Goal: Transaction & Acquisition: Purchase product/service

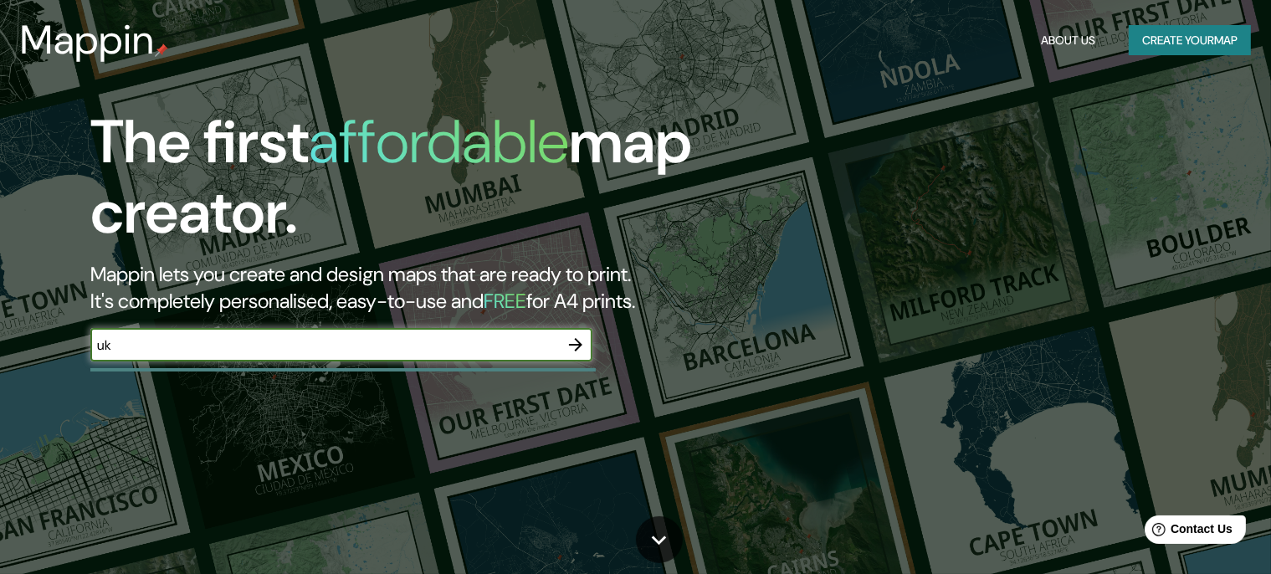
type input "uk"
click at [1145, 45] on button "Create your map" at bounding box center [1190, 40] width 122 height 31
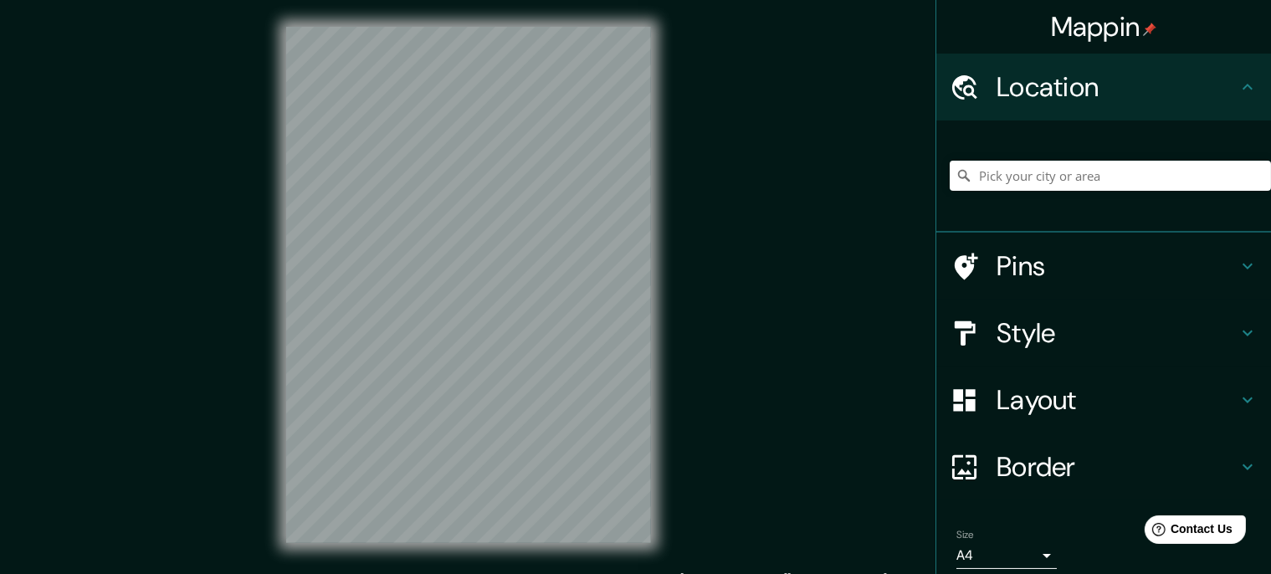
click at [1123, 102] on h4 "Location" at bounding box center [1116, 86] width 241 height 33
click at [1088, 172] on input "Pick your city or area" at bounding box center [1110, 176] width 321 height 30
click at [1083, 180] on input "Pick your city or area" at bounding box center [1110, 176] width 321 height 30
click at [1063, 278] on h4 "Pins" at bounding box center [1116, 265] width 241 height 33
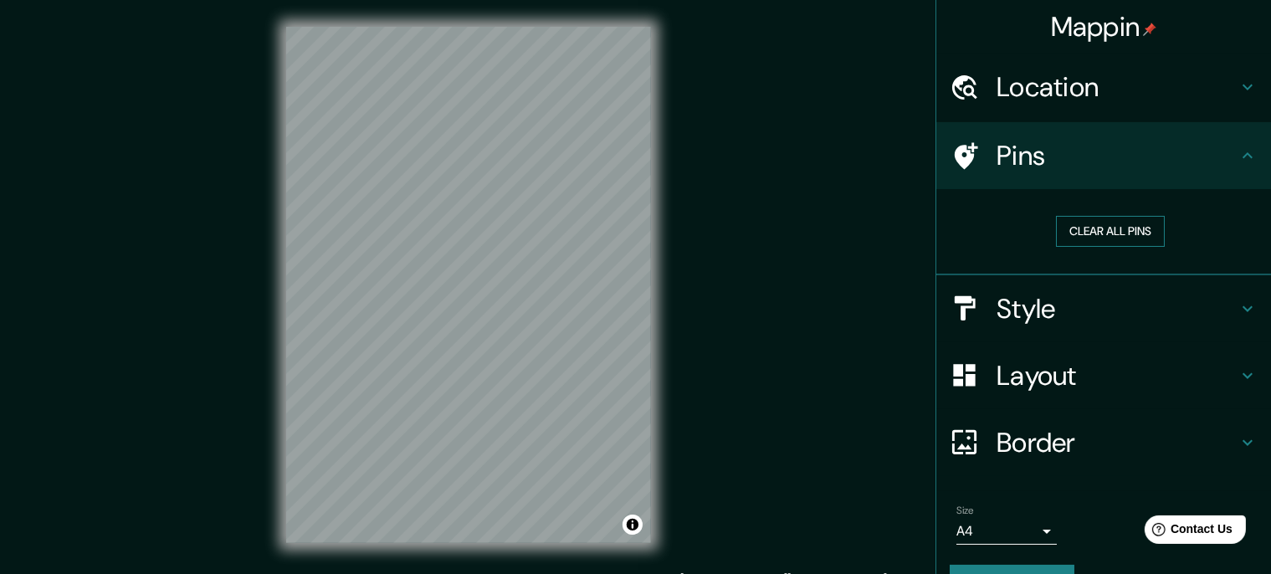
click at [1121, 241] on button "Clear all pins" at bounding box center [1110, 231] width 109 height 31
click at [1103, 223] on button "Clear all pins" at bounding box center [1110, 231] width 109 height 31
click at [1079, 305] on h4 "Style" at bounding box center [1116, 308] width 241 height 33
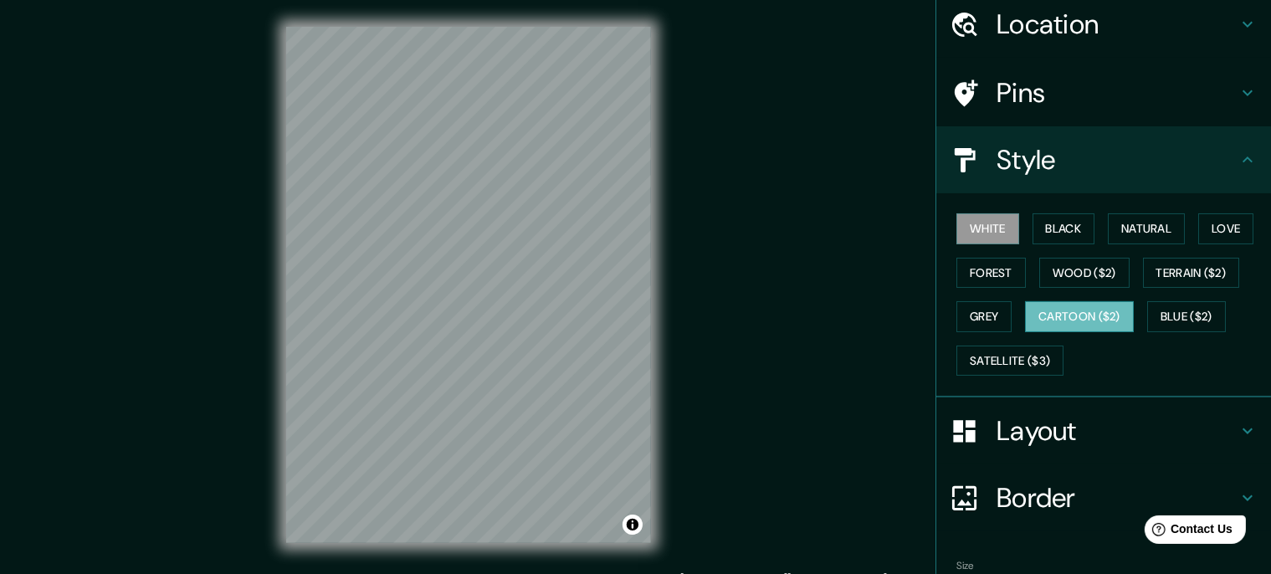
scroll to position [88, 0]
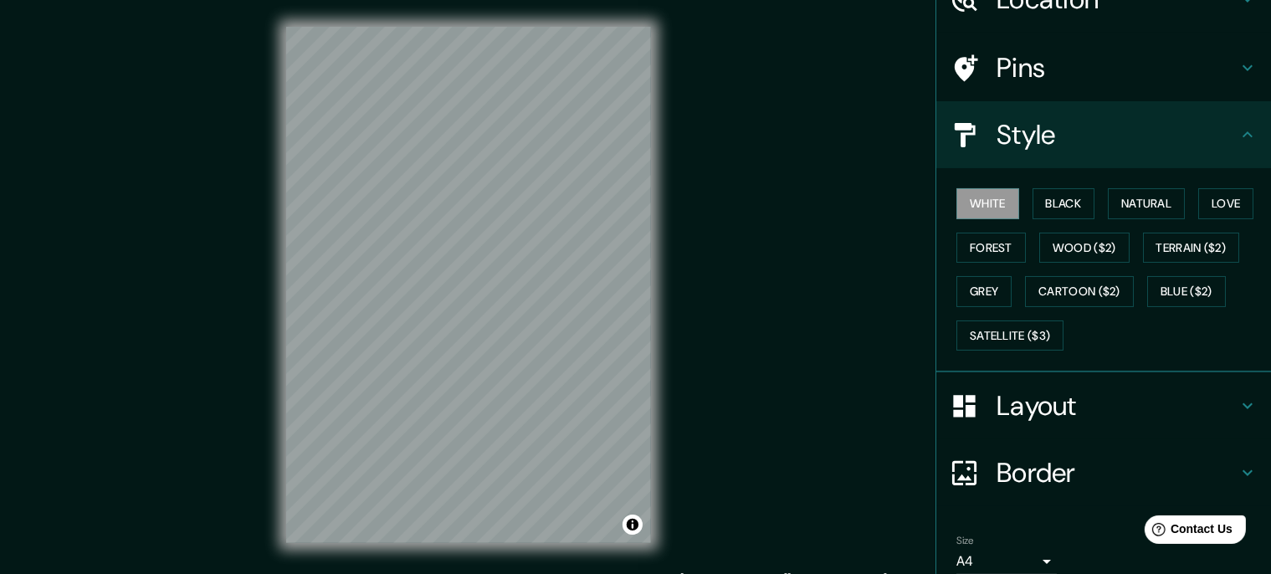
click at [1064, 187] on div "White Black Natural Love Forest Wood ($2) Terrain ($2) Grey Cartoon ($2) Blue (…" at bounding box center [1110, 270] width 321 height 176
click at [1064, 198] on button "Black" at bounding box center [1063, 203] width 63 height 31
click at [1144, 203] on button "Natural" at bounding box center [1146, 203] width 77 height 31
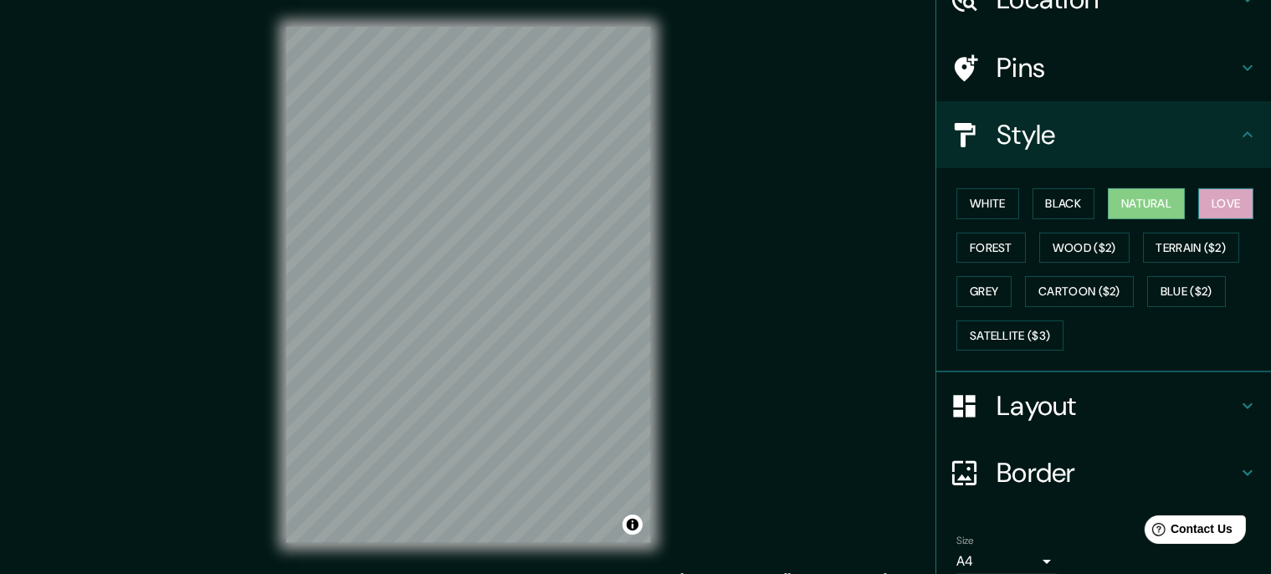
click at [1231, 199] on button "Love" at bounding box center [1225, 203] width 55 height 31
click at [1006, 239] on button "Forest" at bounding box center [990, 248] width 69 height 31
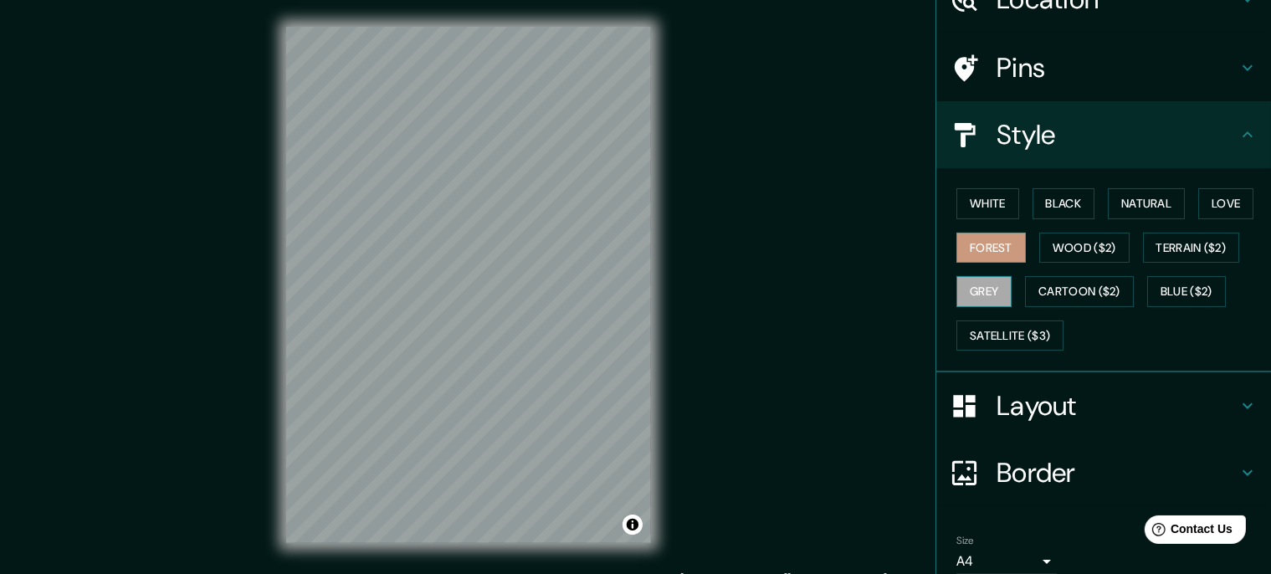
click at [990, 291] on button "Grey" at bounding box center [983, 291] width 55 height 31
click at [971, 259] on button "Forest" at bounding box center [990, 248] width 69 height 31
click at [1062, 420] on h4 "Layout" at bounding box center [1116, 405] width 241 height 33
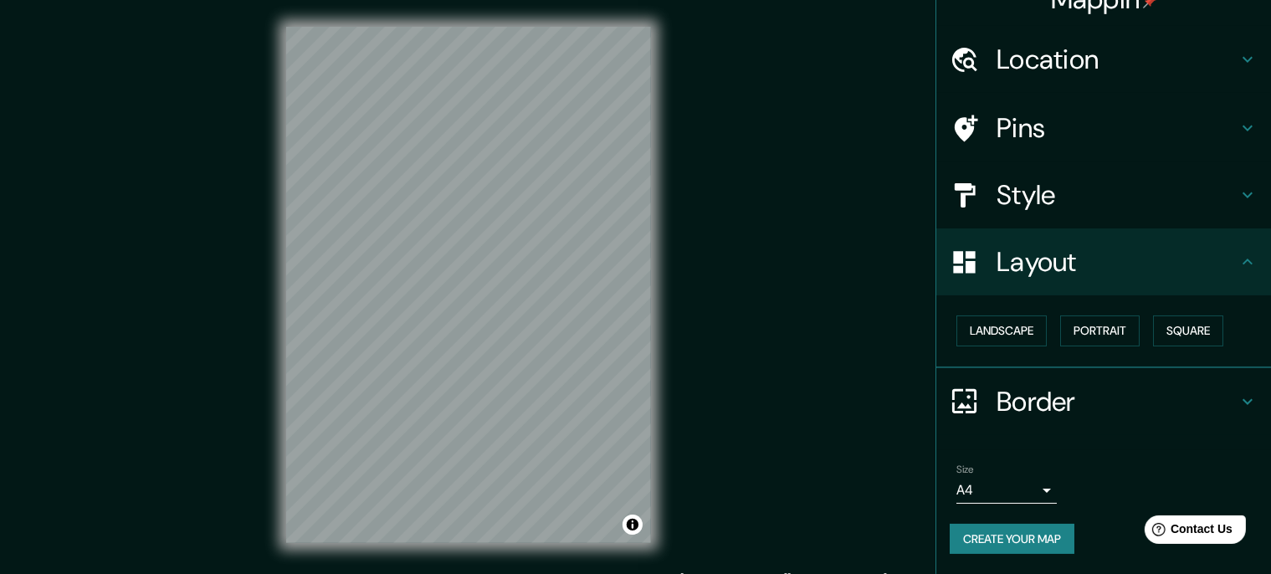
scroll to position [40, 0]
click at [1009, 320] on button "Landscape" at bounding box center [1001, 330] width 90 height 31
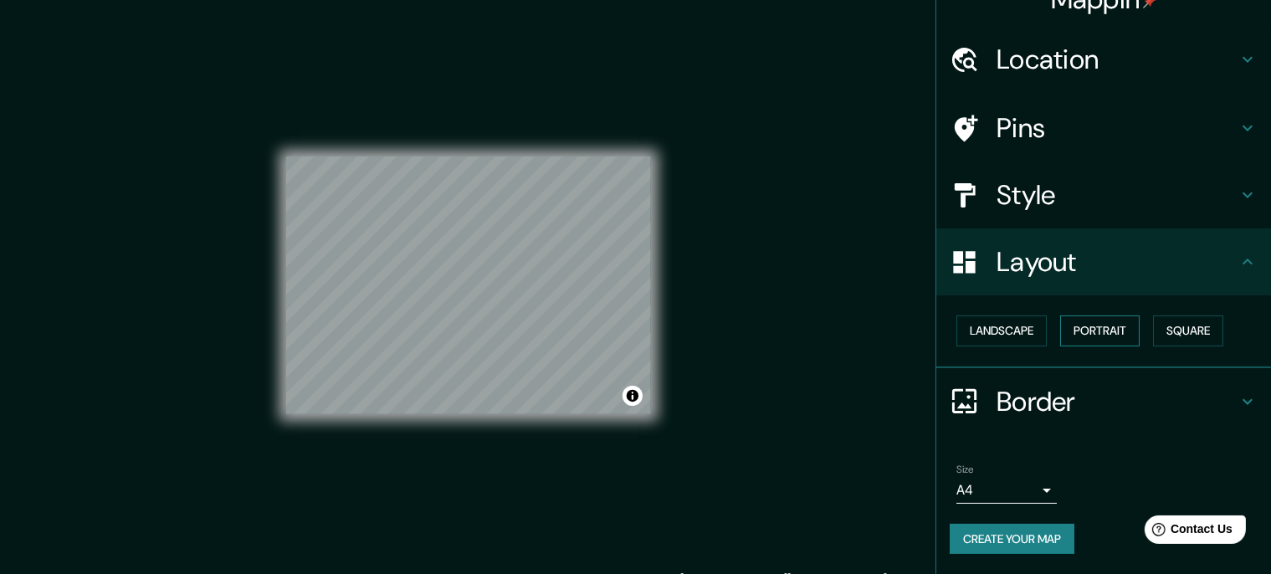
click at [1085, 315] on button "Portrait" at bounding box center [1099, 330] width 79 height 31
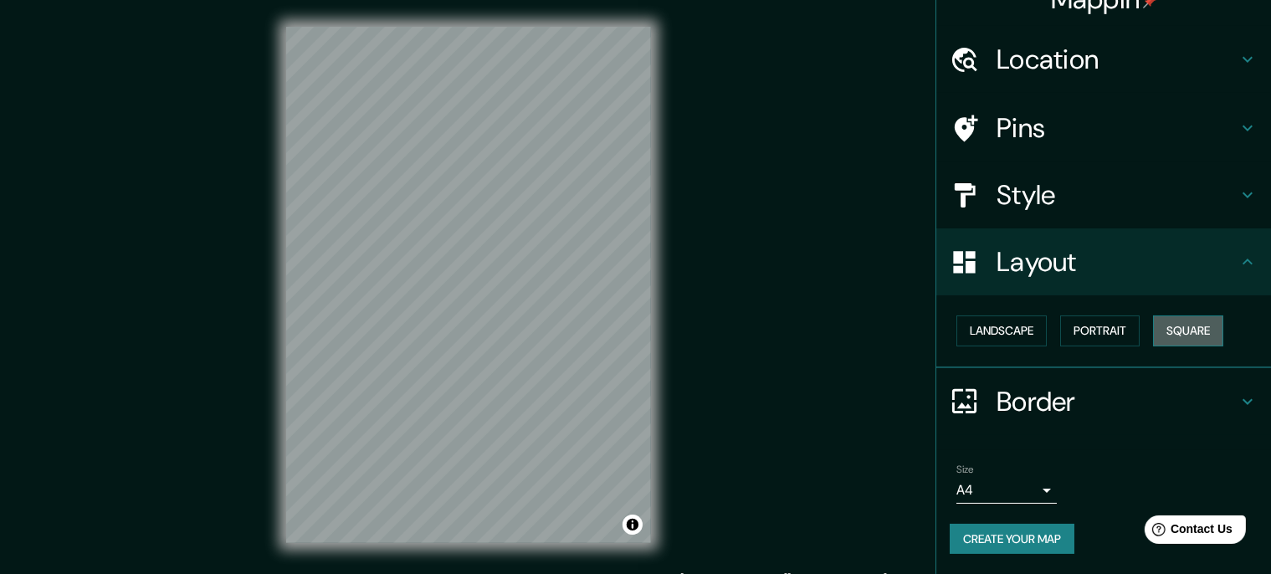
click at [1186, 316] on button "Square" at bounding box center [1188, 330] width 70 height 31
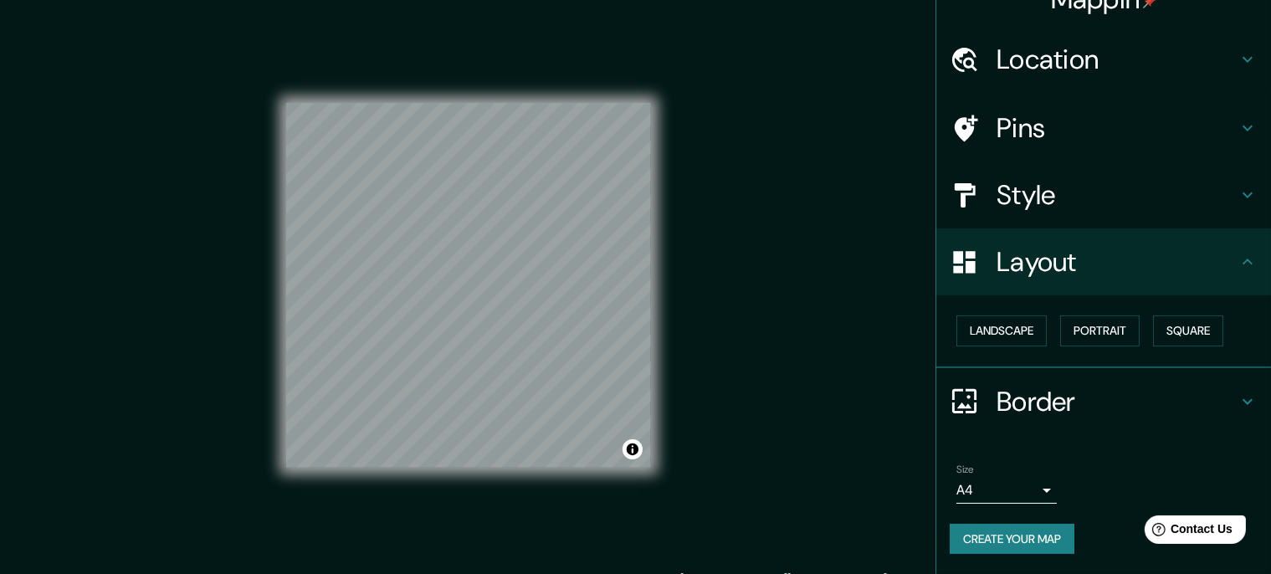
click at [1006, 385] on h4 "Border" at bounding box center [1116, 401] width 241 height 33
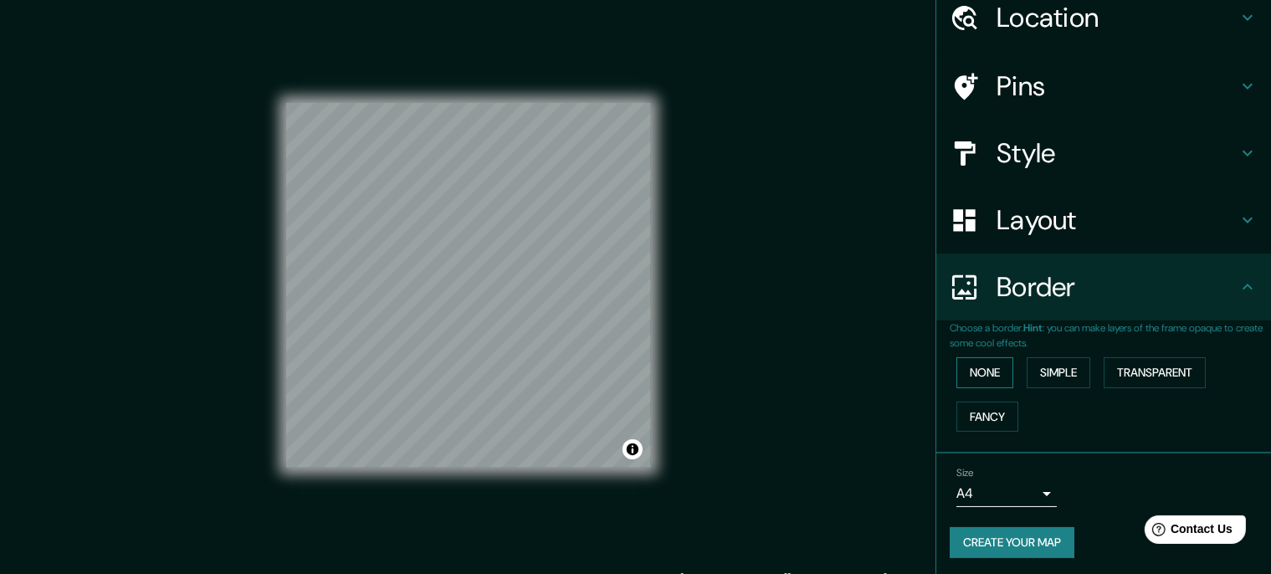
scroll to position [86, 0]
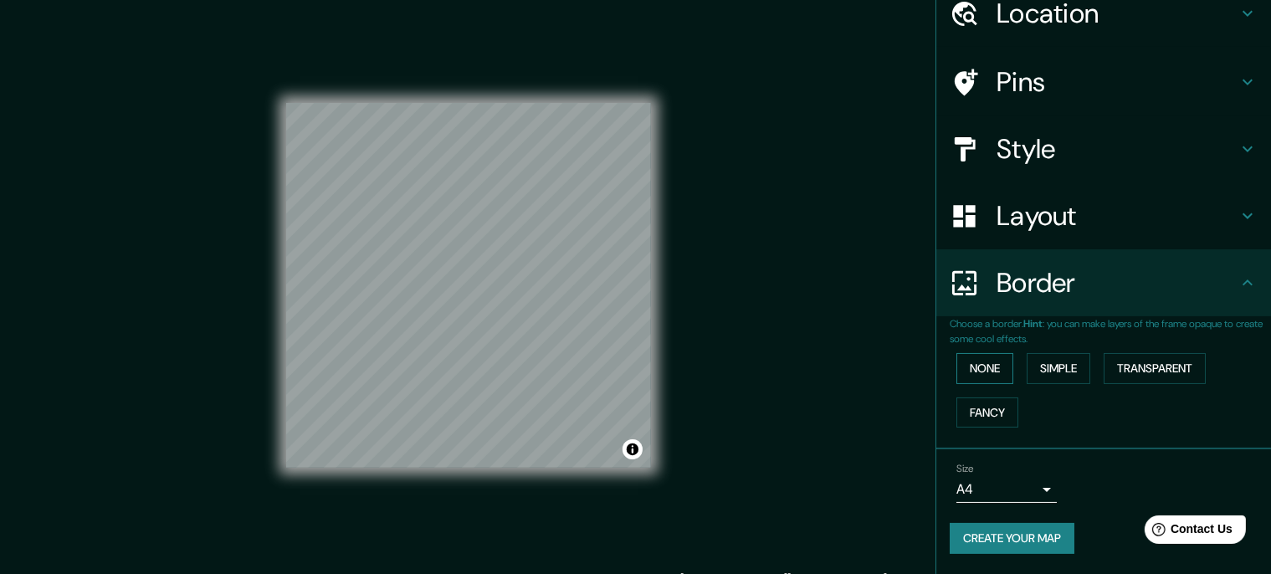
click at [1012, 358] on button "None" at bounding box center [984, 368] width 57 height 31
click at [1064, 353] on button "Simple" at bounding box center [1058, 368] width 64 height 31
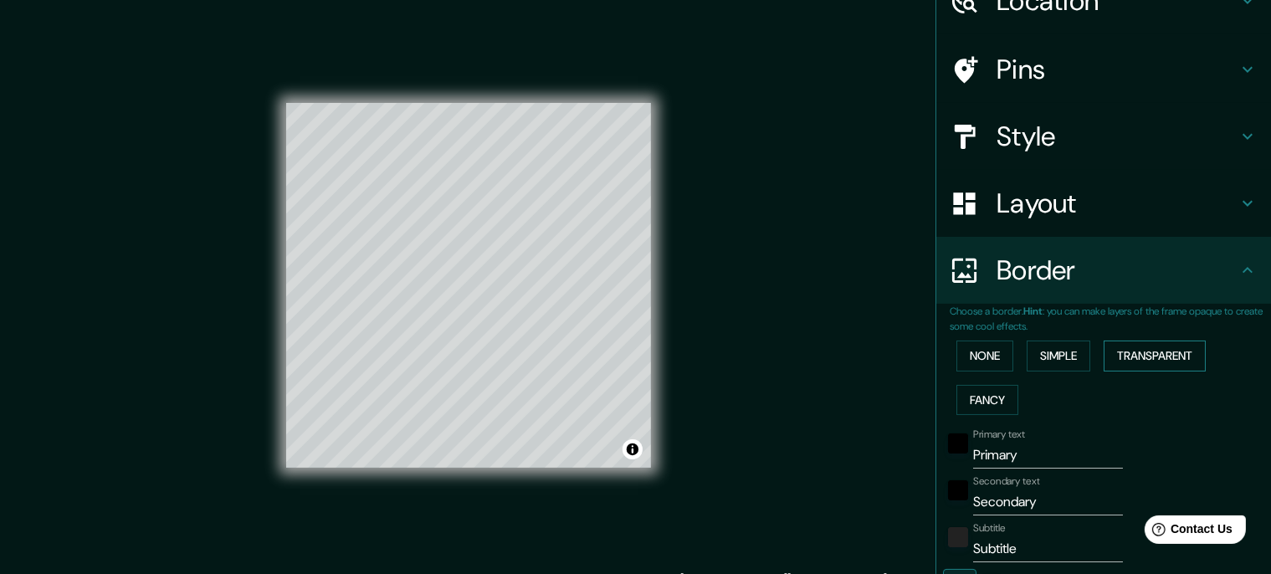
click at [1129, 347] on button "Transparent" at bounding box center [1154, 355] width 102 height 31
click at [973, 392] on button "Fancy" at bounding box center [987, 400] width 62 height 31
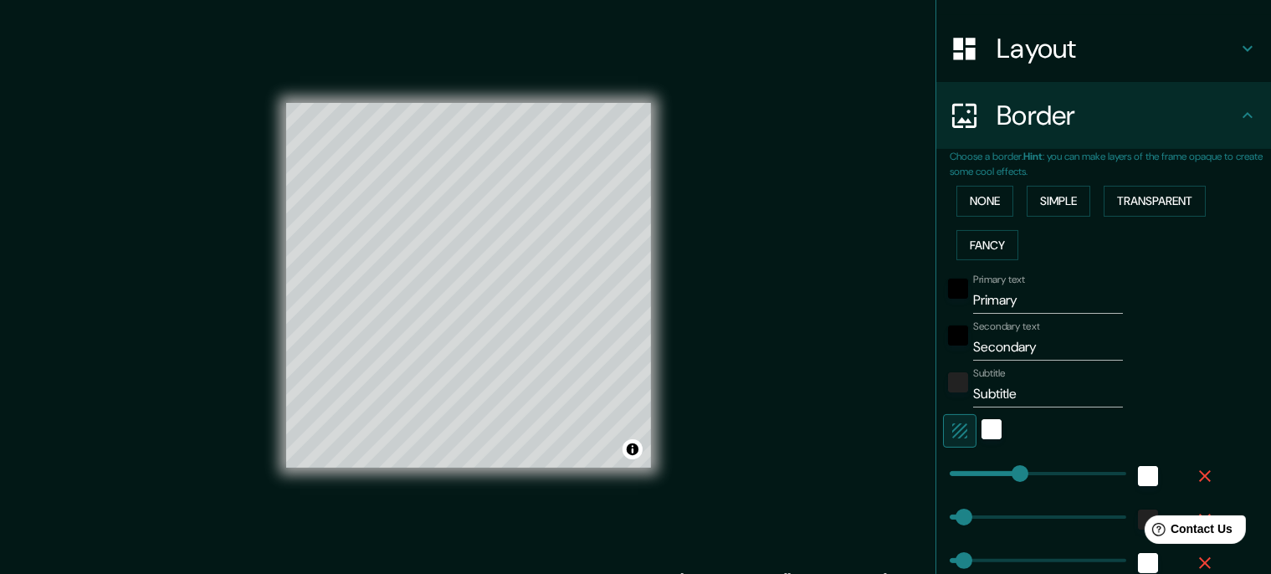
scroll to position [263, 0]
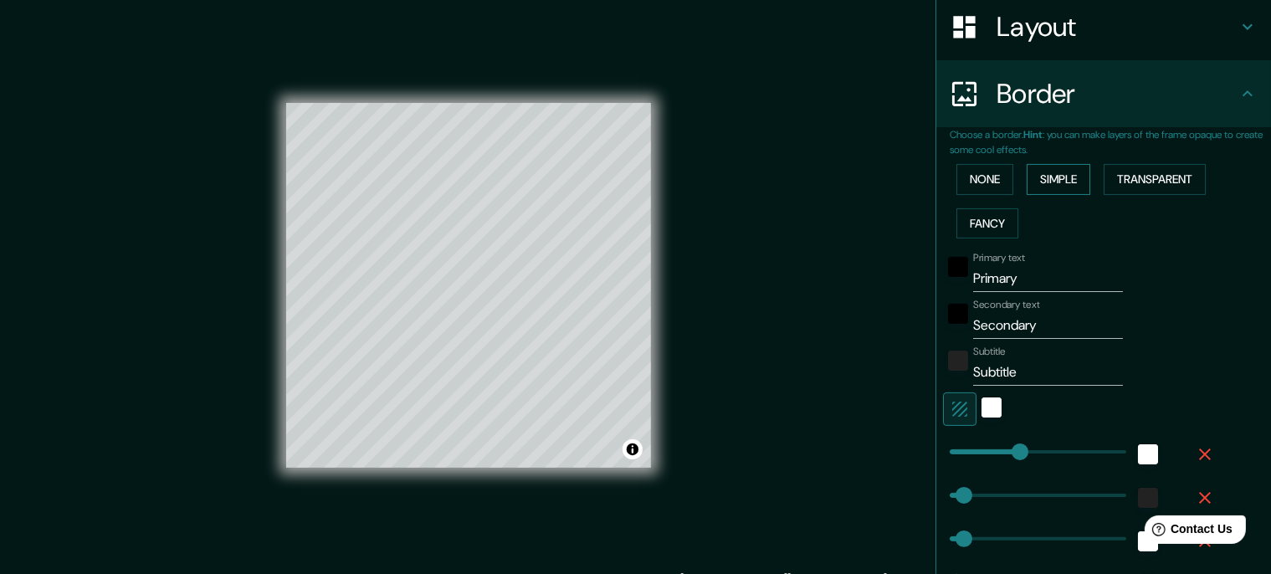
click at [1052, 174] on button "Simple" at bounding box center [1058, 179] width 64 height 31
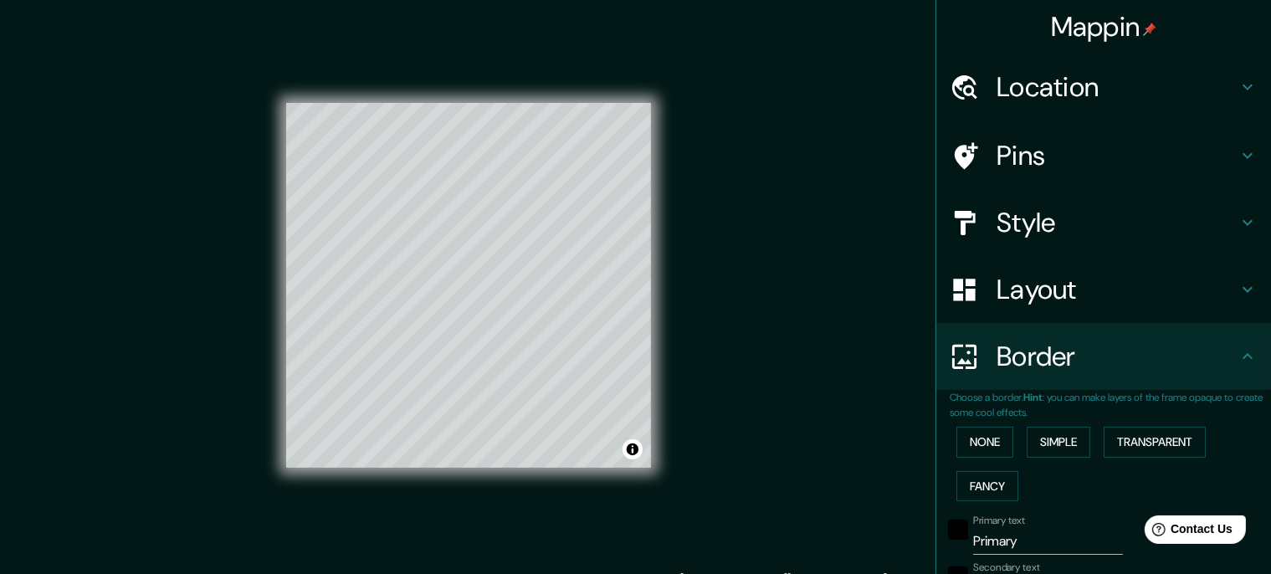
click at [1079, 95] on h4 "Location" at bounding box center [1116, 86] width 241 height 33
type input "174"
type input "35"
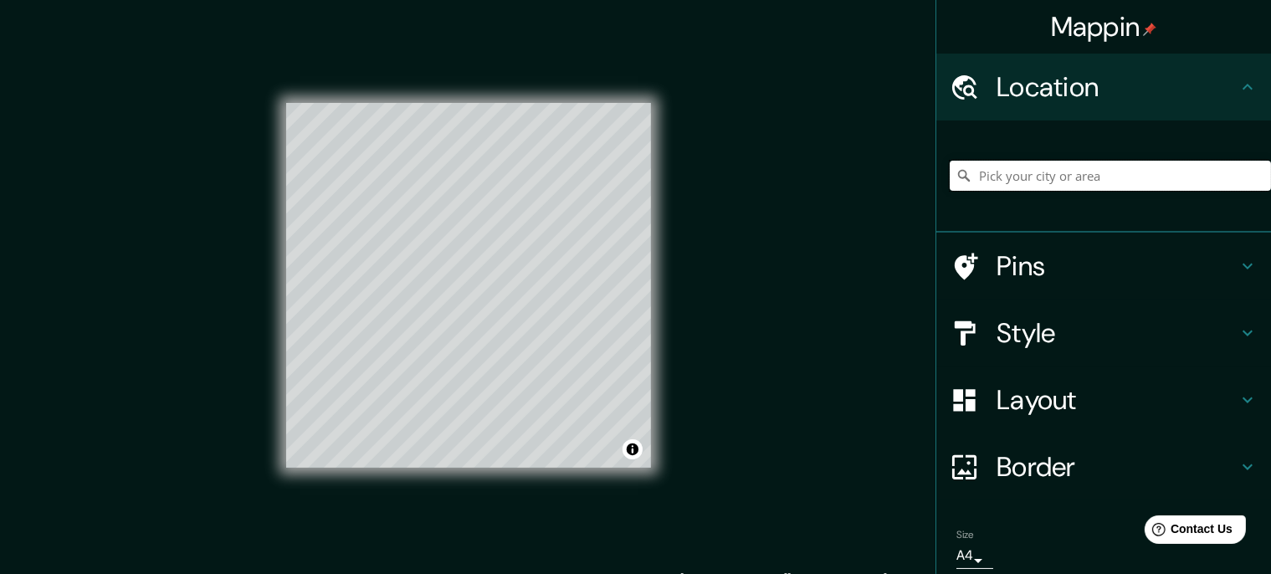
click at [1050, 176] on input "Pick your city or area" at bounding box center [1110, 176] width 321 height 30
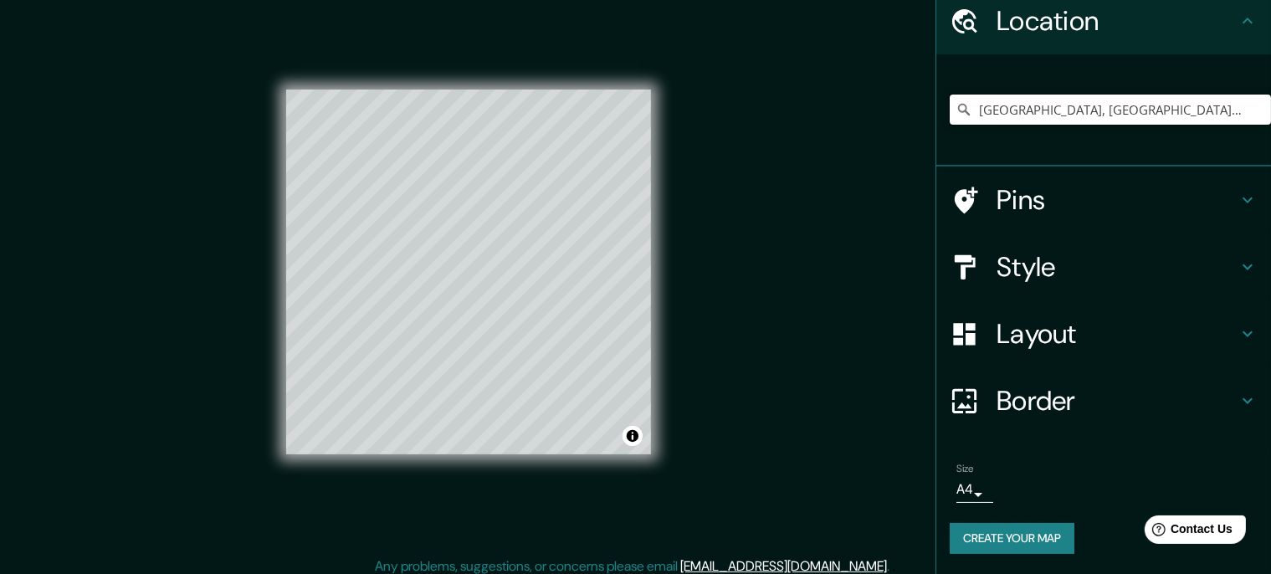
scroll to position [23, 0]
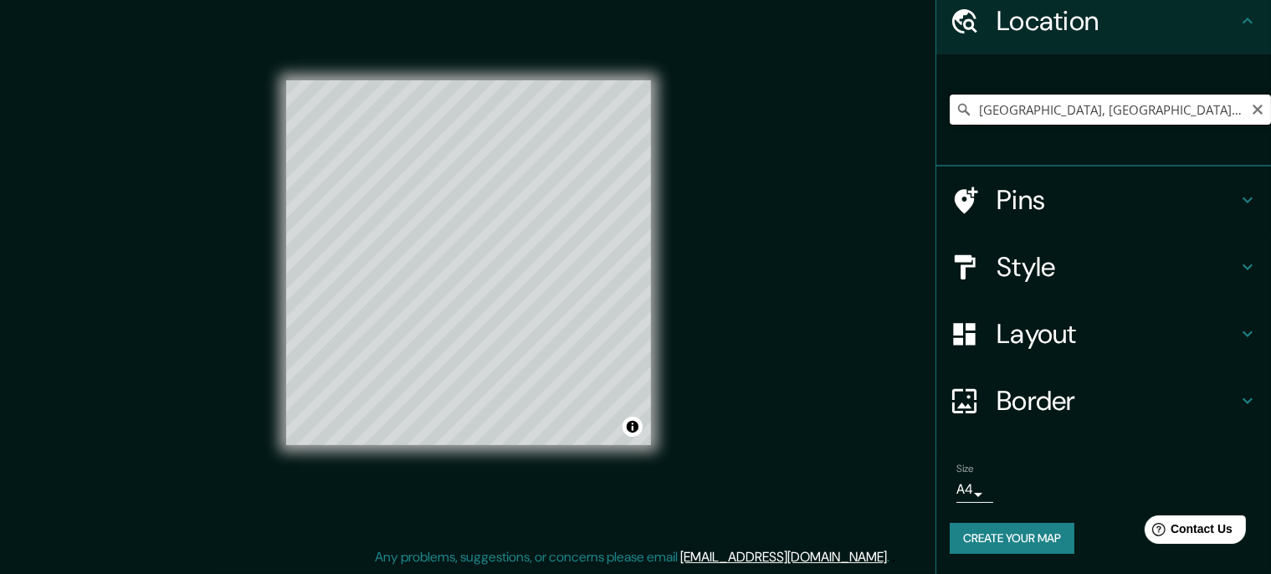
click at [1036, 95] on input "Lugo, provincia de Lugo, España" at bounding box center [1110, 110] width 321 height 30
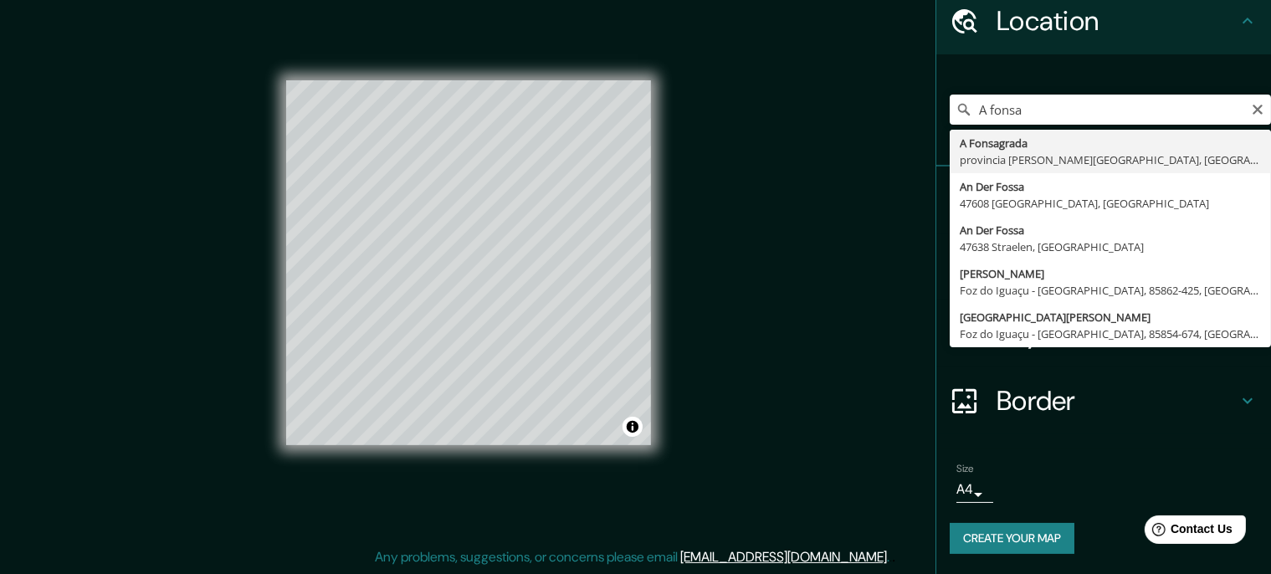
type input "A Fonsagrada, provincia de Lugo, España"
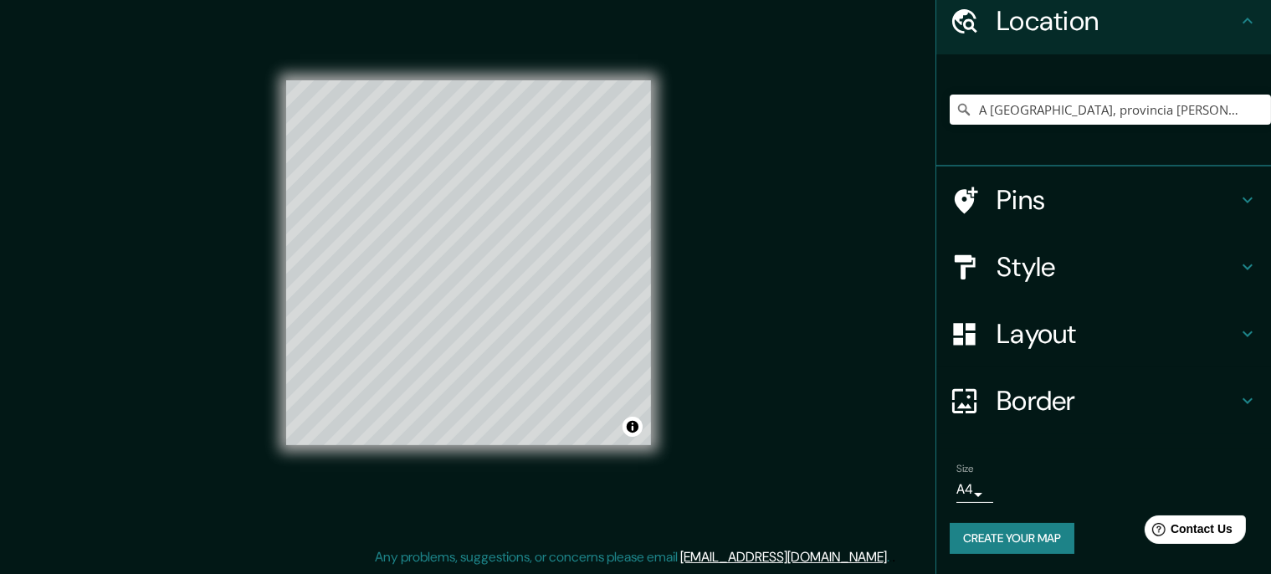
click at [1056, 254] on h4 "Style" at bounding box center [1116, 266] width 241 height 33
type input "174"
type input "35"
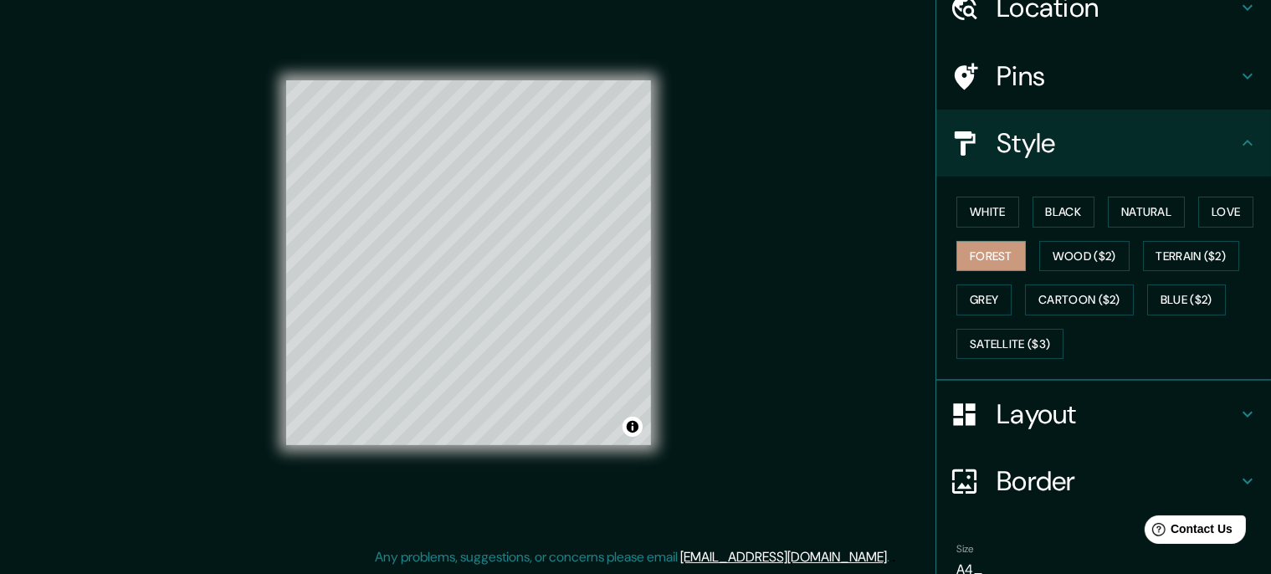
click at [1029, 413] on h4 "Layout" at bounding box center [1116, 413] width 241 height 33
type input "174"
type input "35"
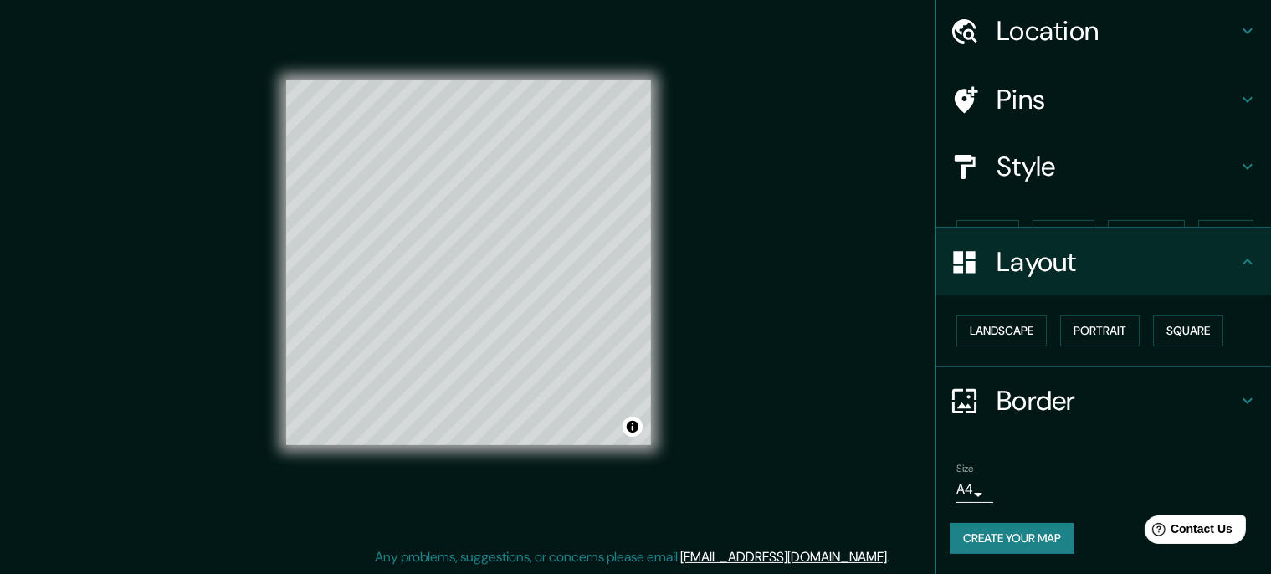
scroll to position [40, 0]
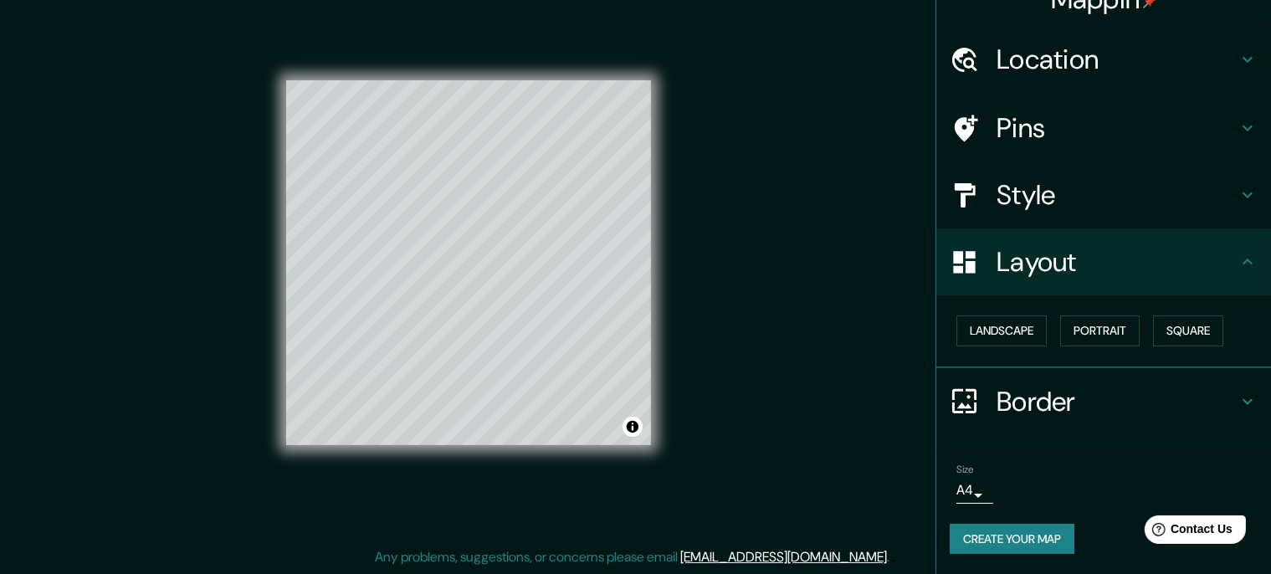
click at [1033, 390] on h4 "Border" at bounding box center [1116, 401] width 241 height 33
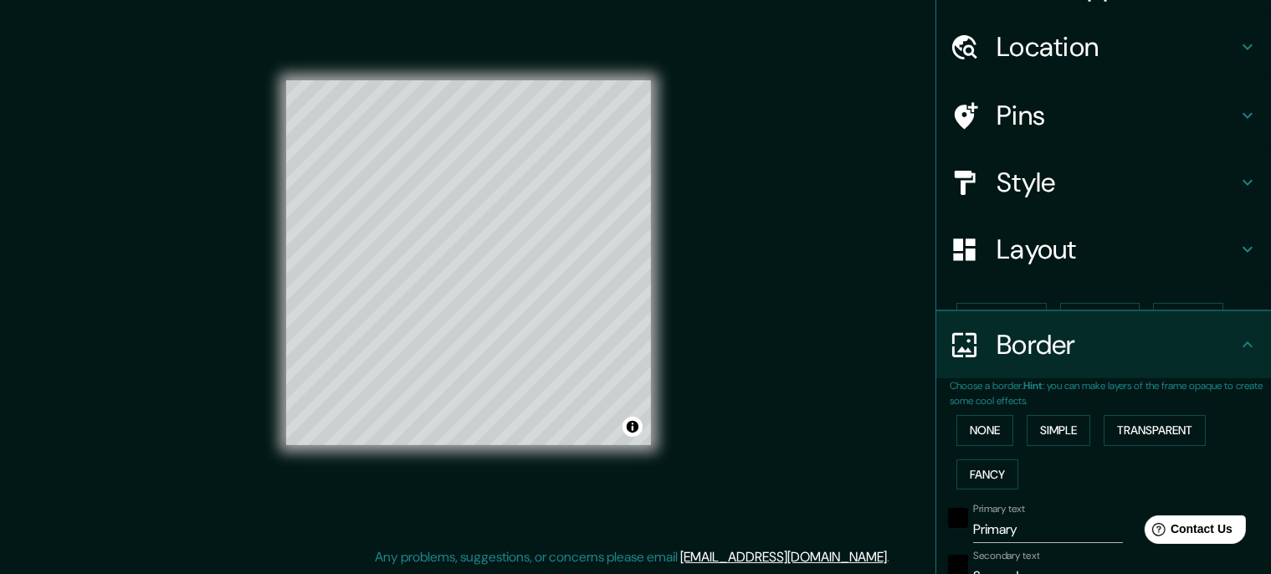
type input "174"
type input "35"
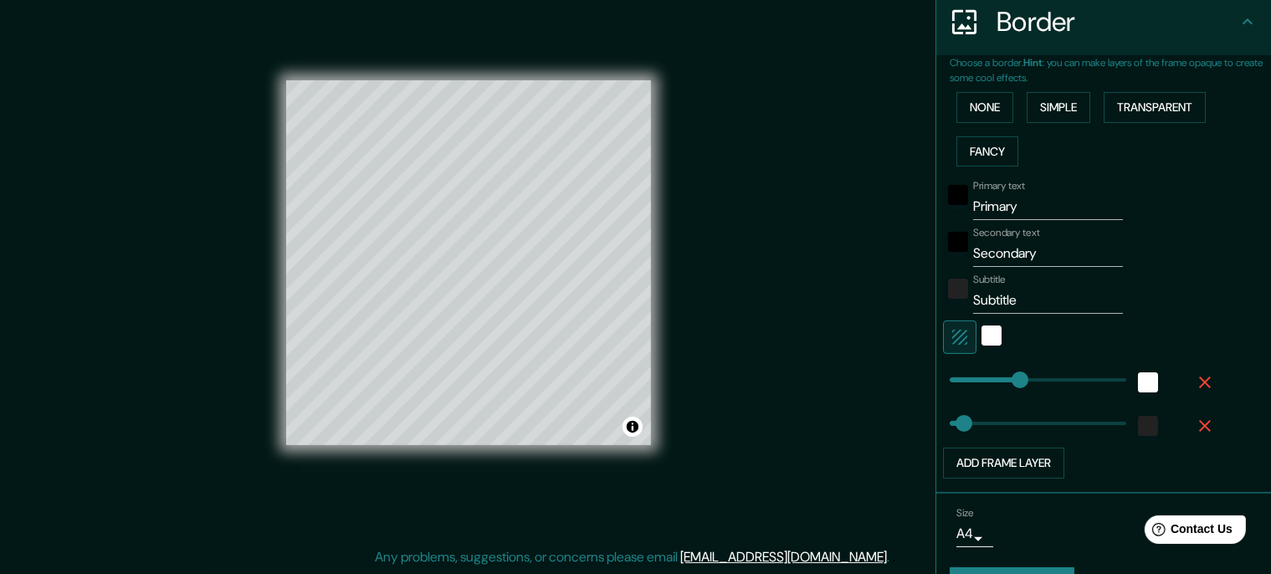
scroll to position [302, 0]
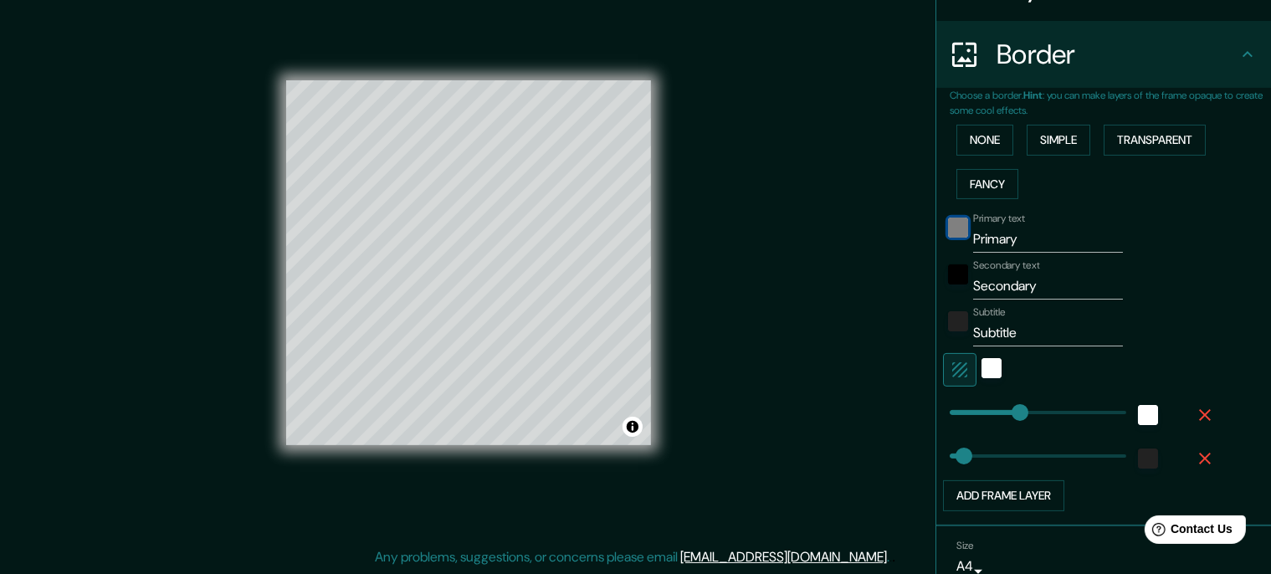
click at [963, 222] on div "black" at bounding box center [958, 228] width 20 height 20
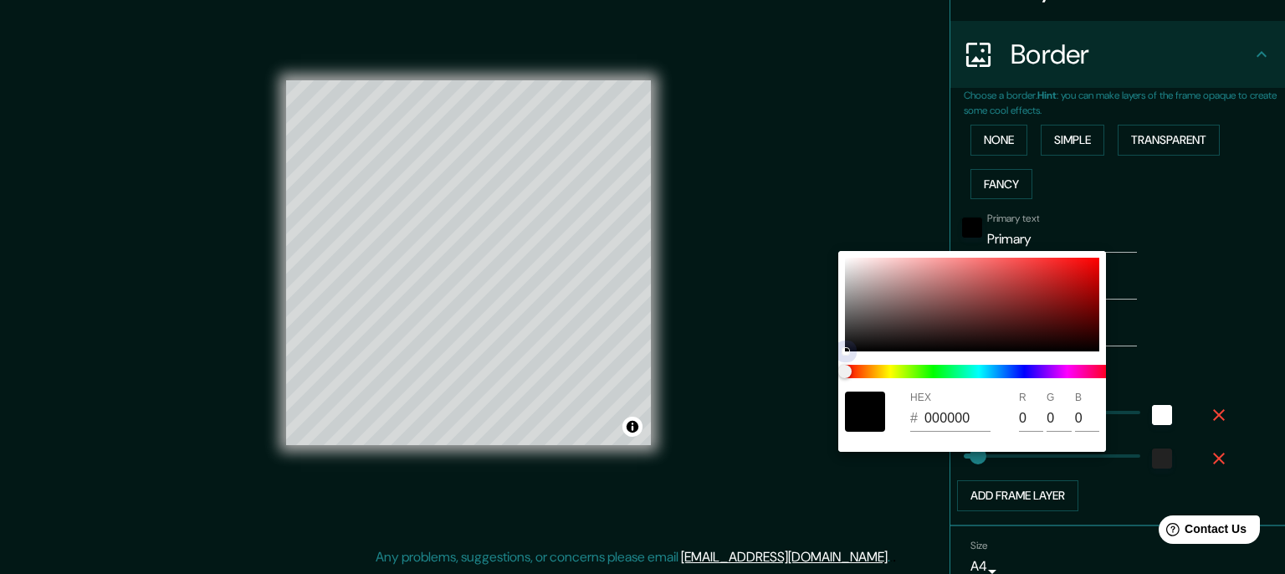
click at [989, 299] on div at bounding box center [972, 305] width 254 height 94
type input "174"
type input "35"
type input "8F3E3E"
type input "143"
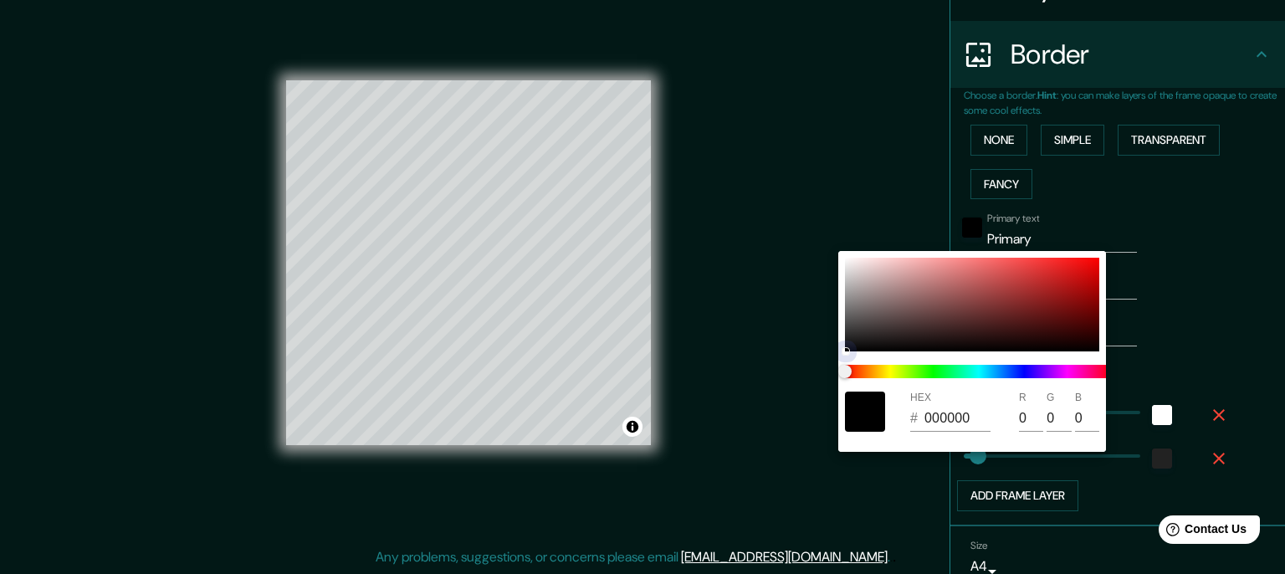
type input "62"
type input "174"
type input "35"
type input "AA1B1B"
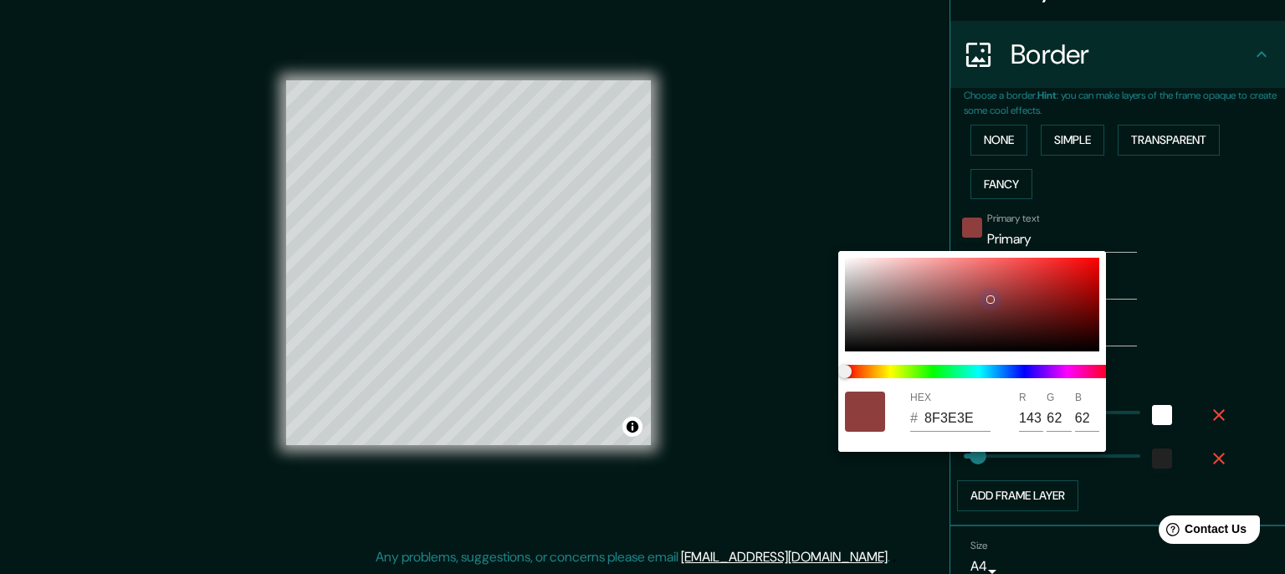
type input "170"
type input "27"
type input "174"
type input "35"
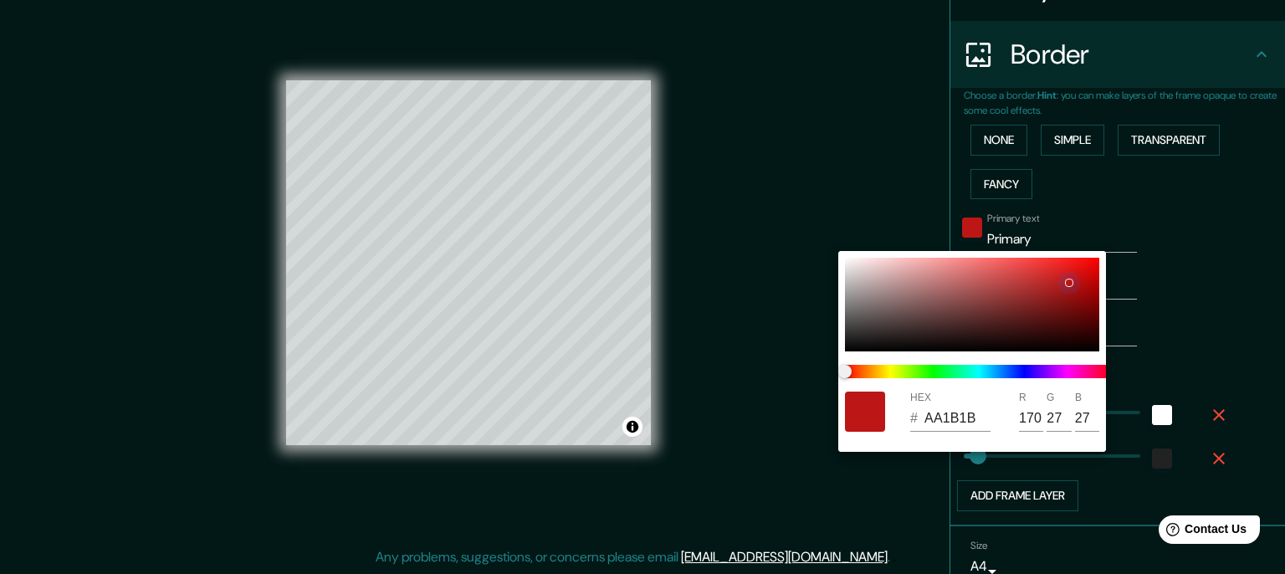
type input "BD1616"
type input "189"
type input "22"
type input "174"
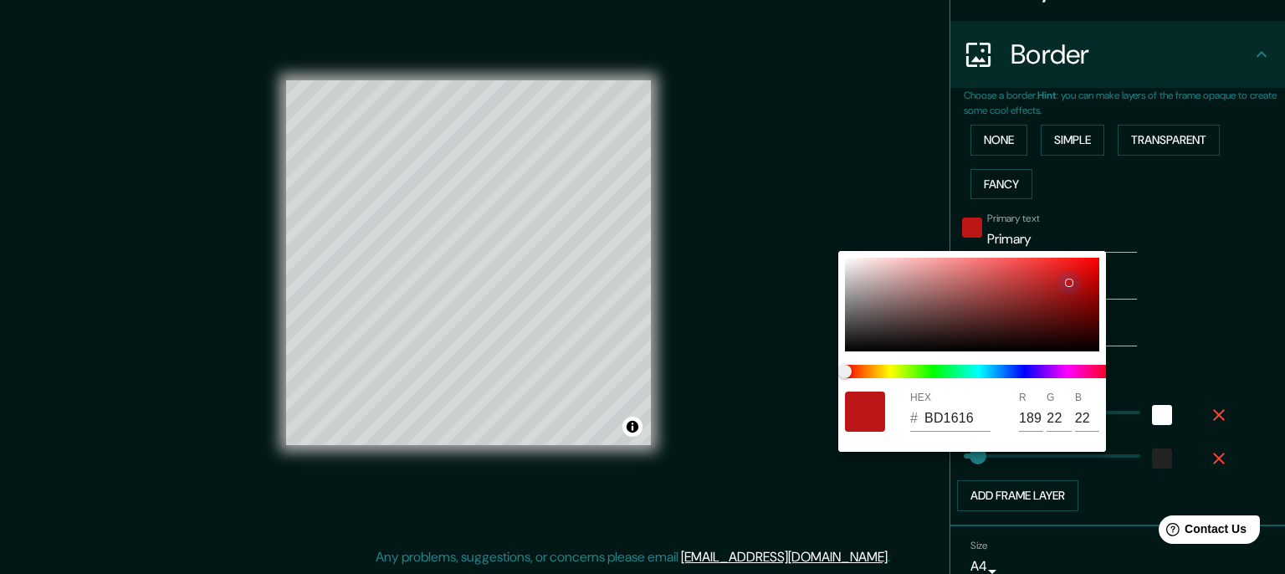
type input "35"
type input "C11414"
type input "193"
type input "20"
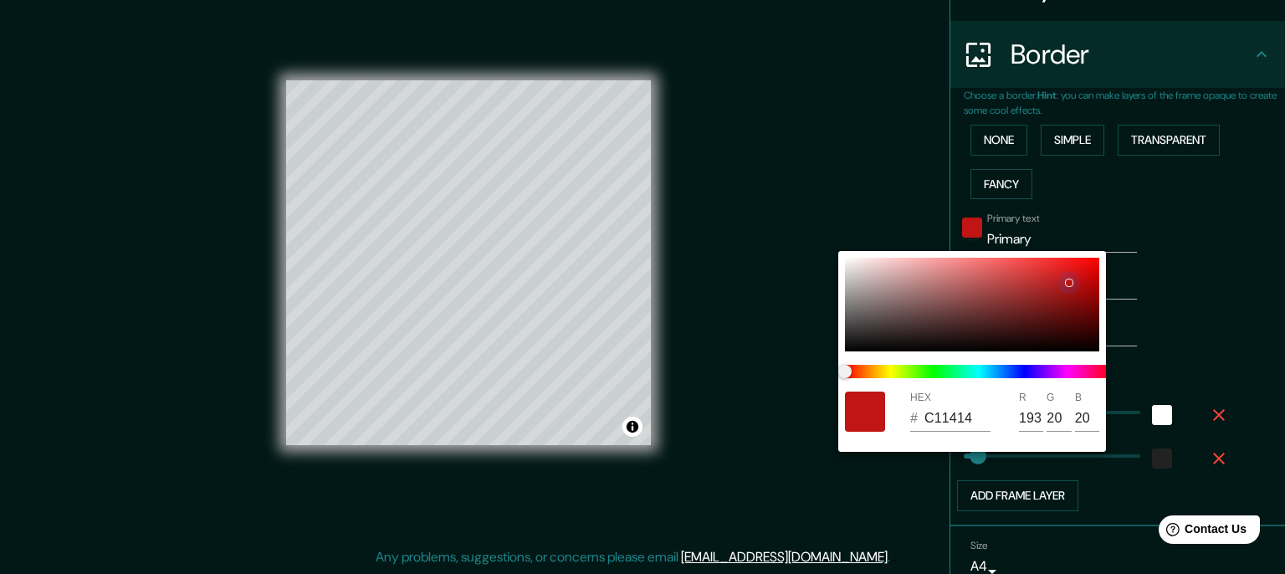
type input "174"
type input "35"
type input "781919"
type input "120"
type input "25"
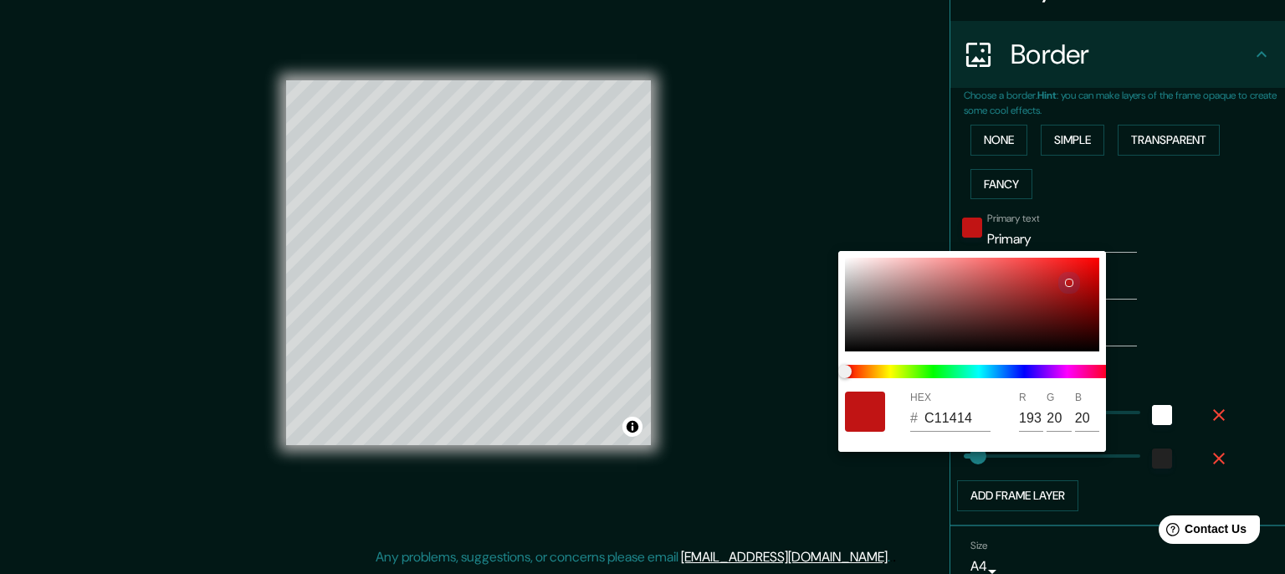
type input "25"
type input "174"
type input "35"
type input "481111"
type input "72"
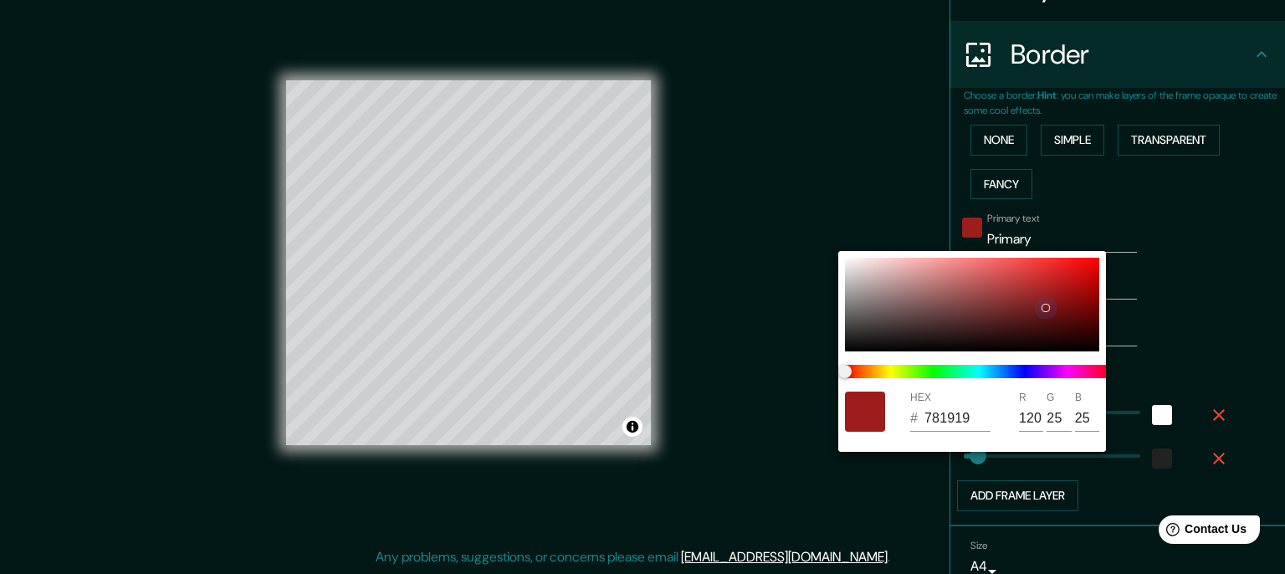
type input "17"
type input "174"
type input "35"
type input "3C0E0E"
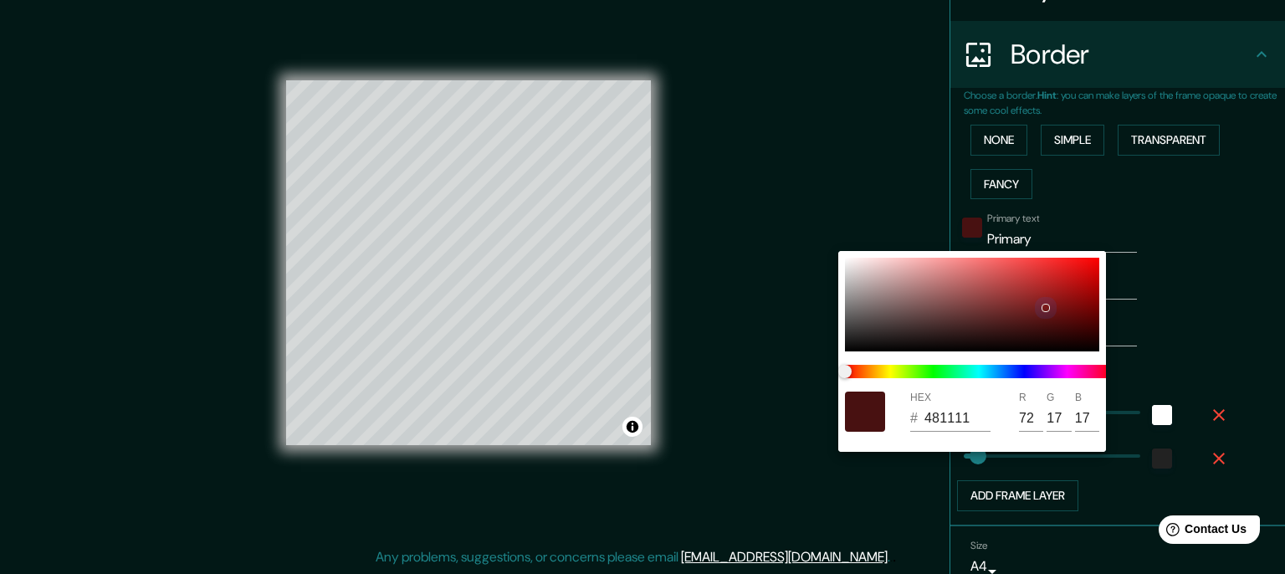
type input "60"
type input "14"
type input "174"
type input "35"
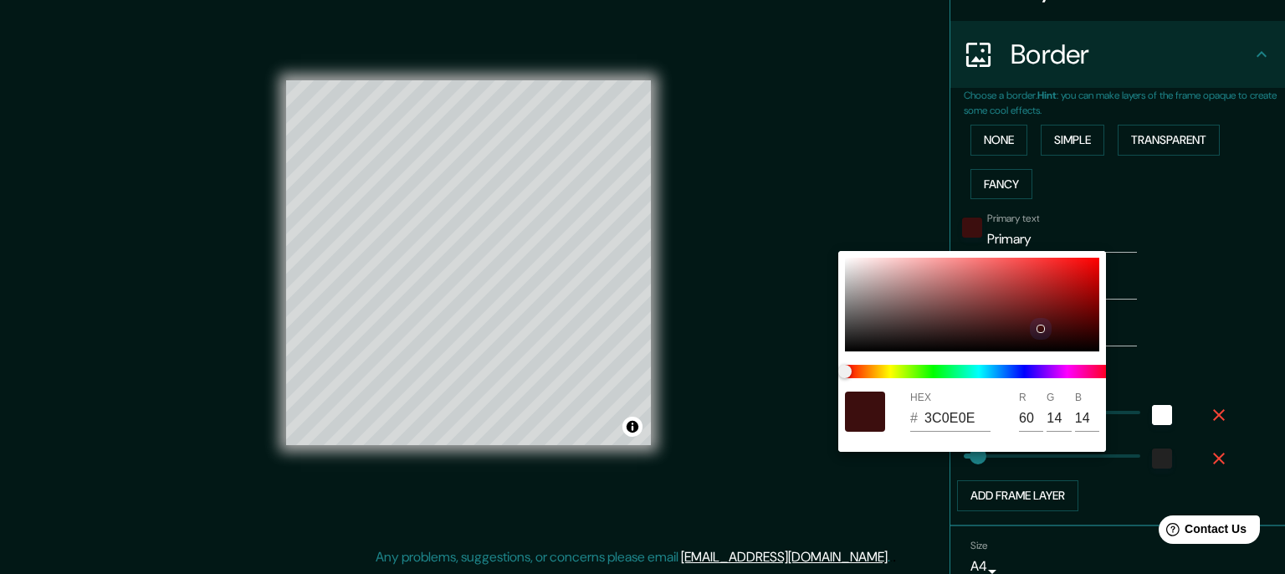
type input "1C0A0A"
type input "28"
type input "10"
type input "174"
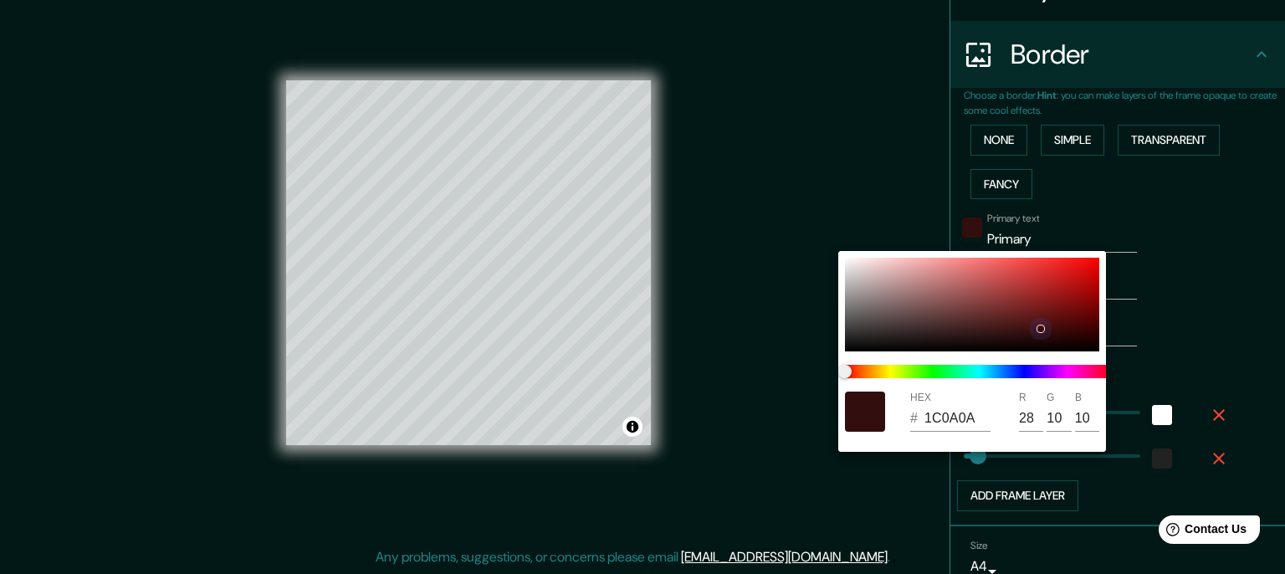
type input "35"
type input "1A0A0A"
type input "26"
type input "10"
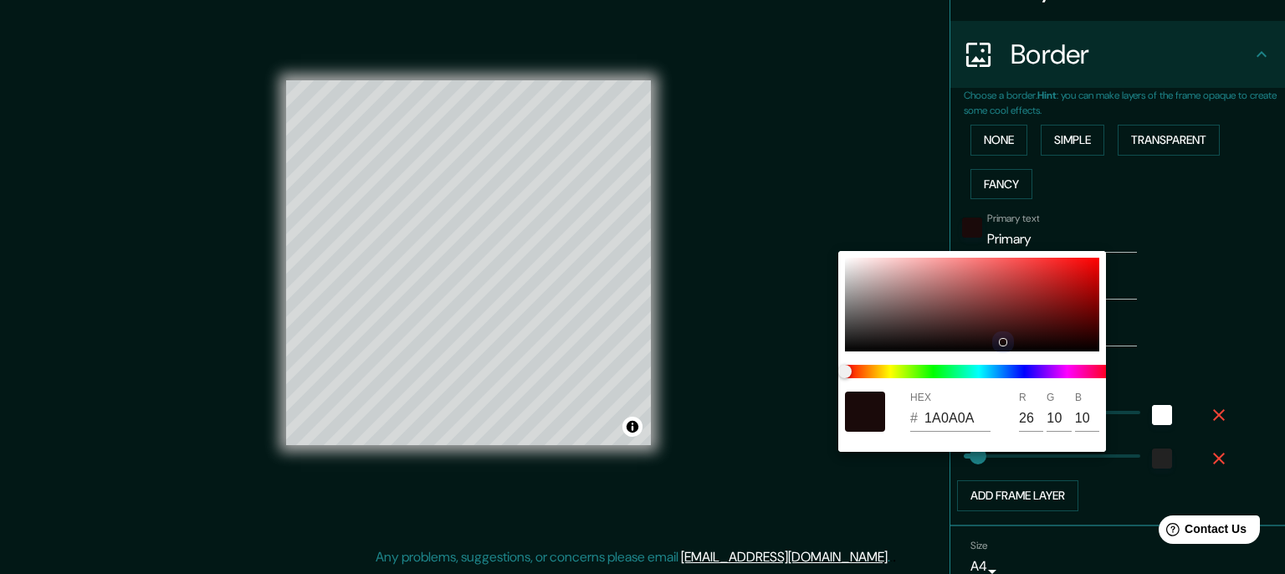
type input "174"
type input "35"
type input "381C1C"
type input "56"
type input "28"
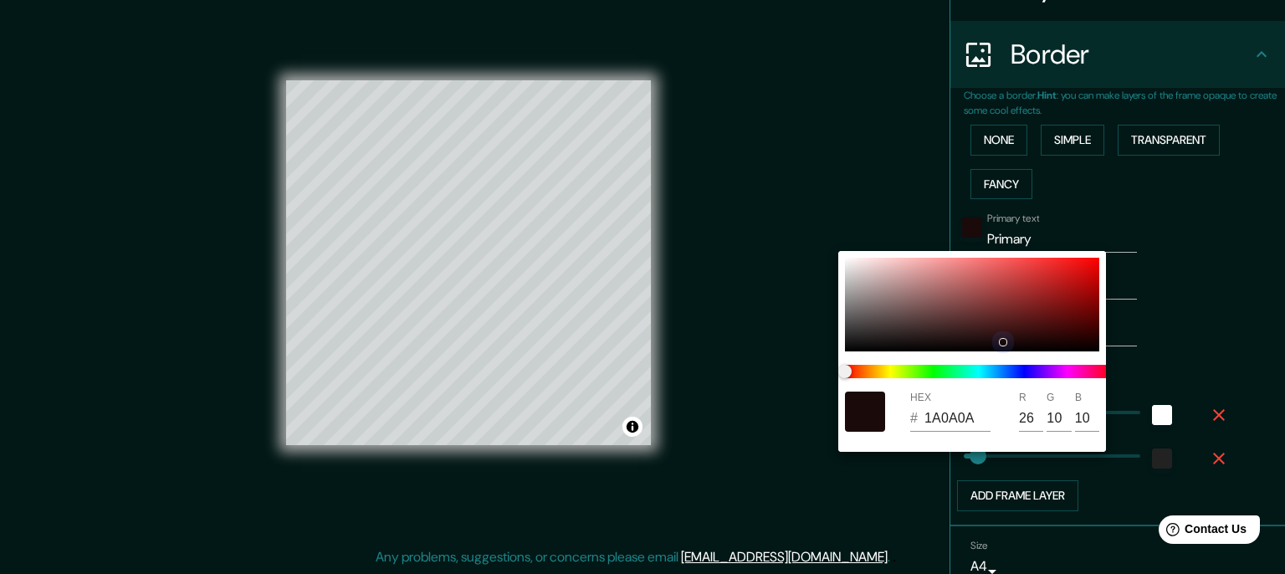
type input "28"
drag, startPoint x: 1007, startPoint y: 300, endPoint x: 972, endPoint y: 330, distance: 45.7
click at [972, 330] on div at bounding box center [972, 305] width 254 height 94
type input "174"
type input "35"
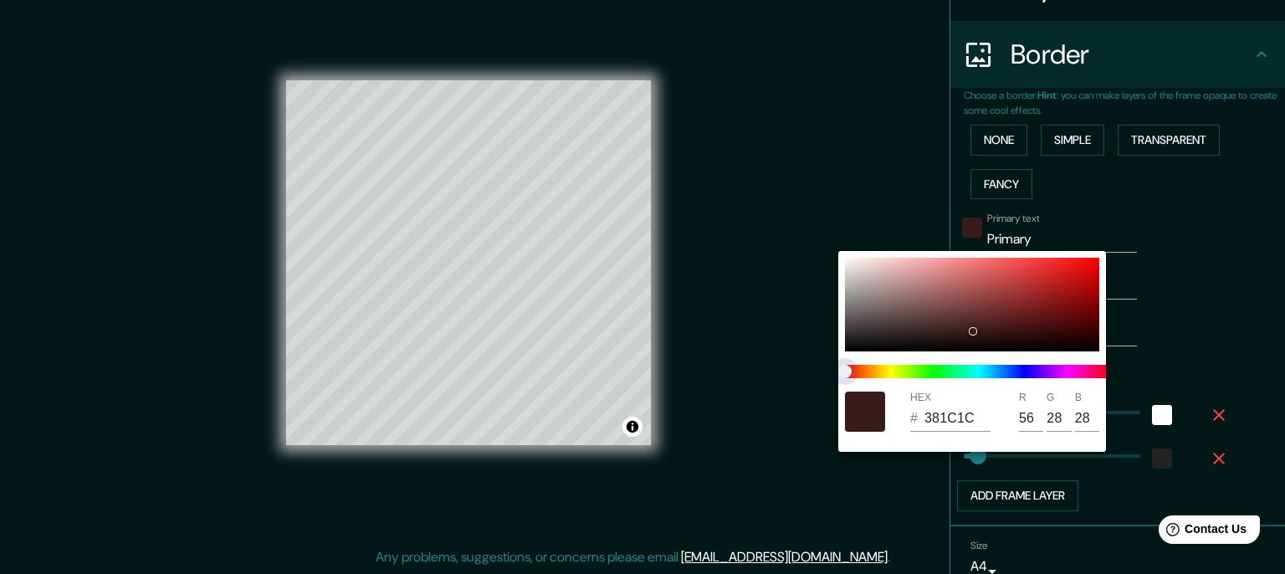
click at [1025, 376] on span at bounding box center [979, 371] width 268 height 13
type input "174"
type input "35"
type input "1D1C38"
type input "29"
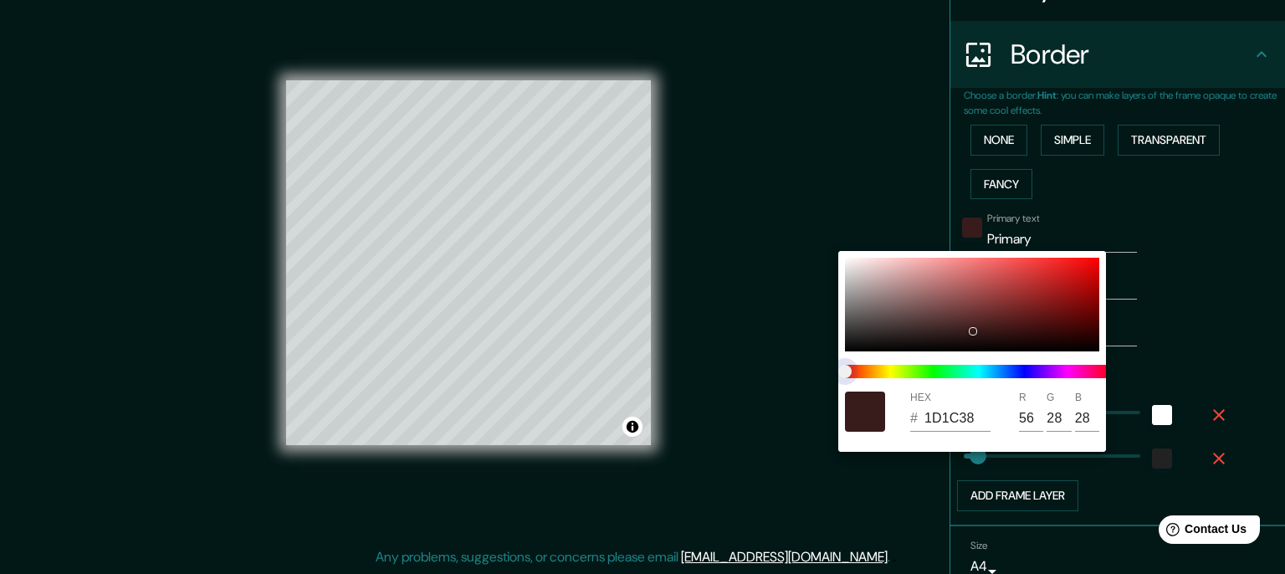
type input "56"
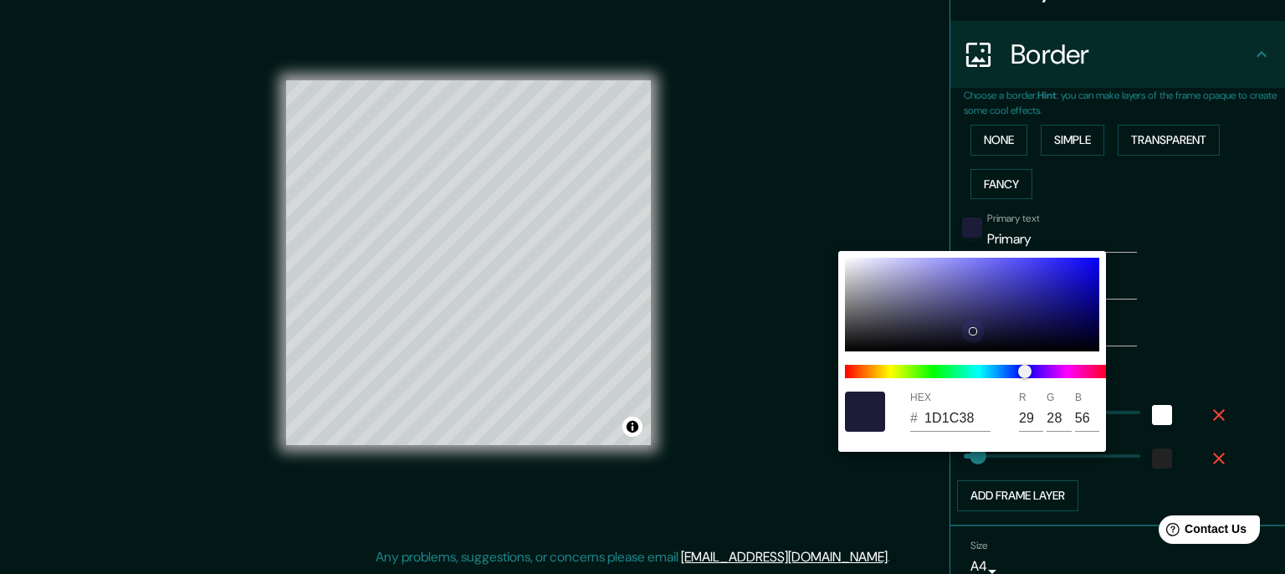
click at [1012, 296] on div at bounding box center [972, 305] width 254 height 94
type input "174"
type input "35"
type input "363396"
type input "54"
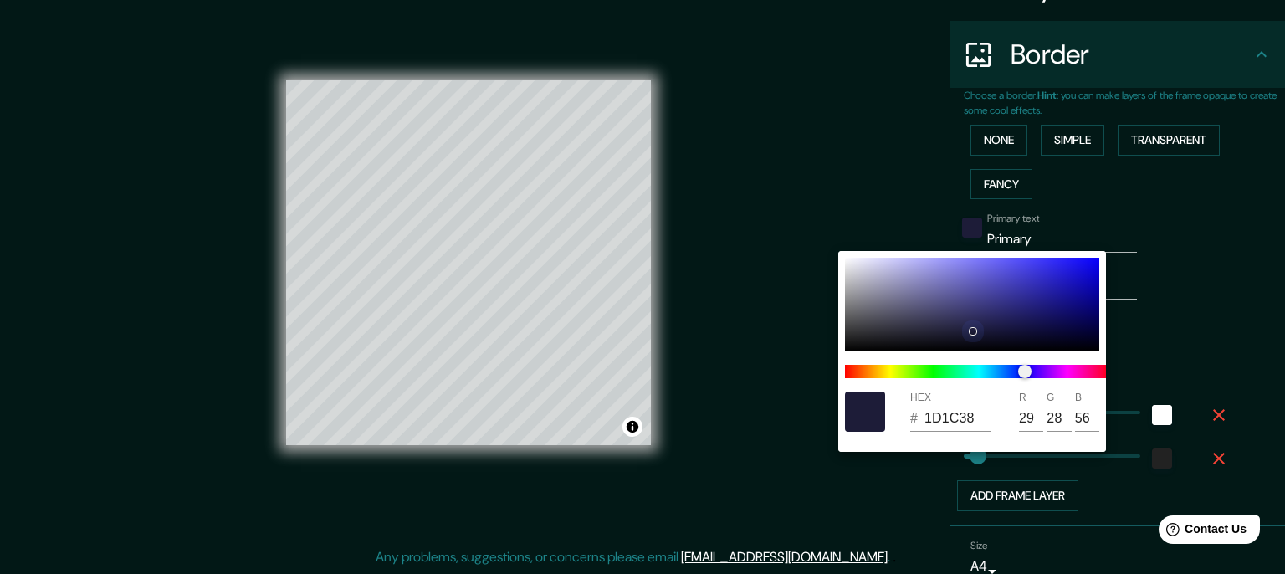
type input "51"
type input "150"
click at [1021, 313] on div at bounding box center [972, 305] width 254 height 94
type input "174"
type input "35"
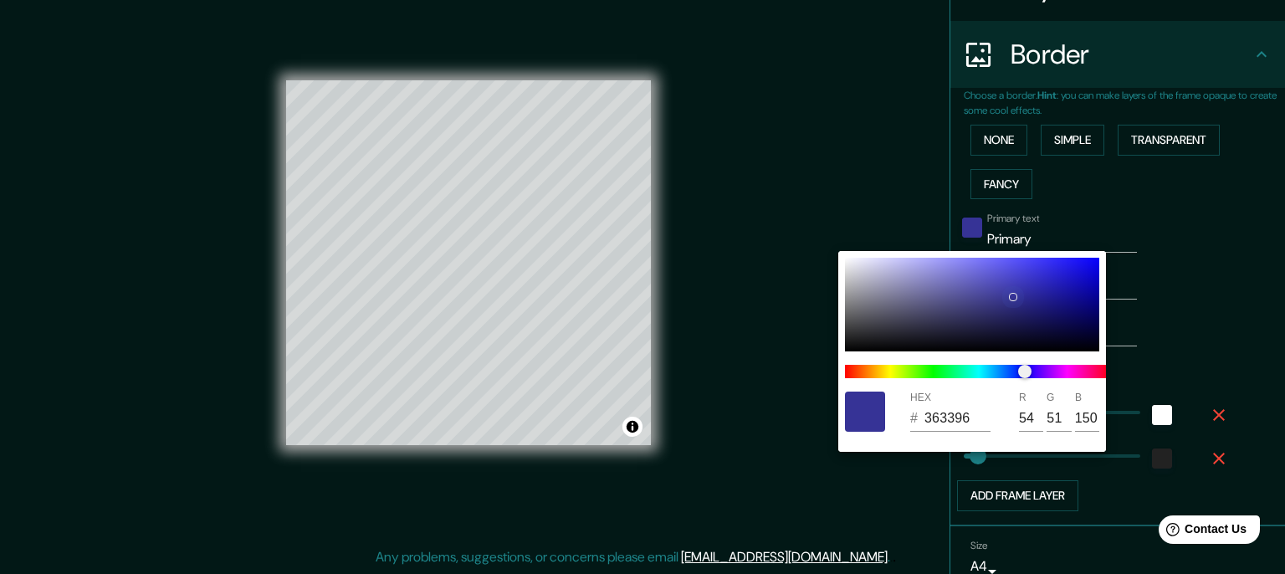
type input "221F66"
type input "34"
type input "31"
type input "102"
click at [1039, 232] on div at bounding box center [642, 287] width 1285 height 574
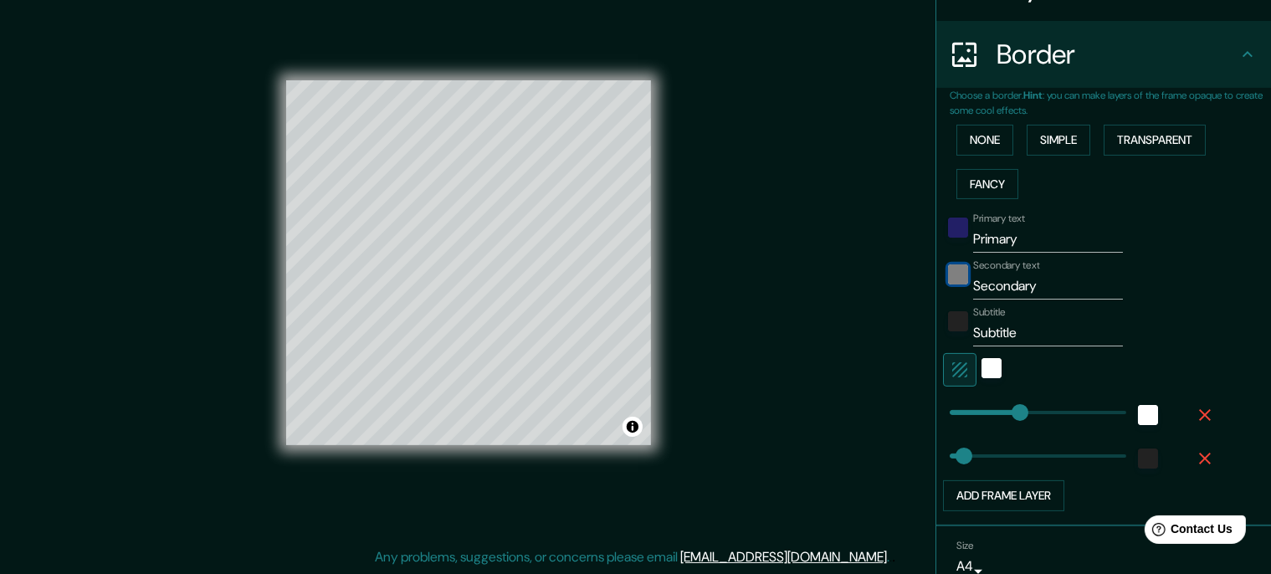
click at [957, 273] on div "black" at bounding box center [958, 274] width 20 height 20
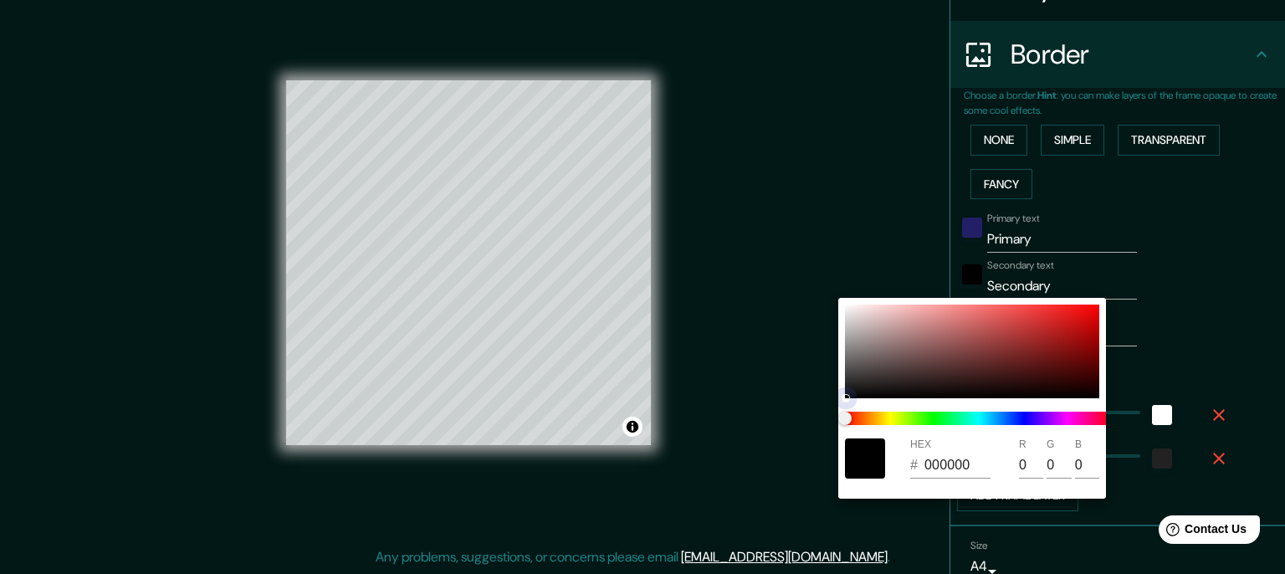
click at [929, 365] on div at bounding box center [972, 352] width 254 height 94
type input "174"
type input "35"
type input "5A3C3C"
type input "90"
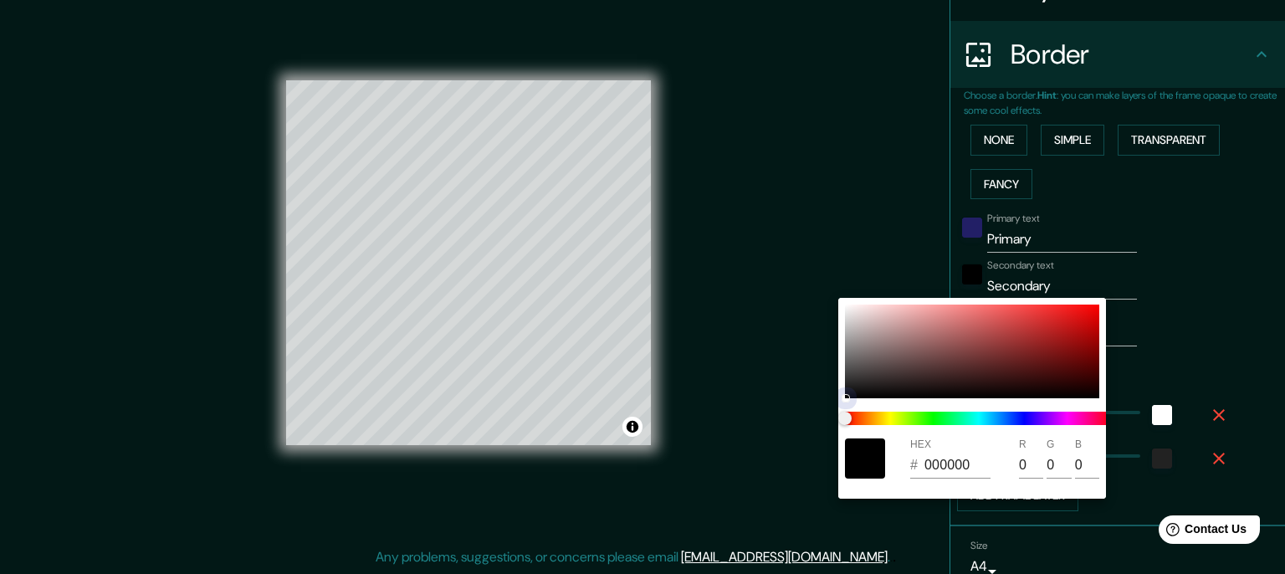
type input "60"
click at [1025, 422] on span at bounding box center [979, 418] width 268 height 13
type input "174"
type input "35"
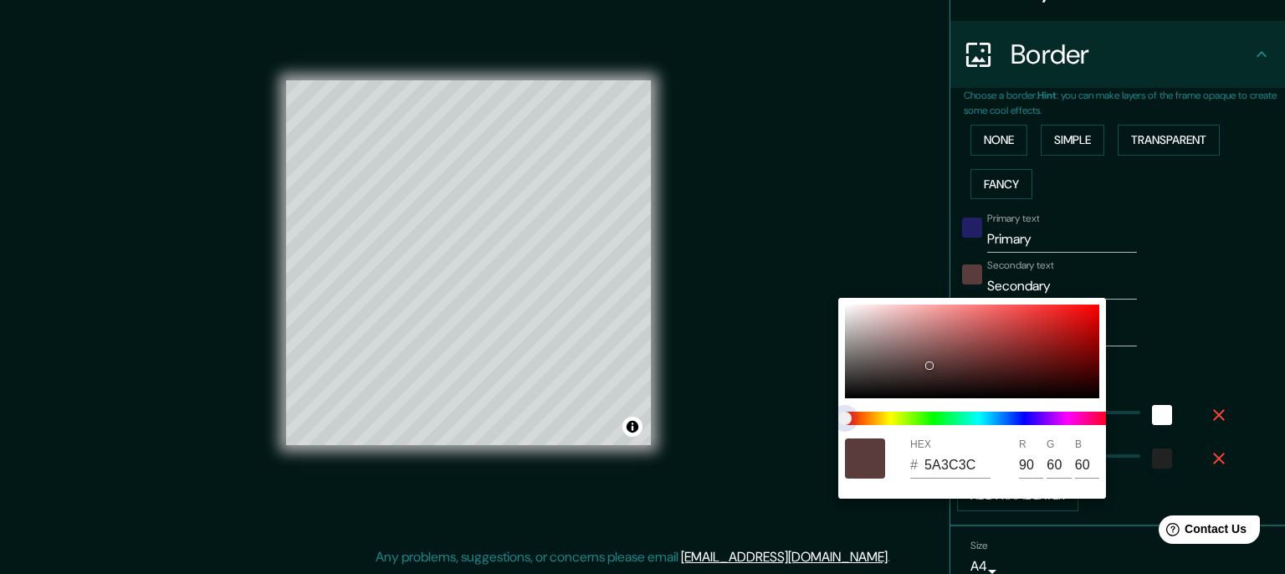
type input "3D3C59"
type input "61"
type input "89"
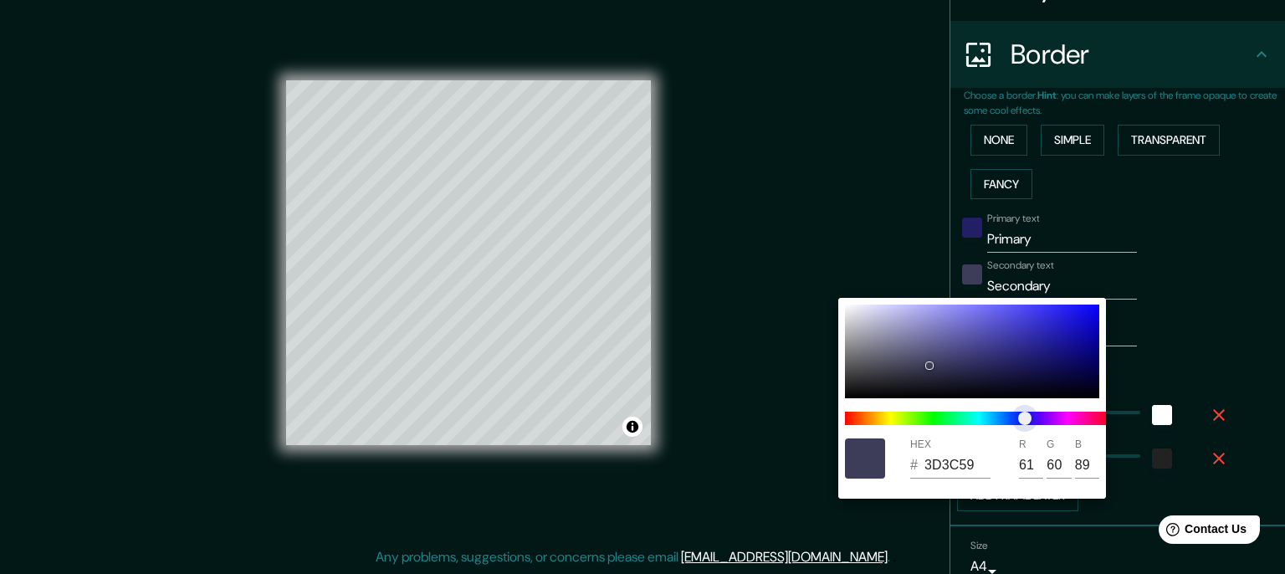
click at [982, 413] on span at bounding box center [979, 418] width 268 height 13
type input "174"
type input "35"
type input "3C5759"
type input "60"
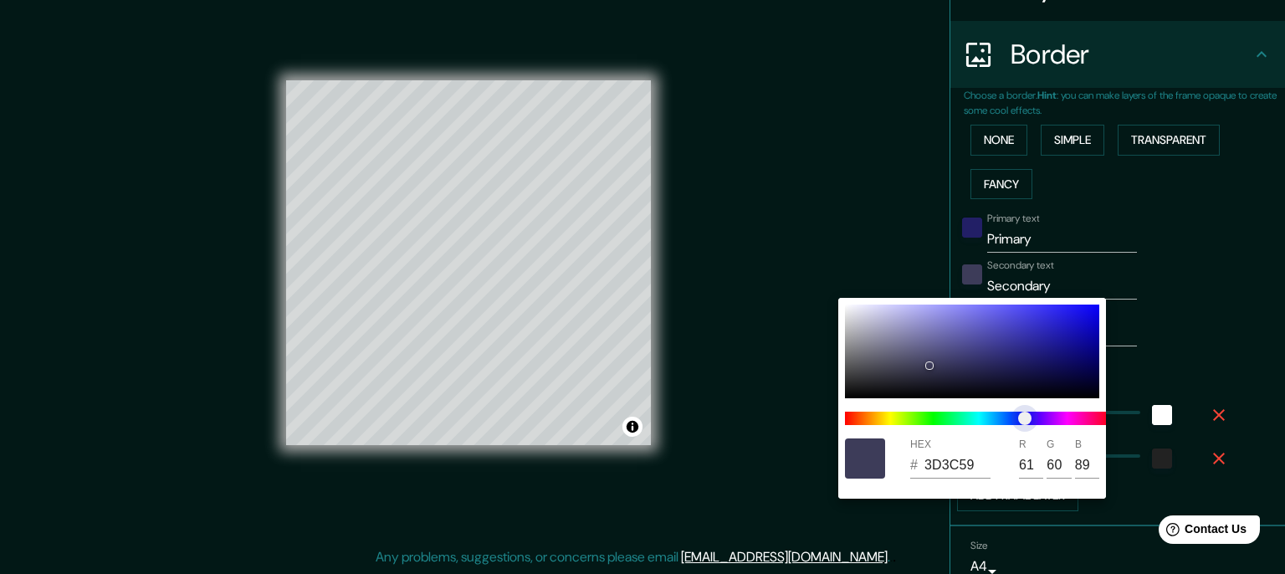
type input "87"
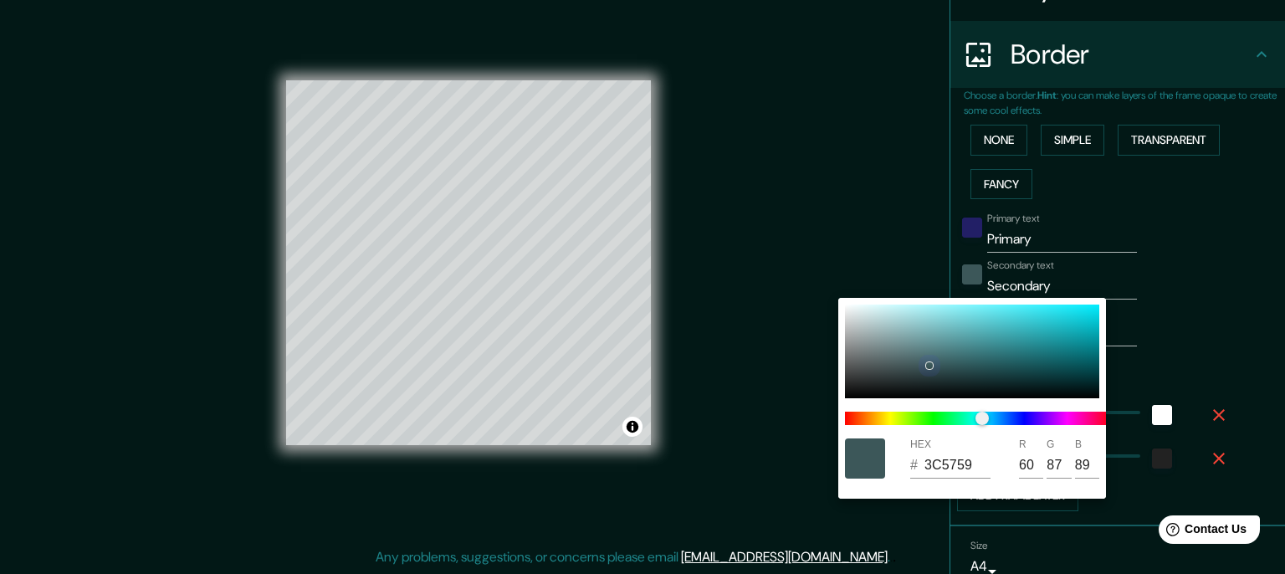
click at [1032, 330] on div at bounding box center [972, 352] width 254 height 94
type input "174"
type input "35"
type input "31B1BB"
type input "49"
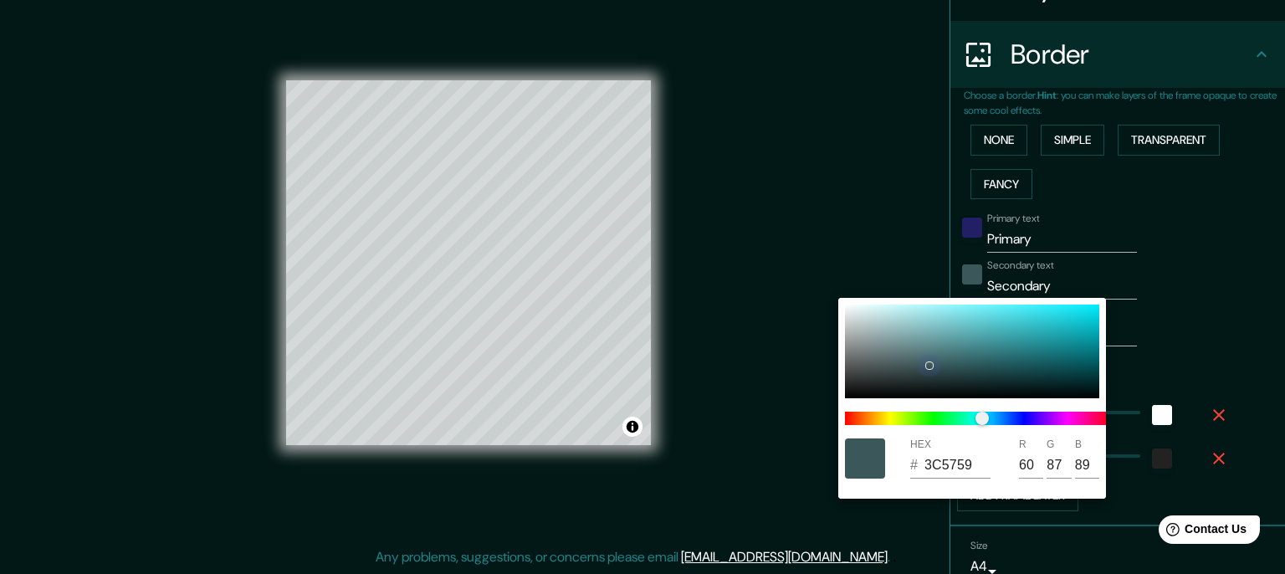
type input "177"
type input "187"
click at [1049, 355] on div at bounding box center [972, 352] width 254 height 94
type input "174"
type input "35"
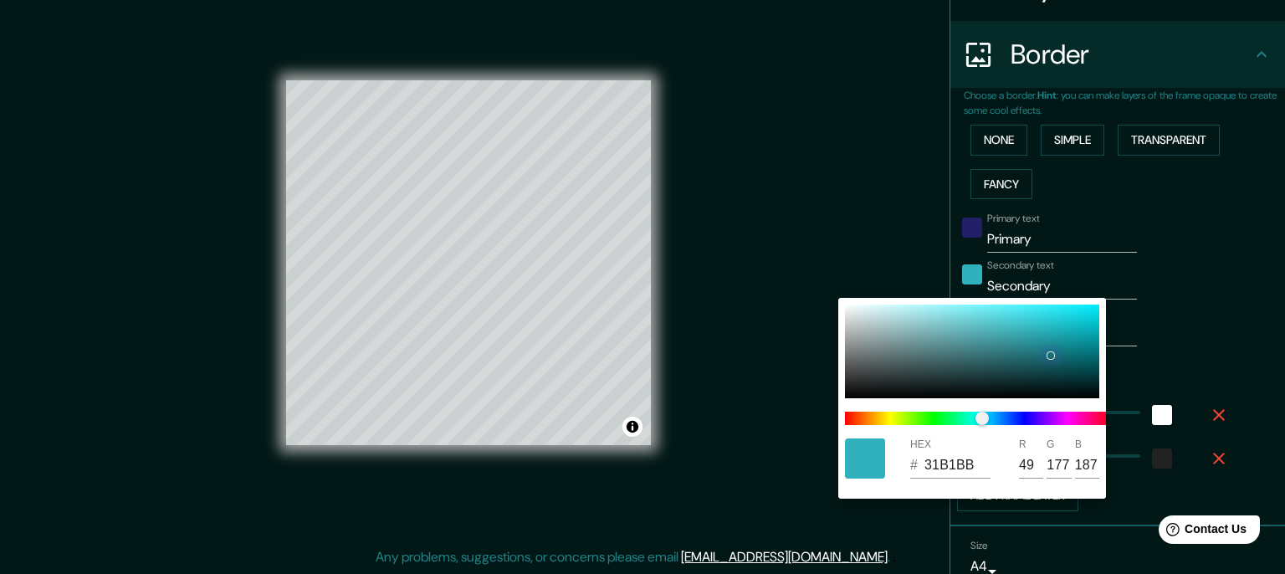
type input "176F76"
type input "23"
type input "111"
type input "118"
click at [1047, 255] on div at bounding box center [642, 287] width 1285 height 574
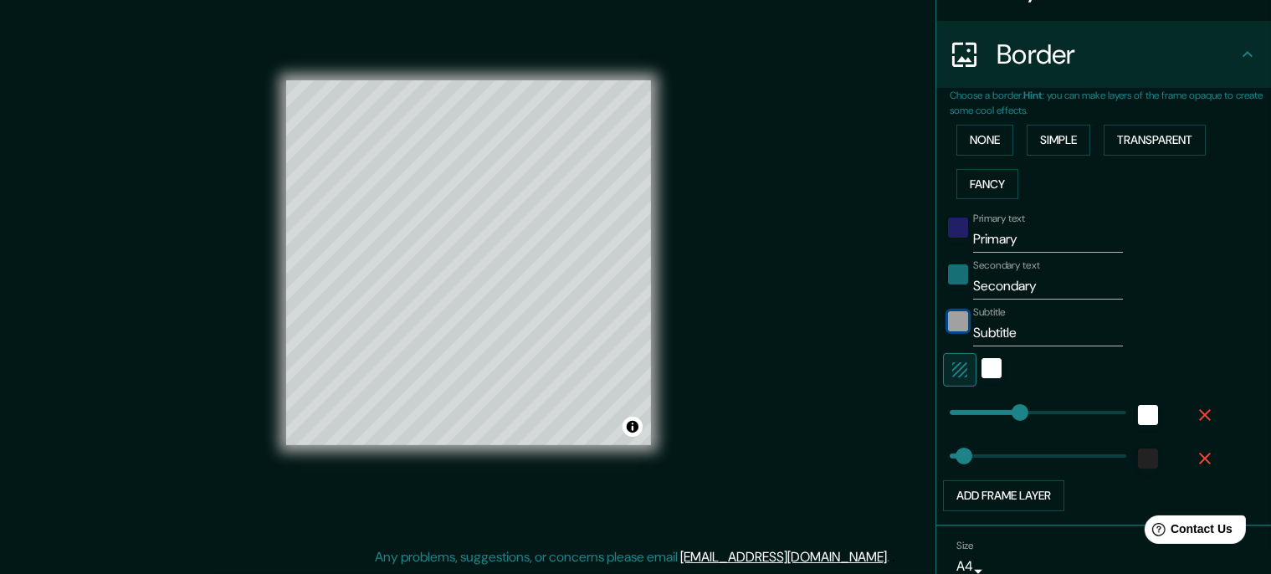
click at [962, 321] on div "color-222222" at bounding box center [958, 321] width 20 height 20
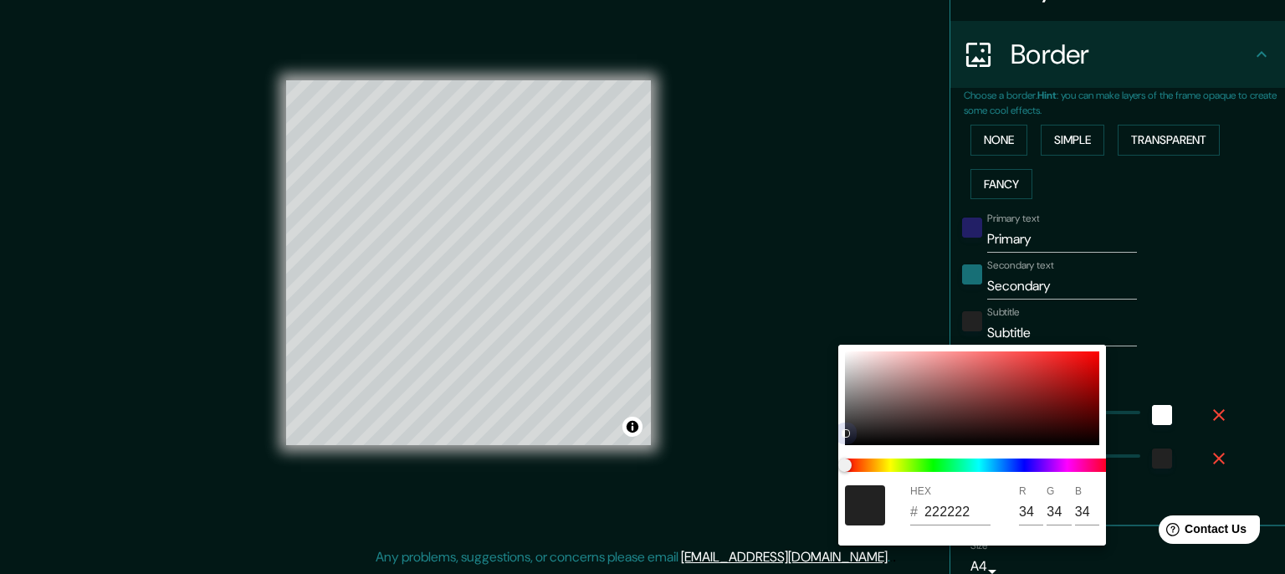
type input "174"
type input "35"
type input "6C6060"
type input "108"
type input "96"
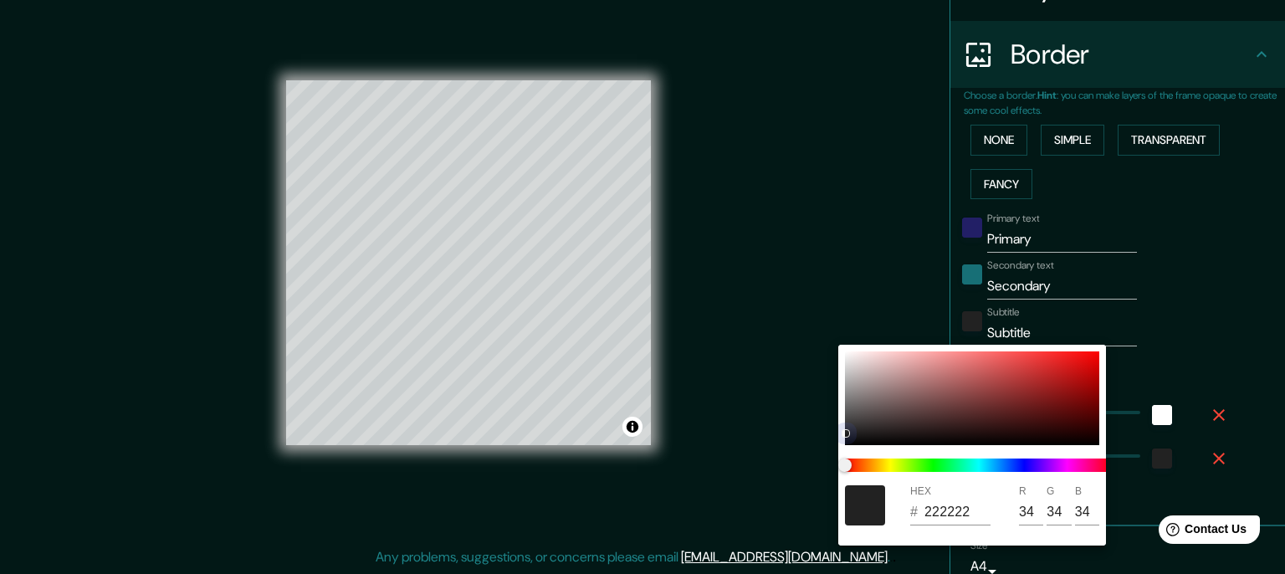
type input "96"
drag, startPoint x: 835, startPoint y: 435, endPoint x: 790, endPoint y: 488, distance: 69.4
click at [790, 488] on div "HEX # 6C6060 R 108 G 96 B 96" at bounding box center [642, 287] width 1285 height 574
type input "174"
type input "35"
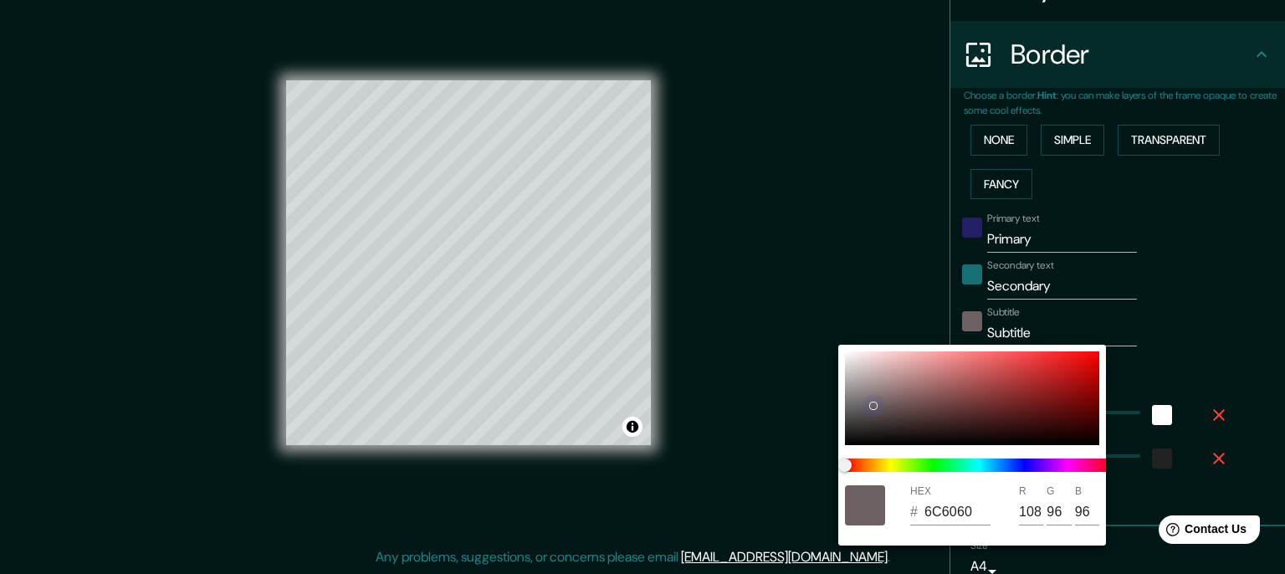
type input "0C0C0C"
type input "12"
type input "174"
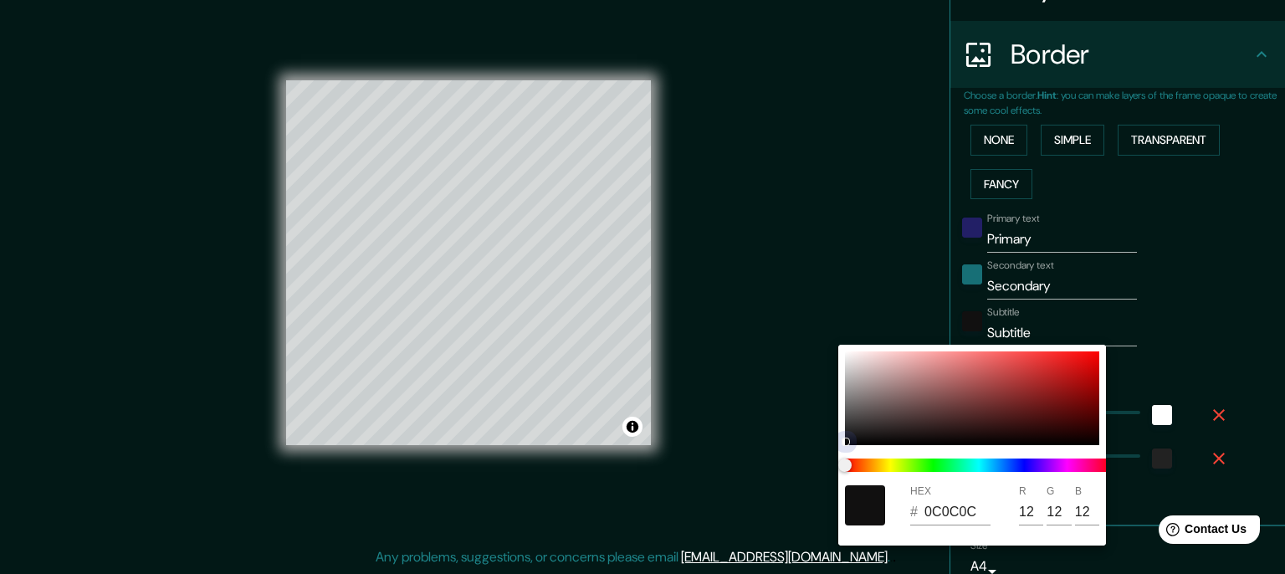
type input "35"
type input "0A0A0A"
type input "10"
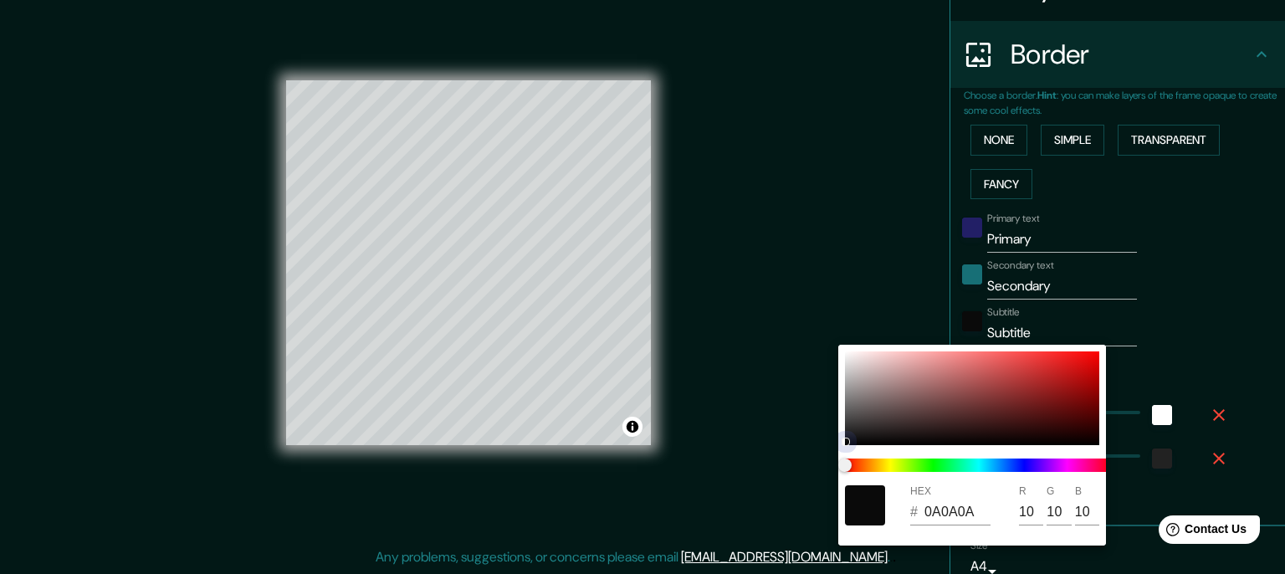
click at [848, 441] on div at bounding box center [972, 398] width 254 height 94
type input "174"
type input "35"
click at [1080, 299] on div at bounding box center [642, 287] width 1285 height 574
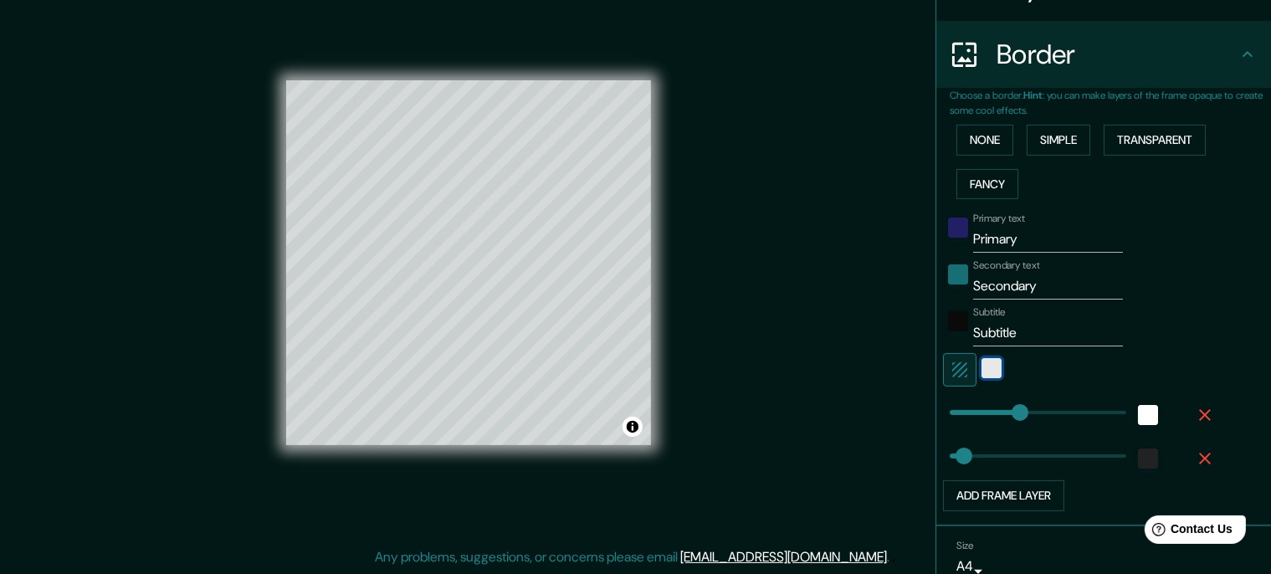
click at [992, 366] on div "white" at bounding box center [991, 368] width 20 height 20
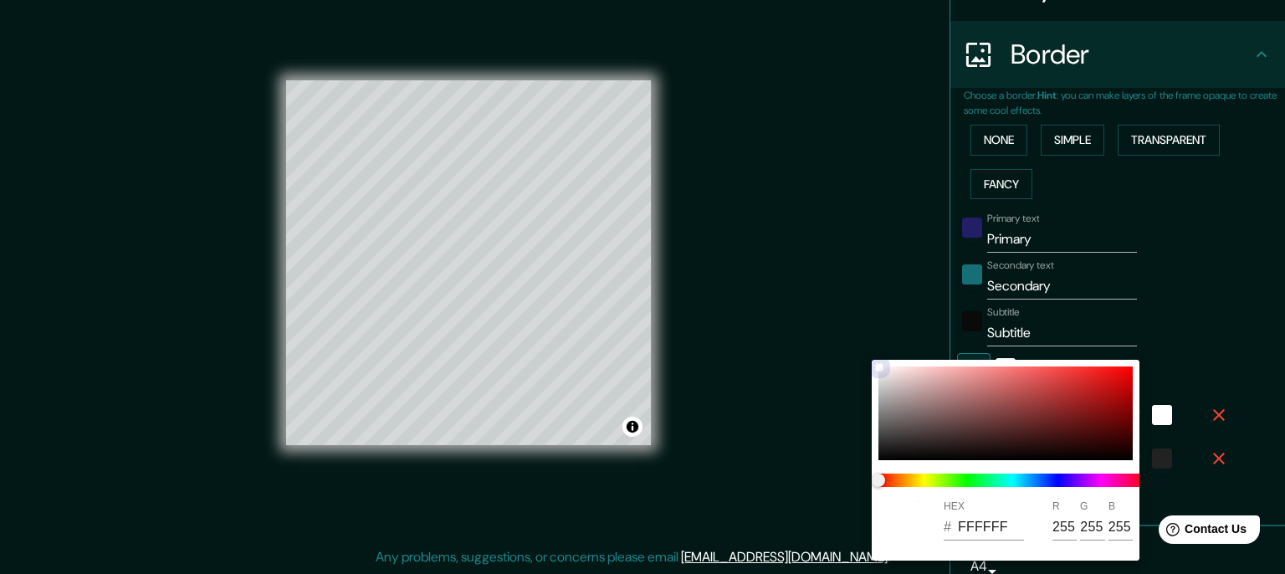
click at [945, 416] on div at bounding box center [1005, 413] width 254 height 94
type input "174"
type input "35"
type input "785858"
type input "120"
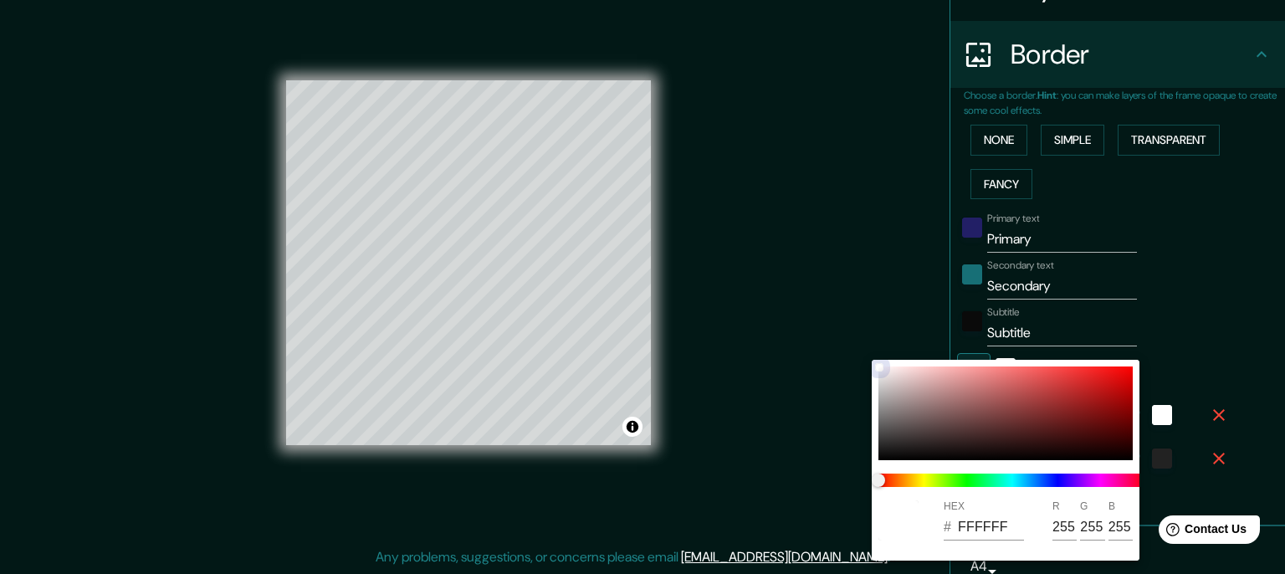
type input "88"
type input "174"
type input "35"
type input "353434"
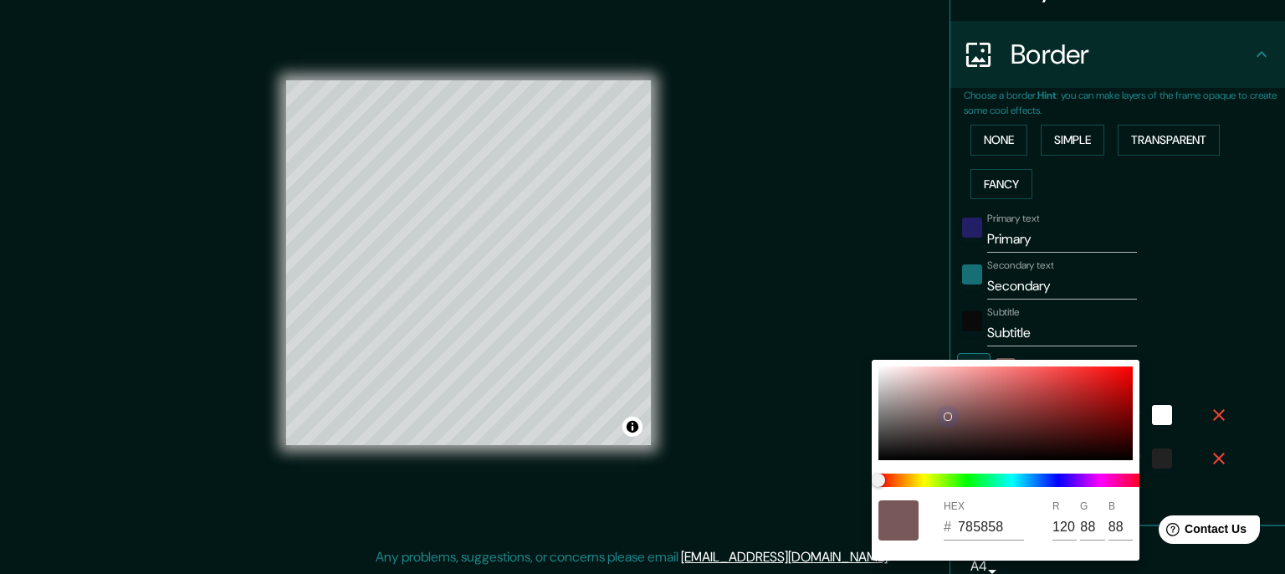
type input "53"
type input "52"
drag, startPoint x: 883, startPoint y: 440, endPoint x: 873, endPoint y: 340, distance: 101.0
click at [873, 340] on div "HEX # 353434 R 53 G 52 B 52" at bounding box center [642, 287] width 1285 height 574
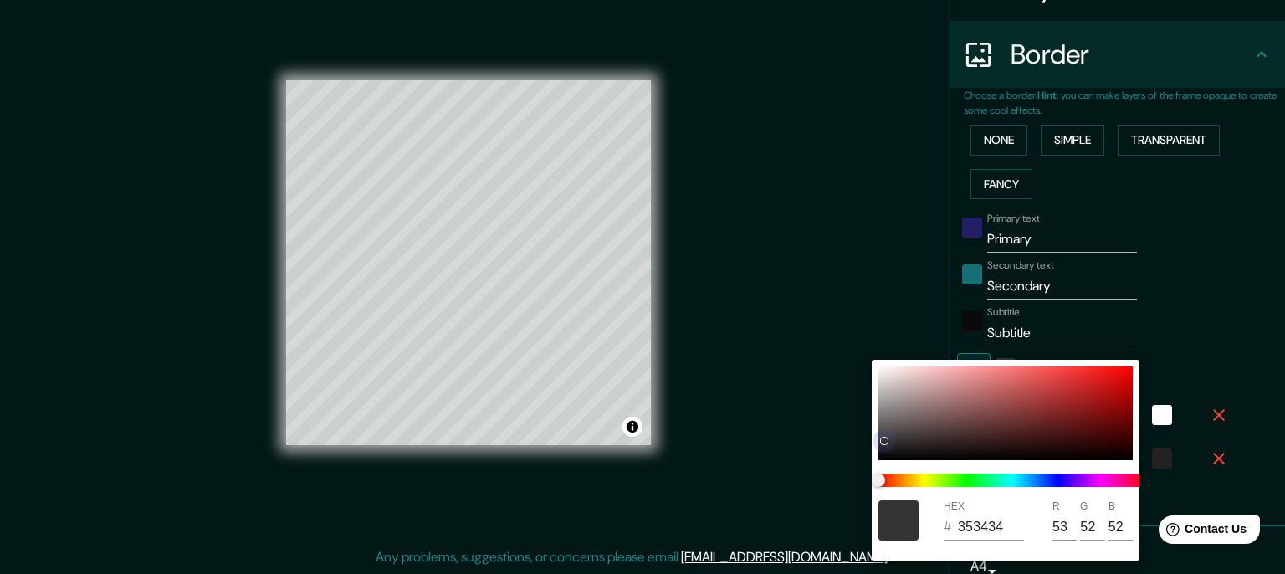
type input "174"
type input "35"
type input "9D9696"
type input "157"
type input "150"
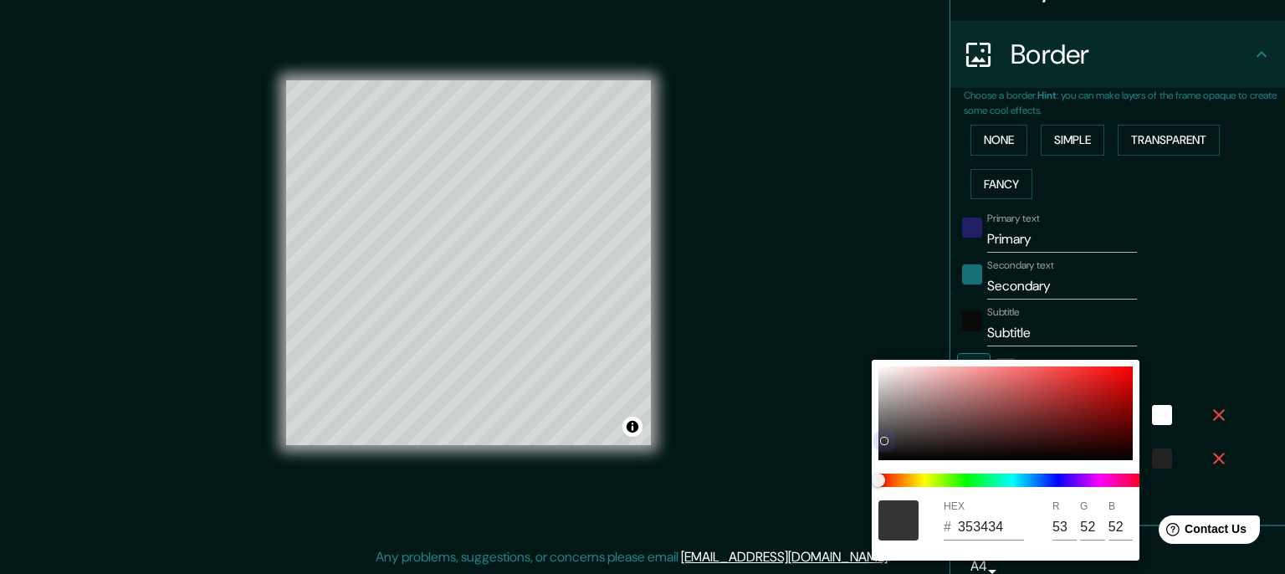
type input "150"
drag, startPoint x: 888, startPoint y: 407, endPoint x: 835, endPoint y: 310, distance: 110.1
click at [835, 310] on div "HEX # 9D9696 R 157 G 150 B 150" at bounding box center [642, 287] width 1285 height 574
click at [888, 407] on div at bounding box center [1005, 413] width 254 height 94
type input "174"
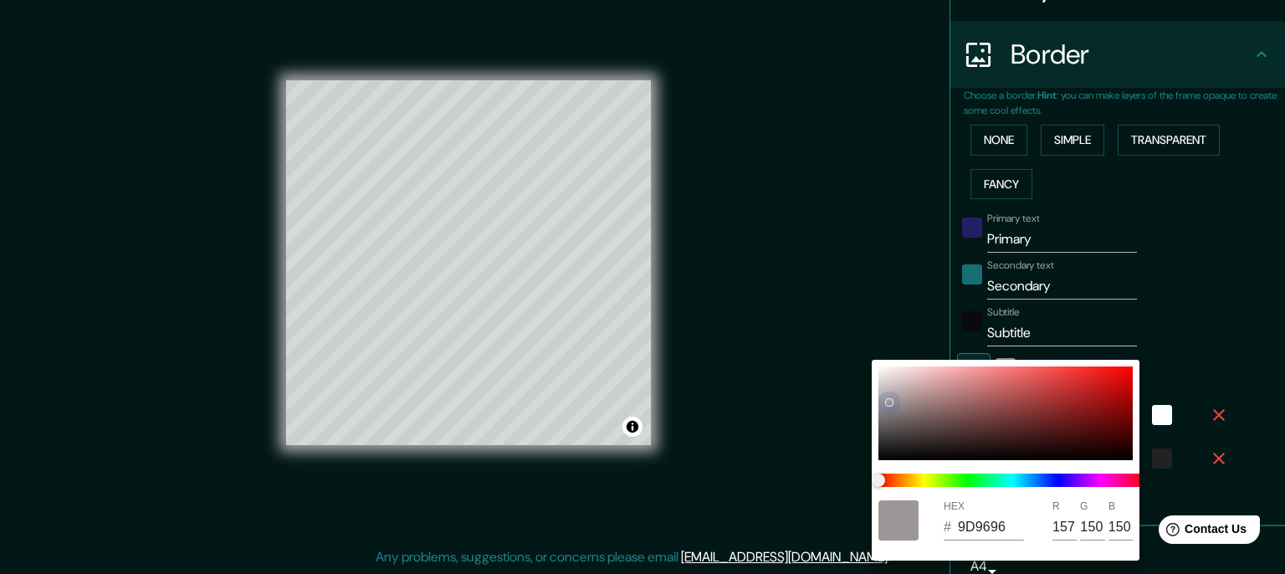
type input "35"
type input "8F8A8A"
type input "143"
type input "138"
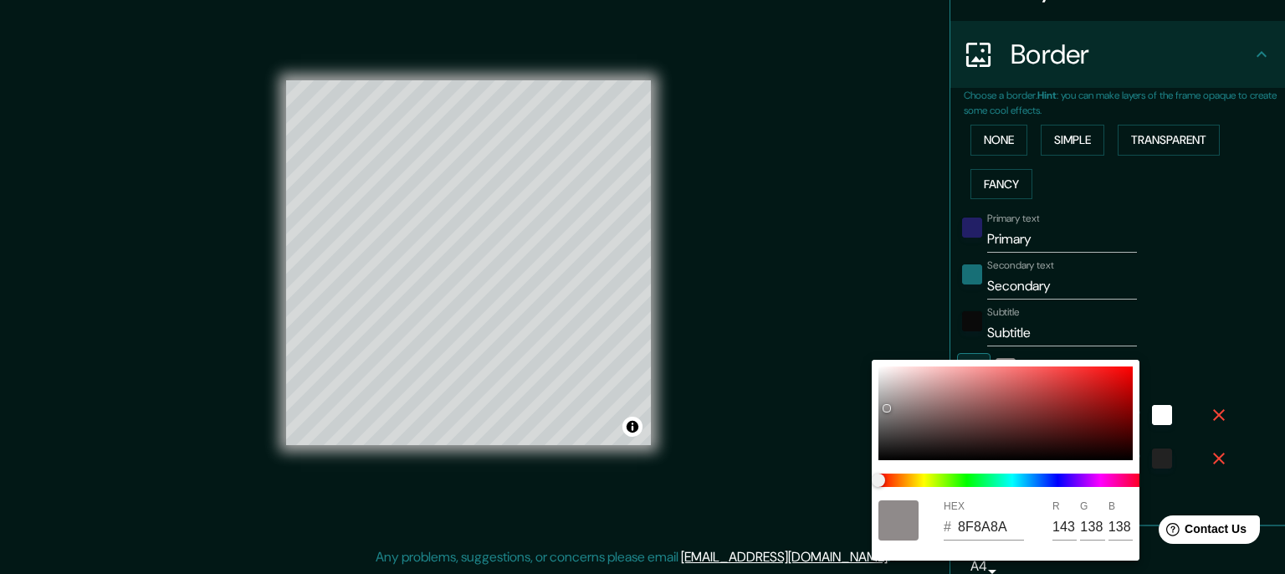
click at [876, 441] on div "HEX # 8F8A8A R 143 G 138 B 138" at bounding box center [1006, 460] width 268 height 201
click at [898, 429] on div at bounding box center [1005, 413] width 254 height 94
type input "174"
type input "35"
type input "534D4D"
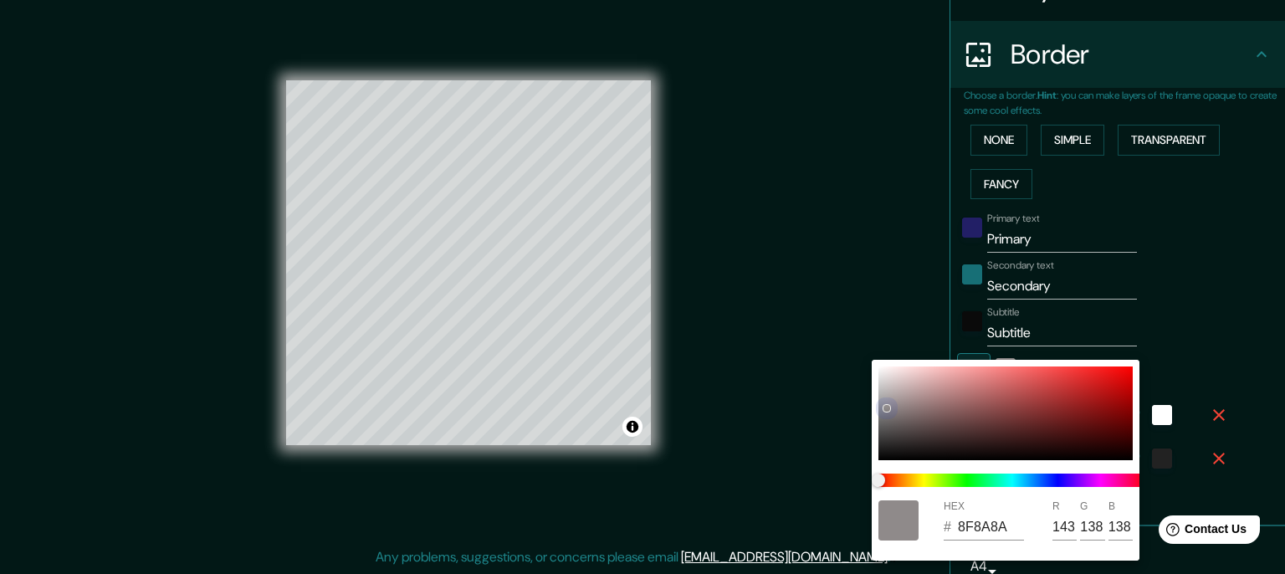
type input "83"
type input "77"
click at [903, 420] on div at bounding box center [1005, 413] width 254 height 94
type input "174"
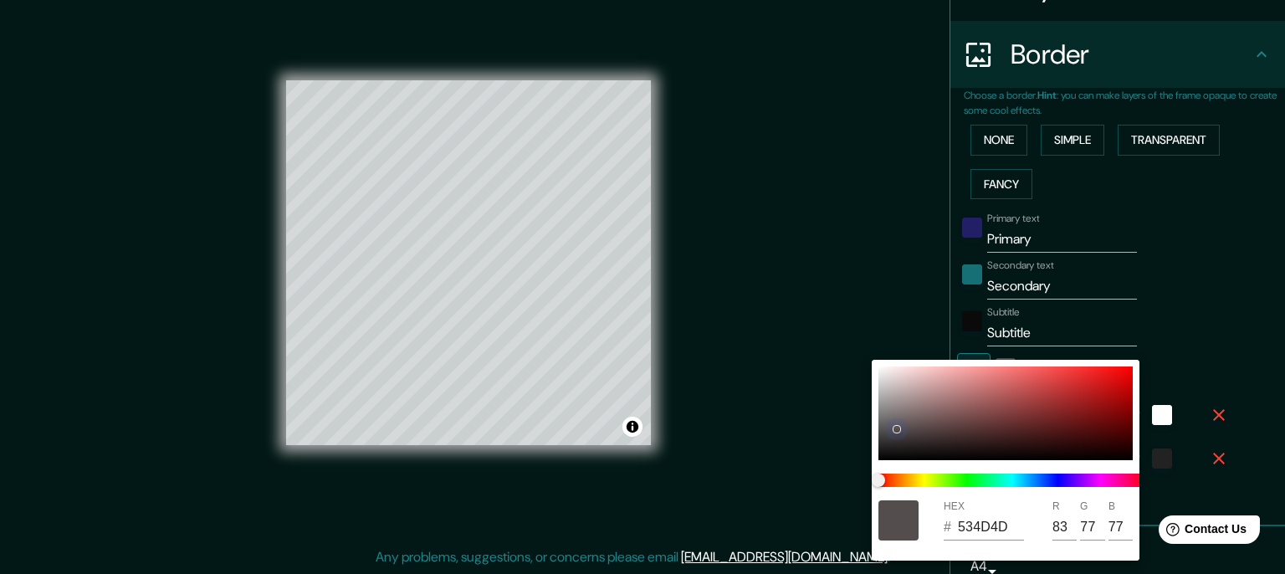
type input "35"
type input "6C6262"
type input "108"
type input "98"
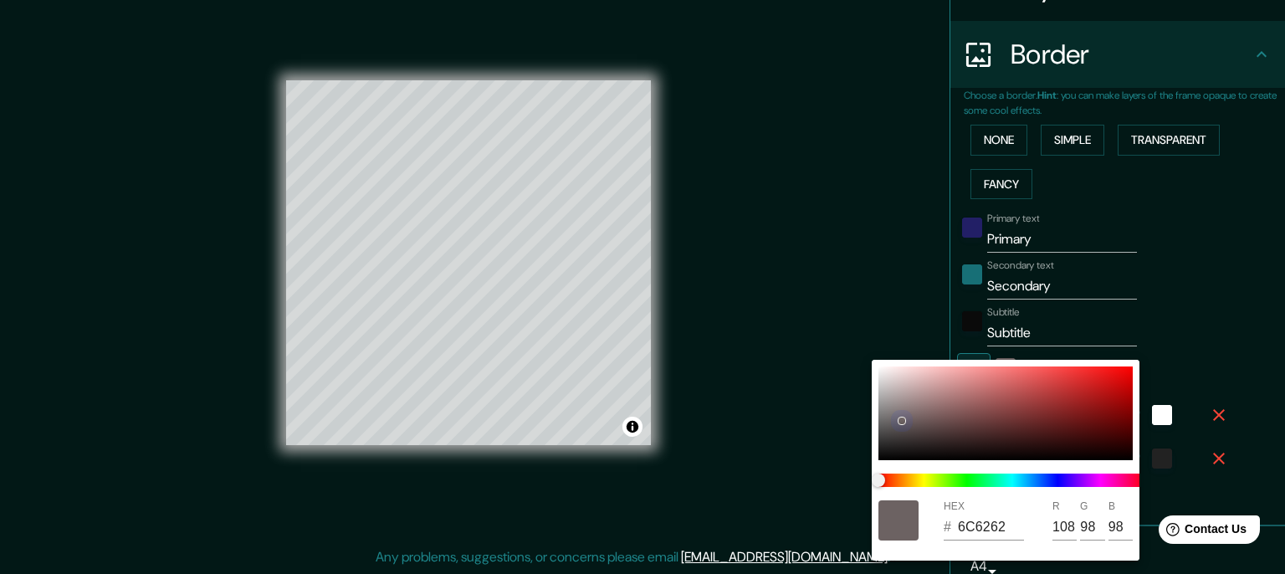
click at [895, 420] on div at bounding box center [1005, 413] width 254 height 94
type input "174"
type input "35"
type input "6C6565"
type input "101"
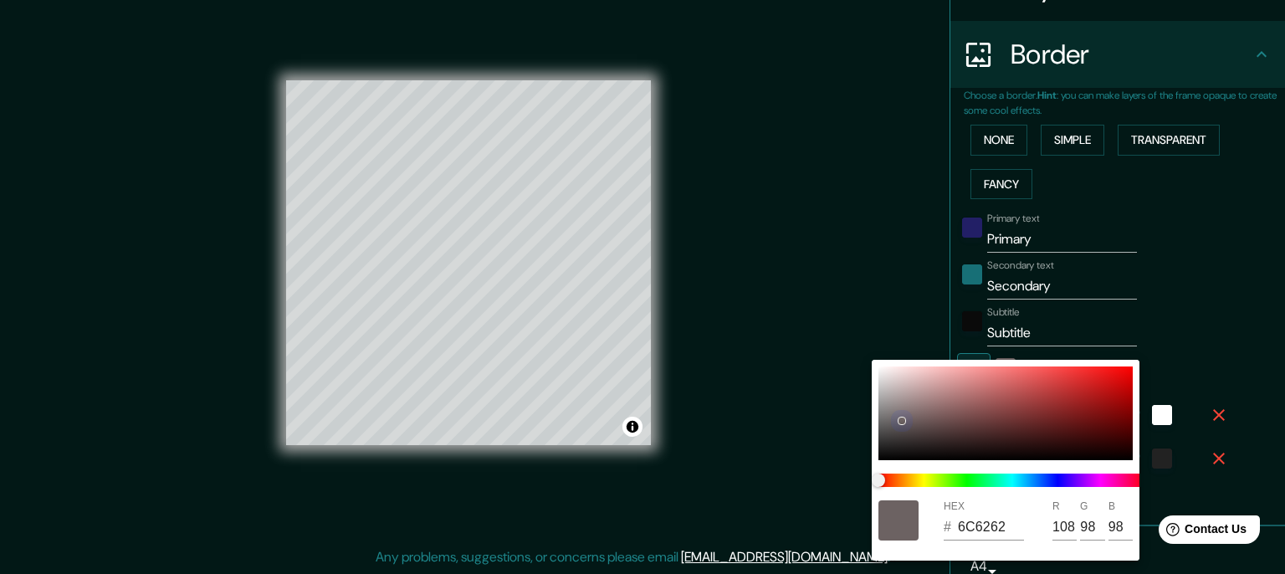
type input "101"
click at [888, 420] on div at bounding box center [1005, 413] width 254 height 94
type input "174"
type input "35"
type input "6C6868"
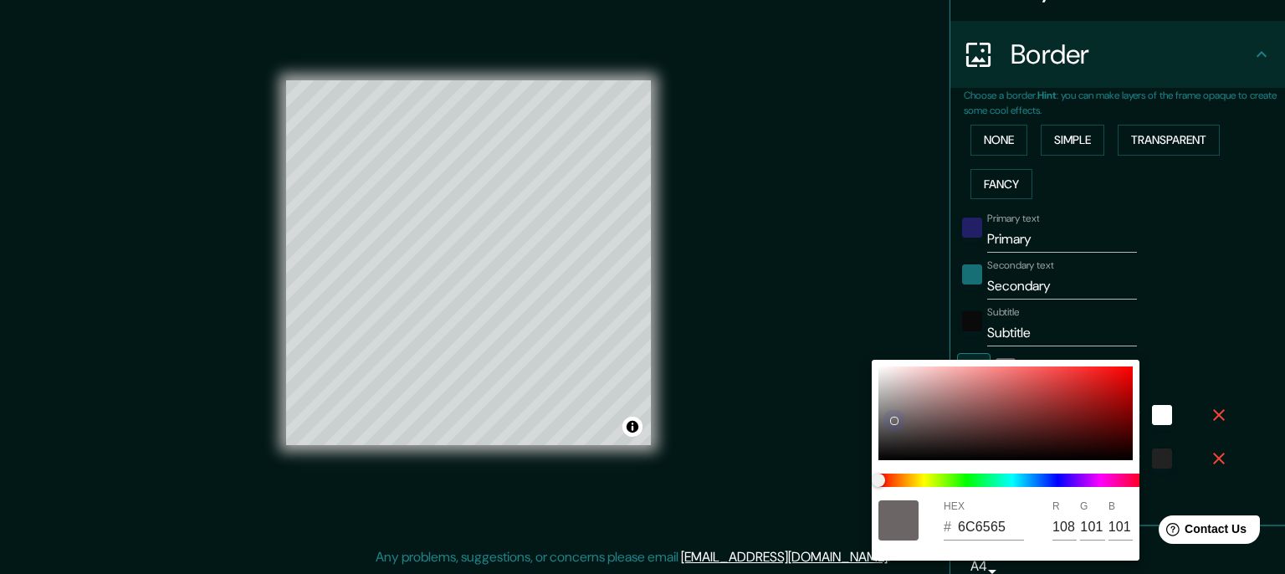
type input "104"
click at [886, 417] on div at bounding box center [1005, 413] width 254 height 94
type input "174"
type input "35"
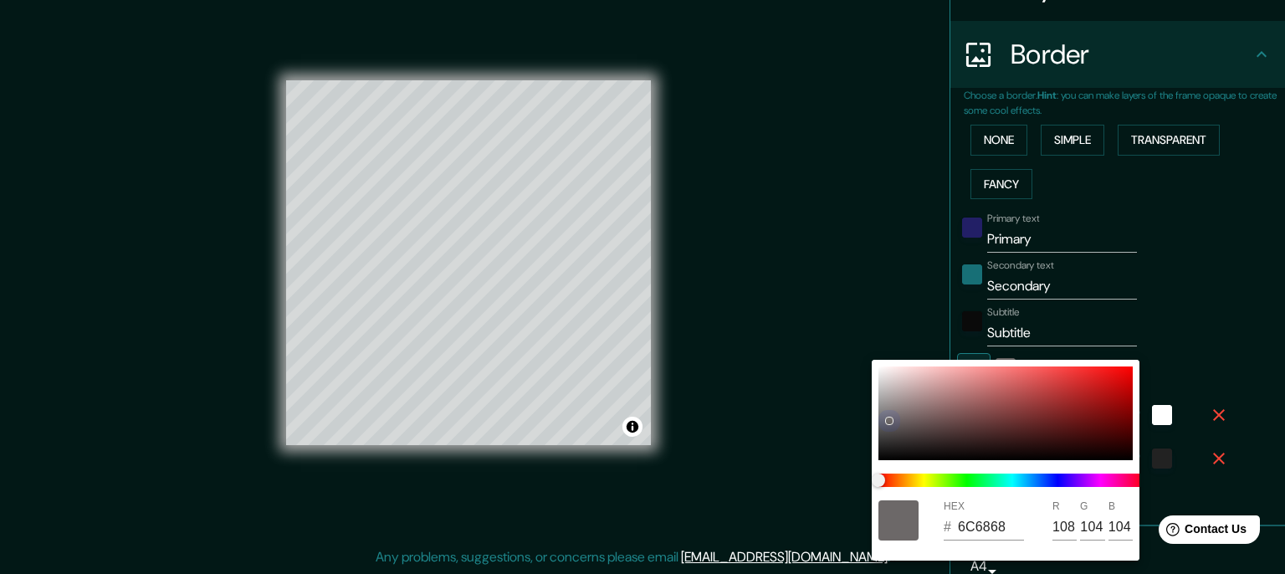
type input "767272"
type input "118"
type input "114"
click at [883, 413] on div at bounding box center [1005, 413] width 254 height 94
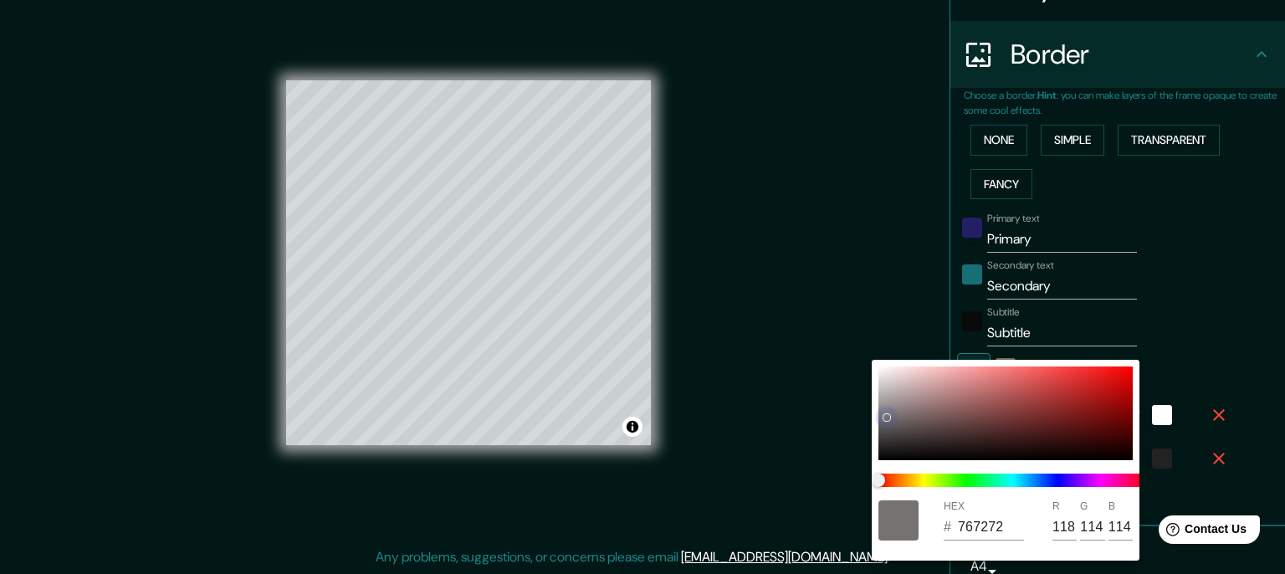
type input "174"
type input "35"
type input "7F7C7C"
type input "127"
type input "124"
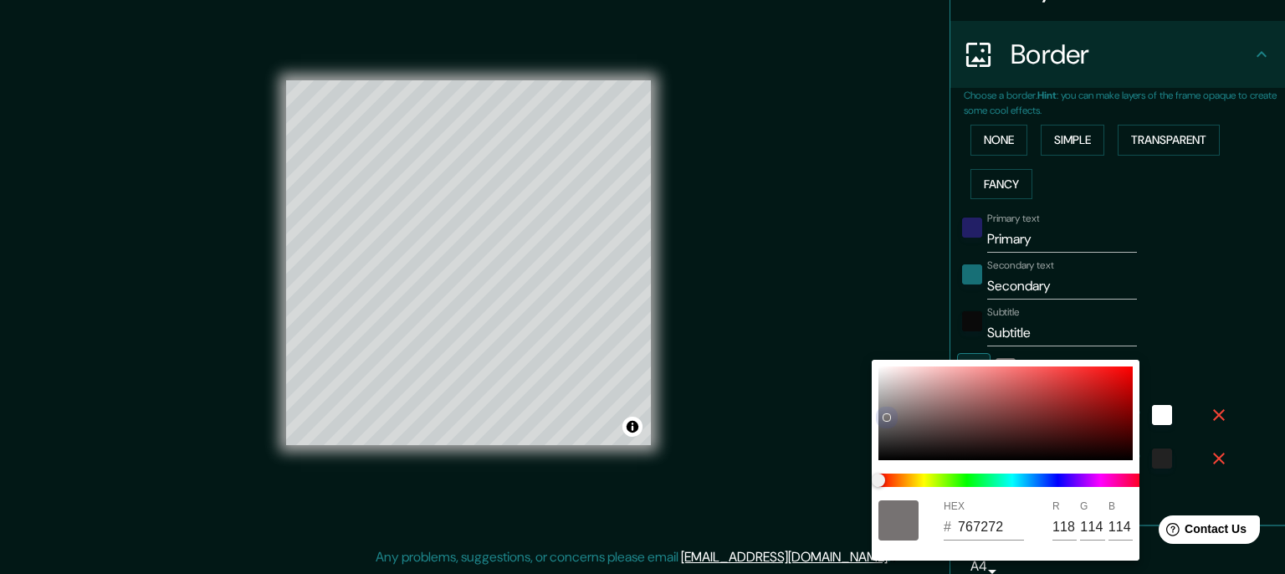
type input "124"
click at [888, 420] on div at bounding box center [1005, 413] width 254 height 94
type input "174"
type input "35"
type input "6C6868"
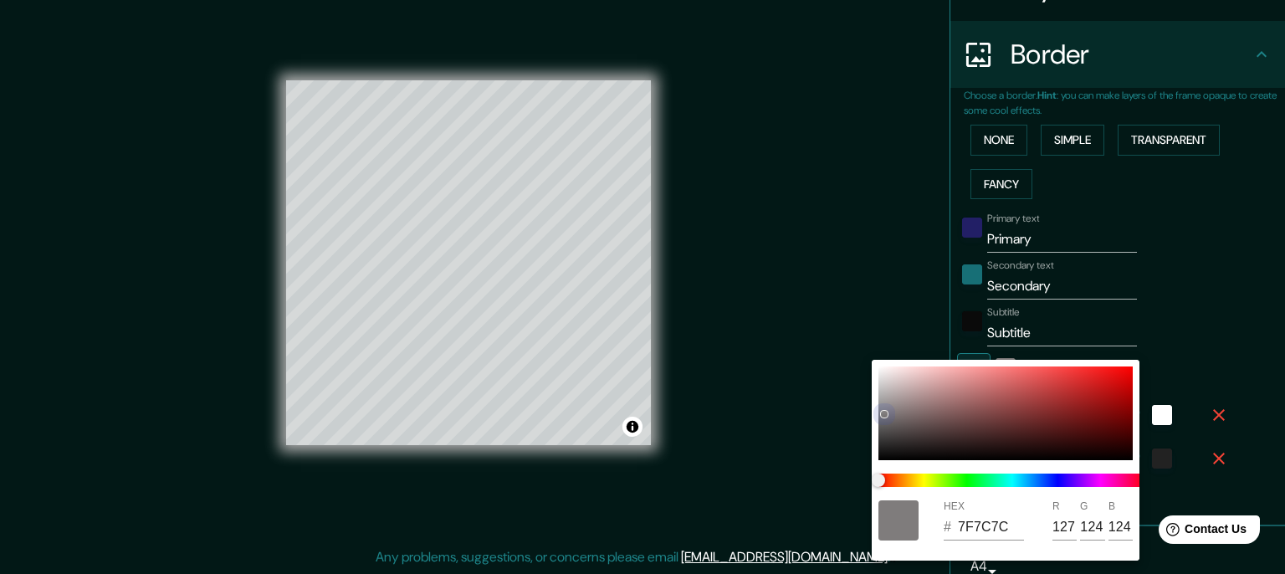
type input "108"
type input "104"
click at [893, 426] on div at bounding box center [1005, 413] width 254 height 94
click at [892, 423] on div at bounding box center [892, 426] width 8 height 8
click at [892, 417] on div at bounding box center [1005, 413] width 254 height 94
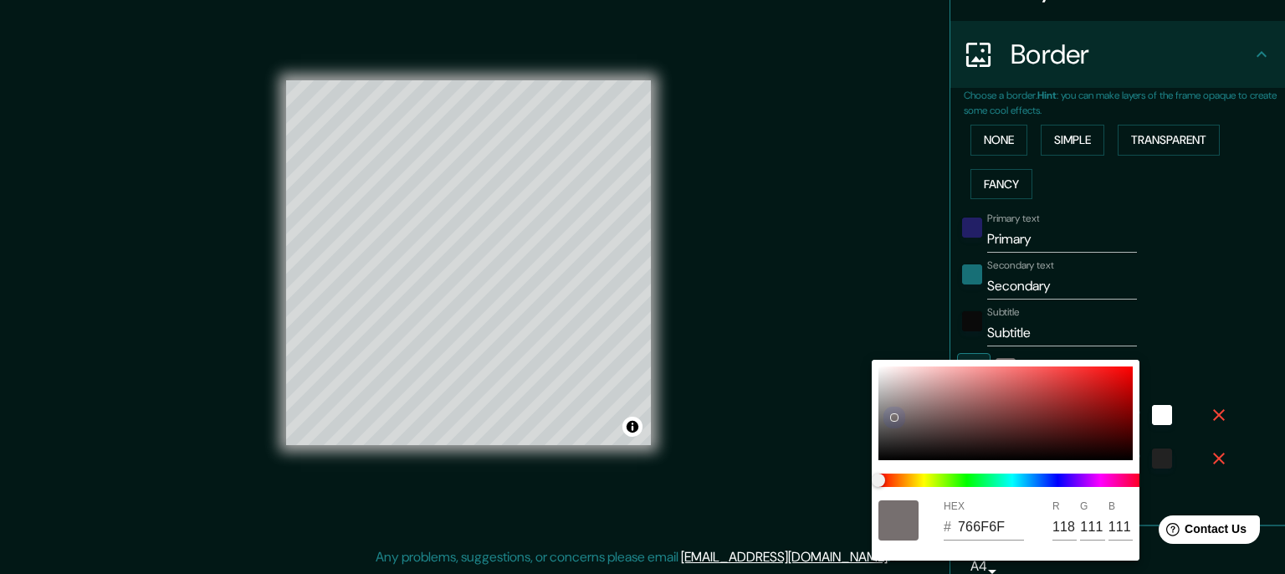
click at [888, 417] on div at bounding box center [1005, 413] width 254 height 94
click at [880, 422] on div at bounding box center [1005, 413] width 254 height 94
click at [878, 413] on div "HEX # 666565 R 102 G 101 B 101" at bounding box center [1006, 460] width 268 height 201
click at [883, 412] on div at bounding box center [1005, 413] width 254 height 94
click at [847, 251] on div at bounding box center [642, 287] width 1285 height 574
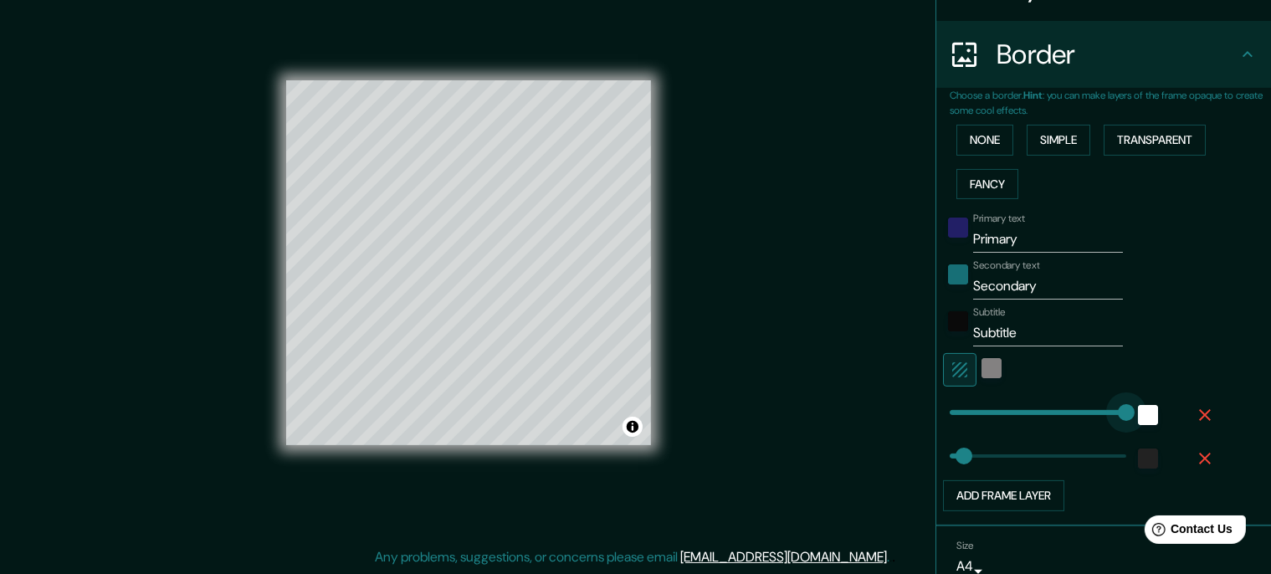
drag, startPoint x: 1083, startPoint y: 407, endPoint x: 1130, endPoint y: 417, distance: 48.7
drag, startPoint x: 998, startPoint y: 451, endPoint x: 972, endPoint y: 456, distance: 26.4
drag, startPoint x: 1039, startPoint y: 417, endPoint x: 998, endPoint y: 420, distance: 41.1
drag, startPoint x: 996, startPoint y: 447, endPoint x: 1054, endPoint y: 463, distance: 60.9
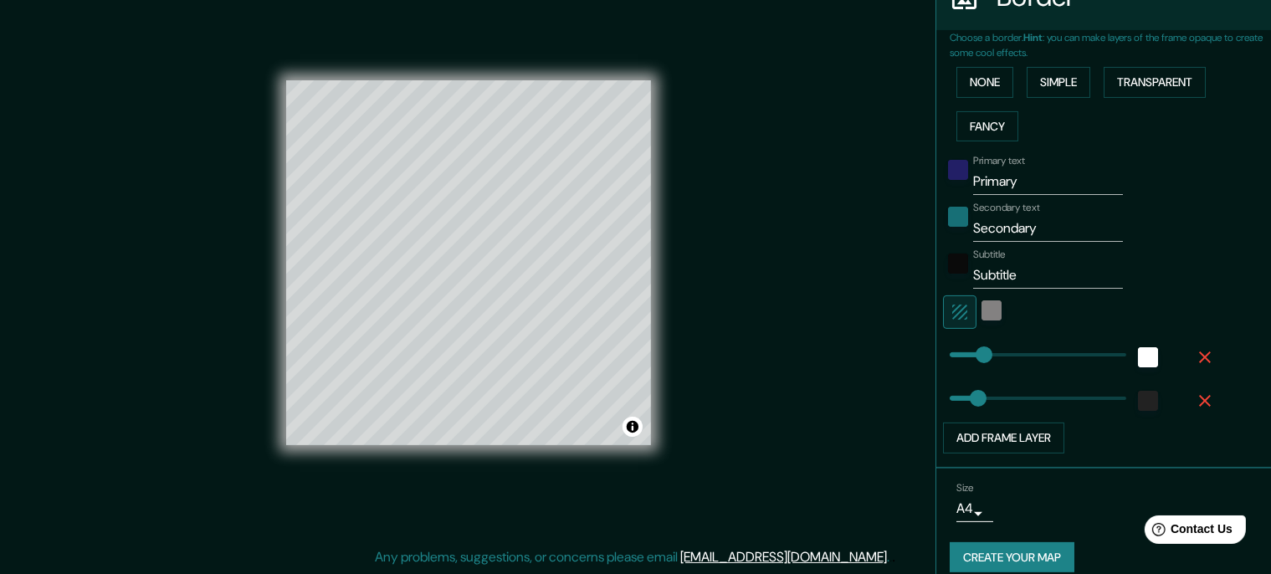
scroll to position [391, 0]
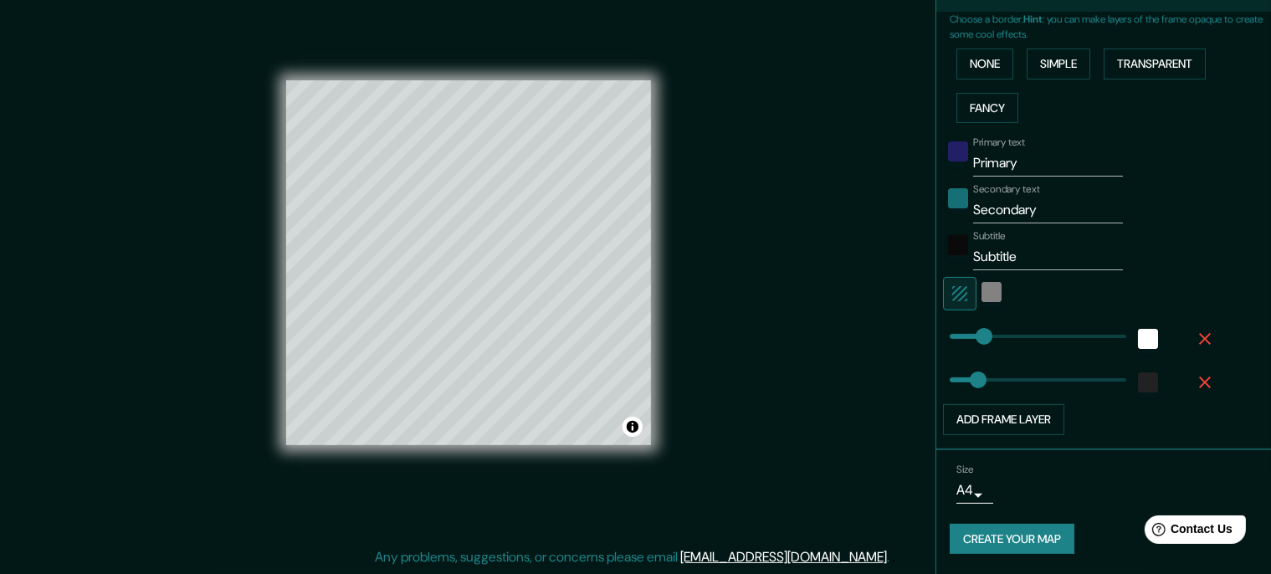
click at [1140, 336] on div at bounding box center [1148, 339] width 30 height 30
click at [1144, 330] on div "white" at bounding box center [1148, 339] width 20 height 20
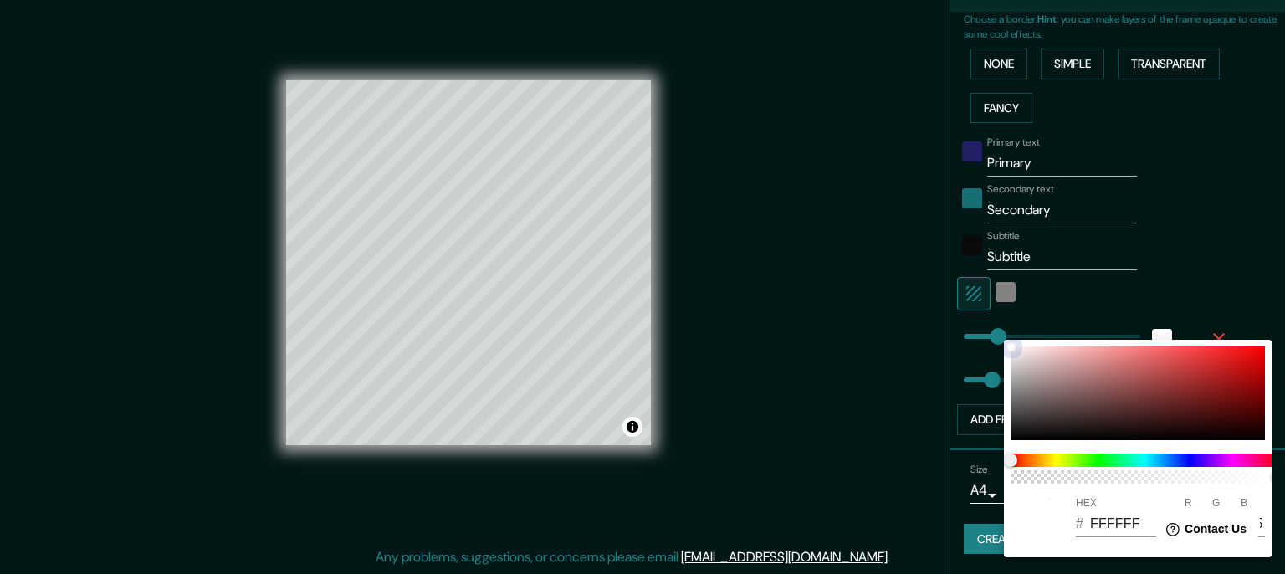
click at [1087, 398] on div at bounding box center [1138, 393] width 254 height 94
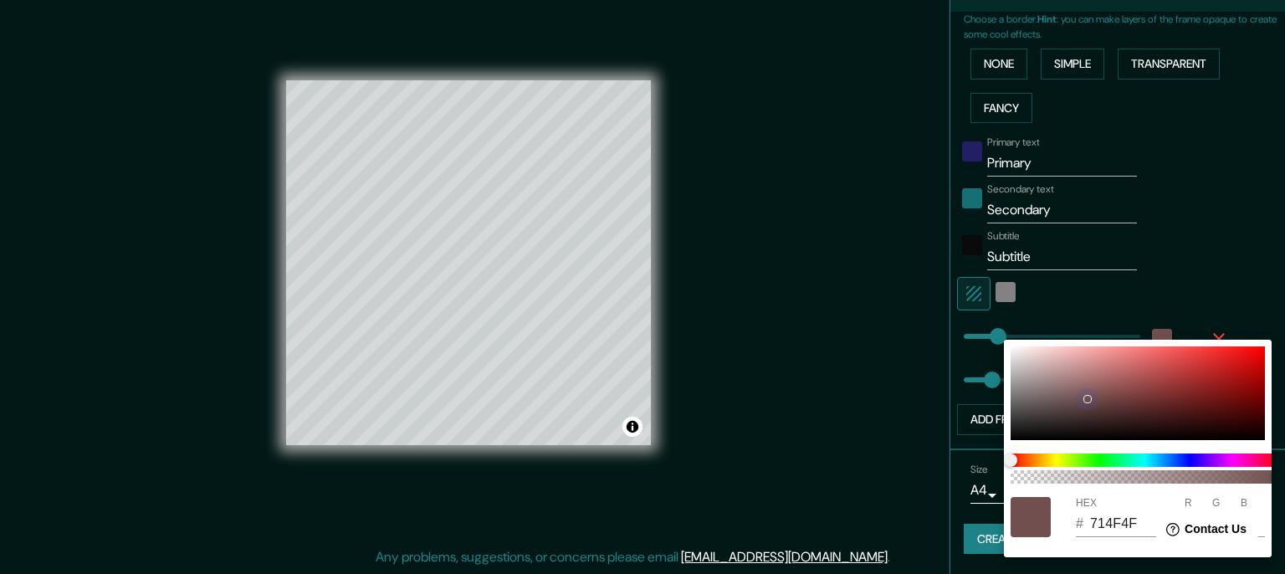
click at [1083, 405] on div at bounding box center [1138, 393] width 254 height 94
click at [1185, 459] on span at bounding box center [1145, 459] width 268 height 13
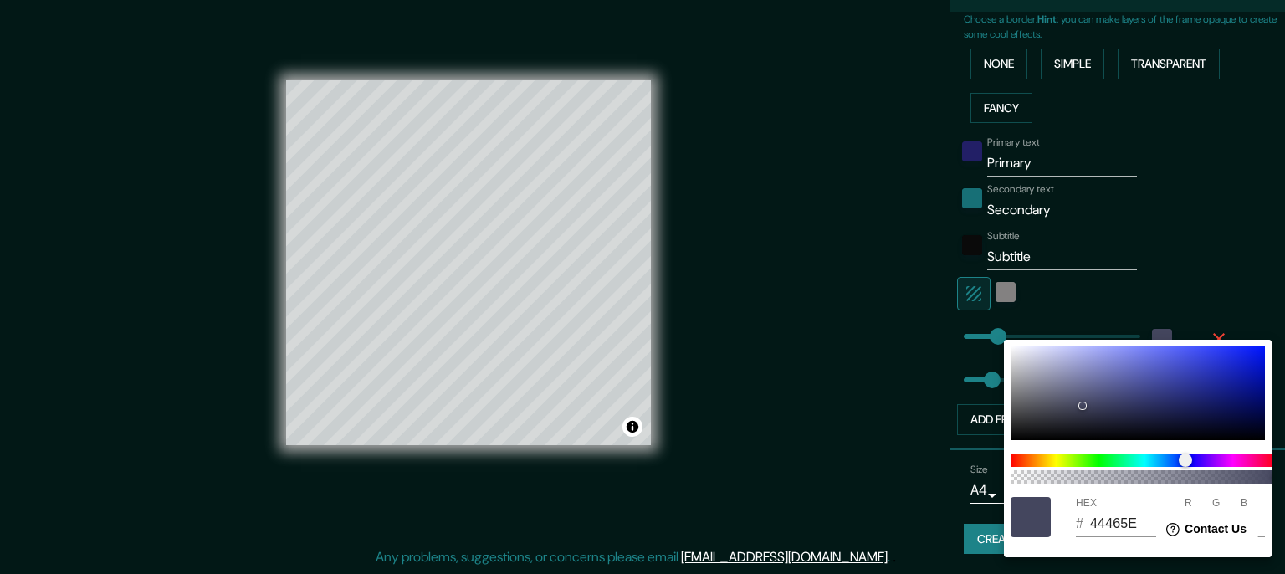
click at [1113, 282] on div at bounding box center [642, 287] width 1285 height 574
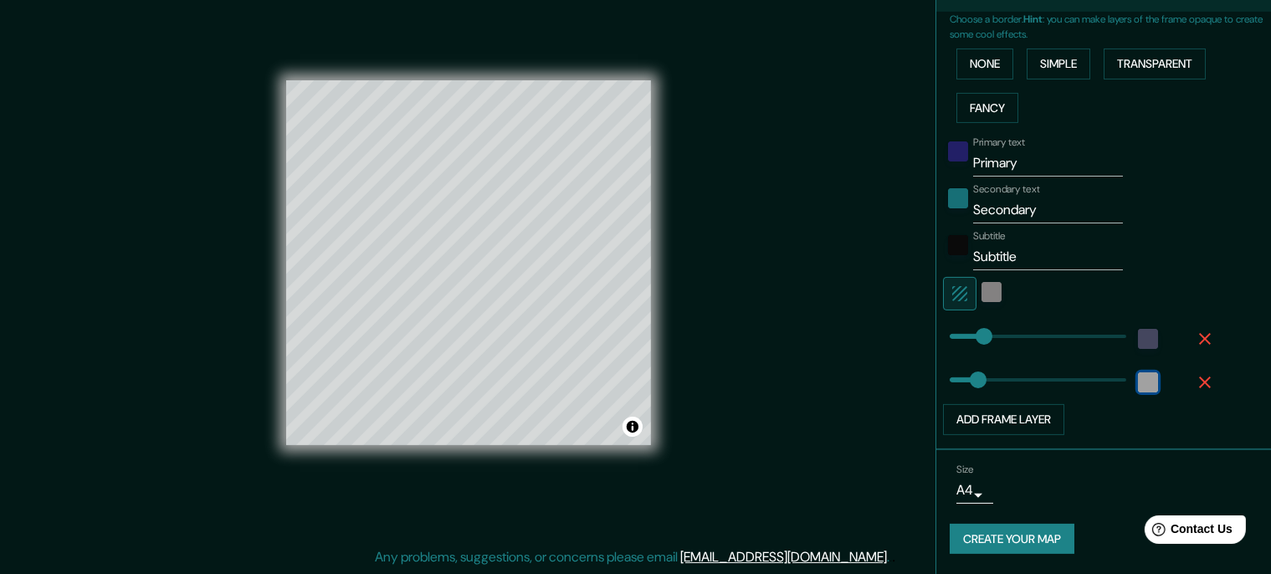
click at [1154, 372] on div "color-222222" at bounding box center [1148, 382] width 20 height 20
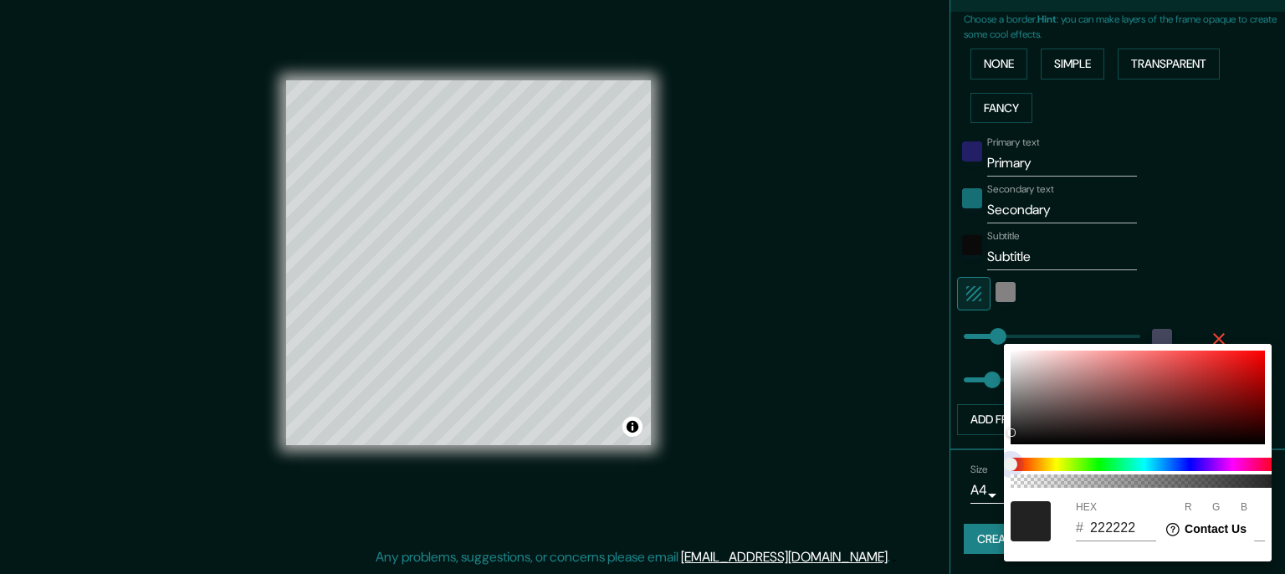
click at [1145, 464] on span at bounding box center [1145, 464] width 268 height 13
click at [1134, 463] on span at bounding box center [1145, 464] width 268 height 13
click at [1143, 458] on span at bounding box center [1145, 464] width 268 height 13
click at [1141, 463] on span at bounding box center [1145, 464] width 268 height 13
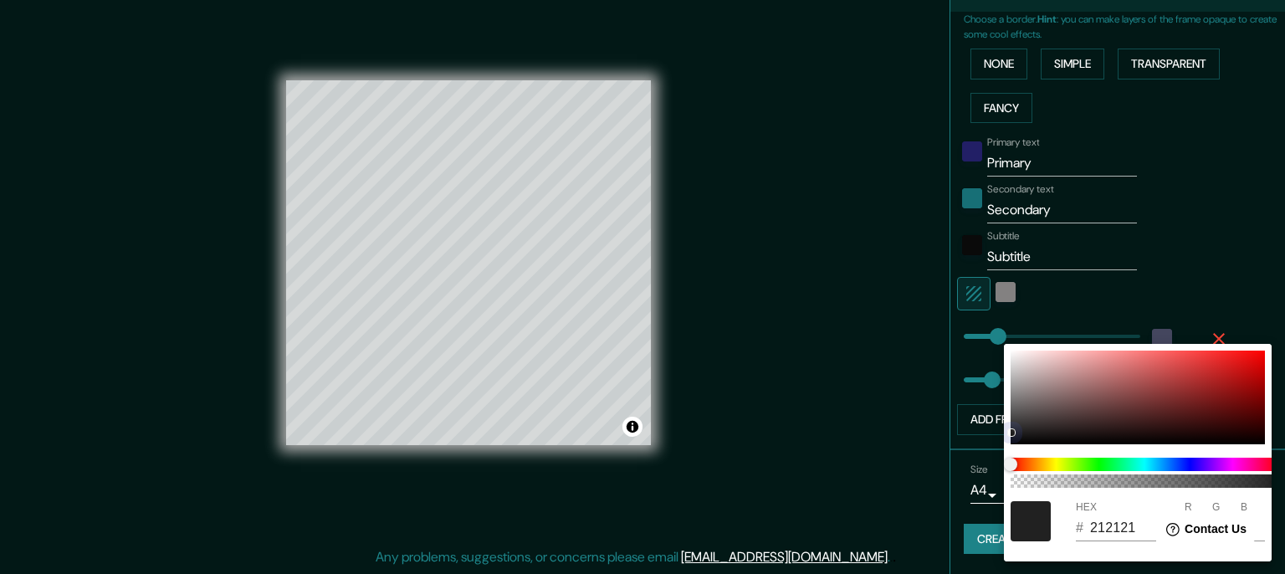
click at [1056, 390] on div at bounding box center [1138, 398] width 254 height 94
click at [1143, 463] on span at bounding box center [1145, 464] width 268 height 13
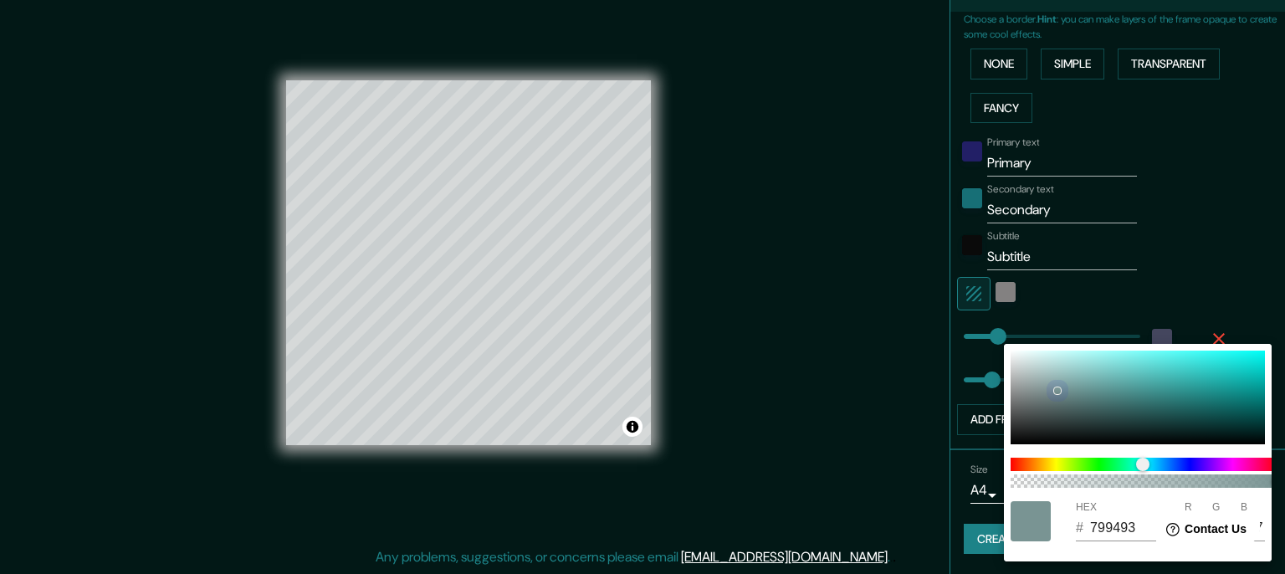
click at [1149, 380] on div at bounding box center [1138, 398] width 254 height 94
click at [1178, 461] on span at bounding box center [1145, 464] width 268 height 13
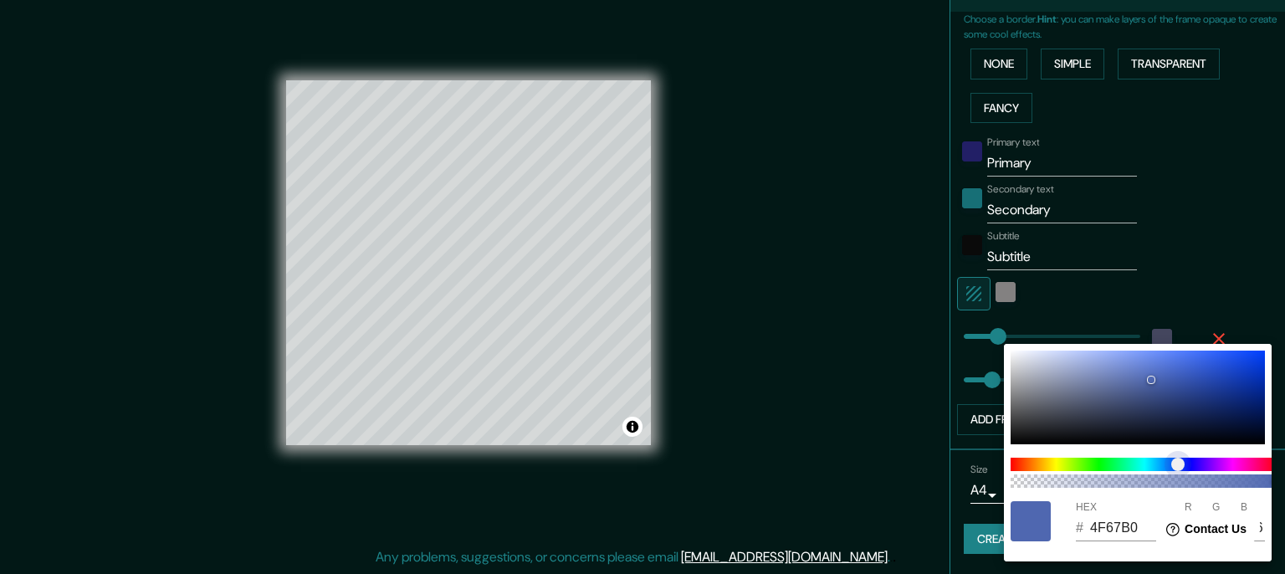
click at [1025, 460] on span at bounding box center [1145, 464] width 268 height 13
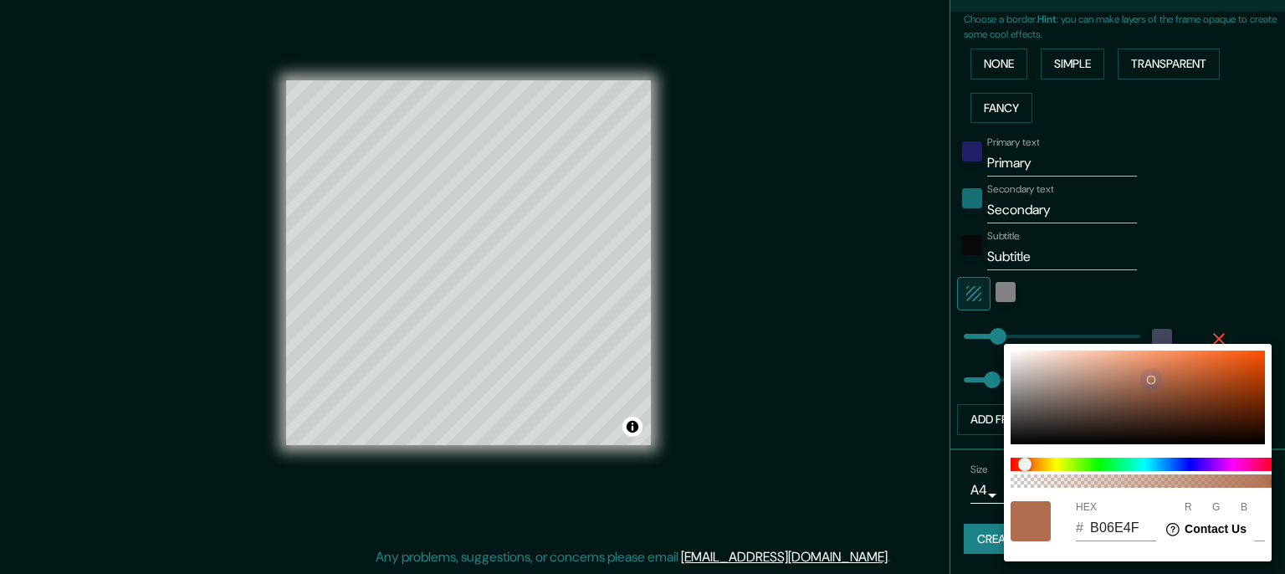
click at [1044, 359] on div at bounding box center [1138, 398] width 254 height 94
click at [1005, 389] on div "100 HEX # E8D4CA R 232 G 212 B 202" at bounding box center [1138, 453] width 268 height 218
drag, startPoint x: 1001, startPoint y: 380, endPoint x: 985, endPoint y: 353, distance: 30.7
click at [985, 353] on div at bounding box center [642, 287] width 1285 height 574
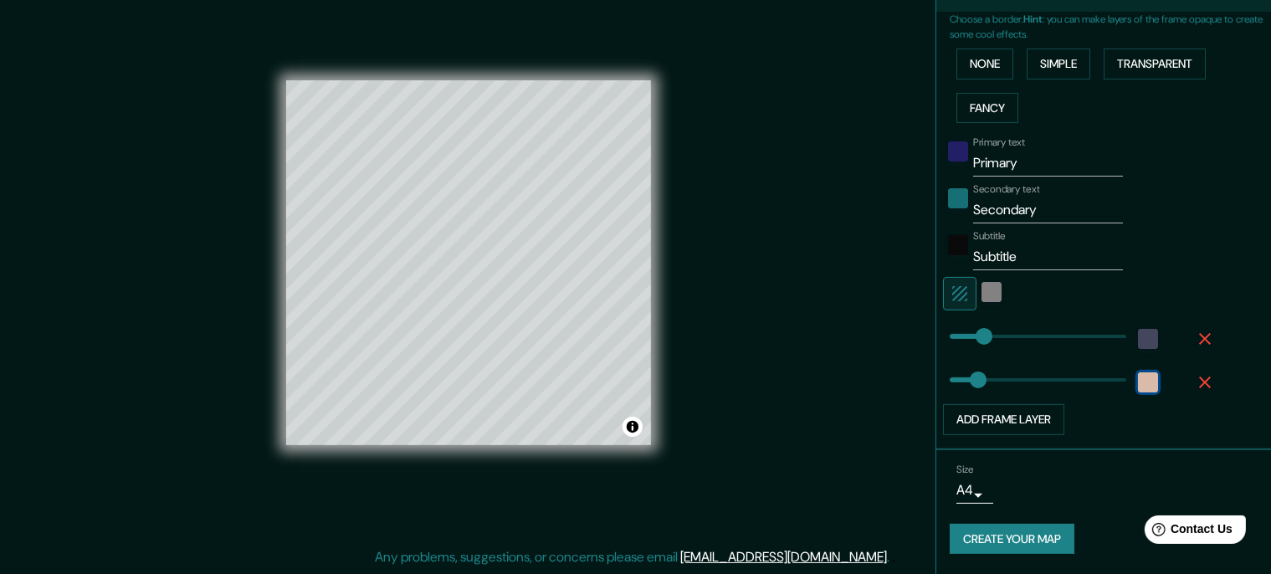
click at [1148, 372] on div "color-E8D4CA" at bounding box center [1148, 382] width 20 height 20
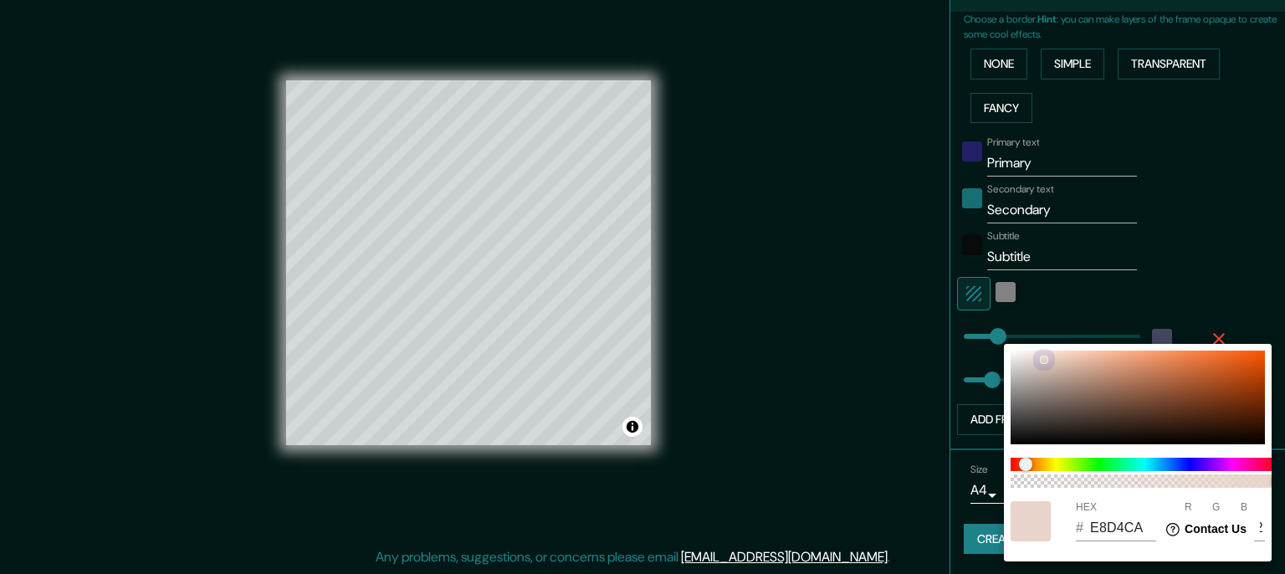
click at [1016, 357] on div at bounding box center [1138, 398] width 254 height 94
click at [983, 278] on div at bounding box center [642, 287] width 1285 height 574
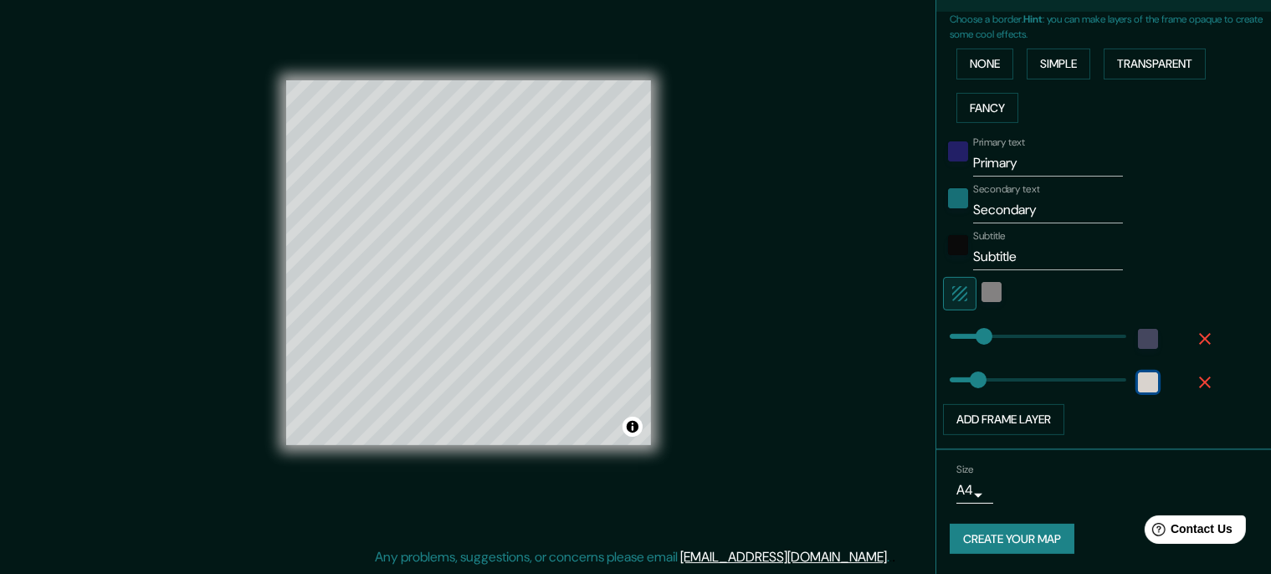
click at [1143, 372] on div "color-EDEAE8" at bounding box center [1148, 382] width 20 height 20
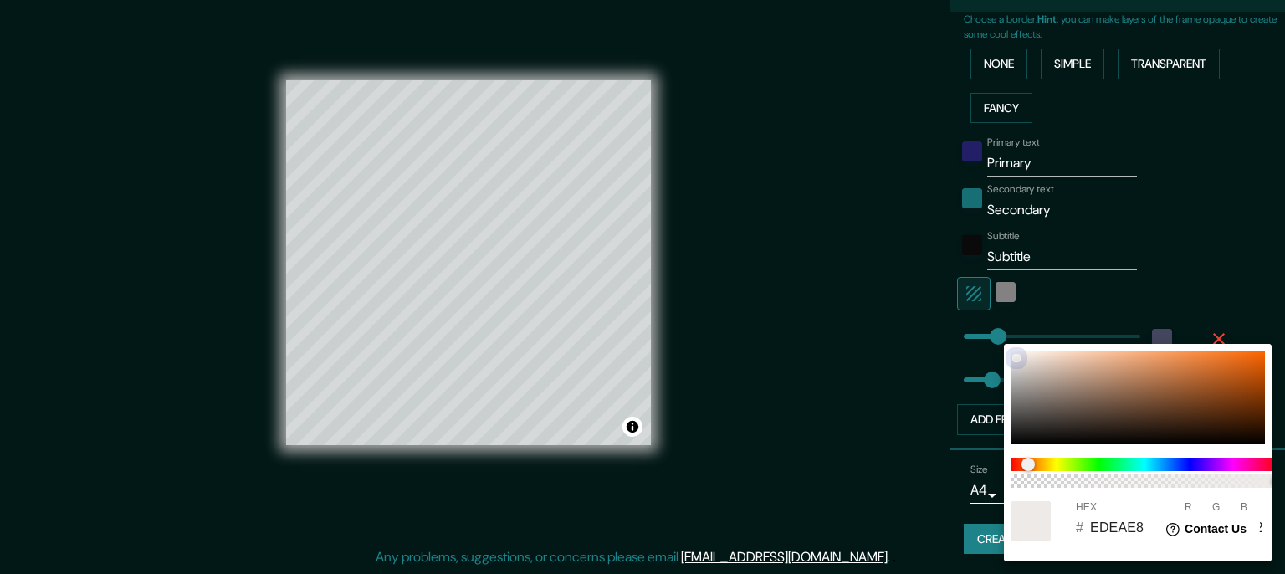
click at [1018, 438] on div at bounding box center [1138, 398] width 254 height 94
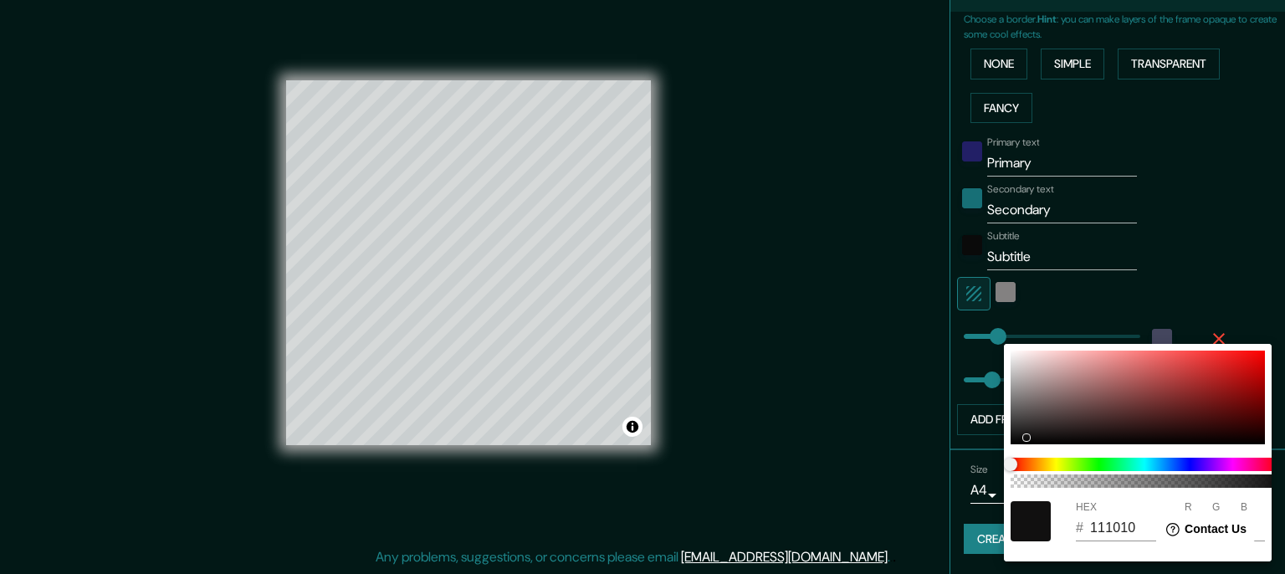
click at [1037, 304] on div at bounding box center [642, 287] width 1285 height 574
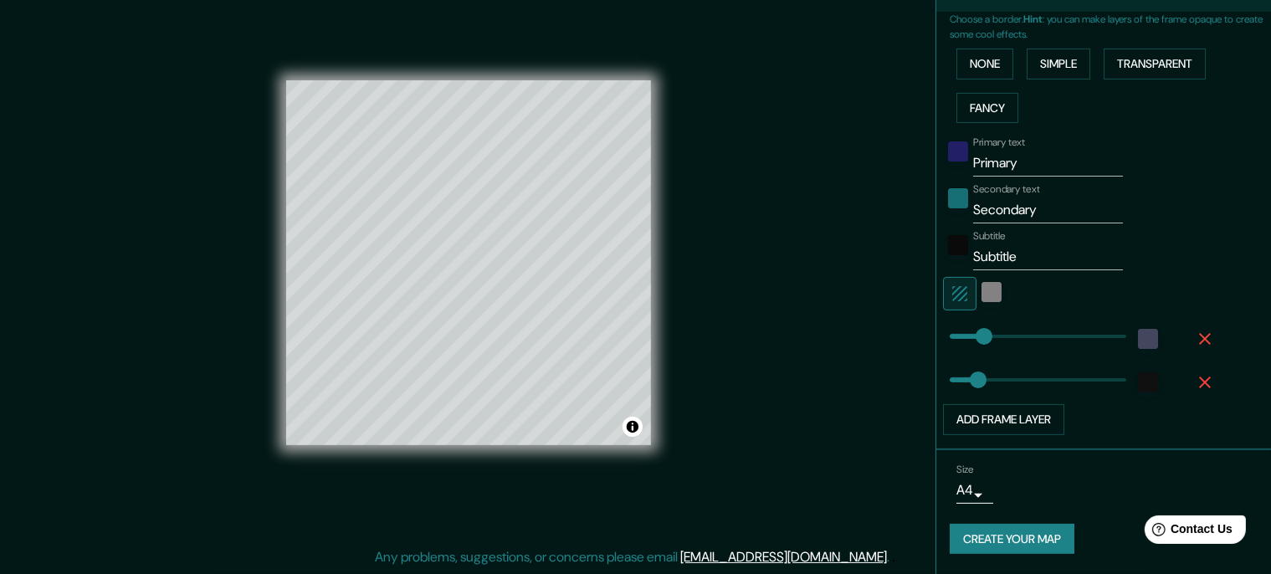
click at [996, 154] on input "Primary" at bounding box center [1048, 163] width 150 height 27
click at [1024, 207] on input "Secondary" at bounding box center [1048, 210] width 150 height 27
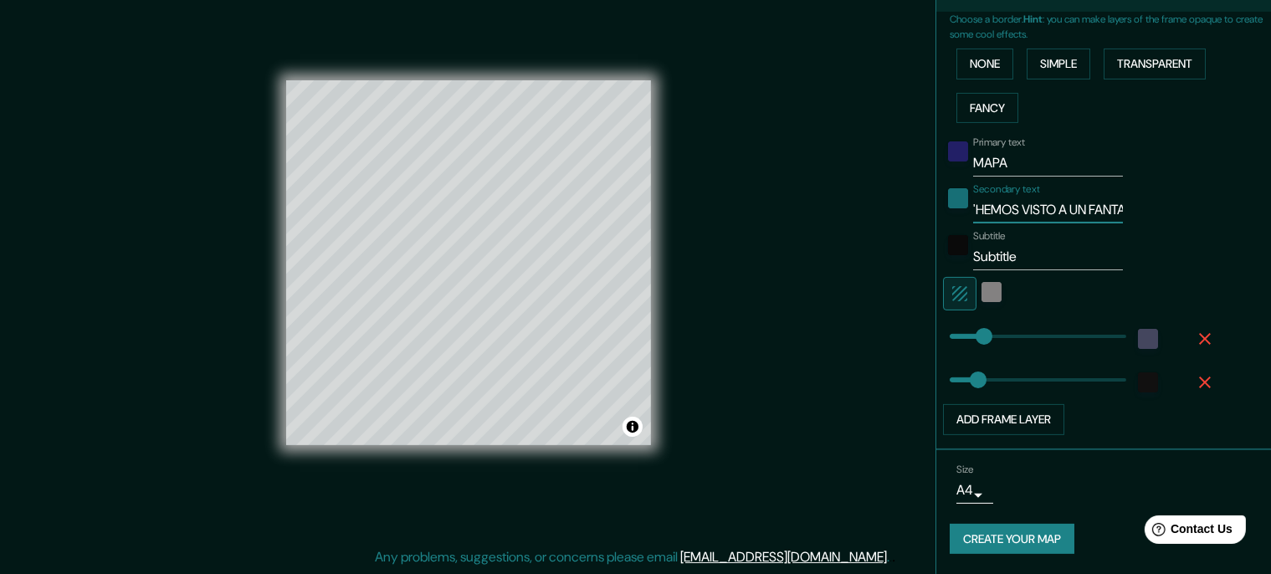
click at [1003, 247] on input "Subtitle" at bounding box center [1048, 256] width 150 height 27
click at [837, 243] on div "Mappin Location A Fonsagrada, provincia de Lugo, España Pins Style Layout Borde…" at bounding box center [635, 275] width 1271 height 596
click at [982, 480] on body "Mappin Location A Fonsagrada, provincia de Lugo, España Pins Style Layout Borde…" at bounding box center [635, 264] width 1271 height 574
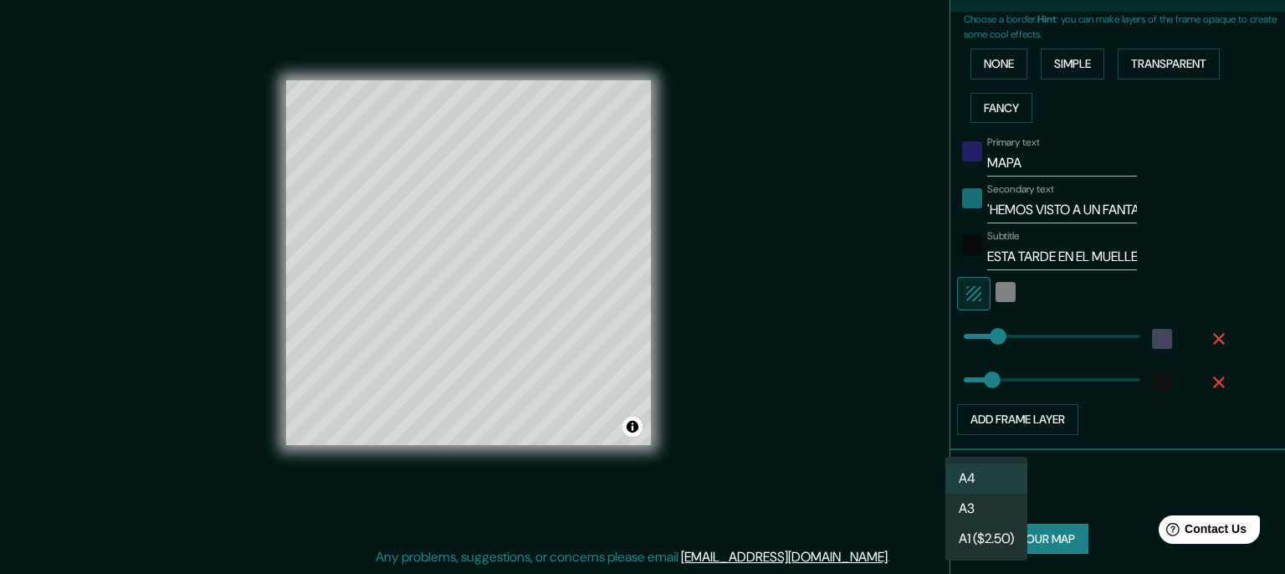
click at [1005, 507] on li "A3" at bounding box center [986, 509] width 82 height 30
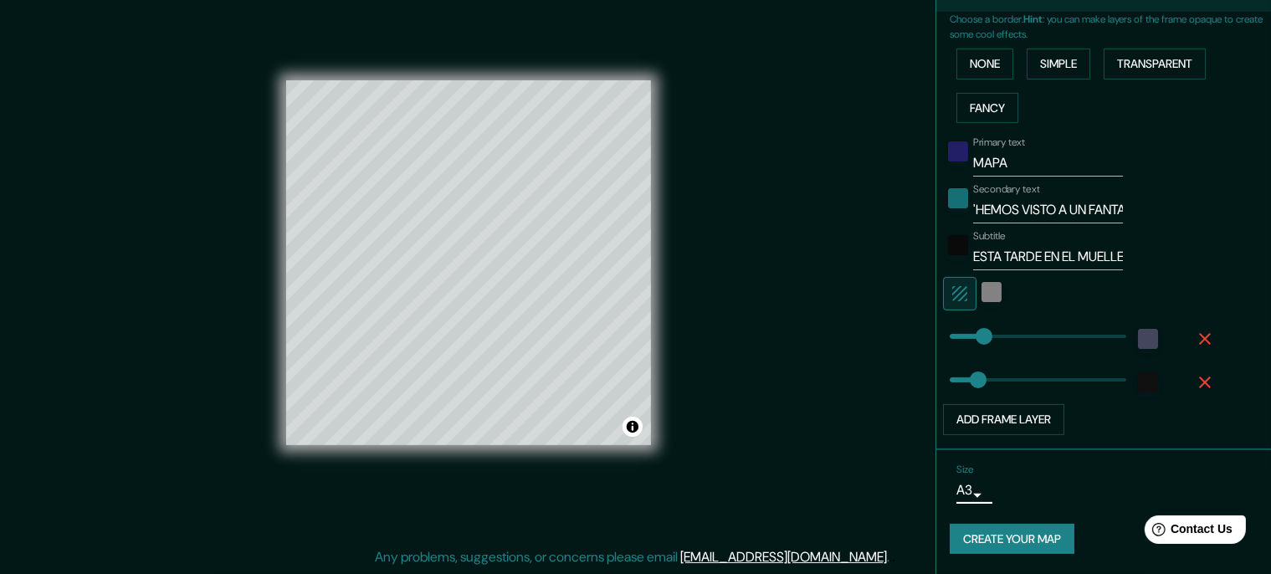
click at [984, 476] on body "Mappin Location A Fonsagrada, provincia de Lugo, España Pins Style Layout Borde…" at bounding box center [635, 264] width 1271 height 574
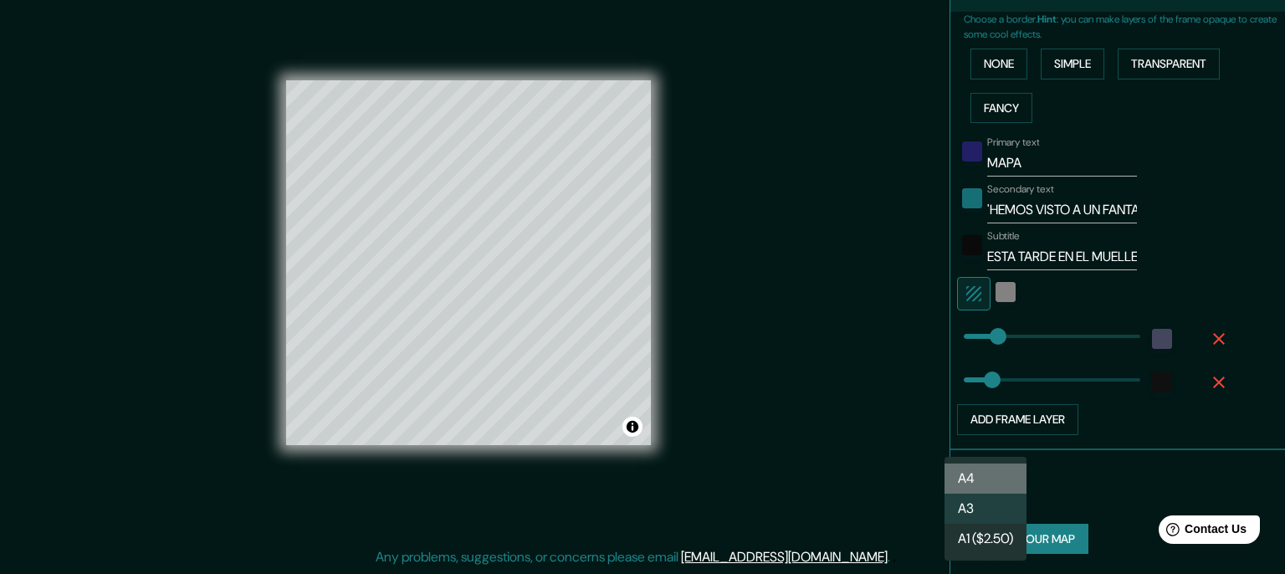
click at [989, 475] on li "A4" at bounding box center [985, 478] width 82 height 30
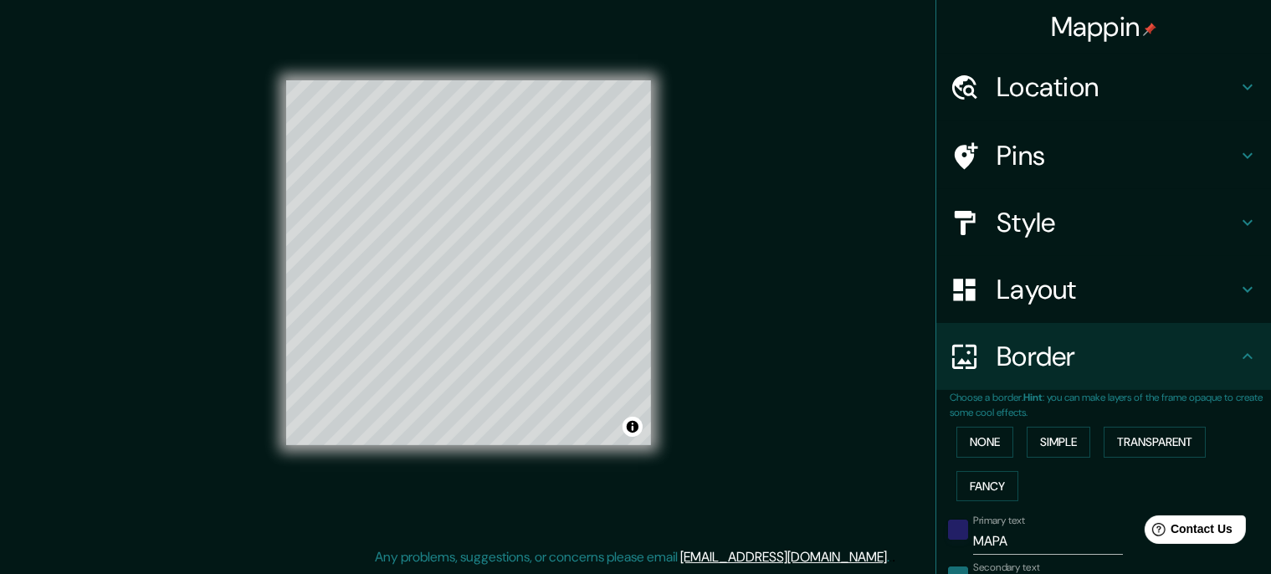
click at [1093, 197] on div "Style" at bounding box center [1103, 222] width 335 height 67
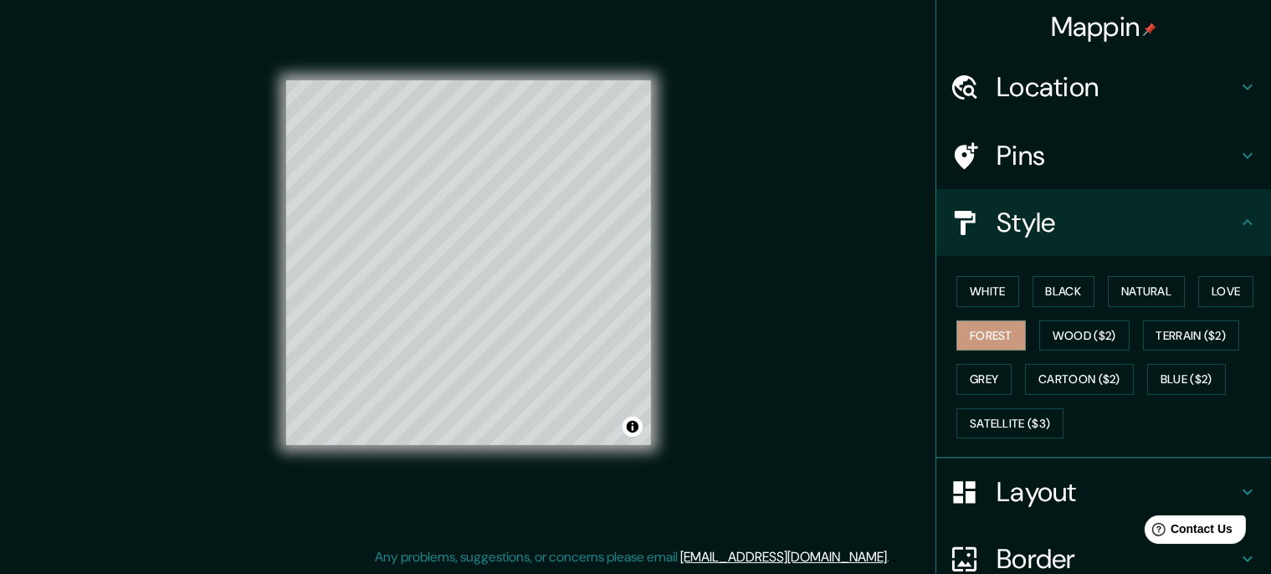
click at [1089, 156] on h4 "Pins" at bounding box center [1116, 155] width 241 height 33
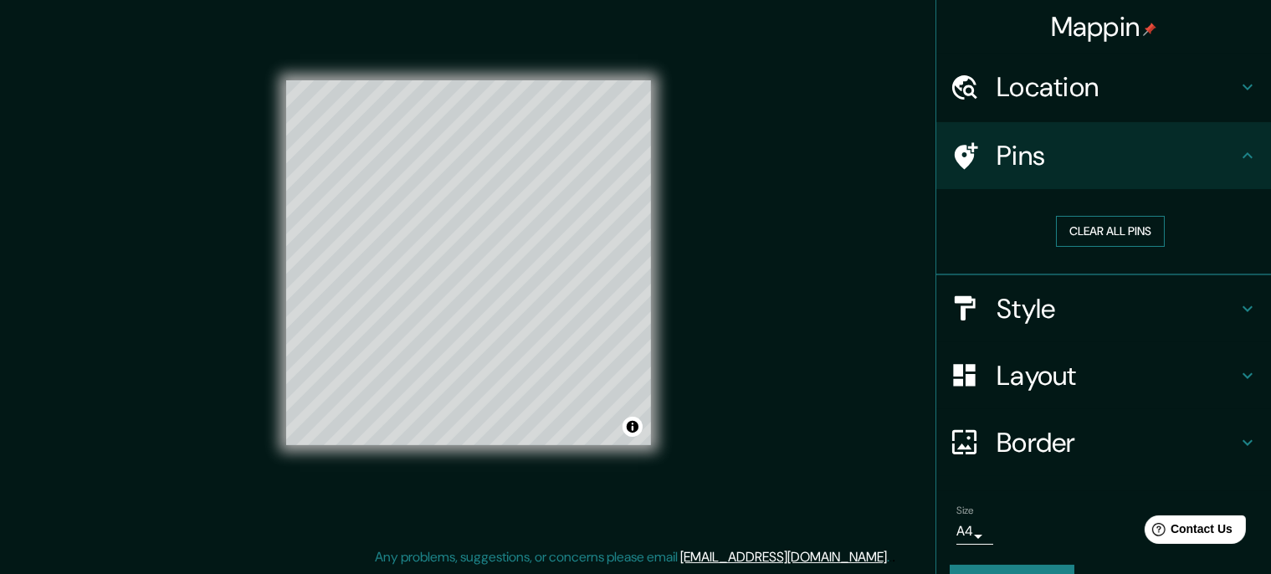
click at [1082, 233] on button "Clear all pins" at bounding box center [1110, 231] width 109 height 31
click at [1001, 202] on div "Clear all pins" at bounding box center [1110, 231] width 321 height 58
click at [1065, 141] on h4 "Pins" at bounding box center [1116, 155] width 241 height 33
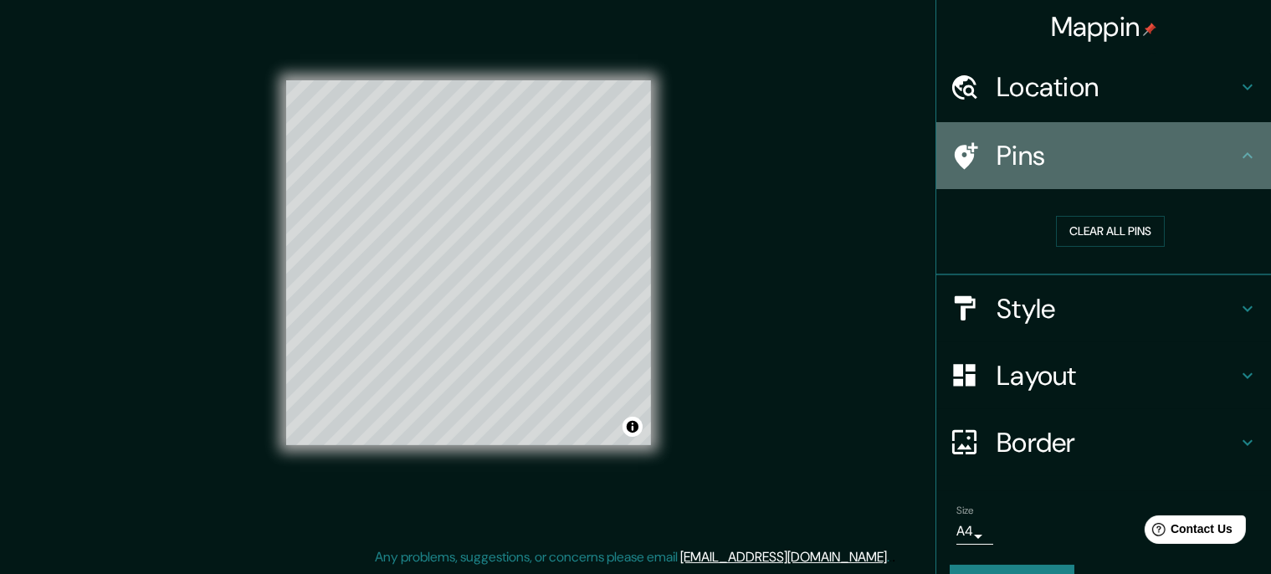
click at [1148, 139] on h4 "Pins" at bounding box center [1116, 155] width 241 height 33
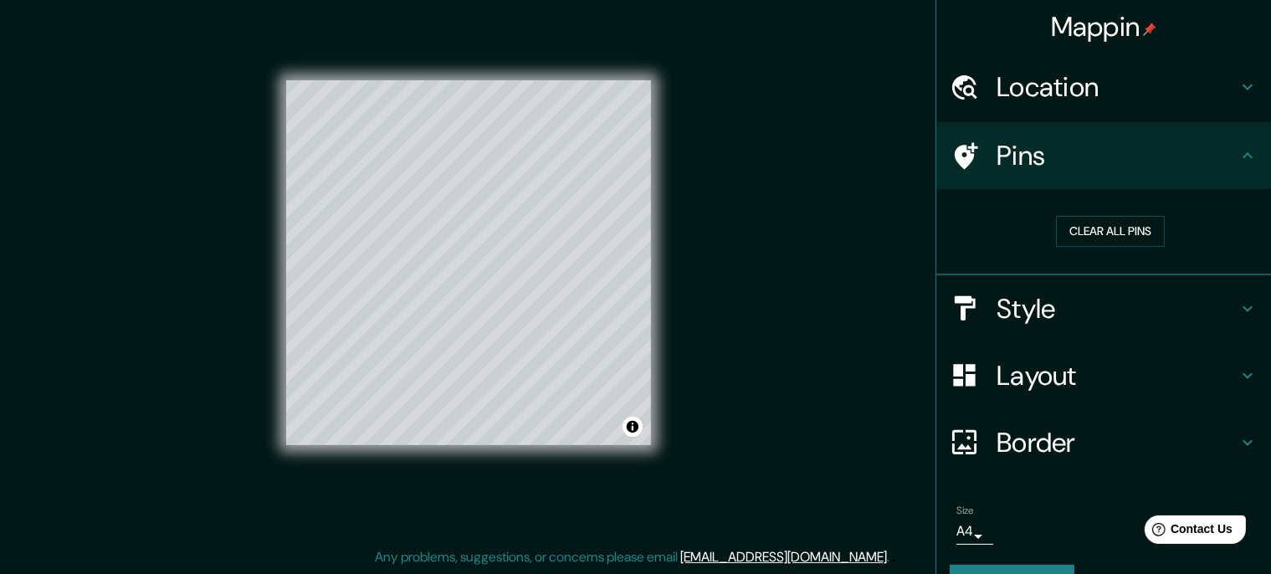
click at [1240, 142] on div "Pins" at bounding box center [1103, 155] width 335 height 67
click at [951, 172] on div "Pins" at bounding box center [1103, 155] width 335 height 67
click at [968, 162] on icon at bounding box center [966, 155] width 23 height 27
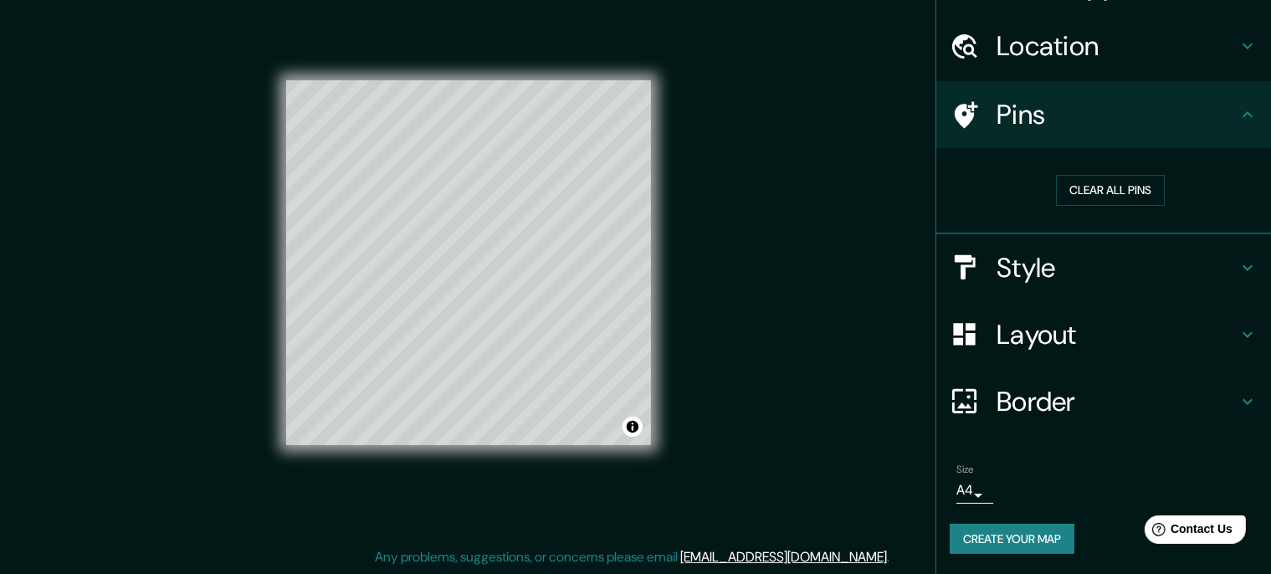
click at [1150, 252] on h4 "Style" at bounding box center [1116, 267] width 241 height 33
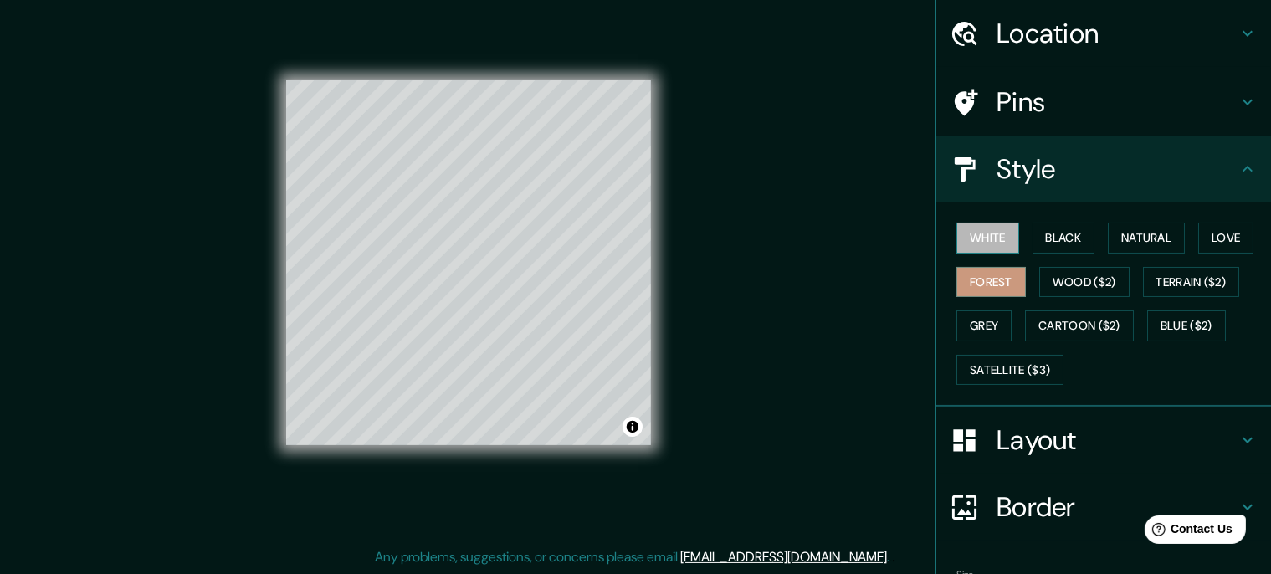
click at [1009, 224] on button "White" at bounding box center [987, 238] width 63 height 31
click at [1083, 236] on button "Black" at bounding box center [1063, 238] width 63 height 31
click at [992, 284] on button "Forest" at bounding box center [990, 282] width 69 height 31
click at [1221, 240] on button "Love" at bounding box center [1225, 238] width 55 height 31
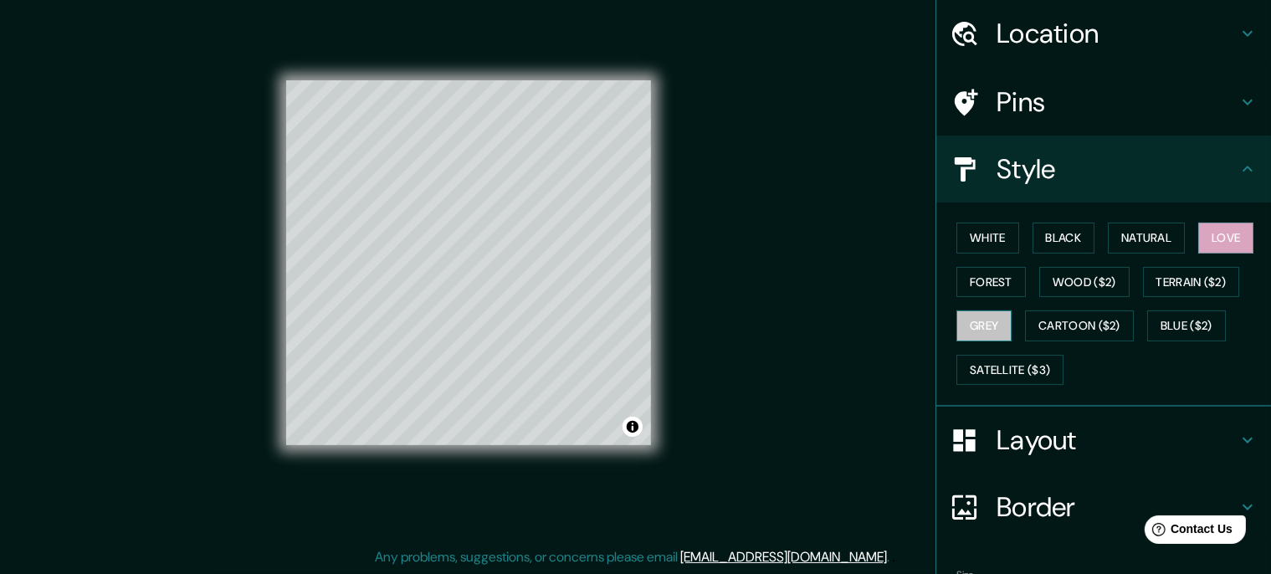
click at [992, 315] on button "Grey" at bounding box center [983, 325] width 55 height 31
click at [1129, 231] on button "Natural" at bounding box center [1146, 238] width 77 height 31
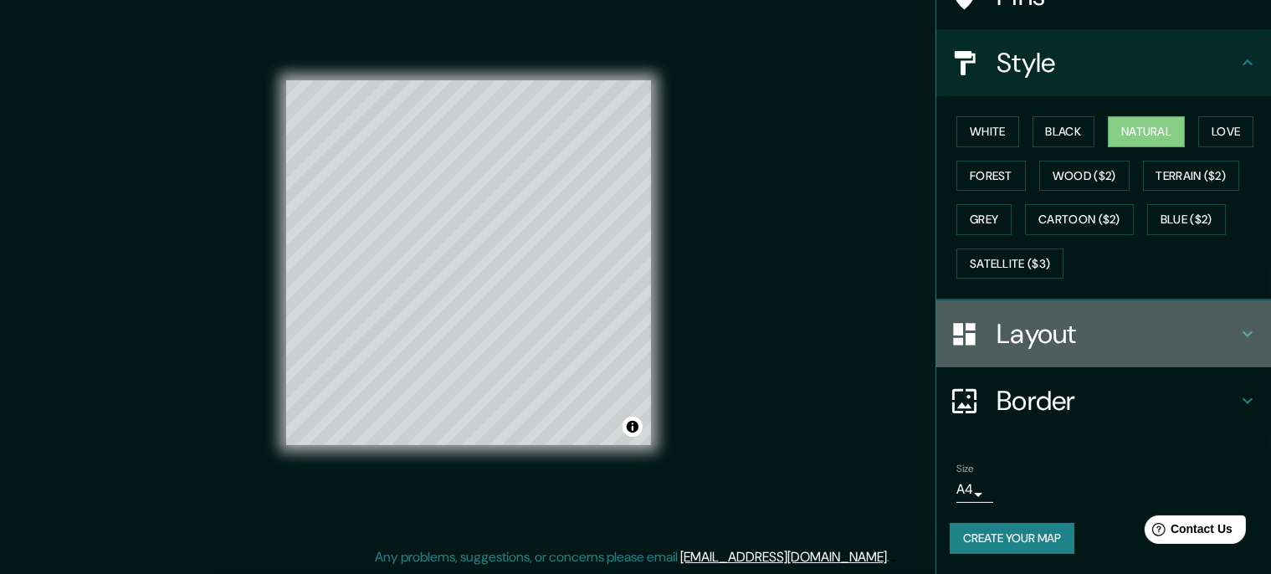
click at [1032, 317] on h4 "Layout" at bounding box center [1116, 333] width 241 height 33
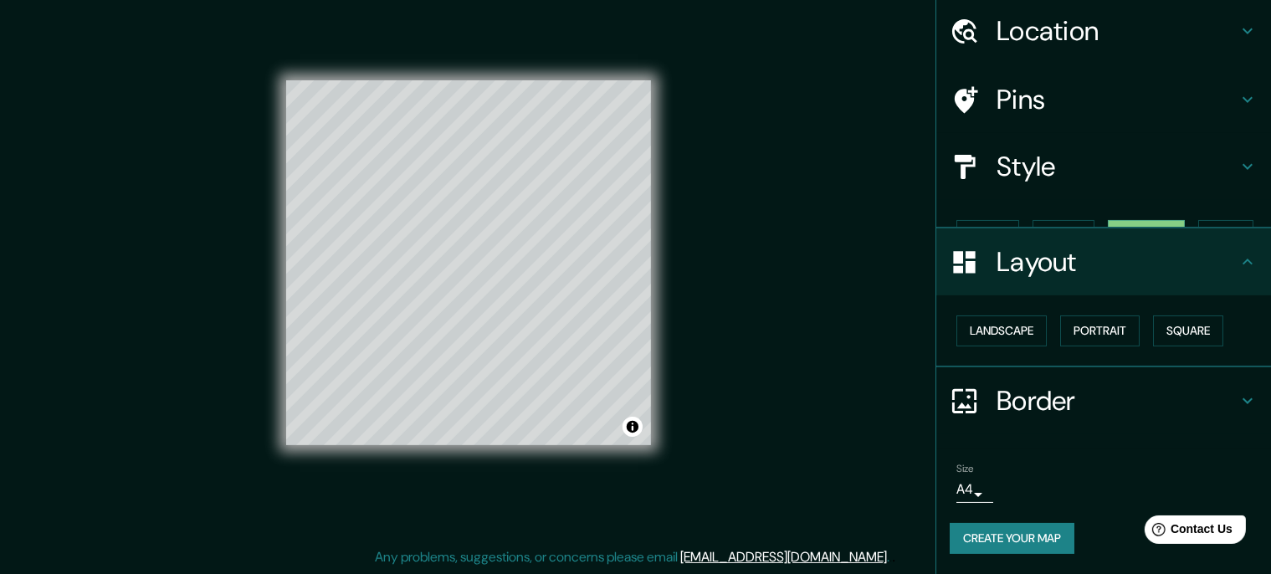
scroll to position [40, 0]
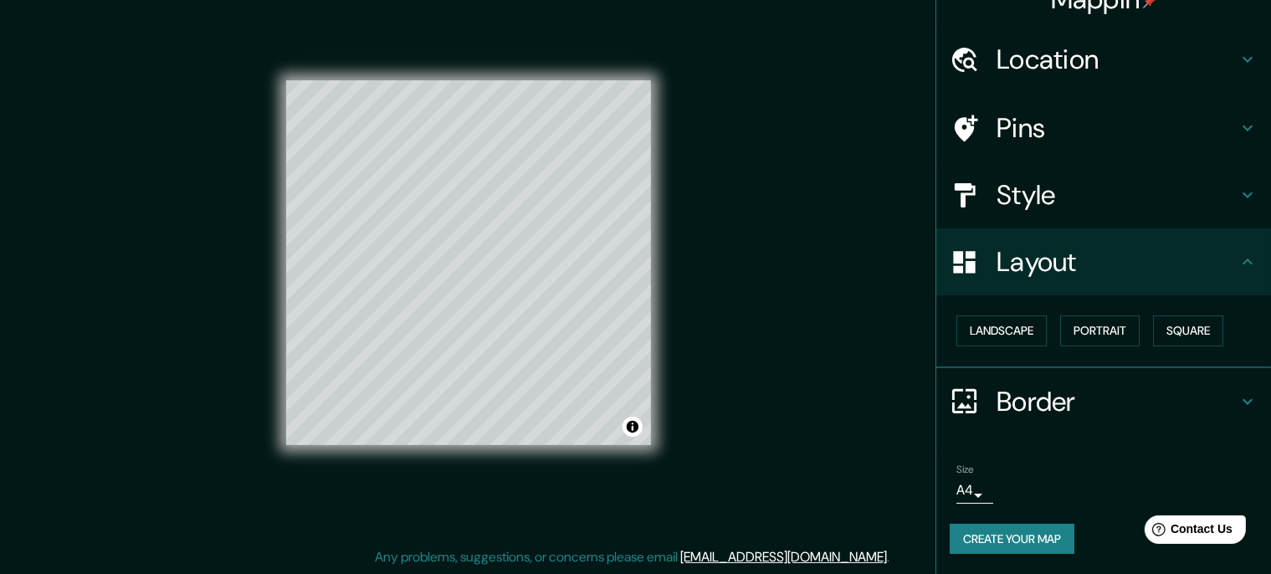
click at [1030, 385] on h4 "Border" at bounding box center [1116, 401] width 241 height 33
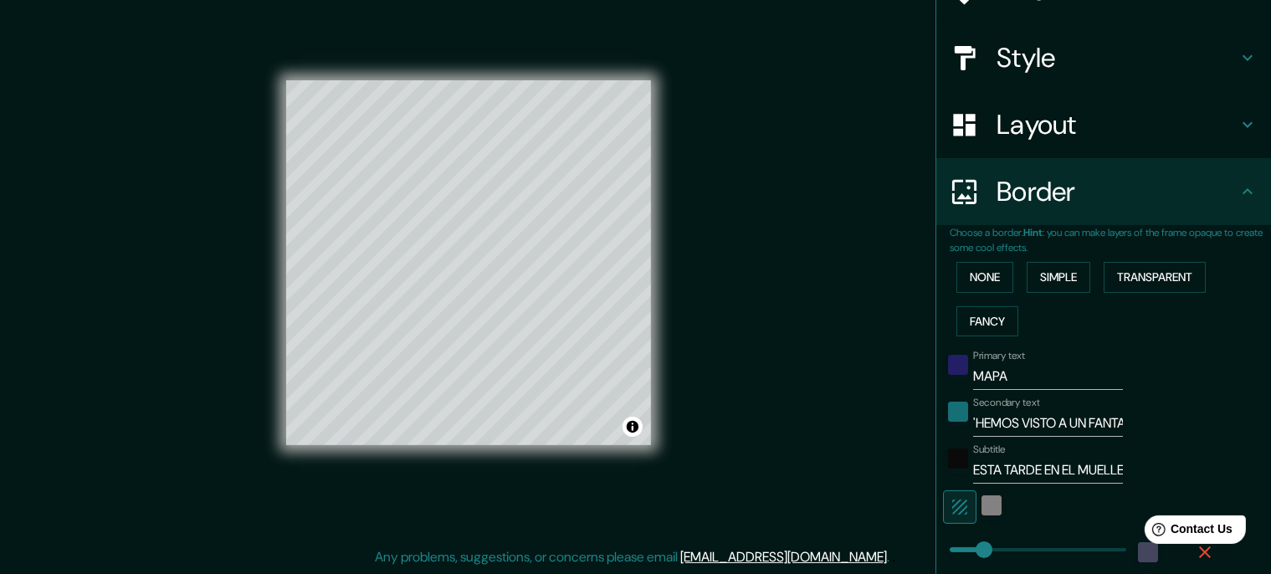
scroll to position [391, 0]
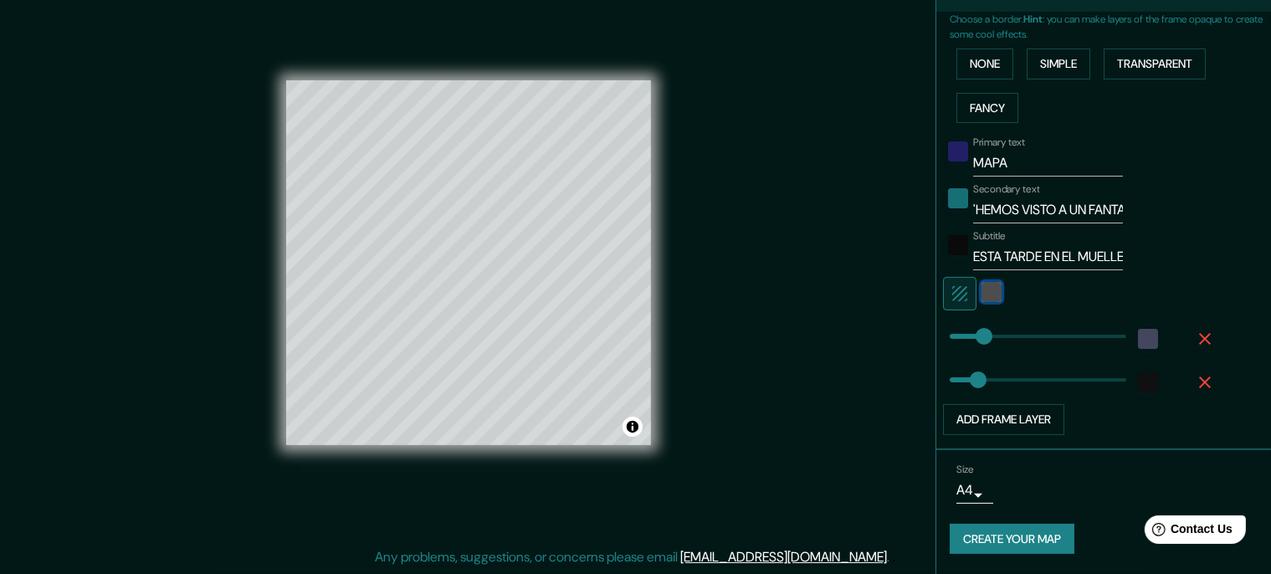
click at [998, 282] on div "color-838181" at bounding box center [991, 292] width 20 height 20
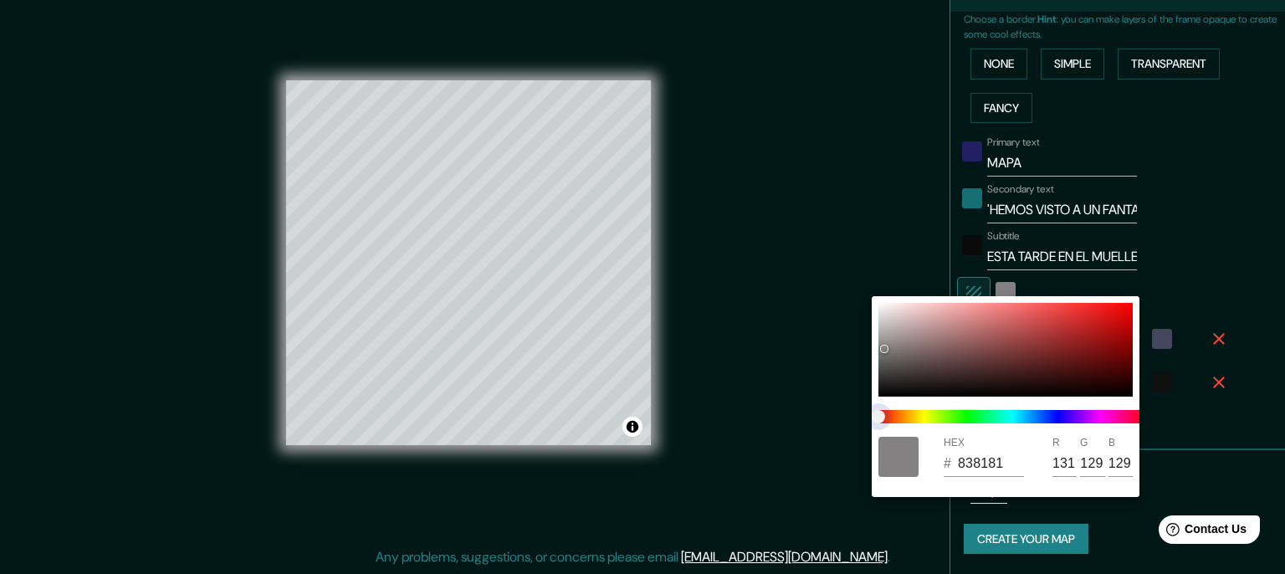
click at [971, 417] on span at bounding box center [1012, 416] width 268 height 13
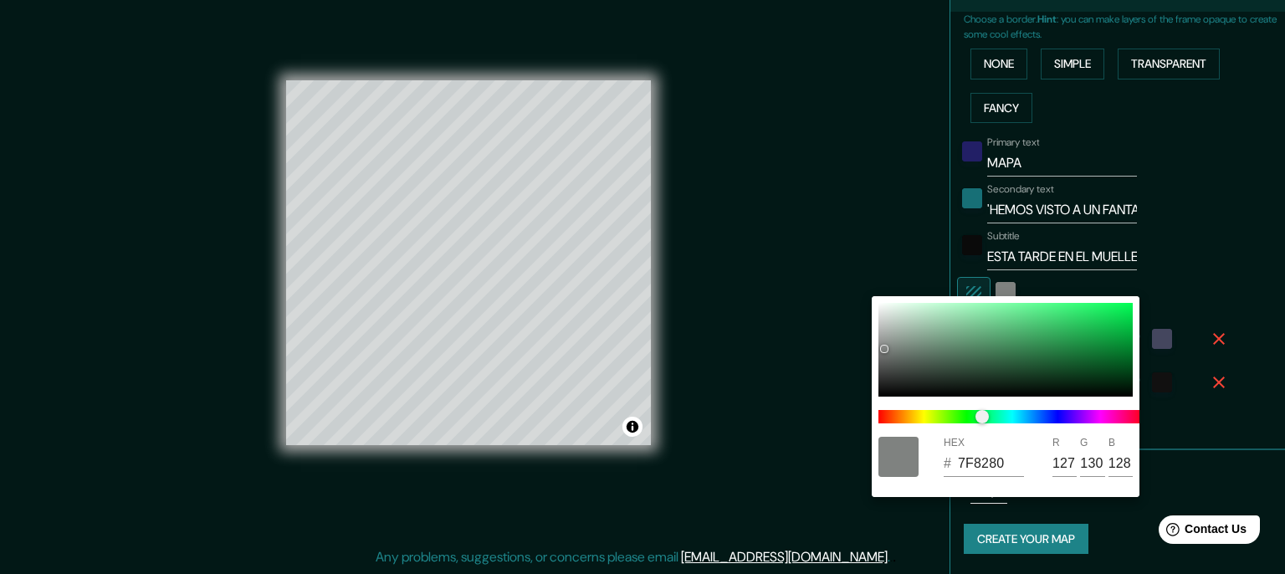
click at [954, 409] on div at bounding box center [1012, 416] width 281 height 27
click at [975, 313] on div at bounding box center [1005, 350] width 254 height 94
click at [956, 323] on div at bounding box center [1005, 350] width 254 height 94
click at [945, 320] on div at bounding box center [1005, 350] width 254 height 94
click at [965, 311] on div at bounding box center [1005, 350] width 254 height 94
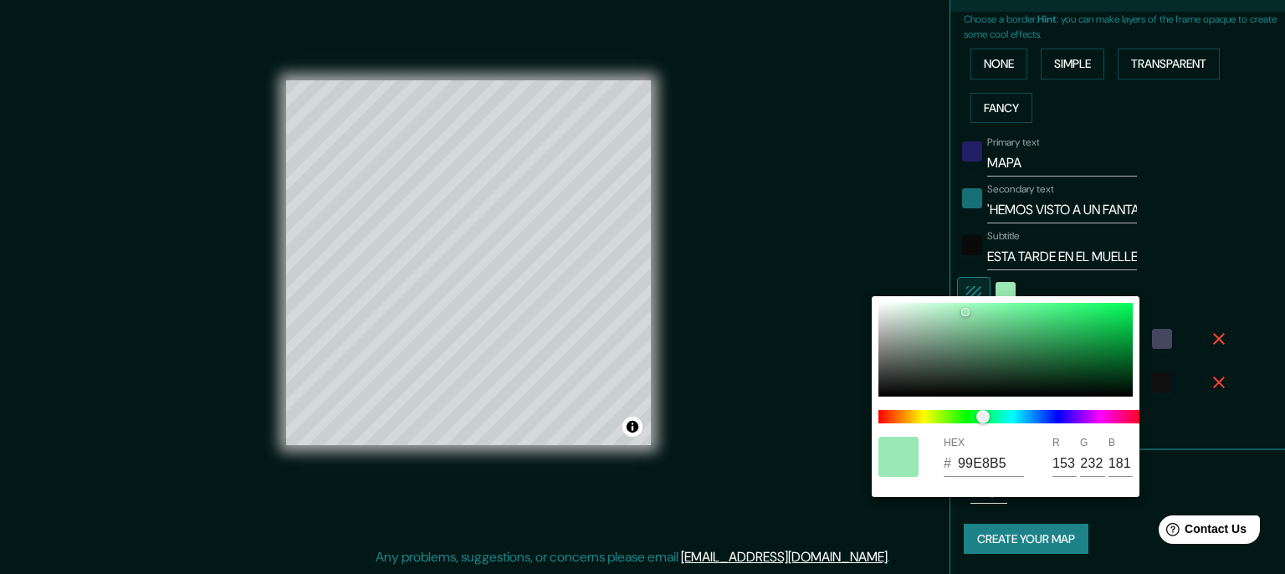
click at [909, 216] on div at bounding box center [642, 287] width 1285 height 574
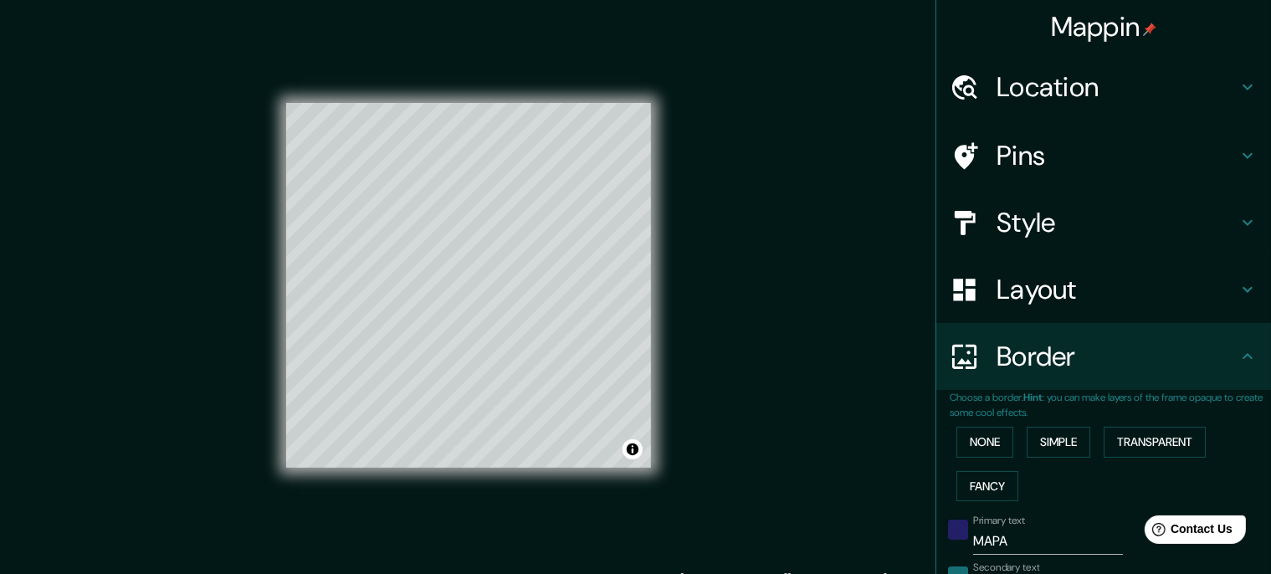
scroll to position [353, 0]
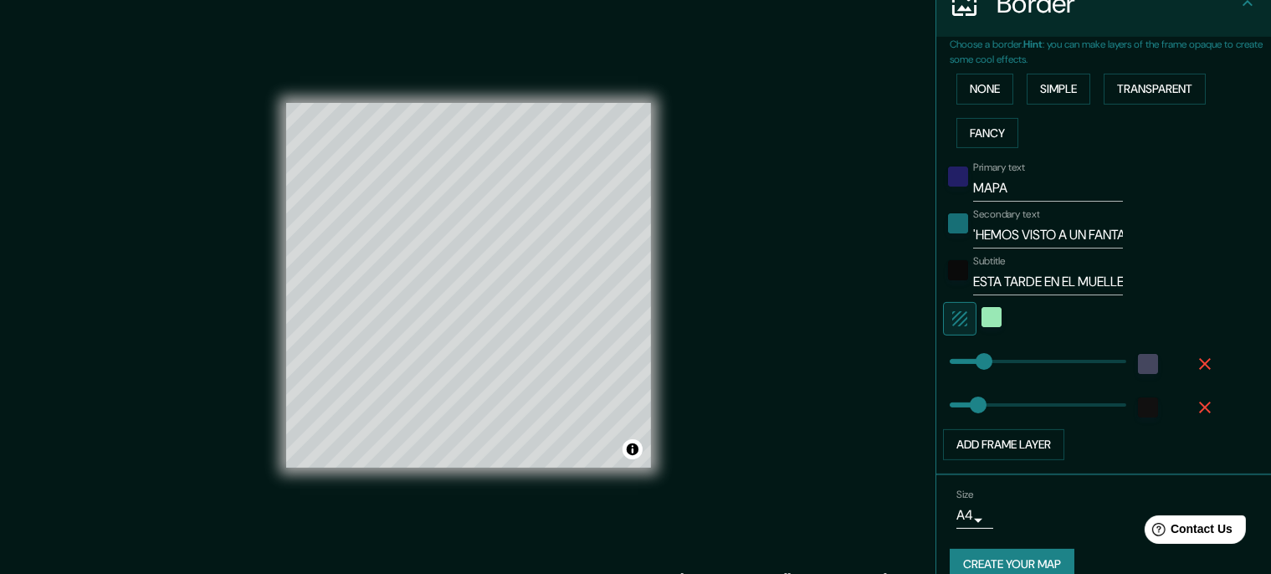
click at [1026, 204] on div "Primary text MAPA Secondary text 'HEMOS VISTO A UN FANTASMA Subtitle ESTA TARDE…" at bounding box center [1084, 307] width 268 height 305
click at [1031, 196] on input "MAPA" at bounding box center [1048, 188] width 150 height 27
click at [779, 190] on div "Mappin Location A Fonsagrada, provincia de Lugo, España Pins Style Layout Borde…" at bounding box center [635, 298] width 1271 height 596
click at [829, 132] on div "Mappin Location A Fonsagrada, provincia de Lugo, España Pins Style Layout Borde…" at bounding box center [635, 298] width 1271 height 596
click at [812, 196] on div "Mappin Location A Fonsagrada, provincia de Lugo, España Pins Style Layout Borde…" at bounding box center [635, 298] width 1271 height 596
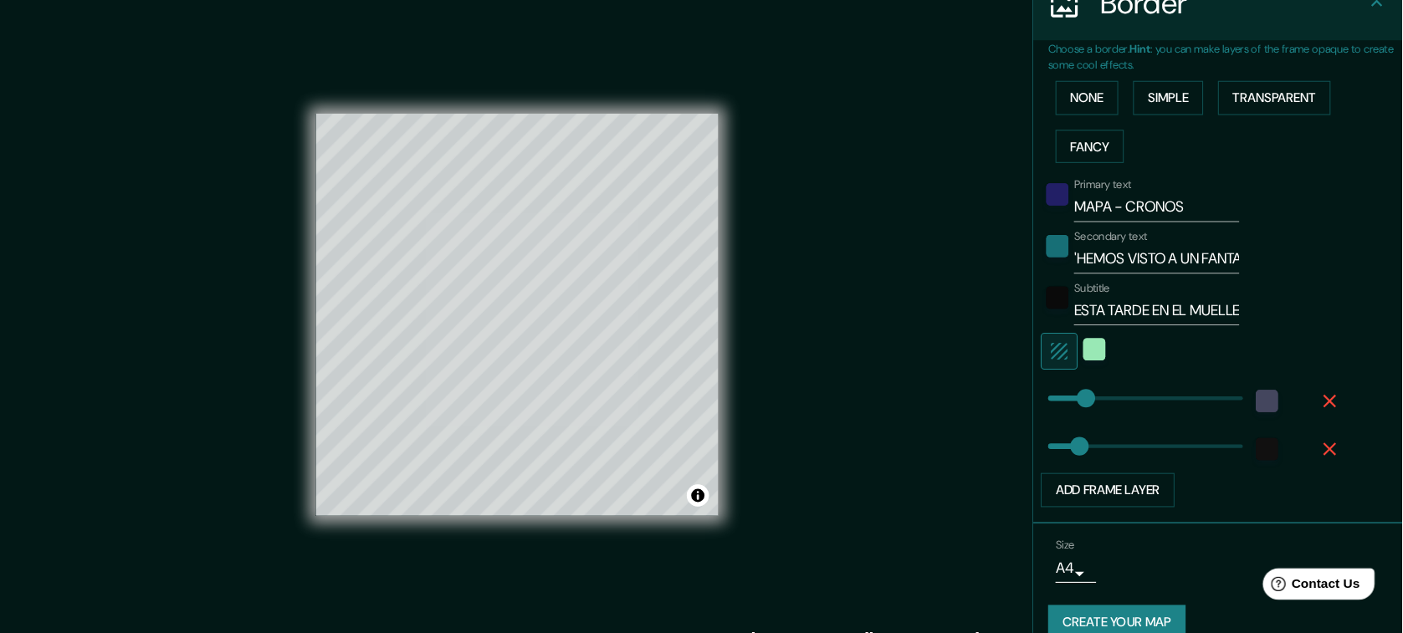
scroll to position [0, 0]
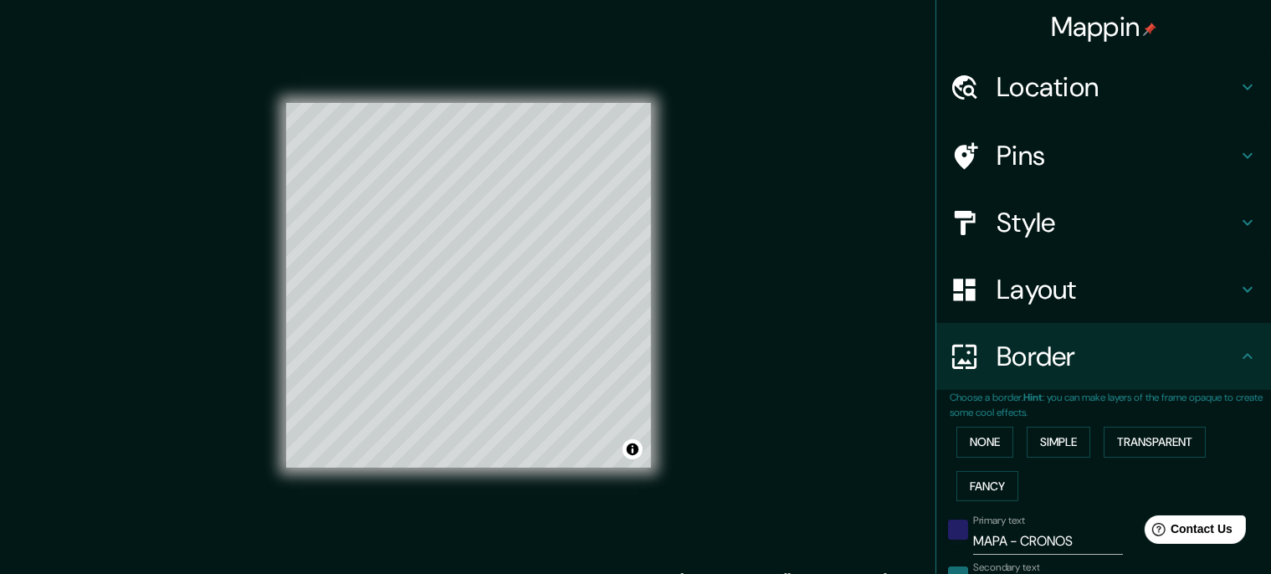
click at [1042, 166] on h4 "Pins" at bounding box center [1116, 155] width 241 height 33
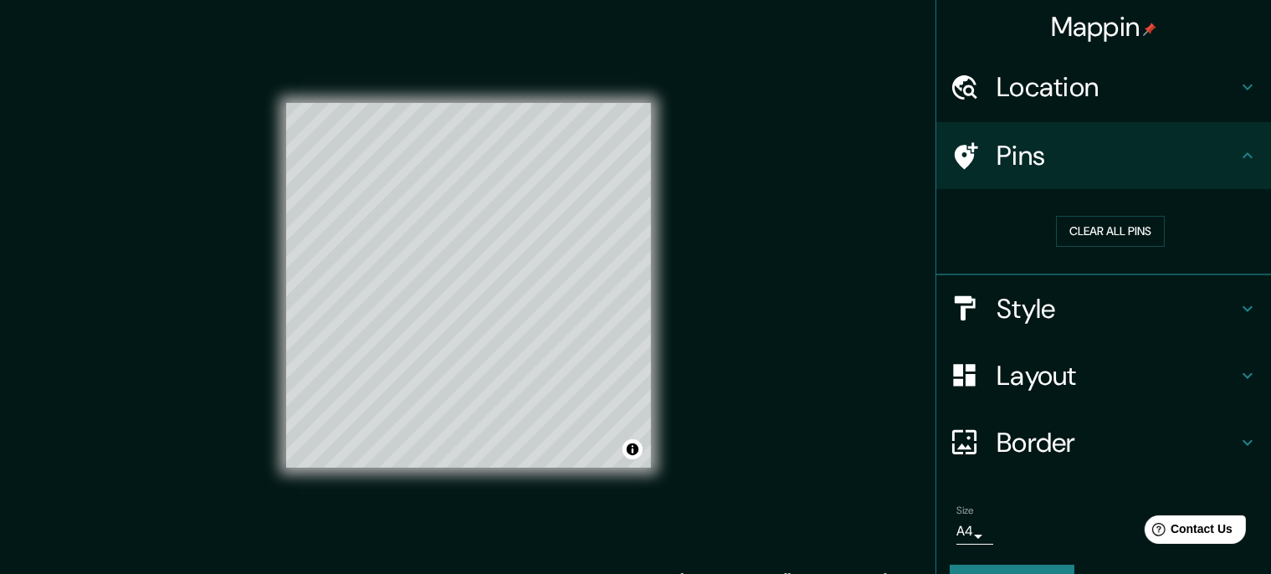
click at [1249, 155] on icon at bounding box center [1247, 155] width 10 height 6
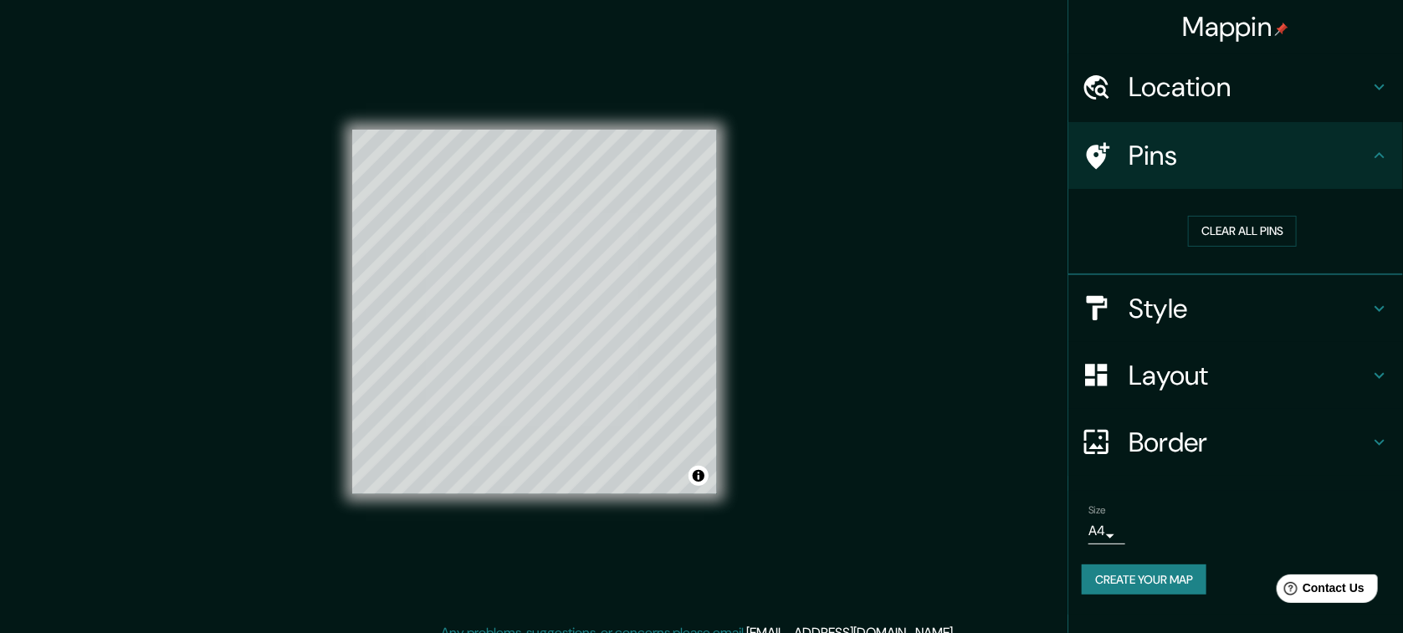
click at [832, 219] on div "Mappin Location A Fonsagrada, provincia de Lugo, España Pins Clear all pins Sty…" at bounding box center [701, 325] width 1403 height 650
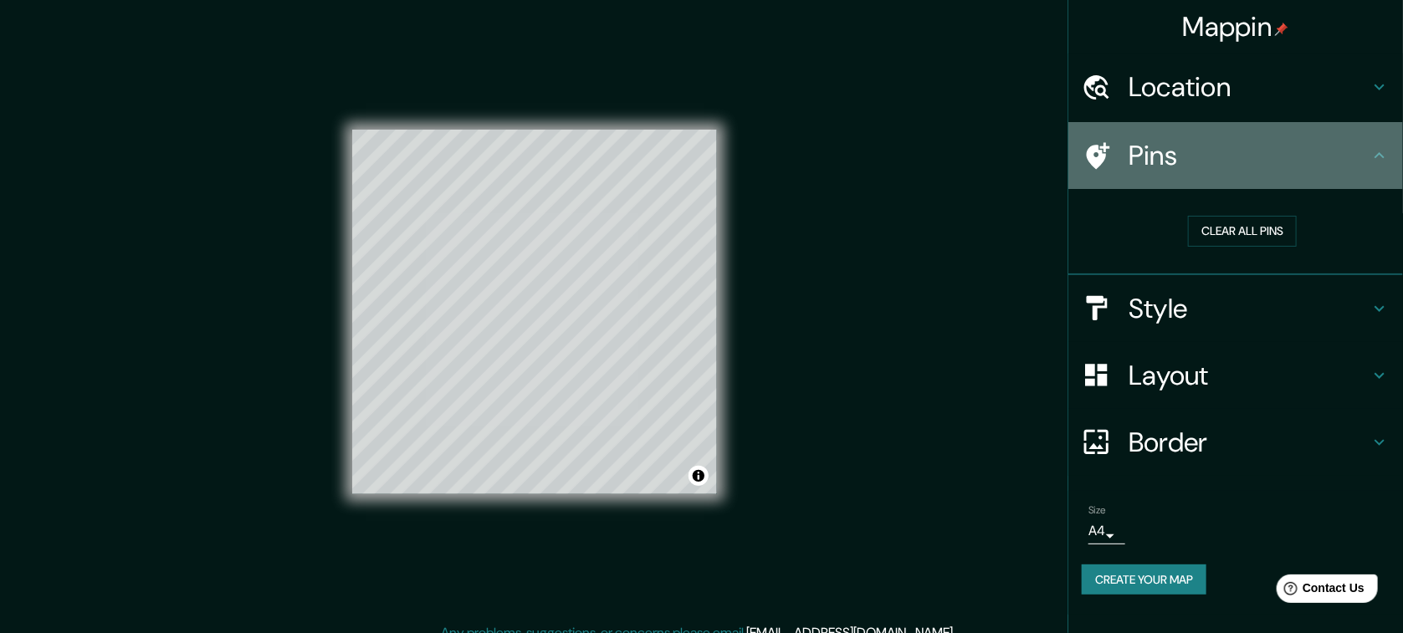
click at [1270, 158] on h4 "Pins" at bounding box center [1249, 155] width 241 height 33
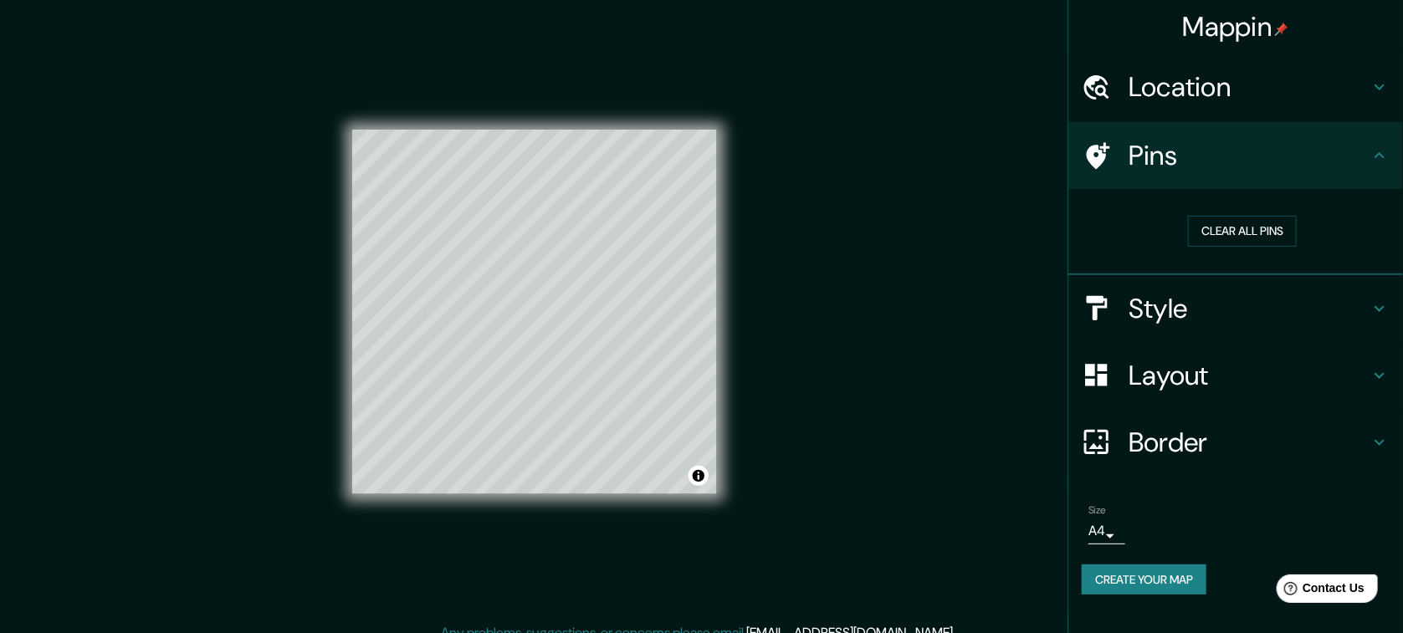
click at [1193, 93] on h4 "Location" at bounding box center [1249, 86] width 241 height 33
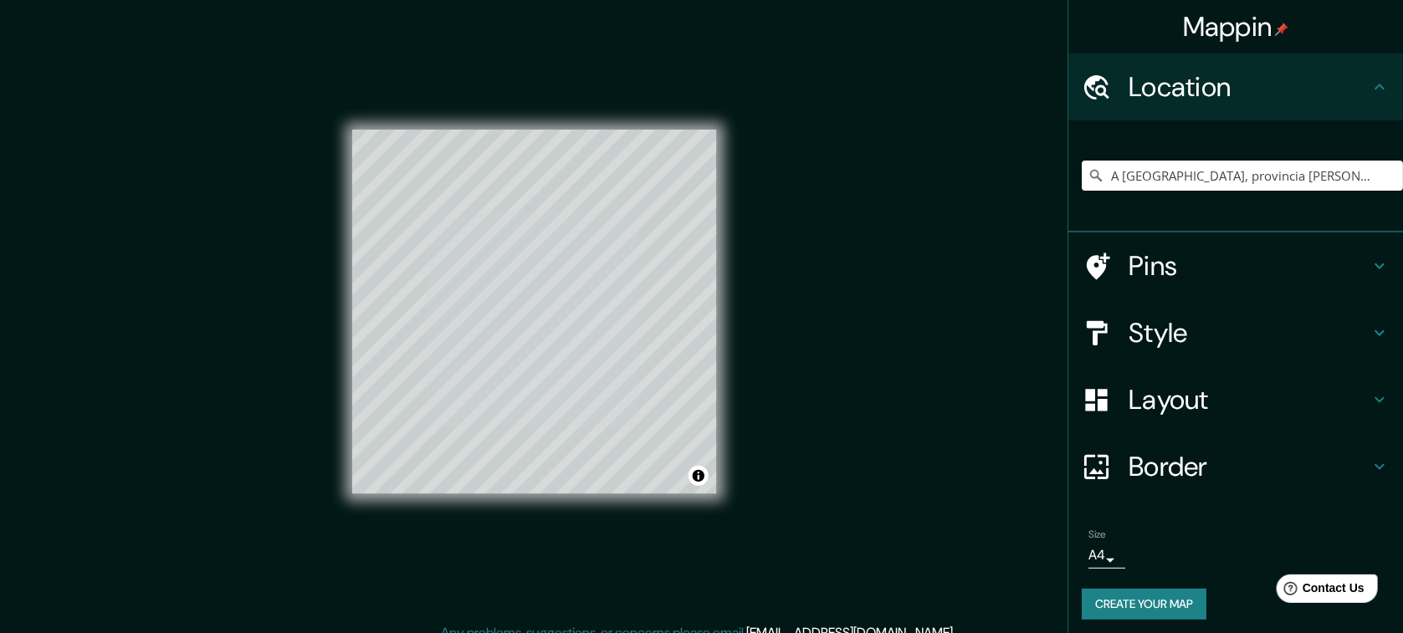
click at [1164, 267] on h4 "Pins" at bounding box center [1249, 265] width 241 height 33
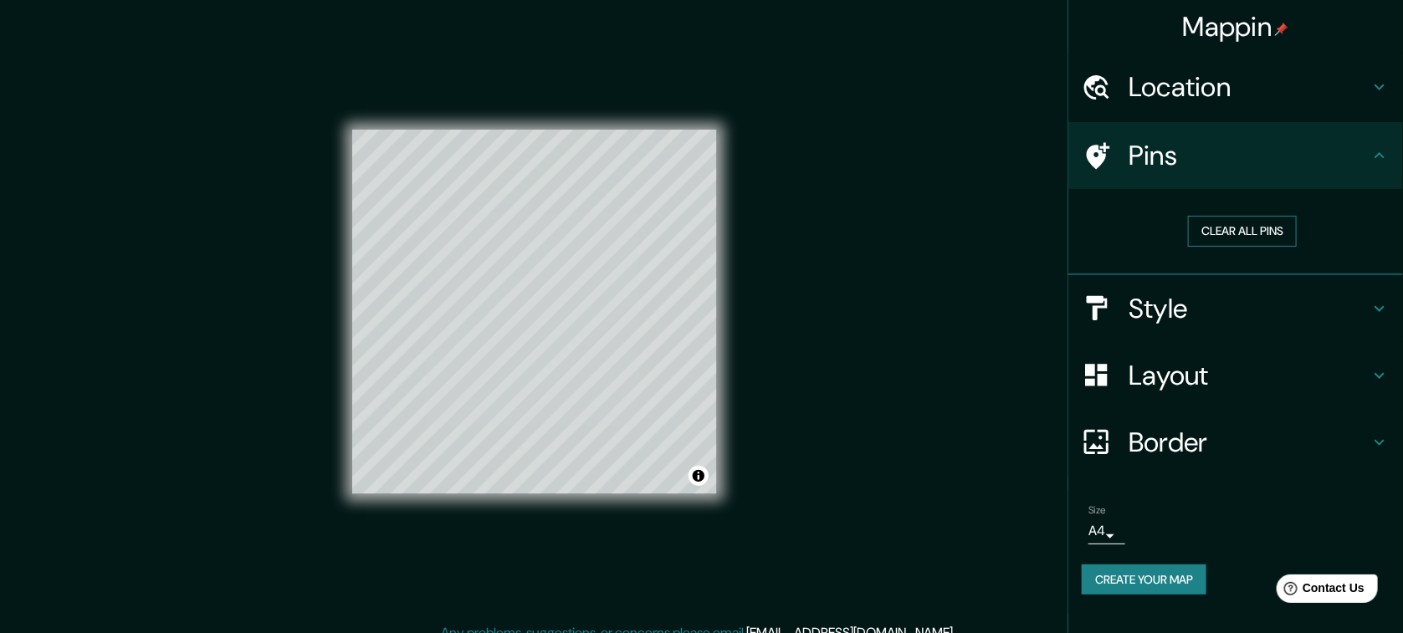
click at [1231, 223] on button "Clear all pins" at bounding box center [1242, 231] width 109 height 31
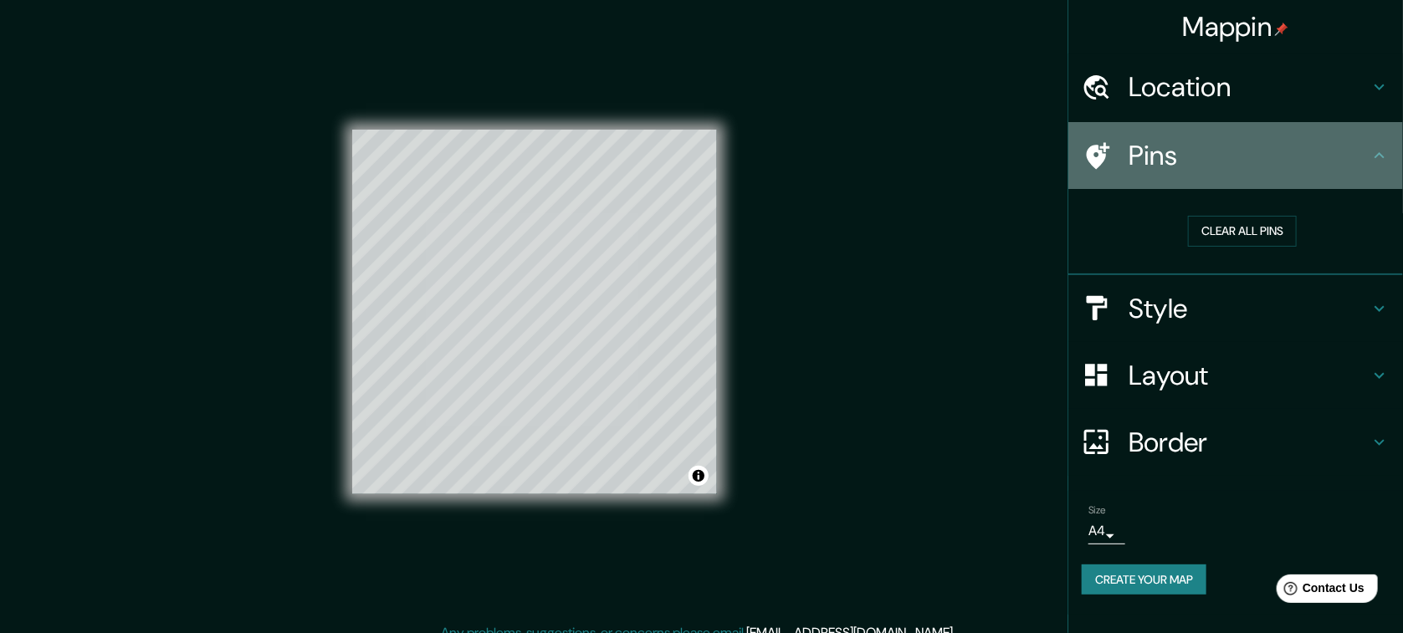
click at [1213, 140] on h4 "Pins" at bounding box center [1249, 155] width 241 height 33
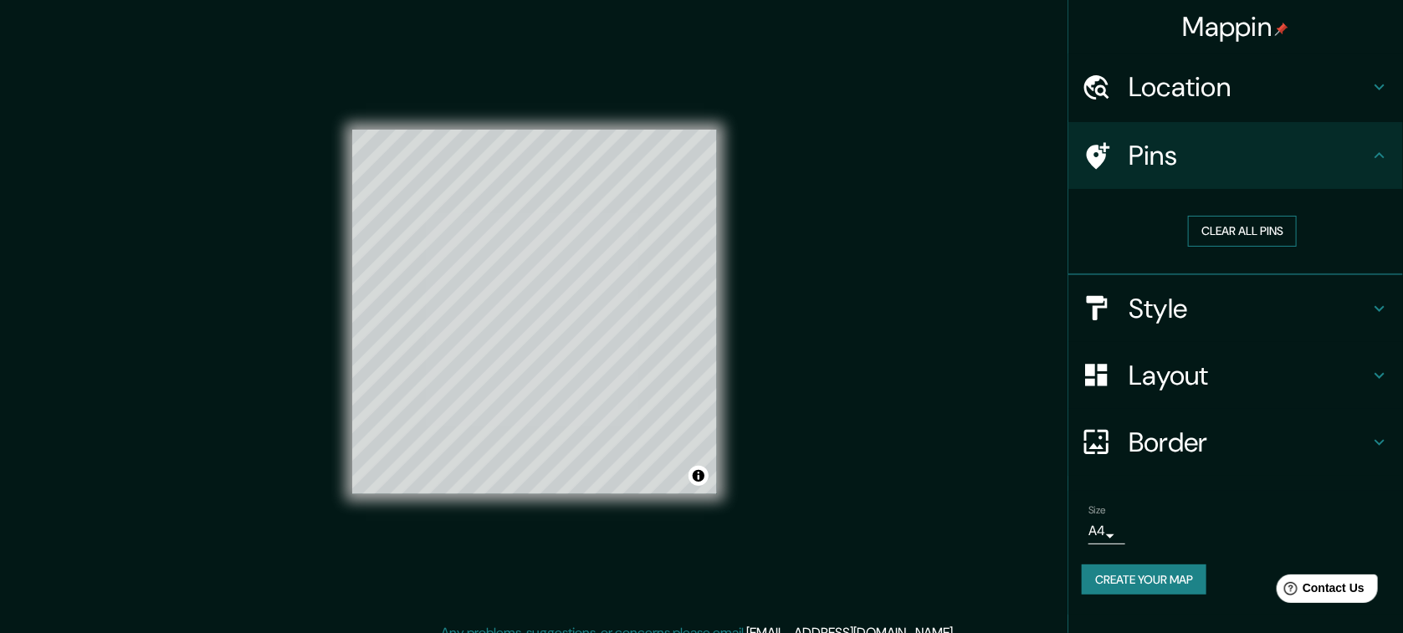
click at [1204, 244] on button "Clear all pins" at bounding box center [1242, 231] width 109 height 31
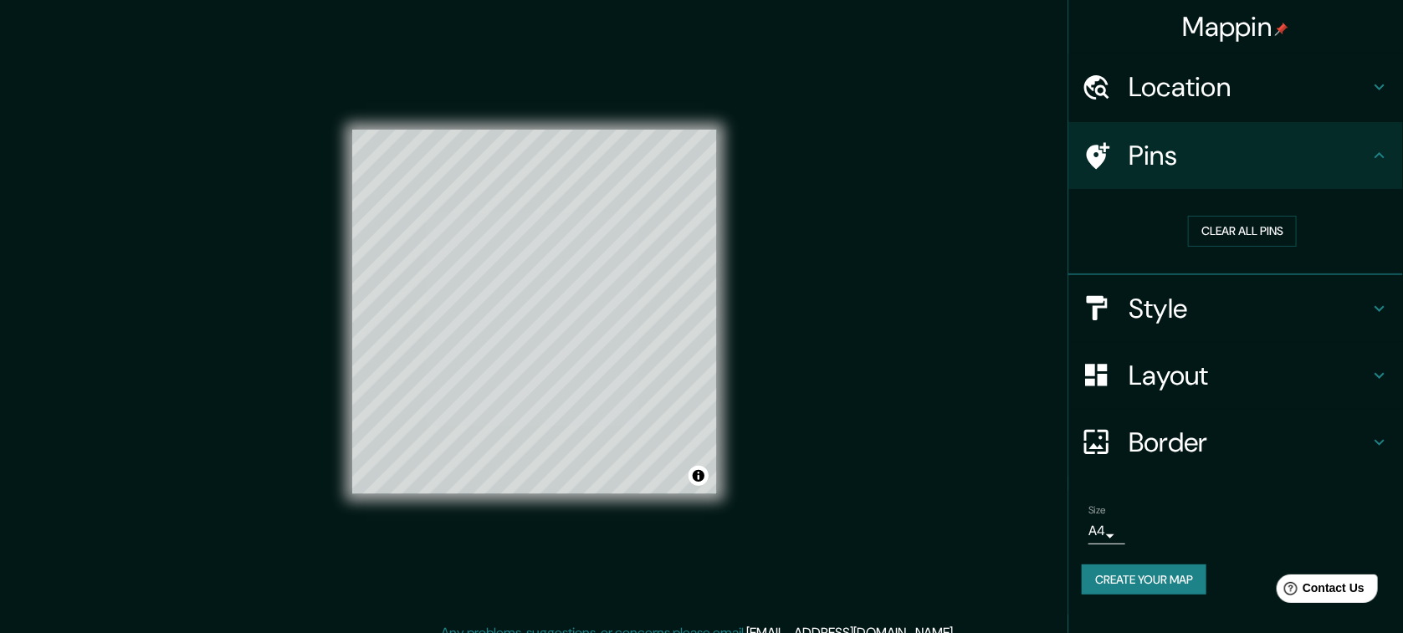
click at [1235, 31] on h4 "Mappin" at bounding box center [1236, 26] width 106 height 33
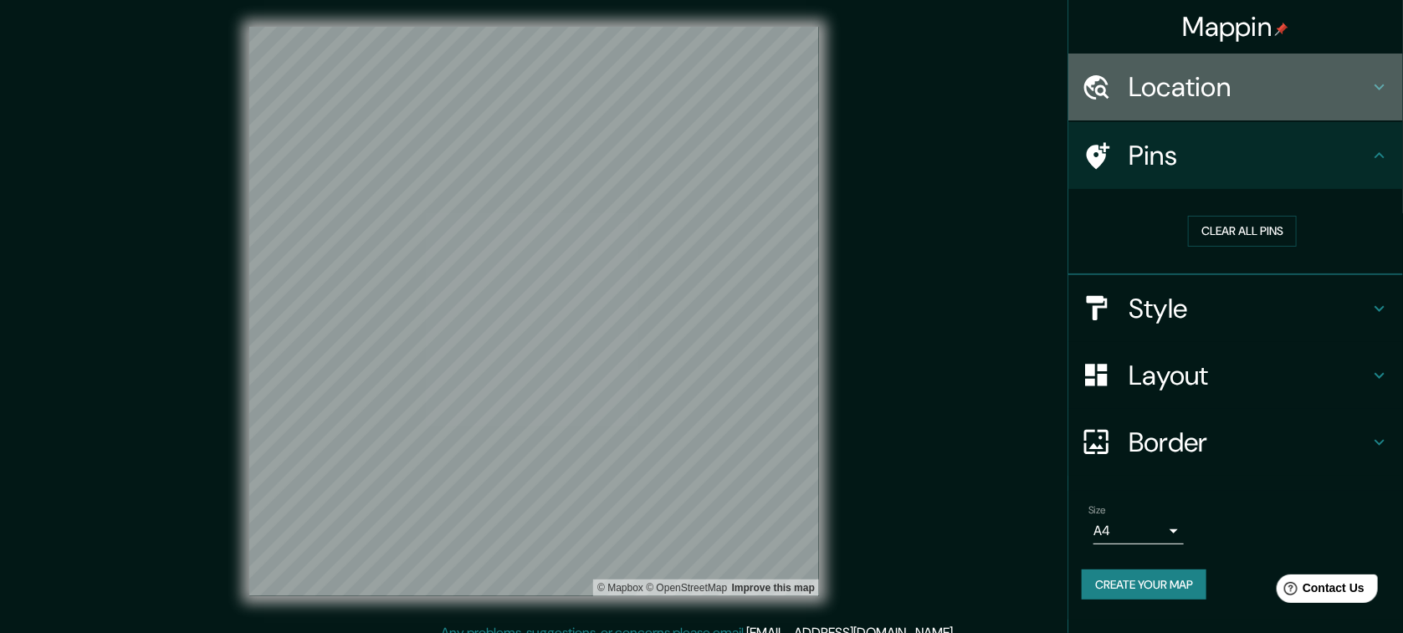
click at [1149, 97] on h4 "Location" at bounding box center [1249, 86] width 241 height 33
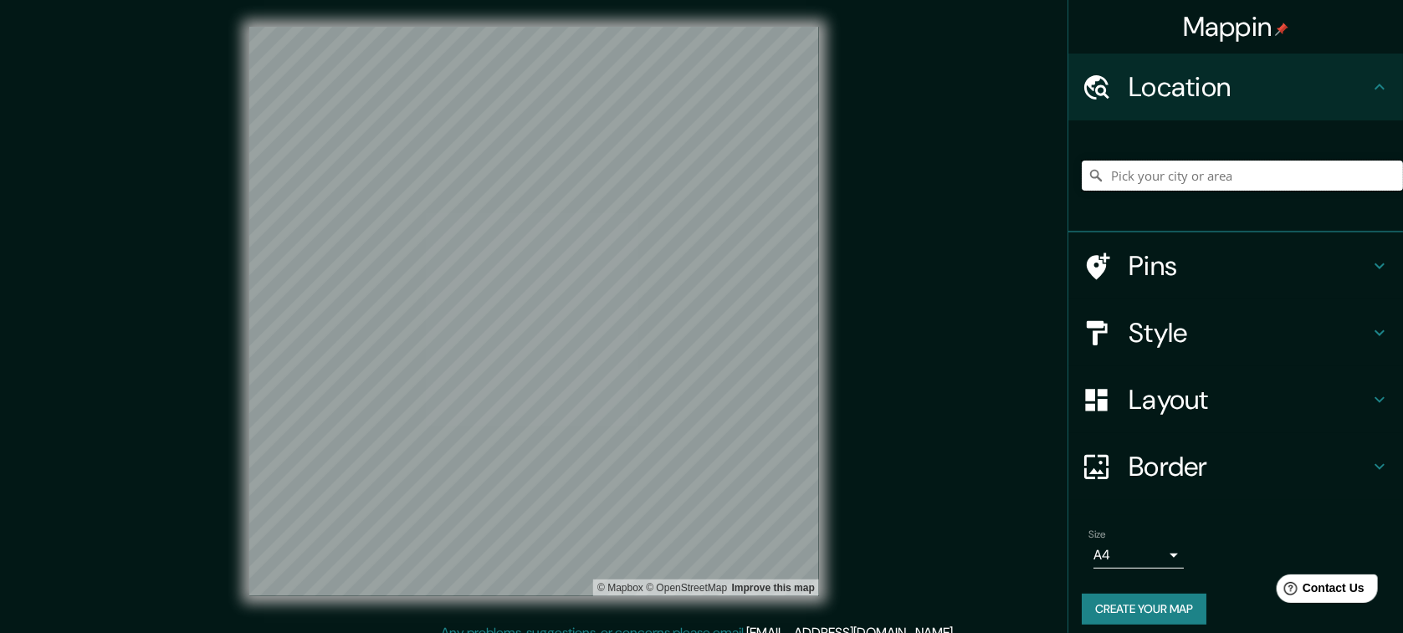
click at [1193, 168] on input "Pick your city or area" at bounding box center [1242, 176] width 321 height 30
click at [1175, 260] on h4 "Pins" at bounding box center [1249, 265] width 241 height 33
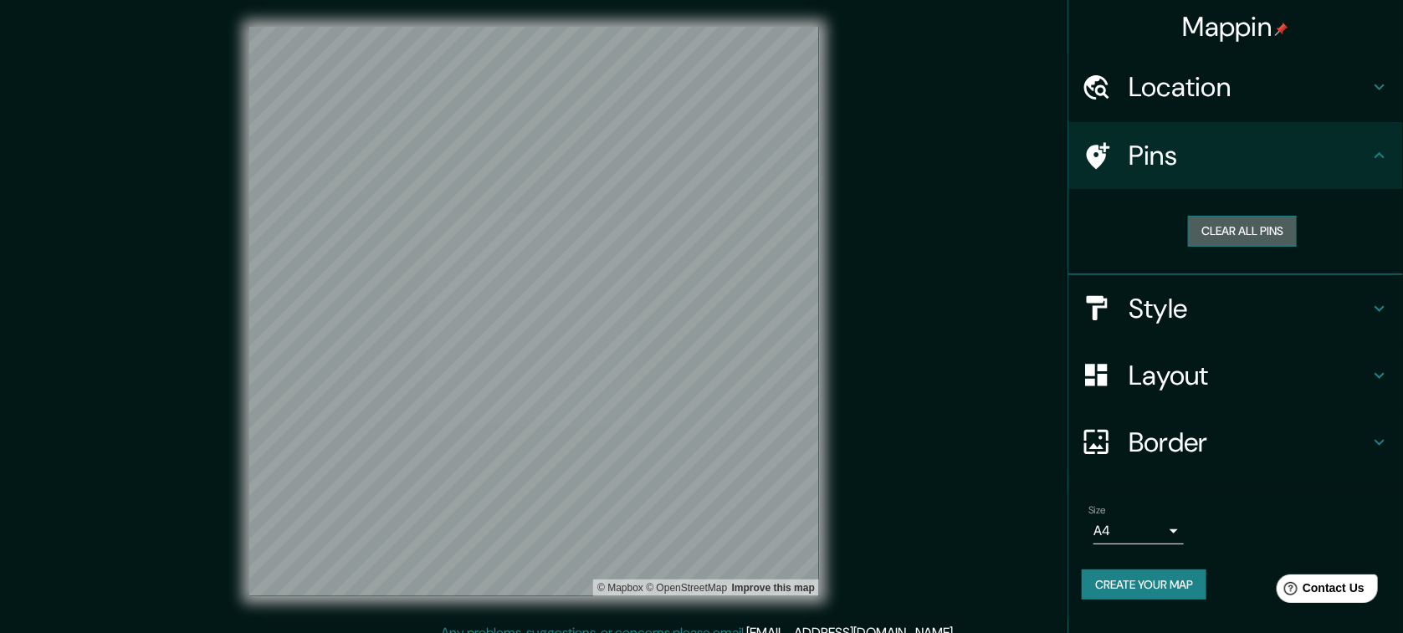
click at [1208, 235] on button "Clear all pins" at bounding box center [1242, 231] width 109 height 31
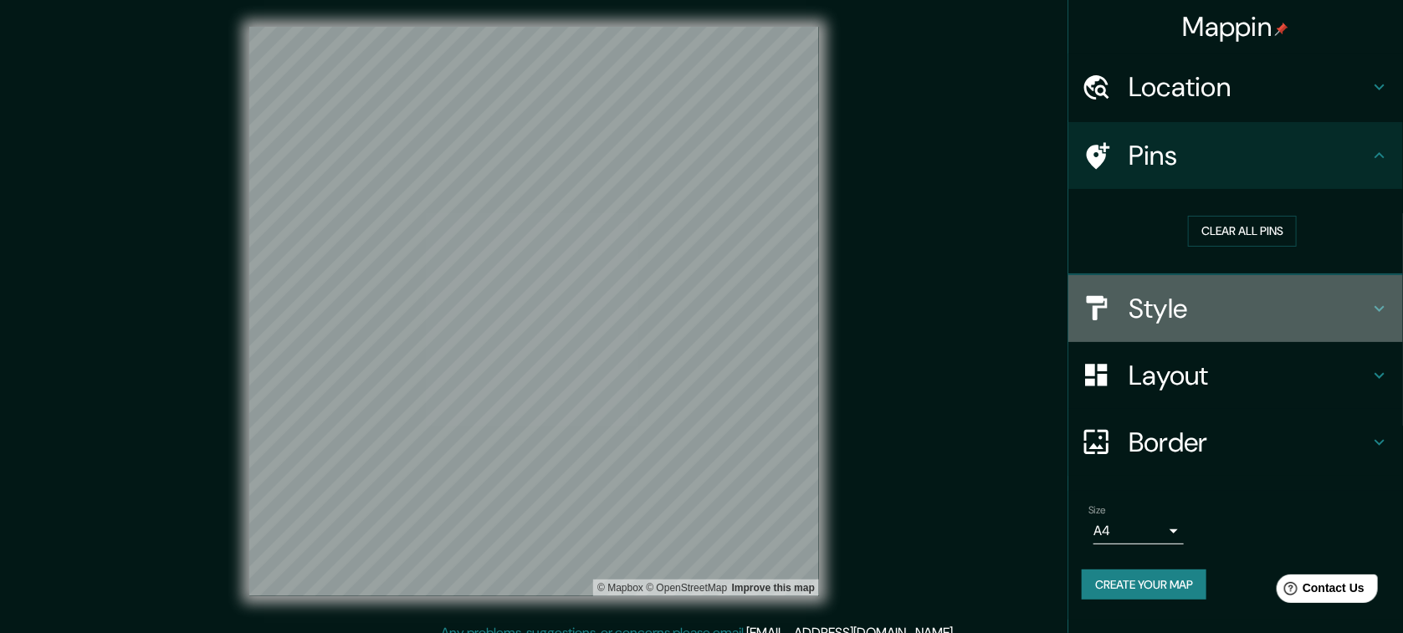
click at [1165, 301] on h4 "Style" at bounding box center [1249, 308] width 241 height 33
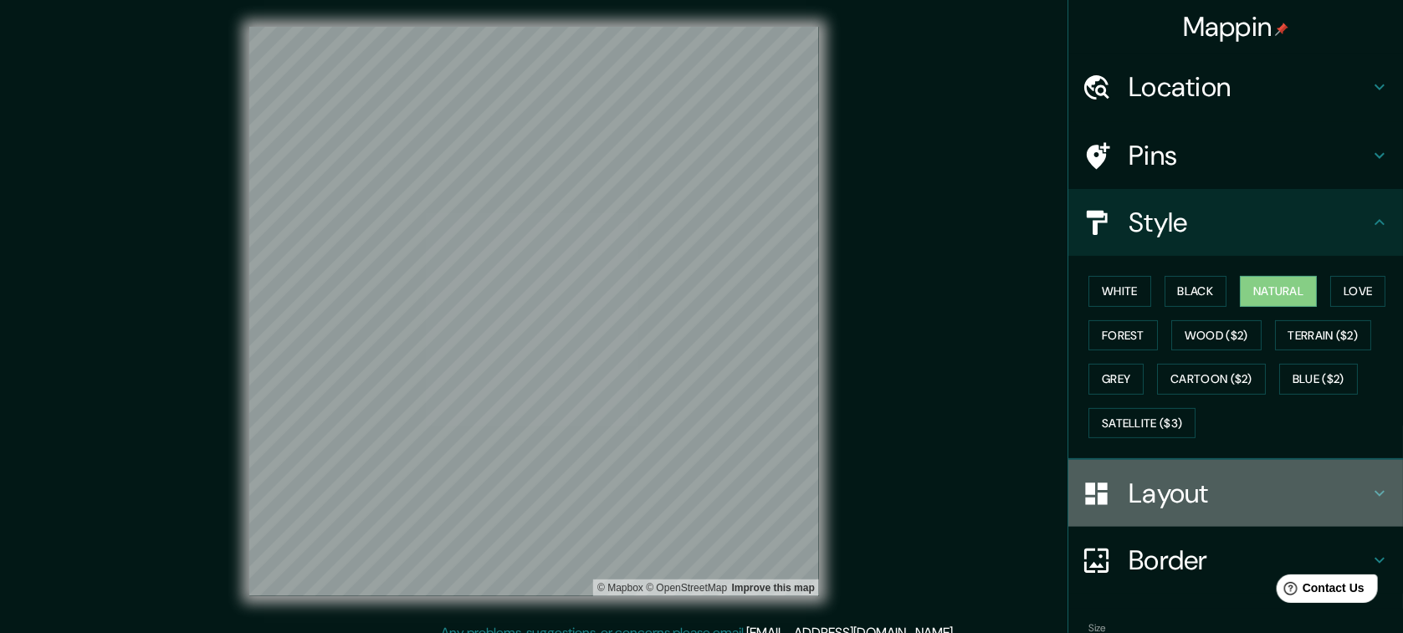
click at [1160, 499] on h4 "Layout" at bounding box center [1249, 493] width 241 height 33
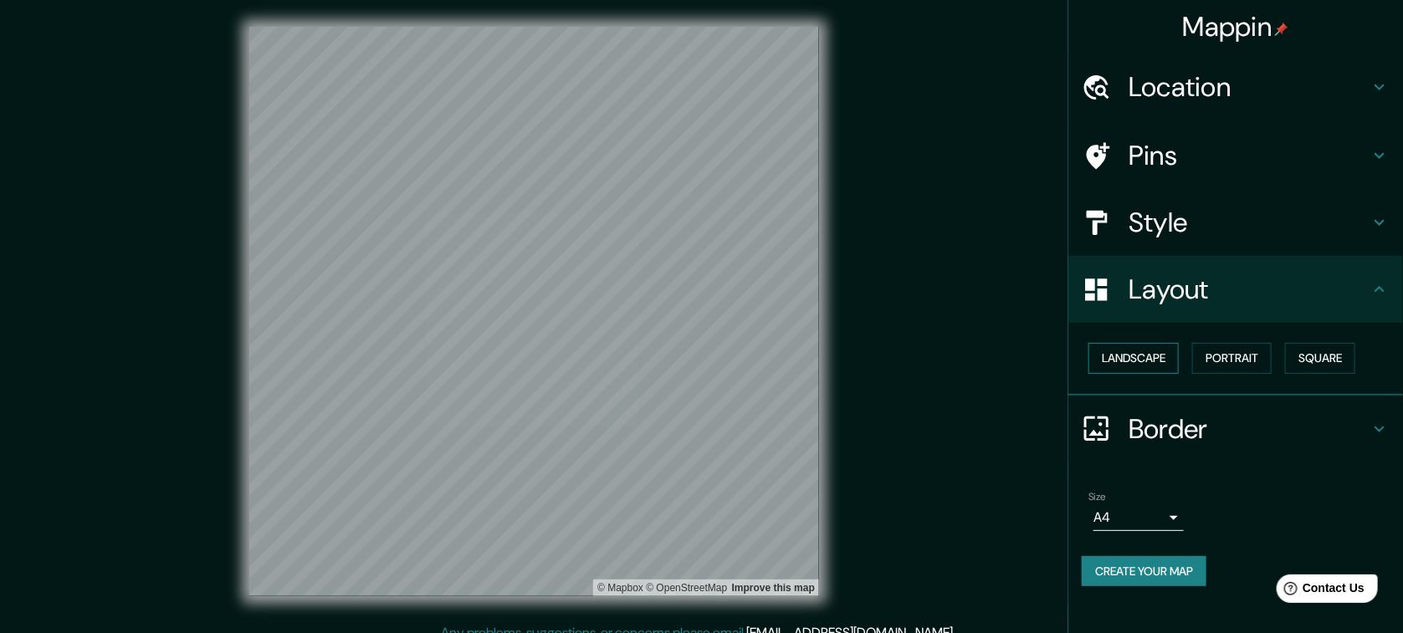
click at [1159, 358] on button "Landscape" at bounding box center [1133, 358] width 90 height 31
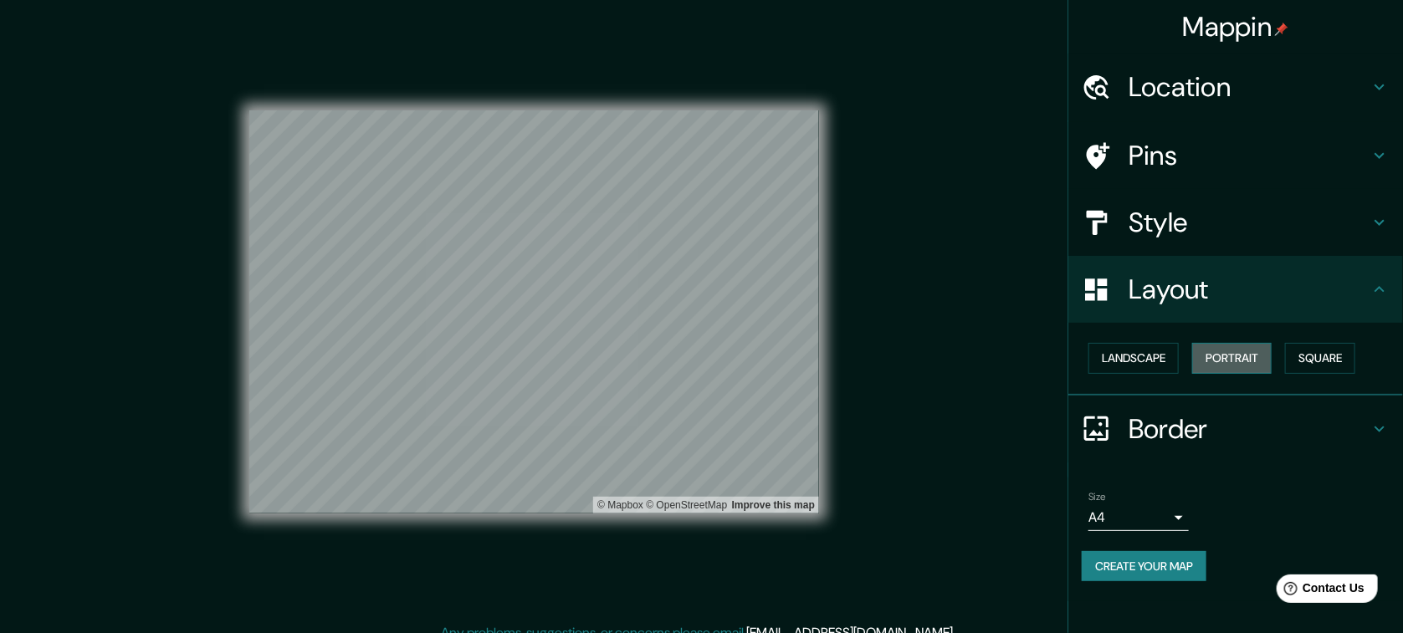
click at [1231, 353] on button "Portrait" at bounding box center [1231, 358] width 79 height 31
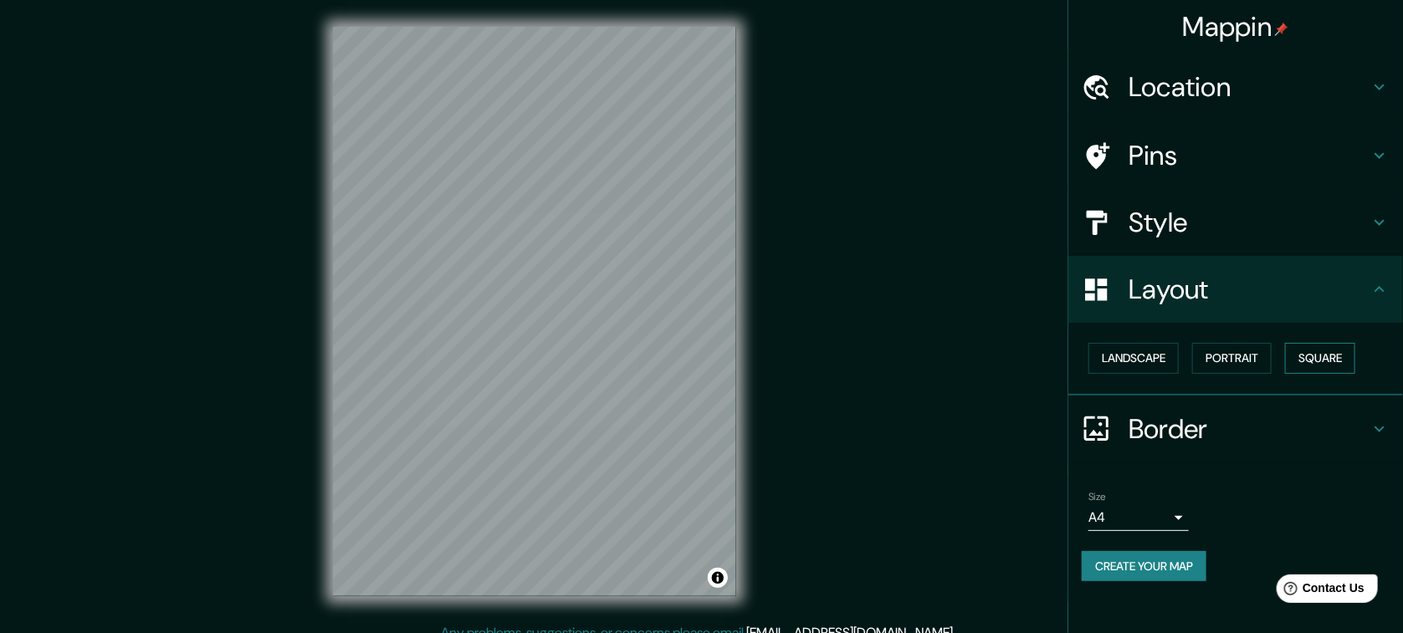
click at [1270, 364] on button "Square" at bounding box center [1320, 358] width 70 height 31
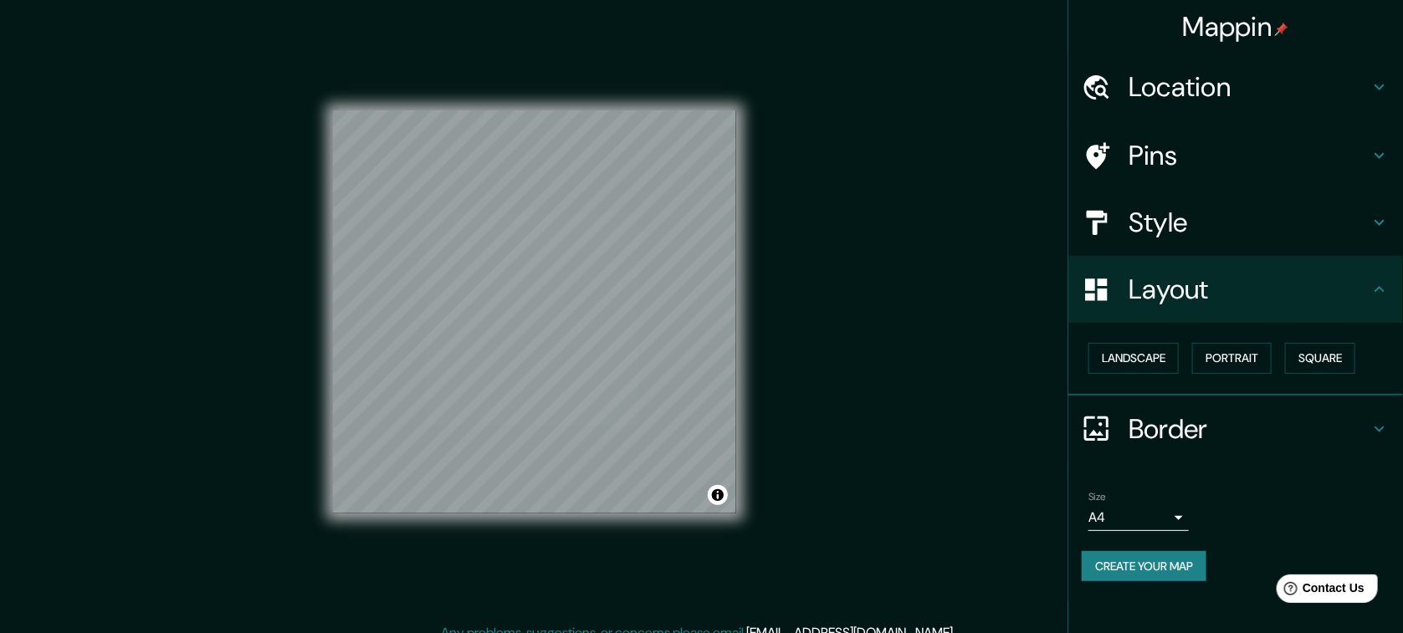
click at [1144, 373] on div "Landscape Portrait Square" at bounding box center [1242, 358] width 321 height 44
click at [1144, 371] on button "Landscape" at bounding box center [1133, 358] width 90 height 31
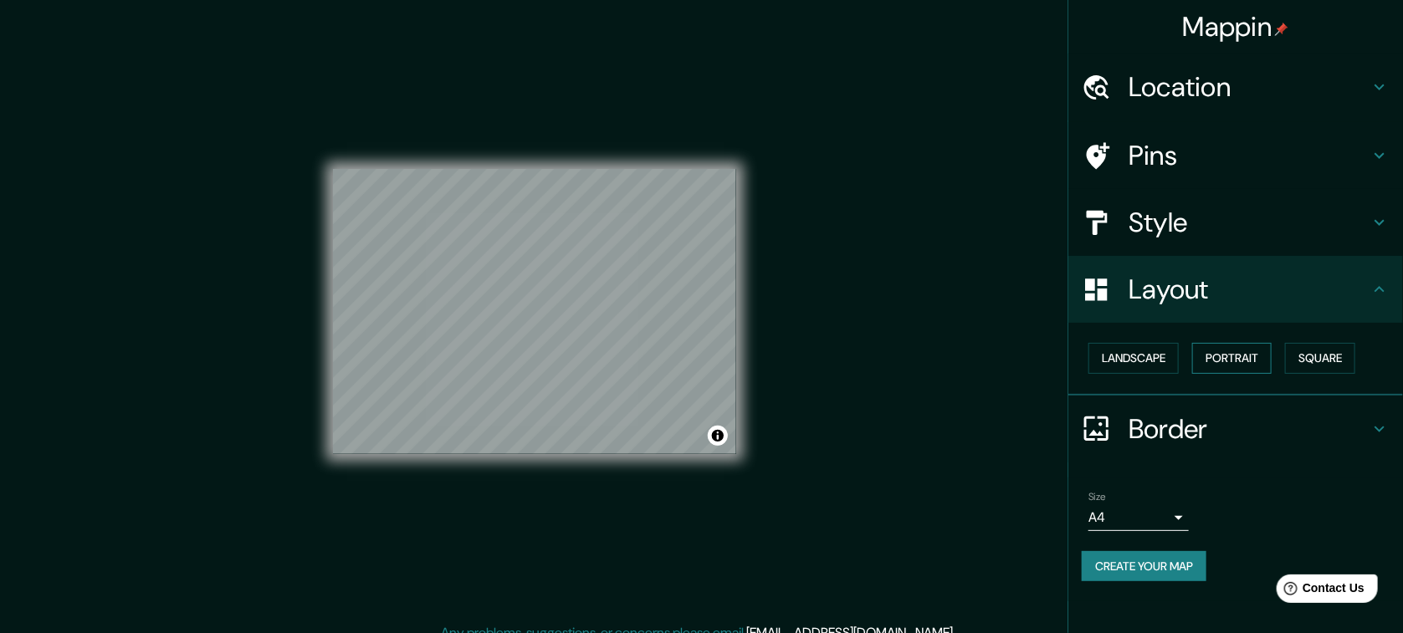
click at [1244, 371] on button "Portrait" at bounding box center [1231, 358] width 79 height 31
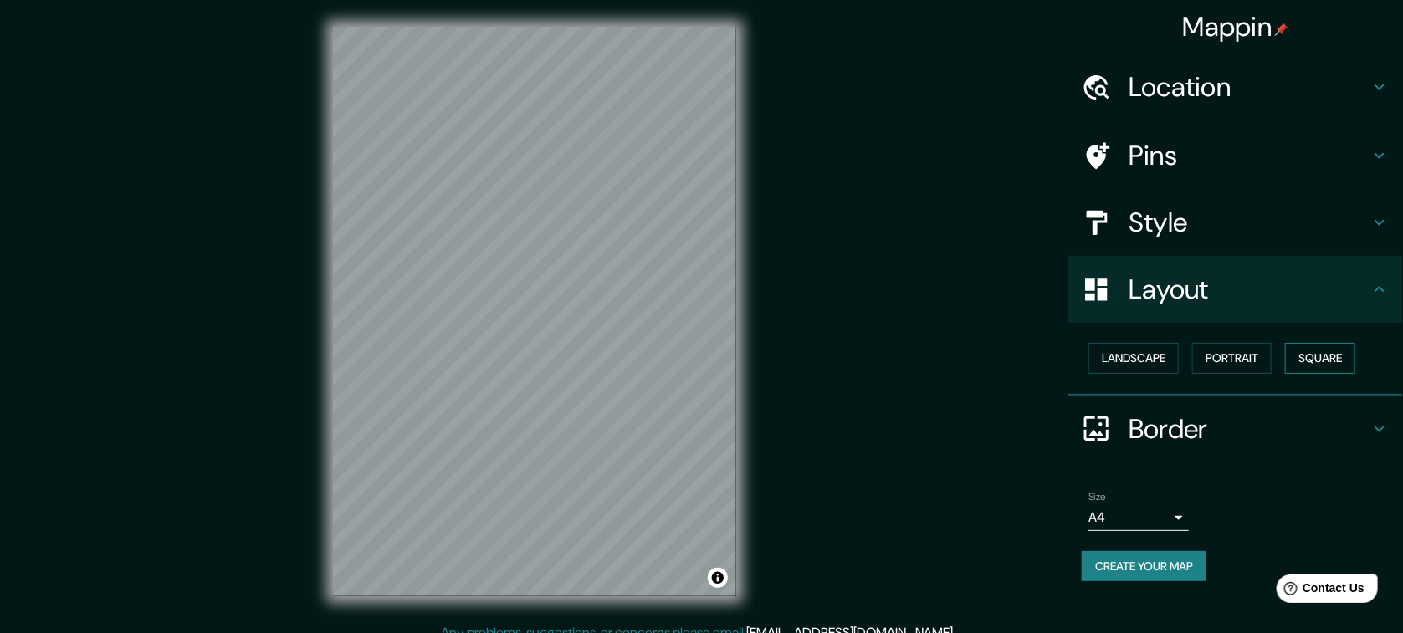
click at [1270, 371] on button "Square" at bounding box center [1320, 358] width 70 height 31
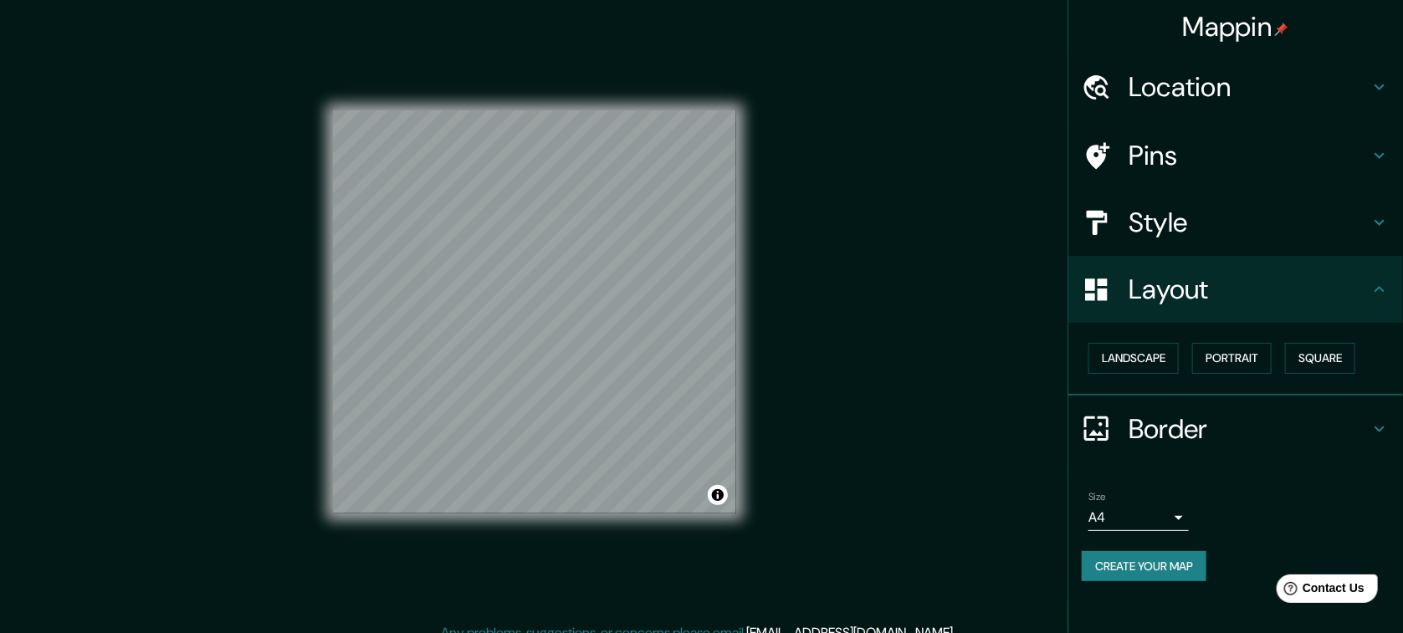
click at [1167, 422] on h4 "Border" at bounding box center [1249, 428] width 241 height 33
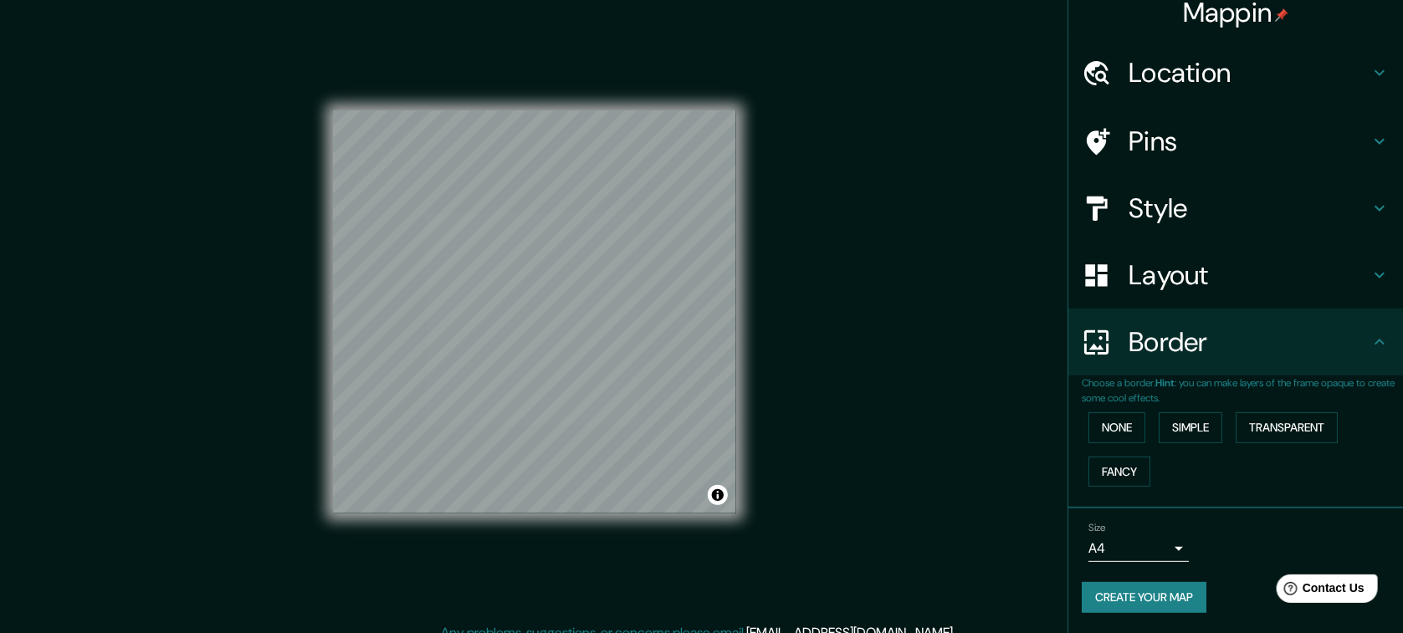
scroll to position [28, 0]
click at [1131, 414] on button "None" at bounding box center [1116, 427] width 57 height 31
click at [1131, 457] on button "Fancy" at bounding box center [1119, 472] width 62 height 31
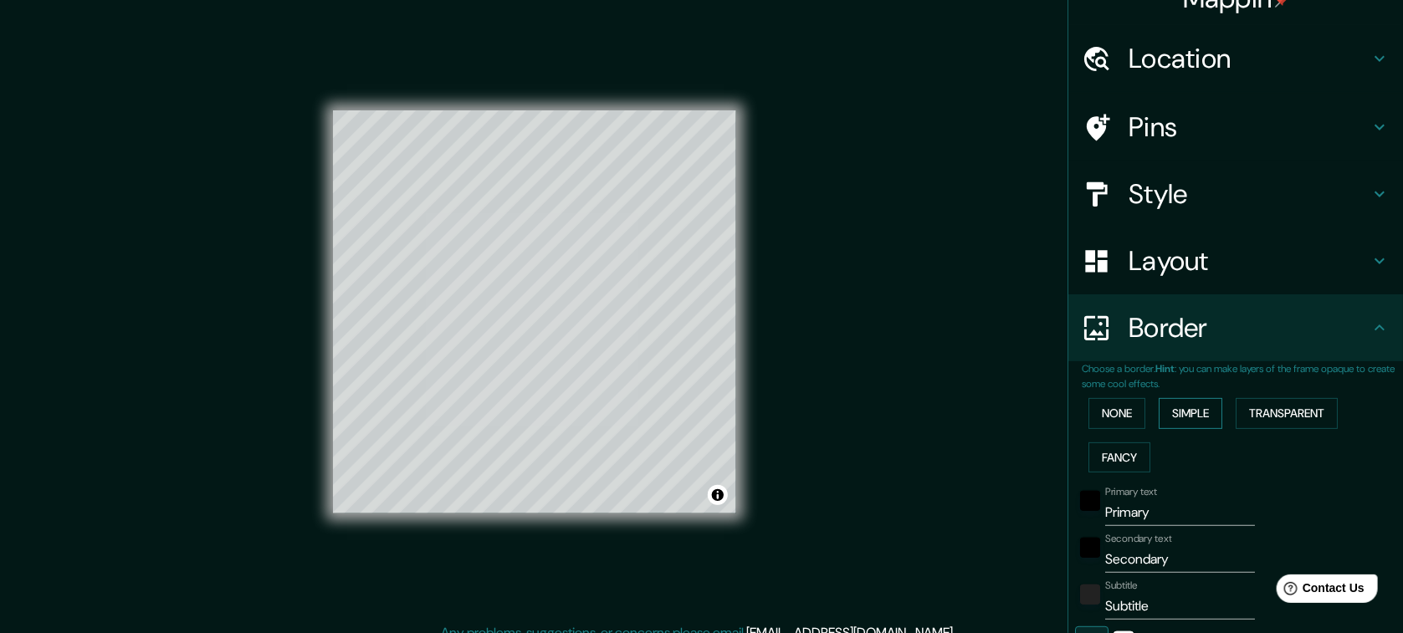
click at [1195, 401] on button "Simple" at bounding box center [1191, 413] width 64 height 31
click at [1270, 412] on button "Transparent" at bounding box center [1287, 413] width 102 height 31
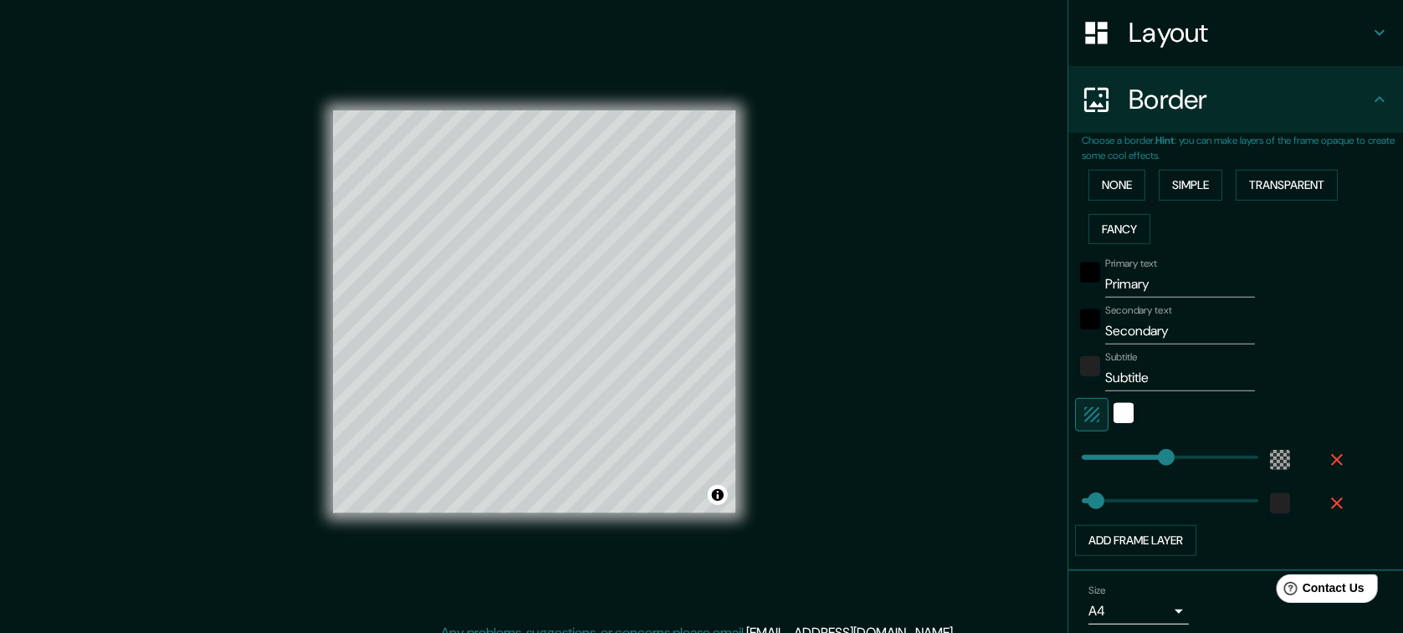
scroll to position [333, 0]
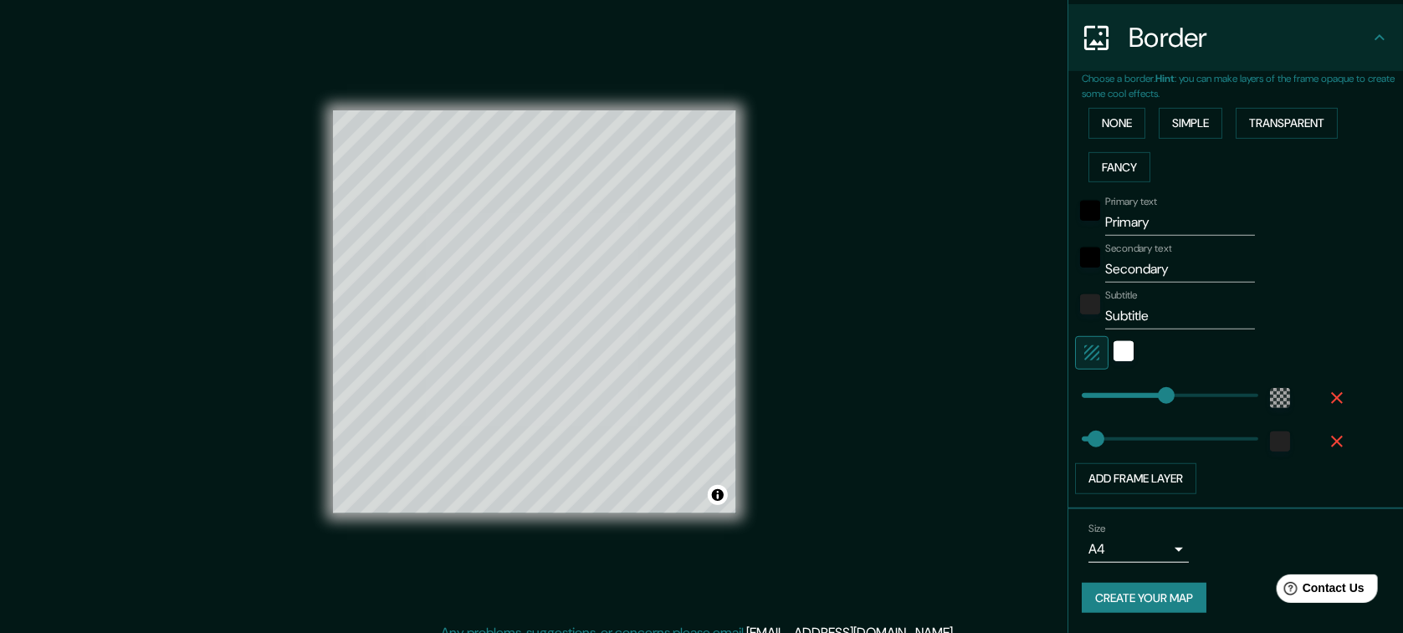
click at [1127, 209] on input "Primary" at bounding box center [1180, 222] width 150 height 27
click at [1143, 256] on input "Secondary" at bounding box center [1180, 269] width 150 height 27
click at [1155, 303] on input "Subtitle" at bounding box center [1180, 316] width 150 height 27
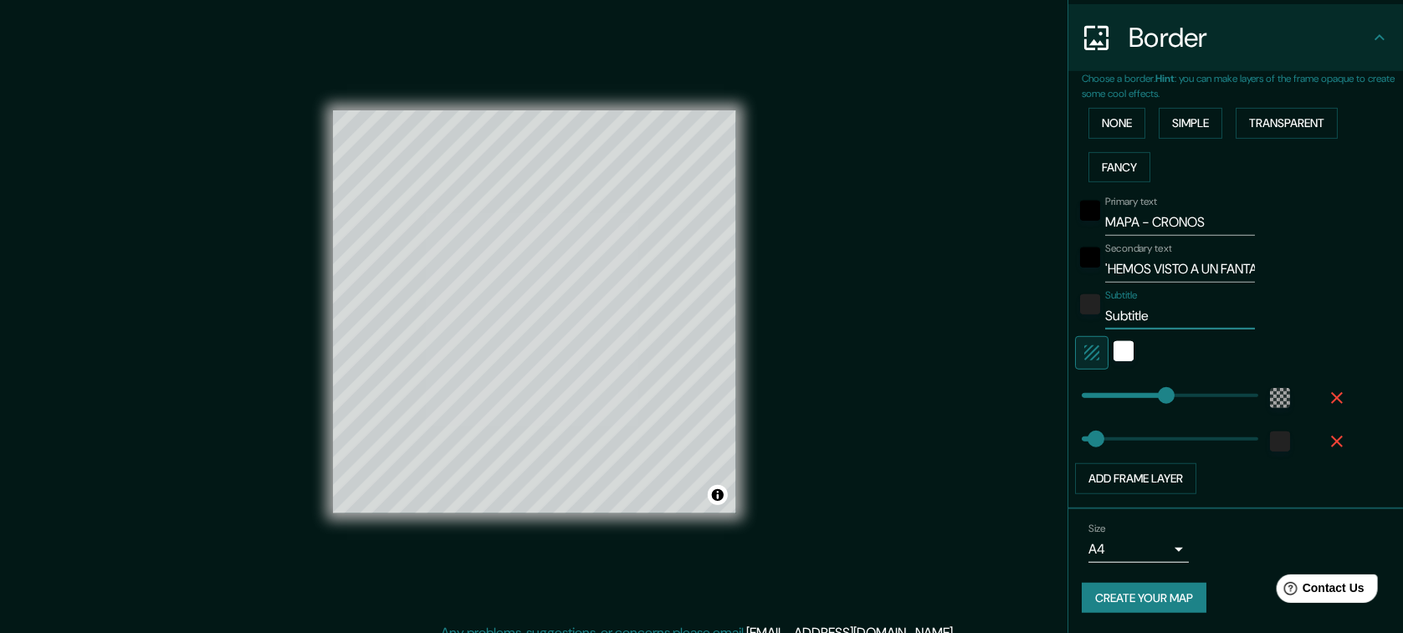
click at [1155, 303] on input "Subtitle" at bounding box center [1180, 316] width 150 height 27
click at [1083, 294] on div "color-222222" at bounding box center [1090, 304] width 20 height 20
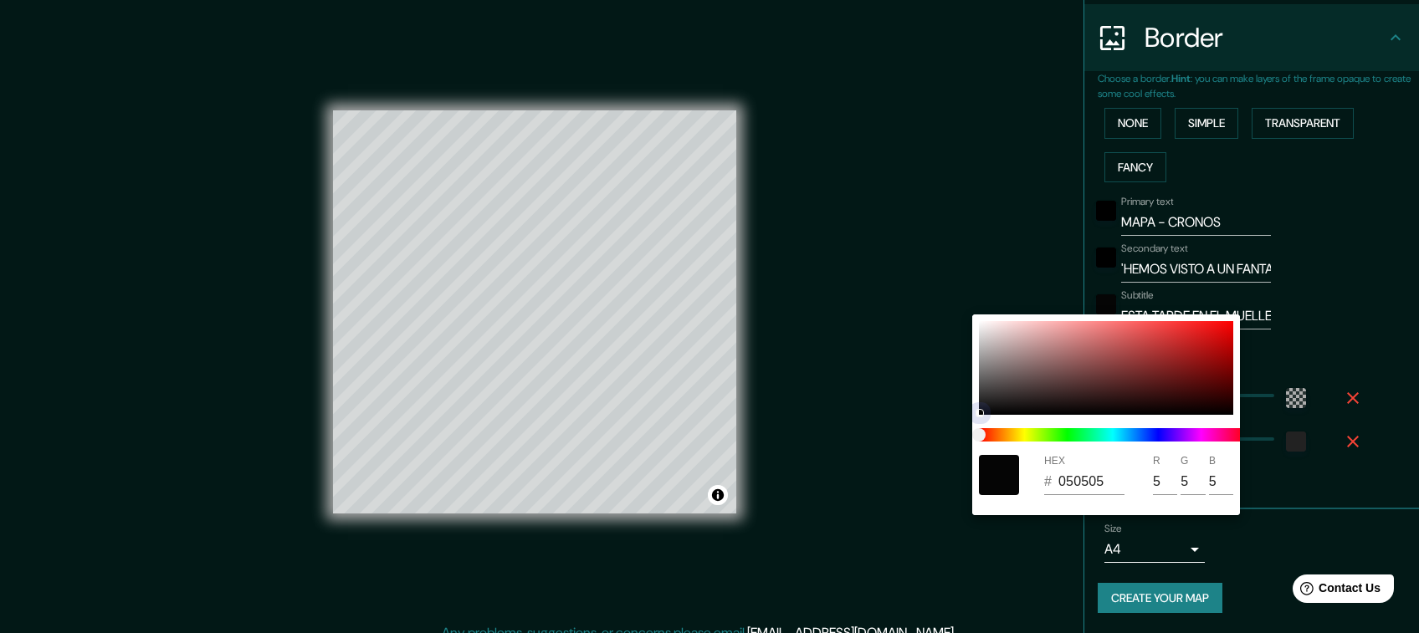
drag, startPoint x: 986, startPoint y: 402, endPoint x: 975, endPoint y: 422, distance: 24.0
click at [978, 421] on div "HEX # 050505 R 5 G 5 B 5" at bounding box center [1106, 415] width 268 height 201
click at [1106, 244] on div at bounding box center [709, 316] width 1419 height 633
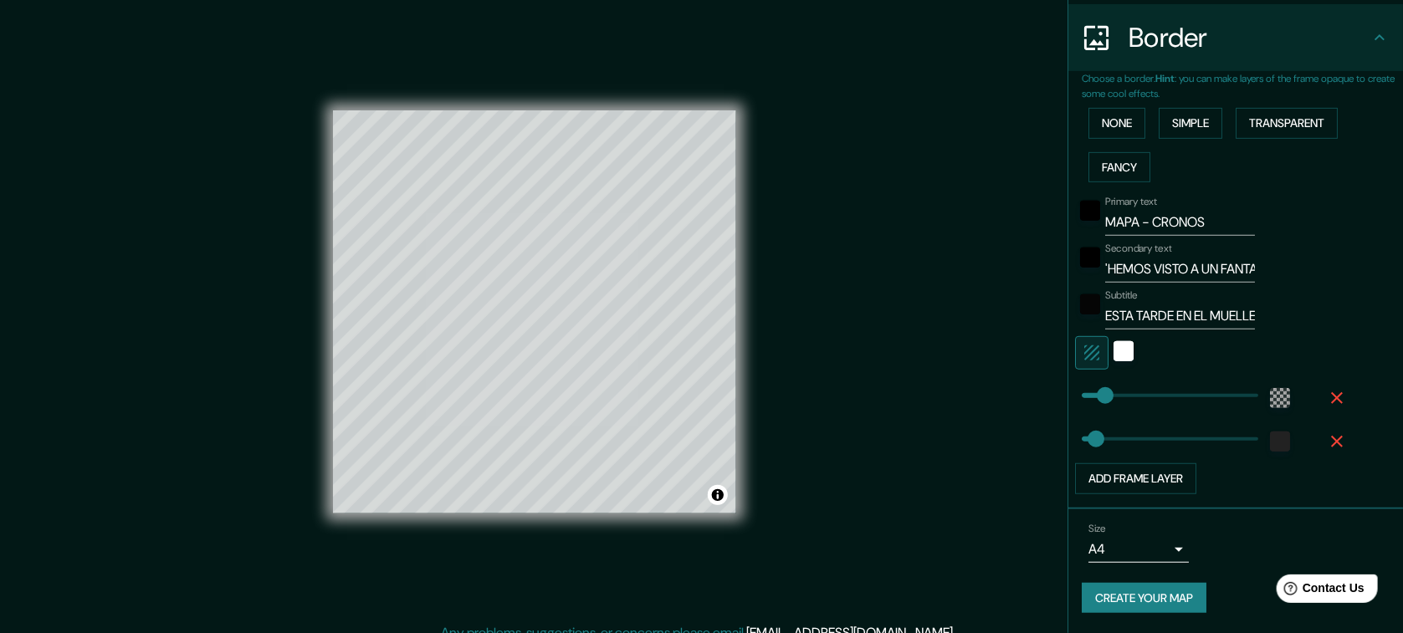
click at [1106, 256] on input "'HEMOS VISTO A UN FANTASMA" at bounding box center [1180, 269] width 150 height 27
click at [1130, 341] on div "white" at bounding box center [1123, 351] width 20 height 20
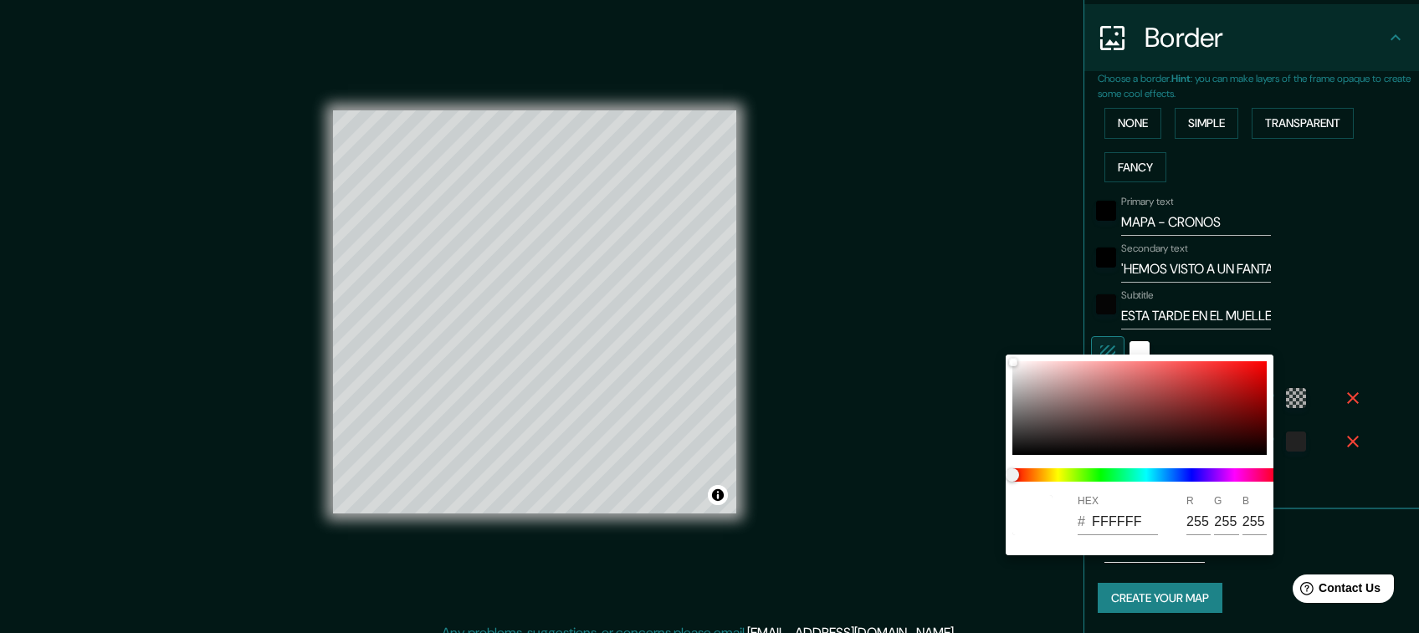
click at [1084, 465] on div at bounding box center [1146, 475] width 281 height 27
click at [1086, 469] on span at bounding box center [1146, 474] width 268 height 13
click at [1097, 466] on div at bounding box center [1146, 475] width 281 height 27
click at [1097, 476] on span at bounding box center [1146, 474] width 268 height 13
drag, startPoint x: 1097, startPoint y: 476, endPoint x: 1040, endPoint y: 453, distance: 61.5
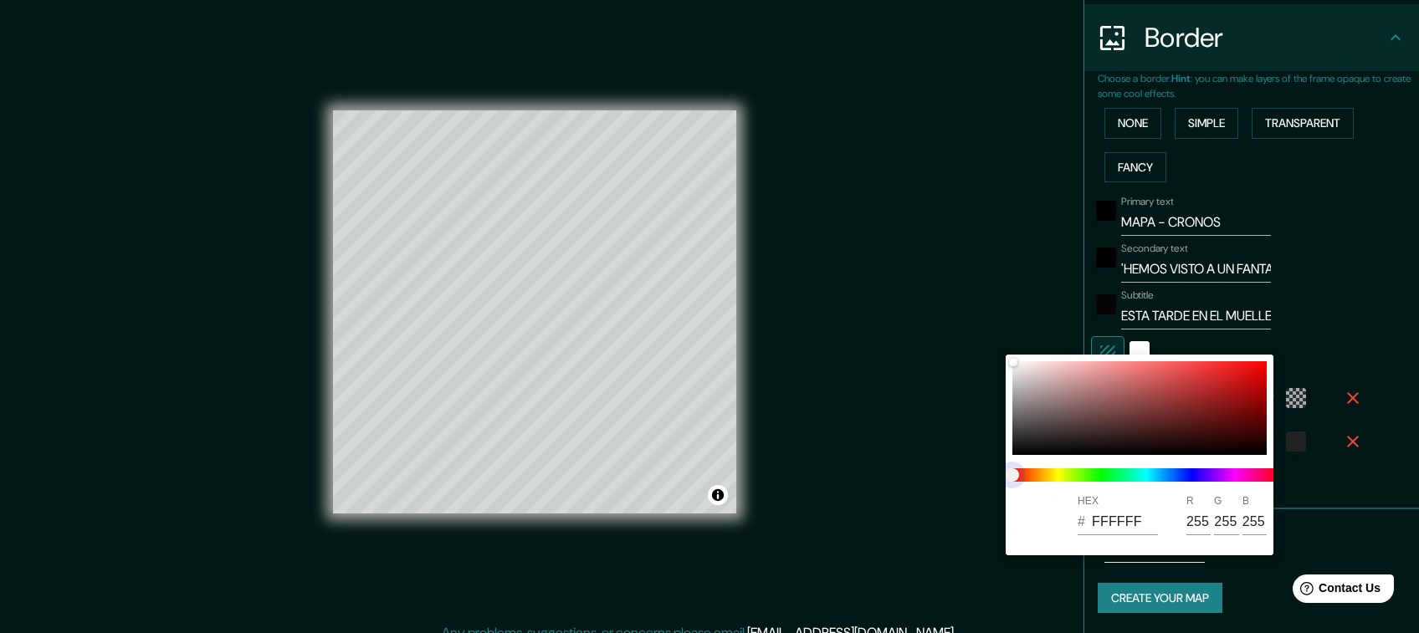
click at [1104, 472] on span at bounding box center [1146, 474] width 268 height 13
click at [1028, 411] on div at bounding box center [1139, 408] width 254 height 94
click at [1086, 473] on span at bounding box center [1146, 474] width 268 height 13
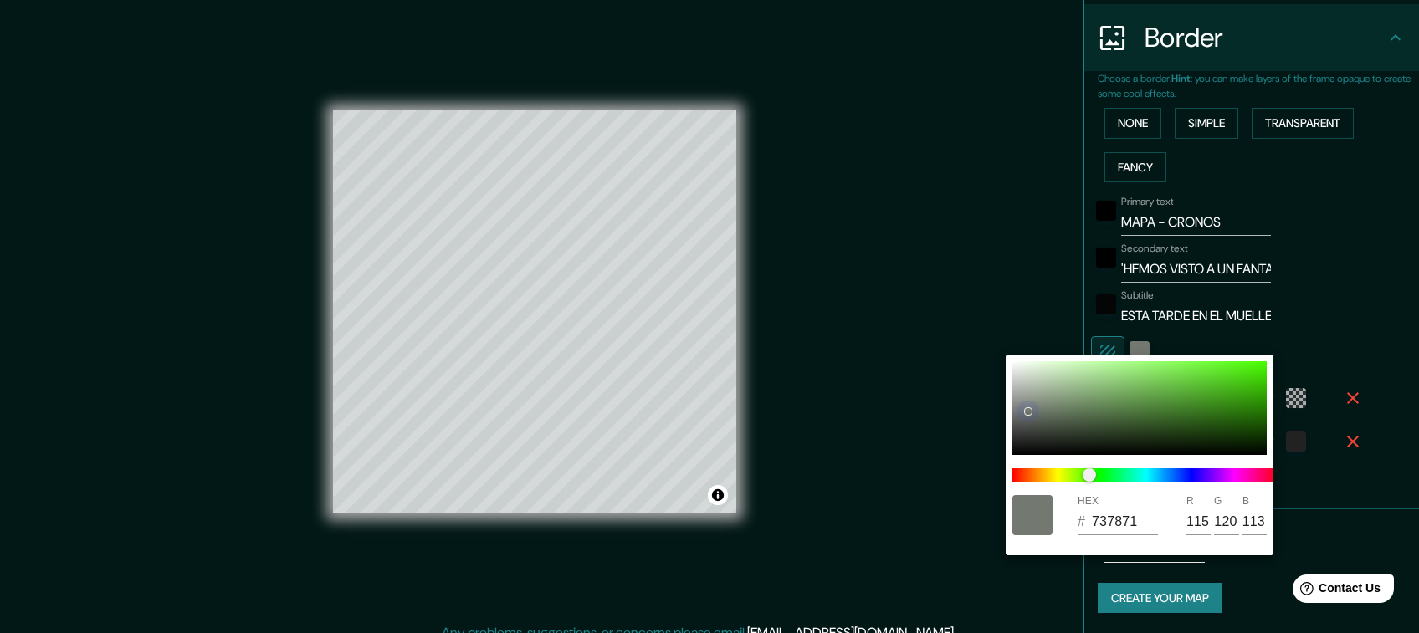
click at [1168, 398] on div at bounding box center [1139, 408] width 254 height 94
click at [1159, 380] on div at bounding box center [1139, 408] width 254 height 94
click at [1154, 368] on div at bounding box center [1139, 408] width 254 height 94
click at [1148, 360] on div "HEX # 8EED69 R 142 G 237 B 105" at bounding box center [1140, 455] width 268 height 201
click at [1083, 470] on span "color slider" at bounding box center [1089, 474] width 13 height 13
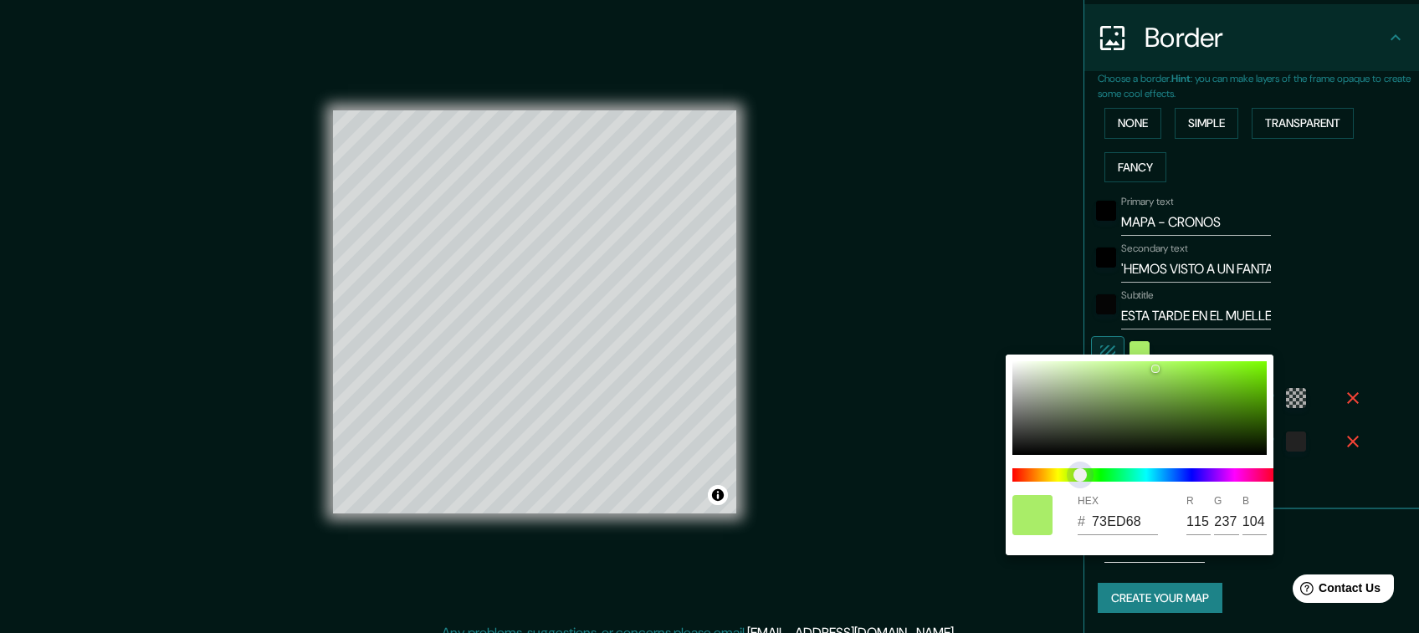
click at [1087, 470] on span "color slider" at bounding box center [1079, 474] width 13 height 13
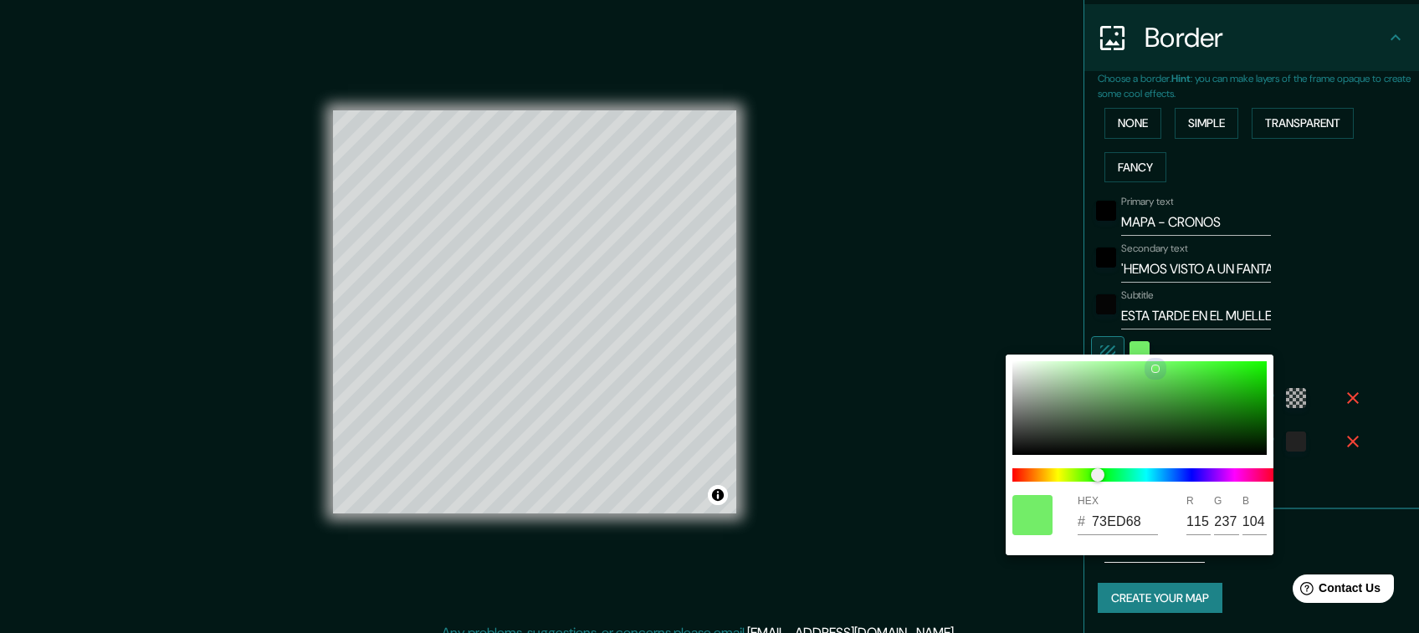
click at [1157, 383] on div at bounding box center [1139, 408] width 254 height 94
click at [1149, 373] on div at bounding box center [1139, 408] width 254 height 94
click at [1122, 379] on div at bounding box center [1139, 408] width 254 height 94
click at [1116, 371] on div at bounding box center [1139, 408] width 254 height 94
click at [1106, 365] on div at bounding box center [1139, 408] width 254 height 94
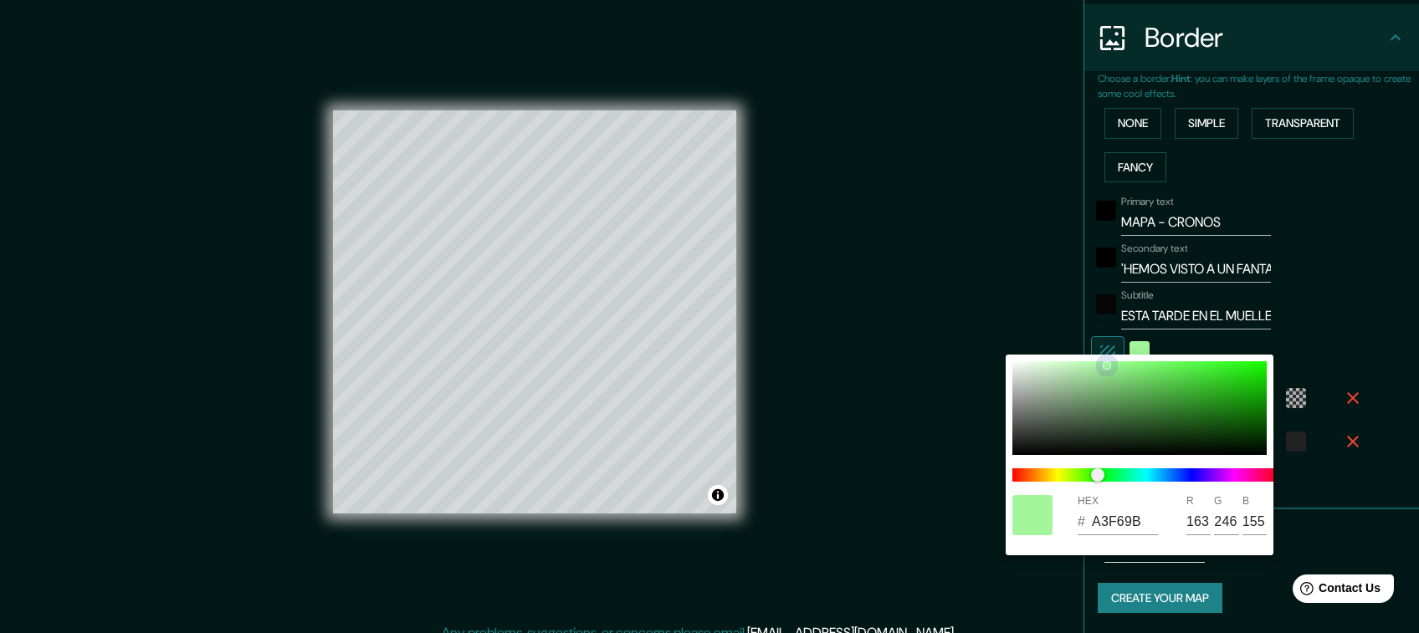
click at [1104, 365] on div at bounding box center [1106, 365] width 7 height 7
click at [1095, 371] on div at bounding box center [1139, 408] width 254 height 94
click at [1090, 372] on div at bounding box center [1139, 408] width 254 height 94
click at [1043, 267] on div at bounding box center [709, 316] width 1419 height 633
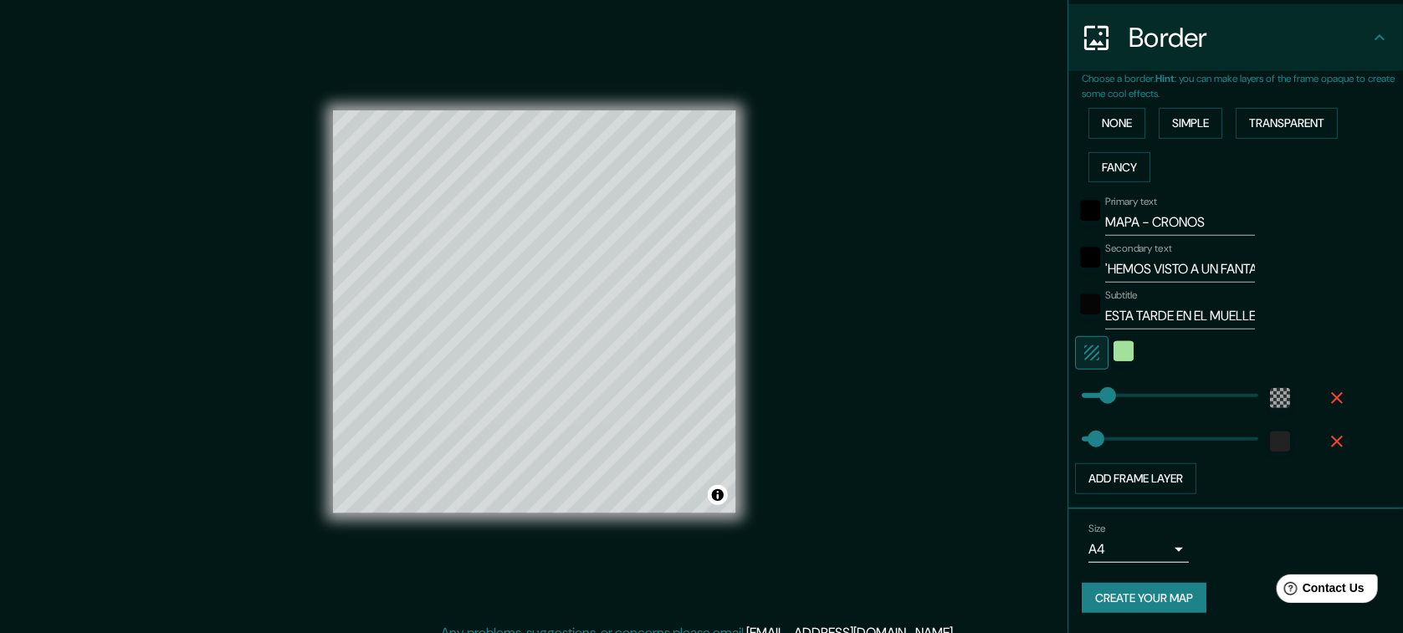
scroll to position [17, 0]
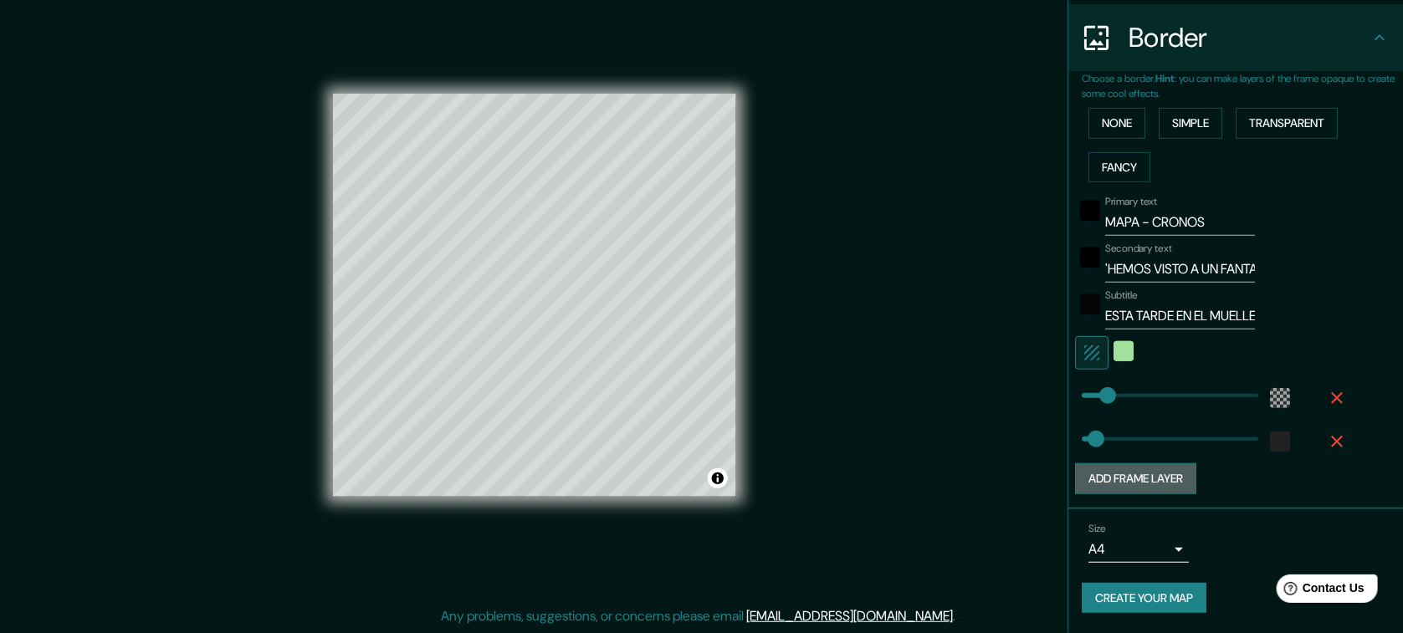
click at [1175, 465] on button "Add frame layer" at bounding box center [1135, 478] width 121 height 31
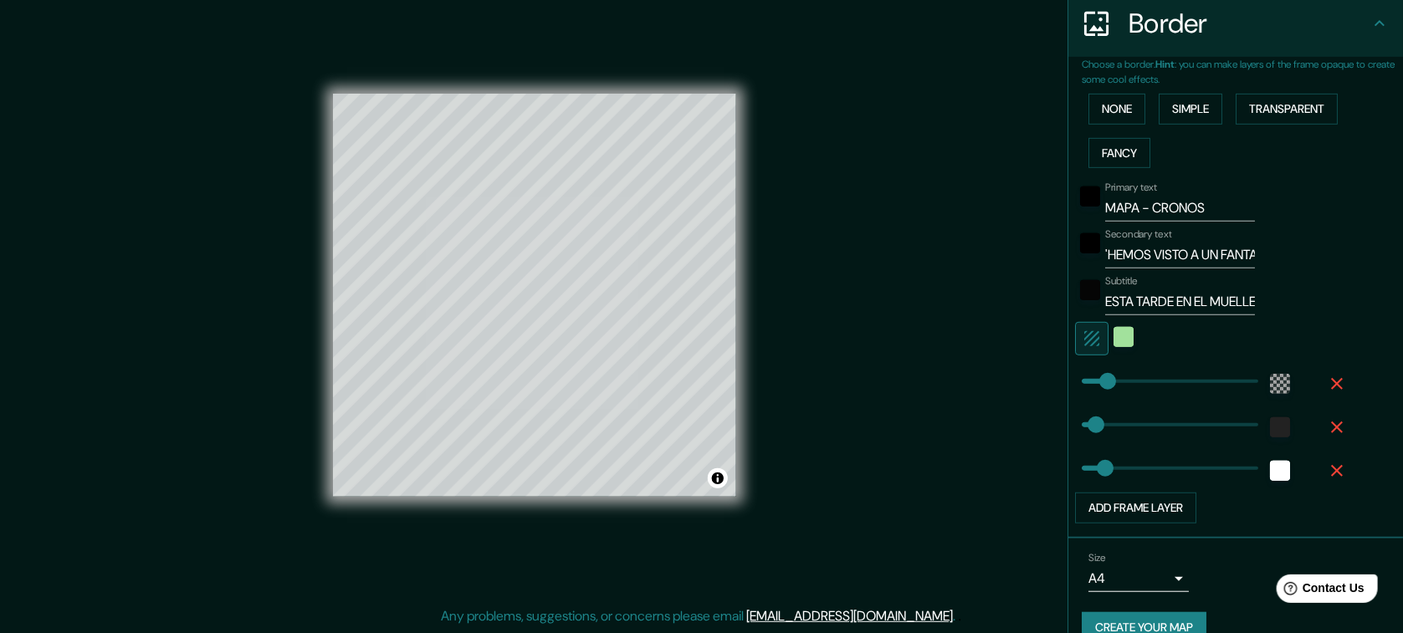
scroll to position [376, 0]
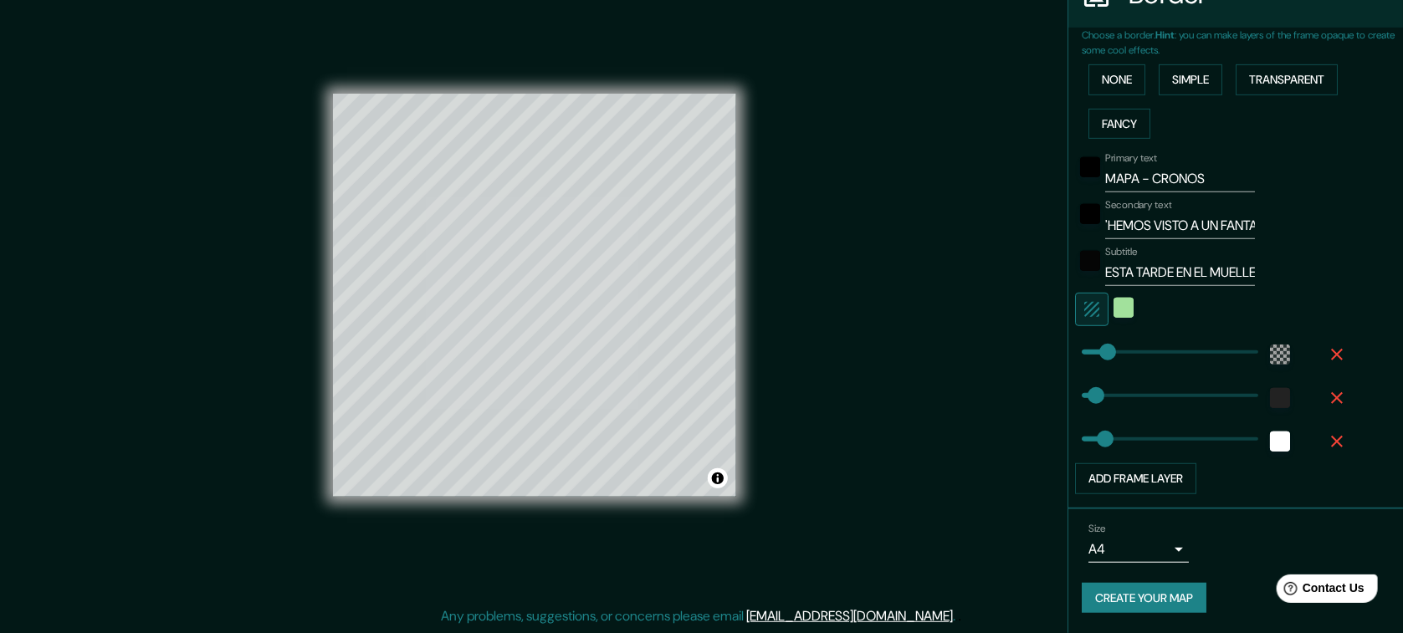
drag, startPoint x: 1167, startPoint y: 582, endPoint x: 1013, endPoint y: 357, distance: 272.6
click at [1013, 357] on div "Mappin Location A Fonsagrada, provincia de Lugo, España Pins Style Layout Borde…" at bounding box center [701, 308] width 1403 height 650
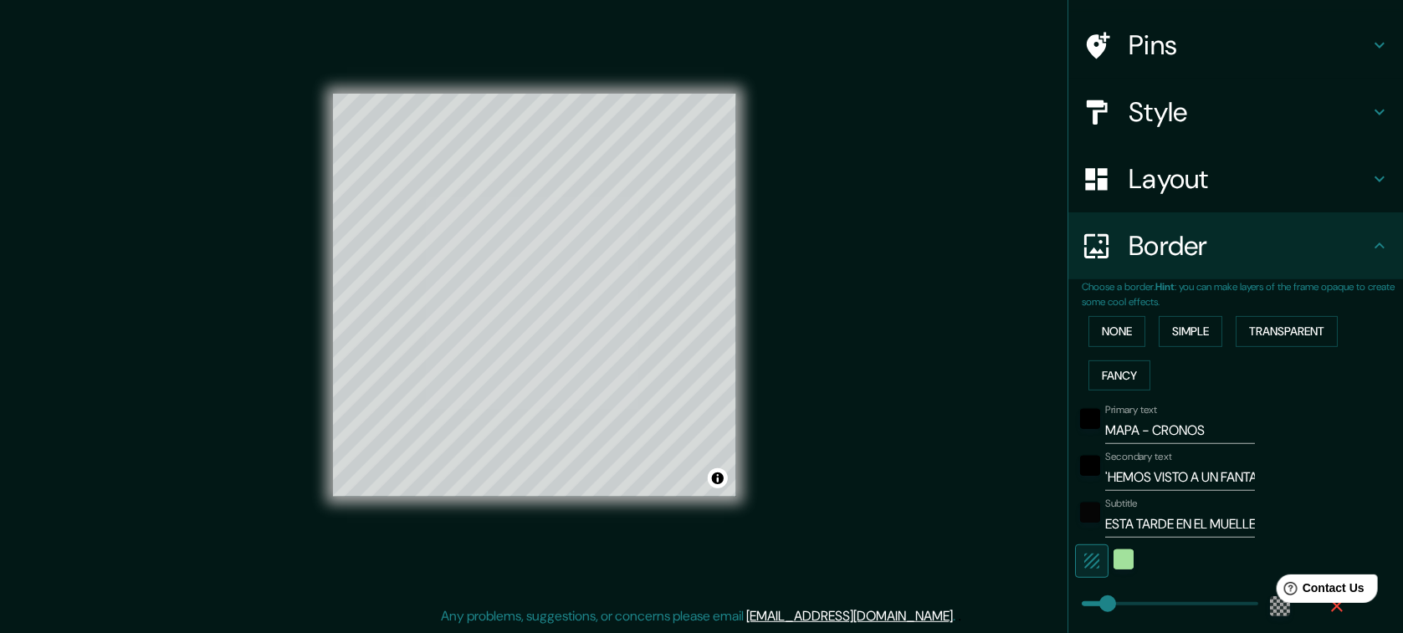
scroll to position [0, 0]
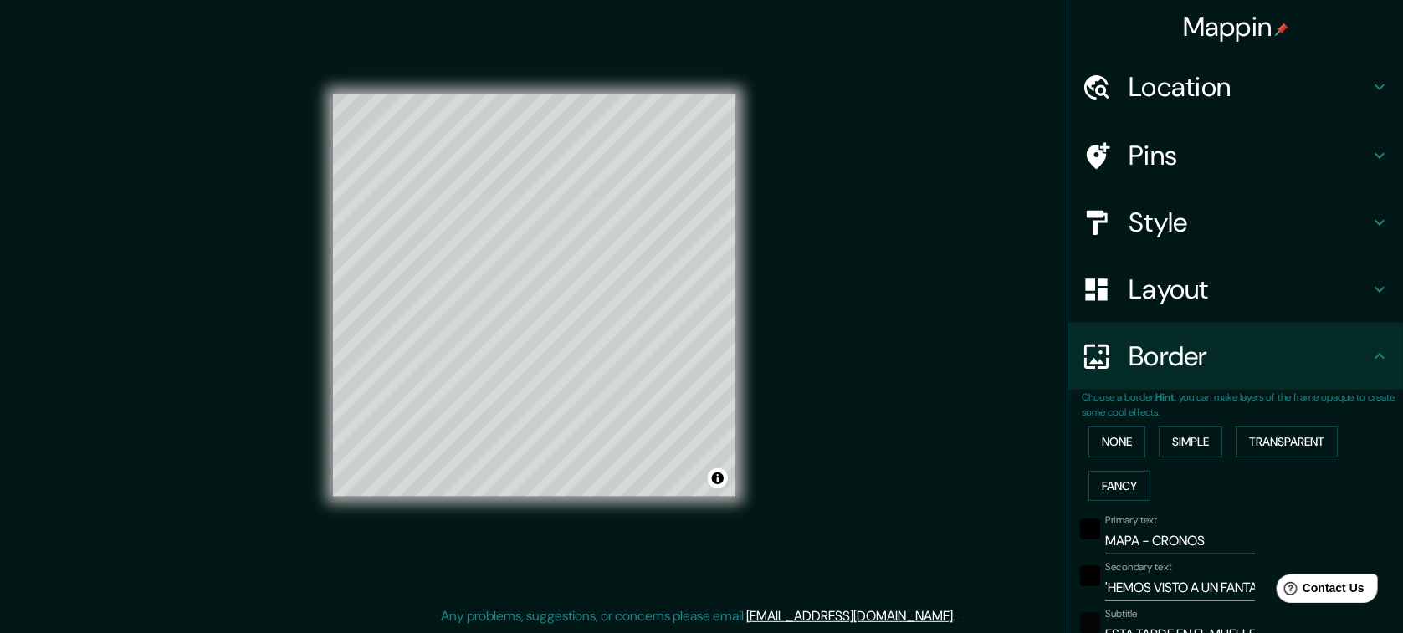
click at [1175, 85] on h4 "Location" at bounding box center [1249, 86] width 241 height 33
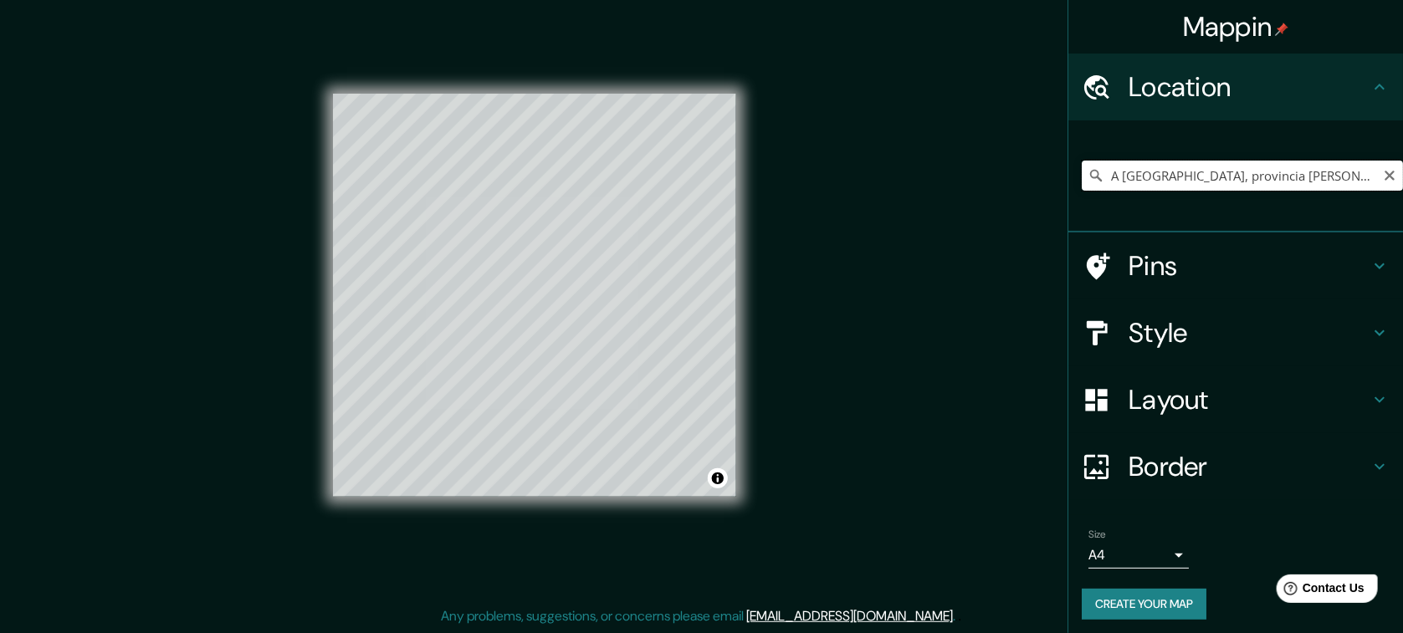
click at [1165, 171] on input "A Fonsagrada, provincia de Lugo, España" at bounding box center [1242, 176] width 321 height 30
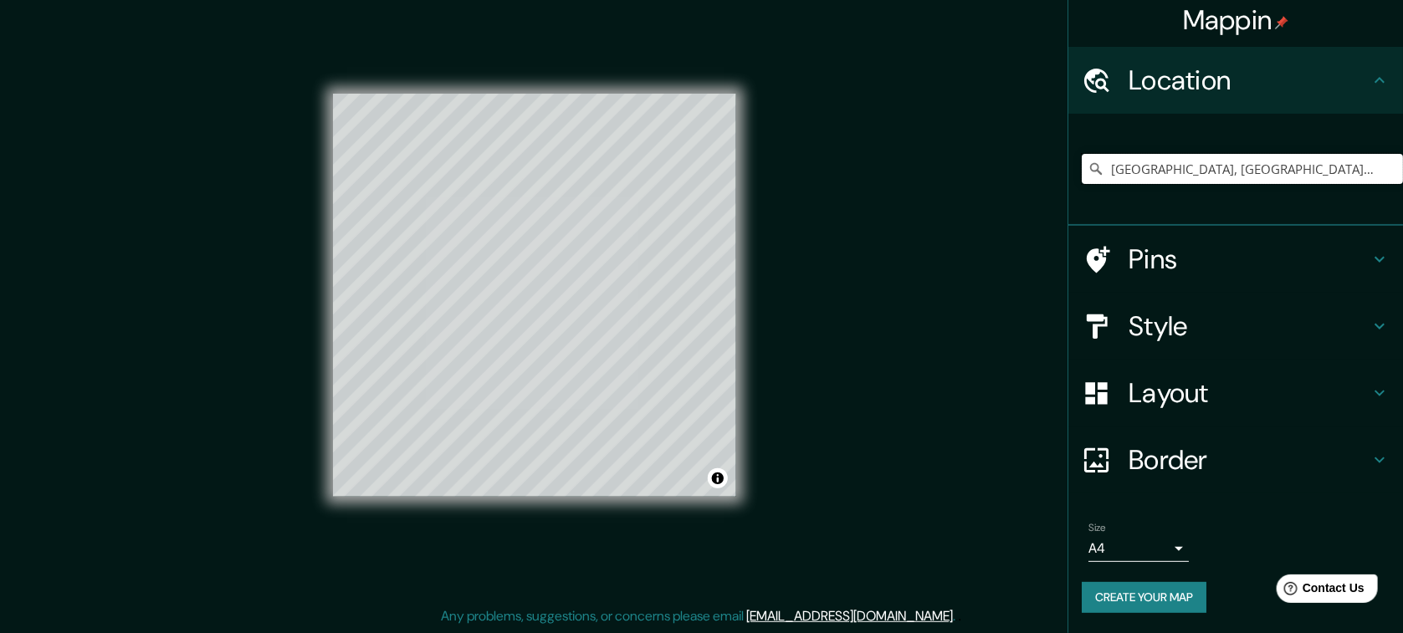
scroll to position [21, 0]
click at [1175, 462] on h4 "Border" at bounding box center [1249, 459] width 241 height 33
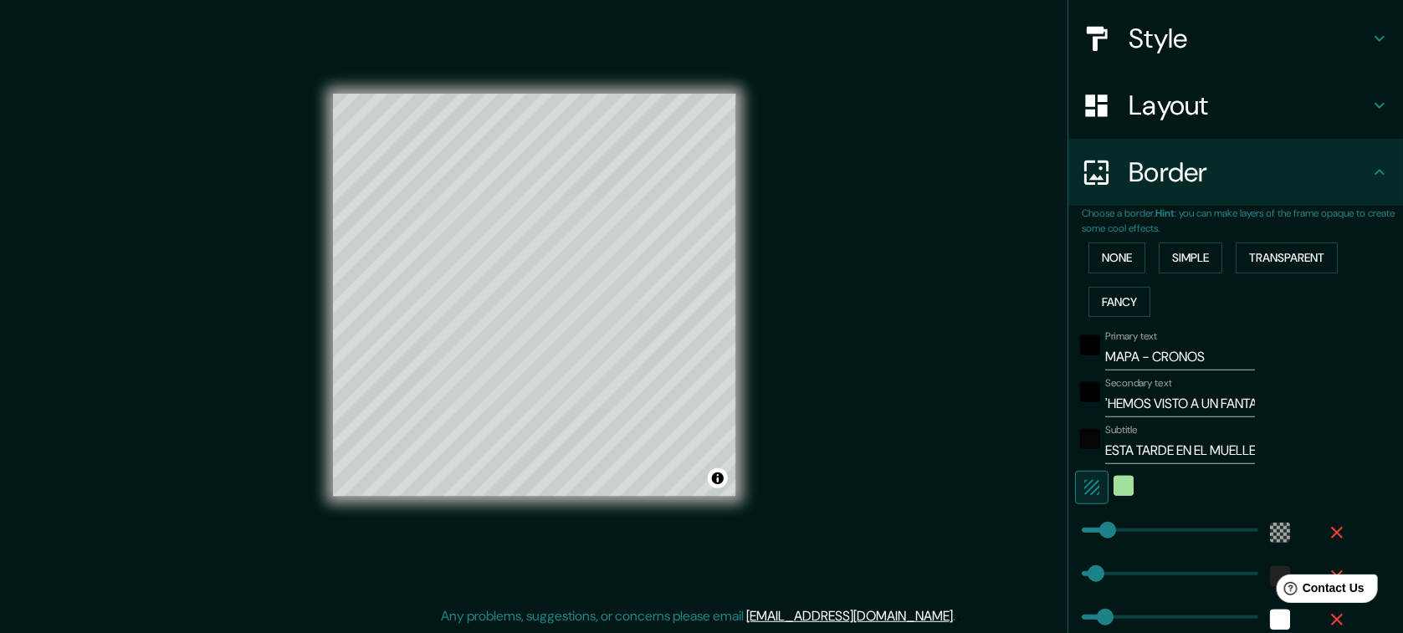
scroll to position [355, 0]
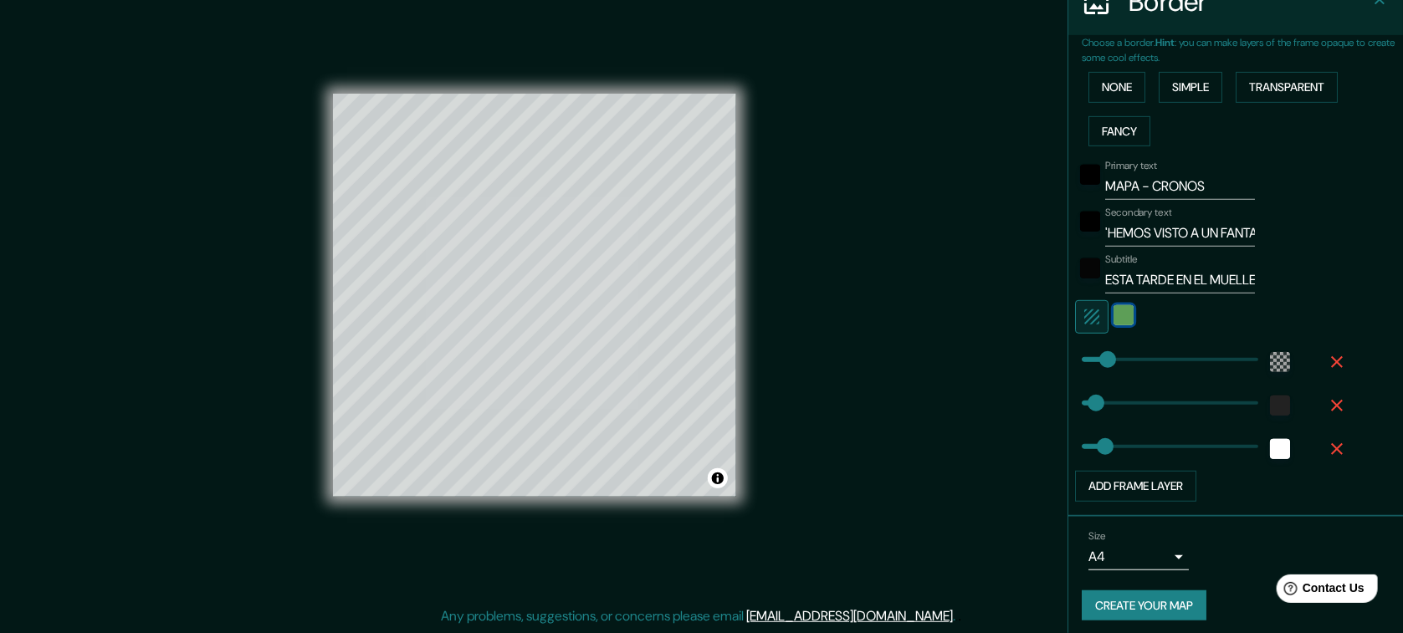
click at [1126, 324] on div "color-A2E19C" at bounding box center [1123, 315] width 20 height 20
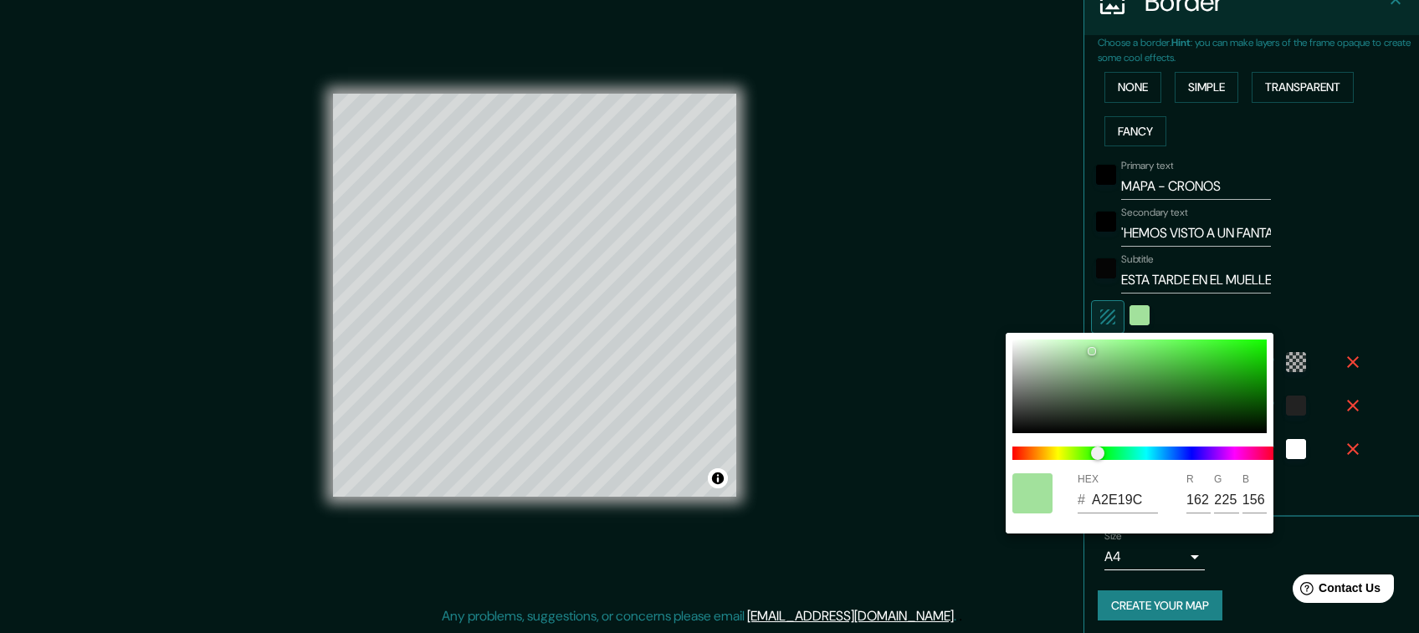
click at [990, 359] on div at bounding box center [709, 316] width 1419 height 633
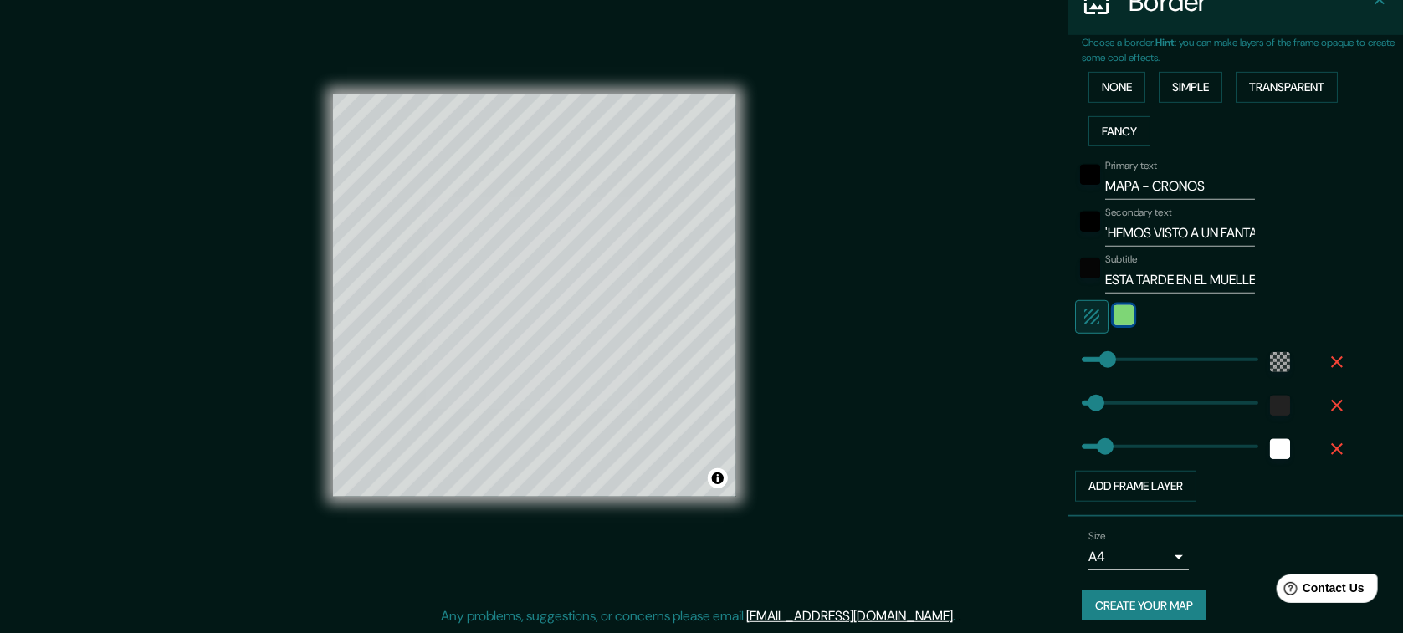
click at [1115, 317] on div "color-A2E19C" at bounding box center [1123, 315] width 20 height 20
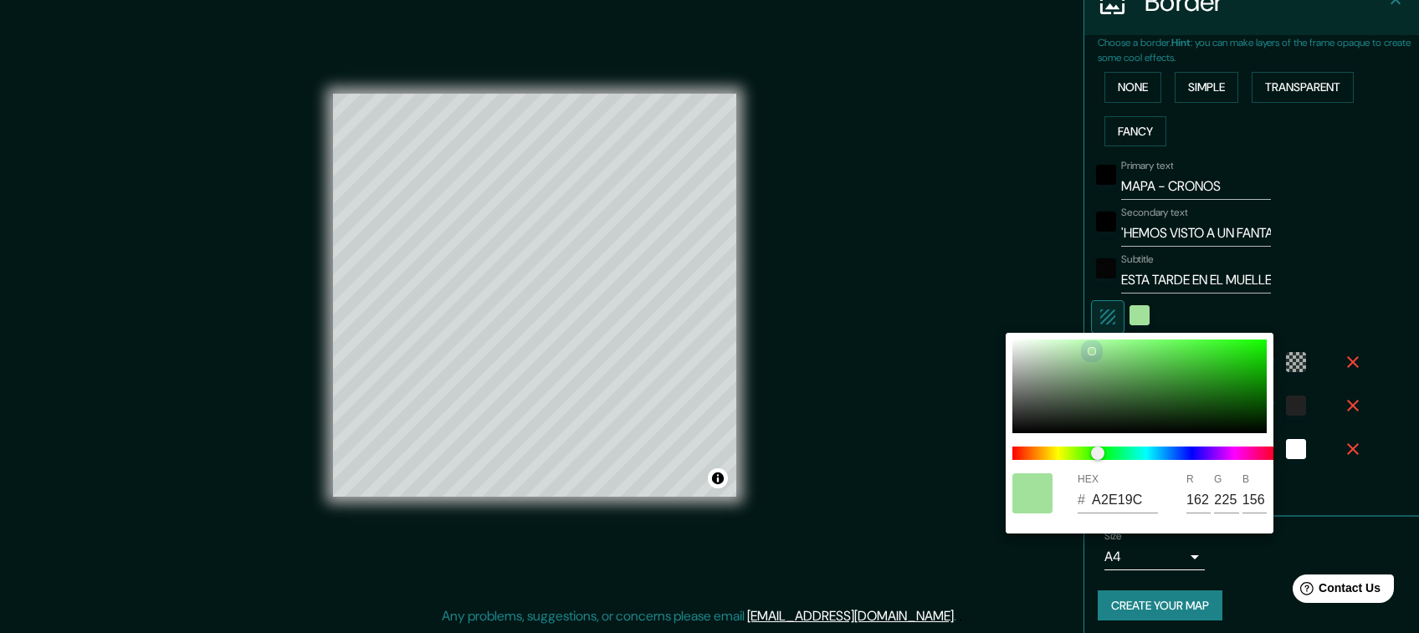
click at [1024, 347] on div at bounding box center [1139, 387] width 254 height 94
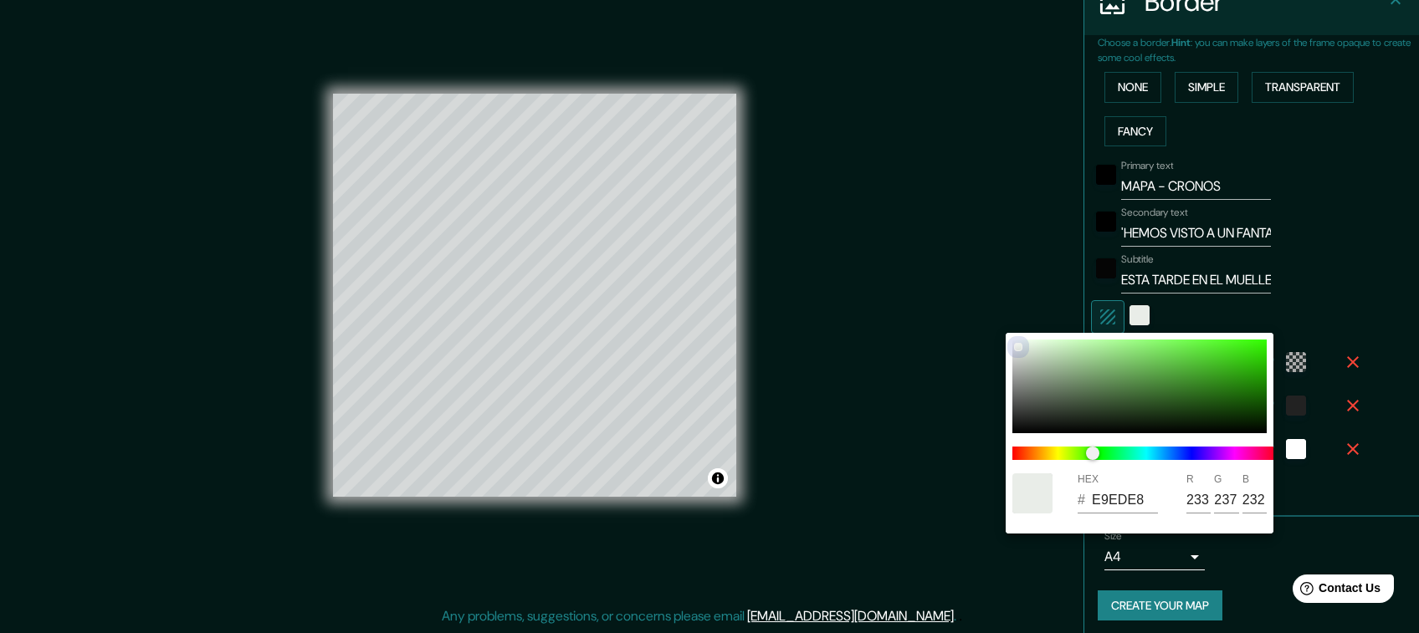
drag, startPoint x: 1018, startPoint y: 346, endPoint x: 1001, endPoint y: 330, distance: 22.5
click at [1001, 330] on div "HEX # E9EDE8 R 233 G 237 B 232" at bounding box center [709, 316] width 1419 height 633
drag, startPoint x: 1015, startPoint y: 346, endPoint x: 1012, endPoint y: 338, distance: 8.7
click at [1012, 338] on div "HEX # EEF0ED R 238 G 240 B 237" at bounding box center [1140, 433] width 268 height 201
click at [1014, 447] on span at bounding box center [1146, 453] width 268 height 13
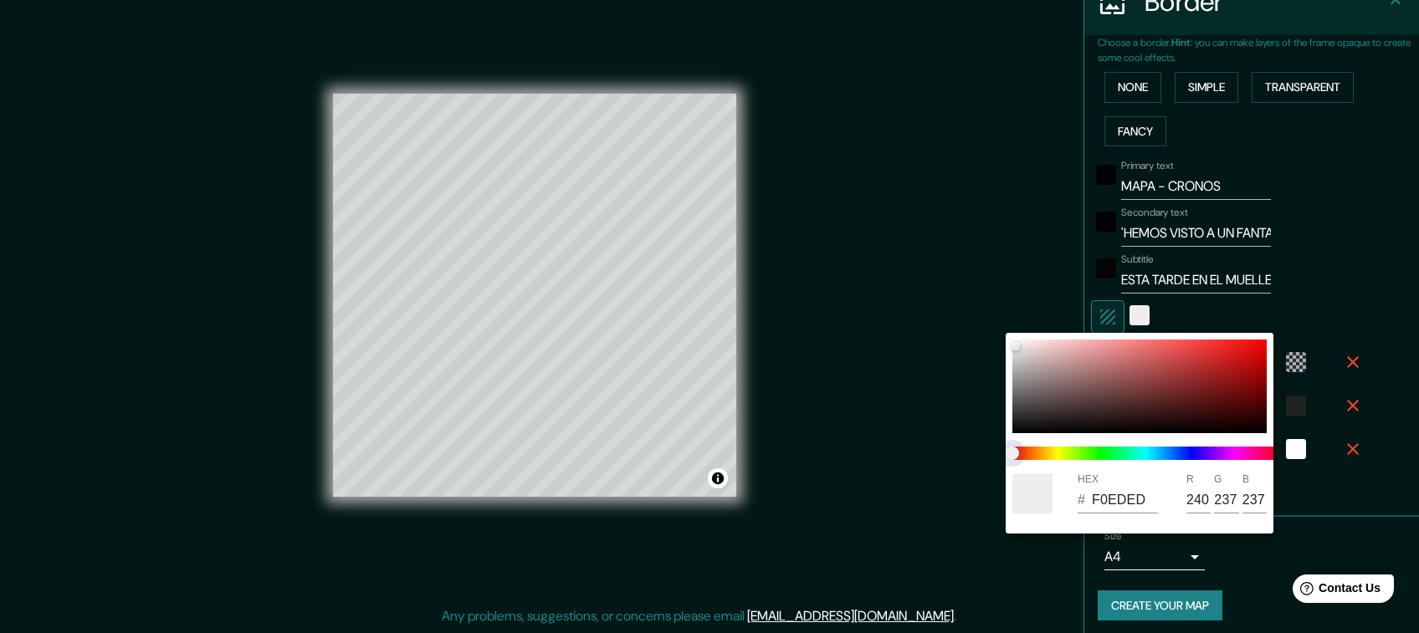
drag, startPoint x: 1014, startPoint y: 447, endPoint x: 1000, endPoint y: 446, distance: 14.2
click at [1000, 446] on div "HEX # F0EDED R 240 G 237 B 237" at bounding box center [709, 316] width 1419 height 633
click at [902, 460] on div at bounding box center [709, 316] width 1419 height 633
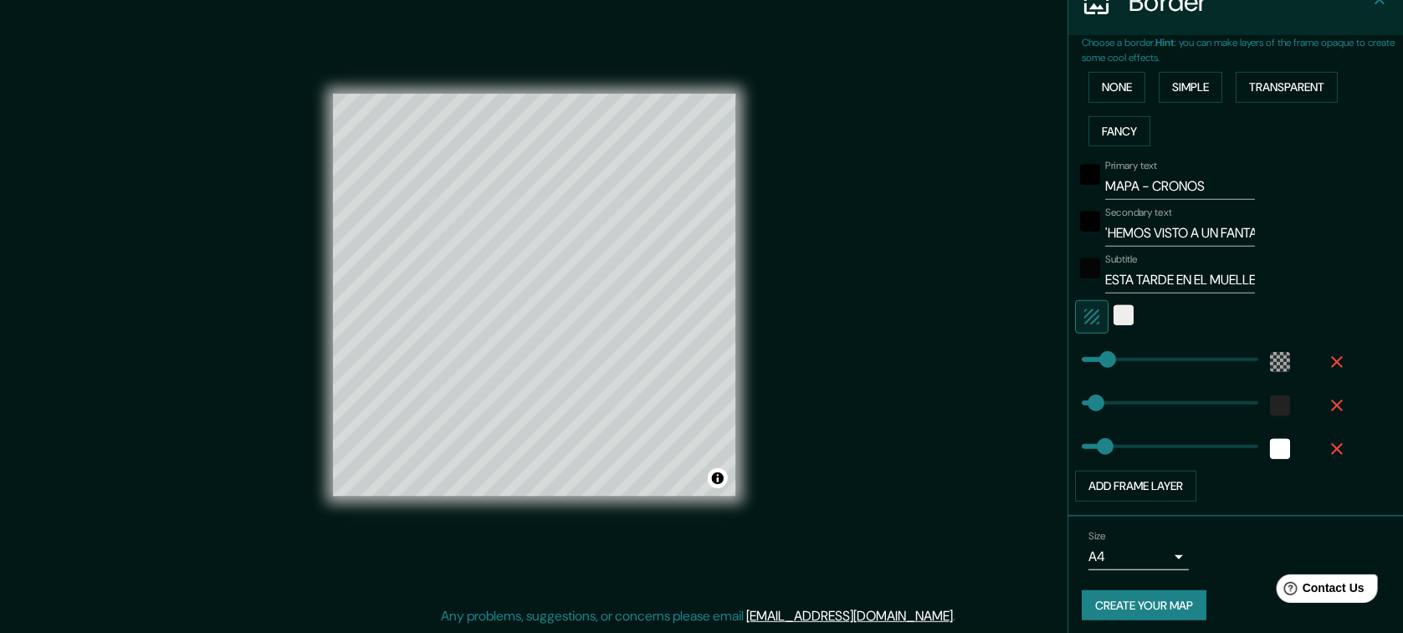
click at [1148, 573] on button "Create your map" at bounding box center [1144, 606] width 125 height 31
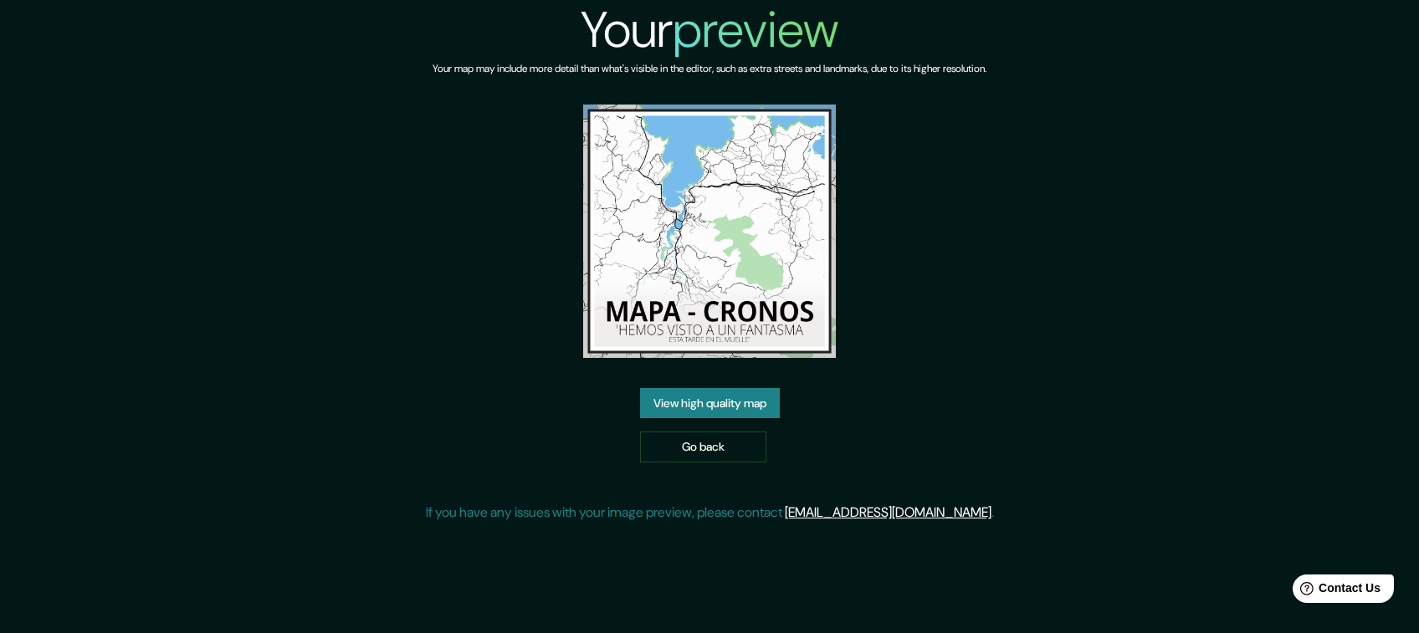
click at [735, 408] on link "View high quality map" at bounding box center [710, 403] width 140 height 31
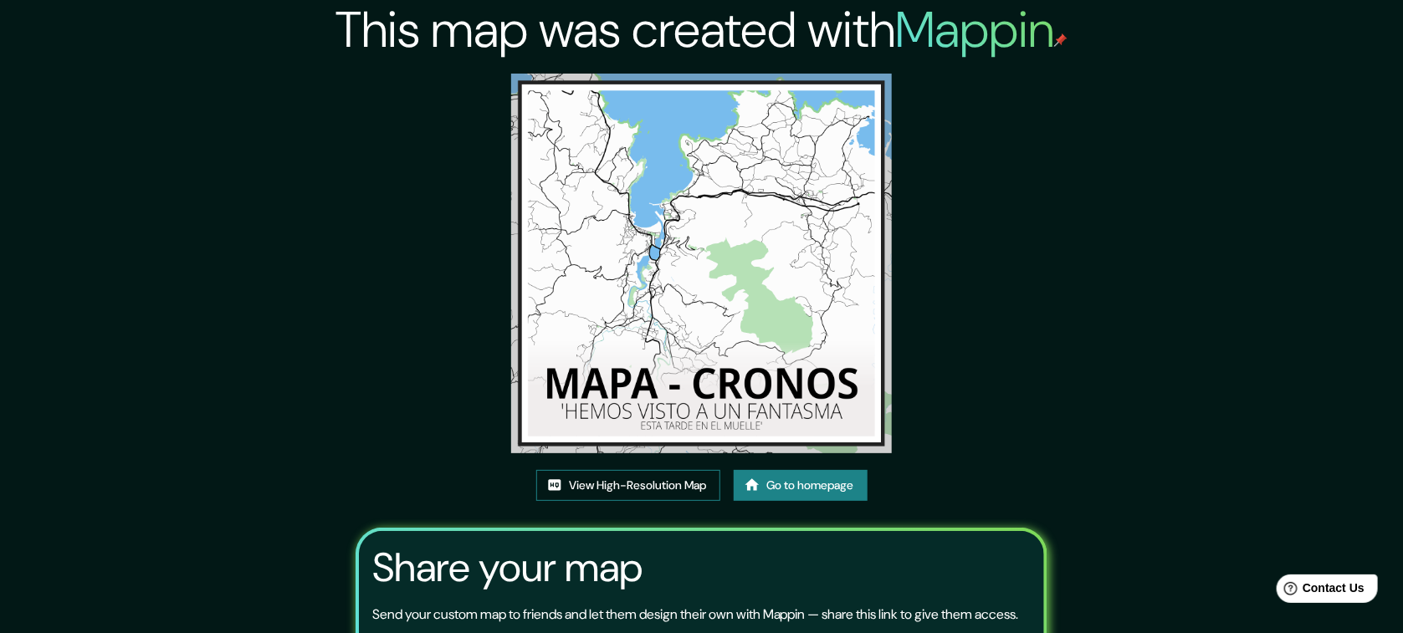
click at [649, 488] on link "View High-Resolution Map" at bounding box center [628, 485] width 184 height 31
